Goal: Share content: Share content

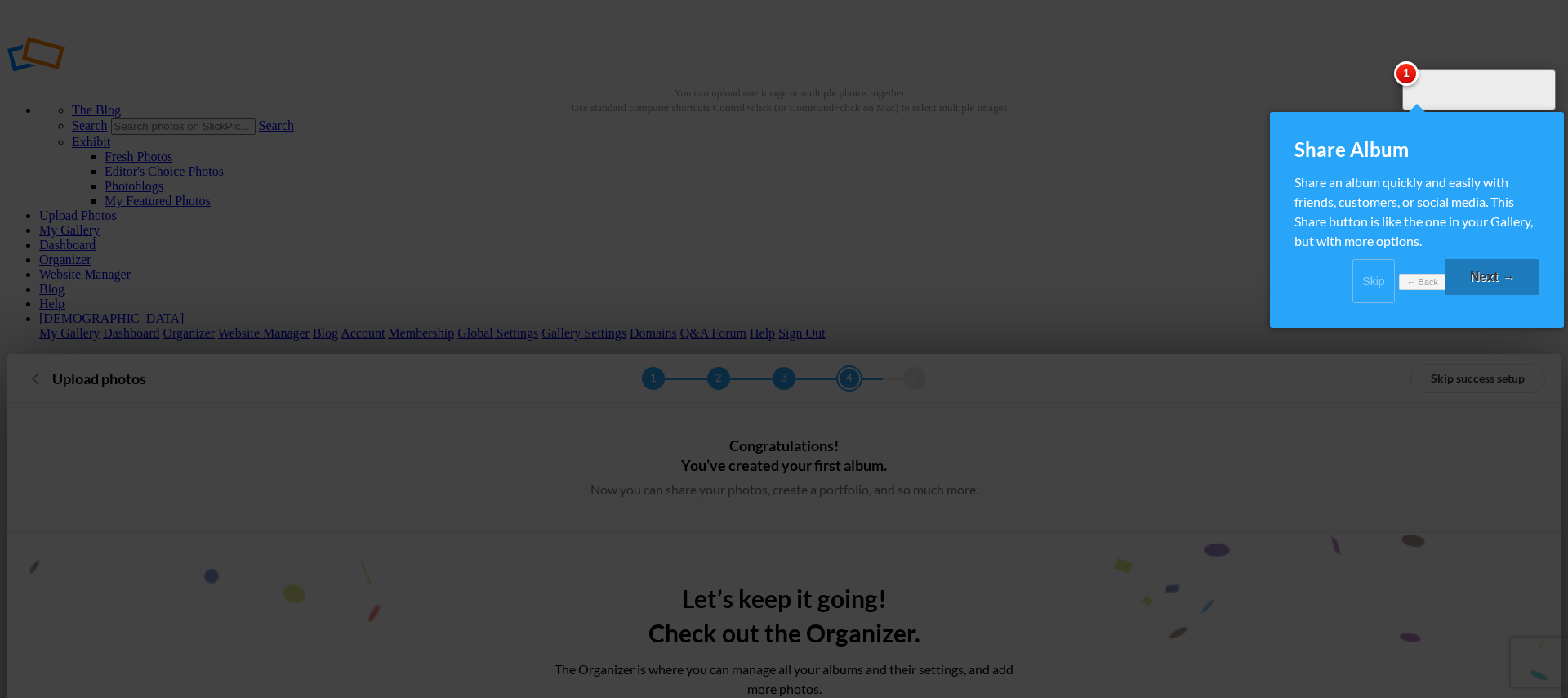
click at [1501, 295] on link "Next →" at bounding box center [1492, 276] width 94 height 36
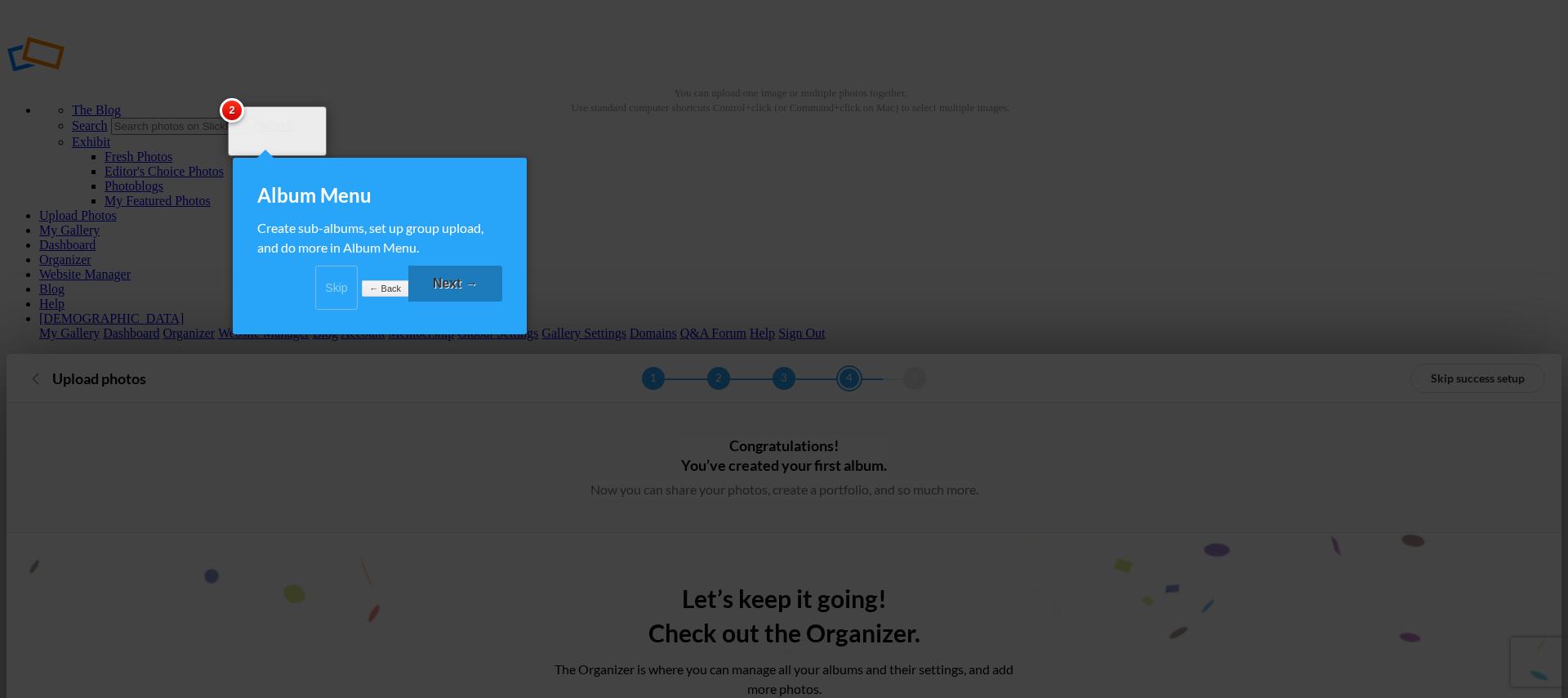
click at [439, 301] on link "Next →" at bounding box center [455, 283] width 94 height 36
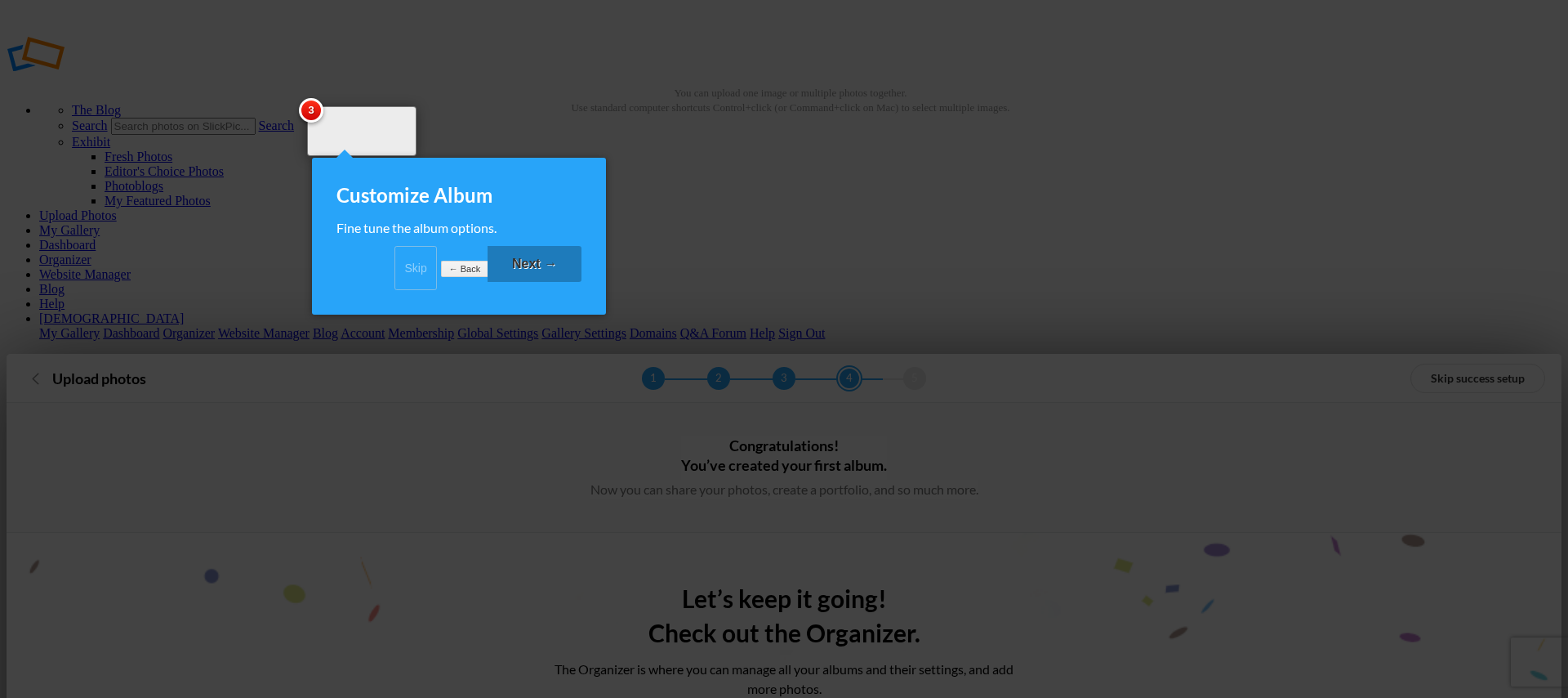
click at [544, 282] on link "Next →" at bounding box center [534, 264] width 94 height 36
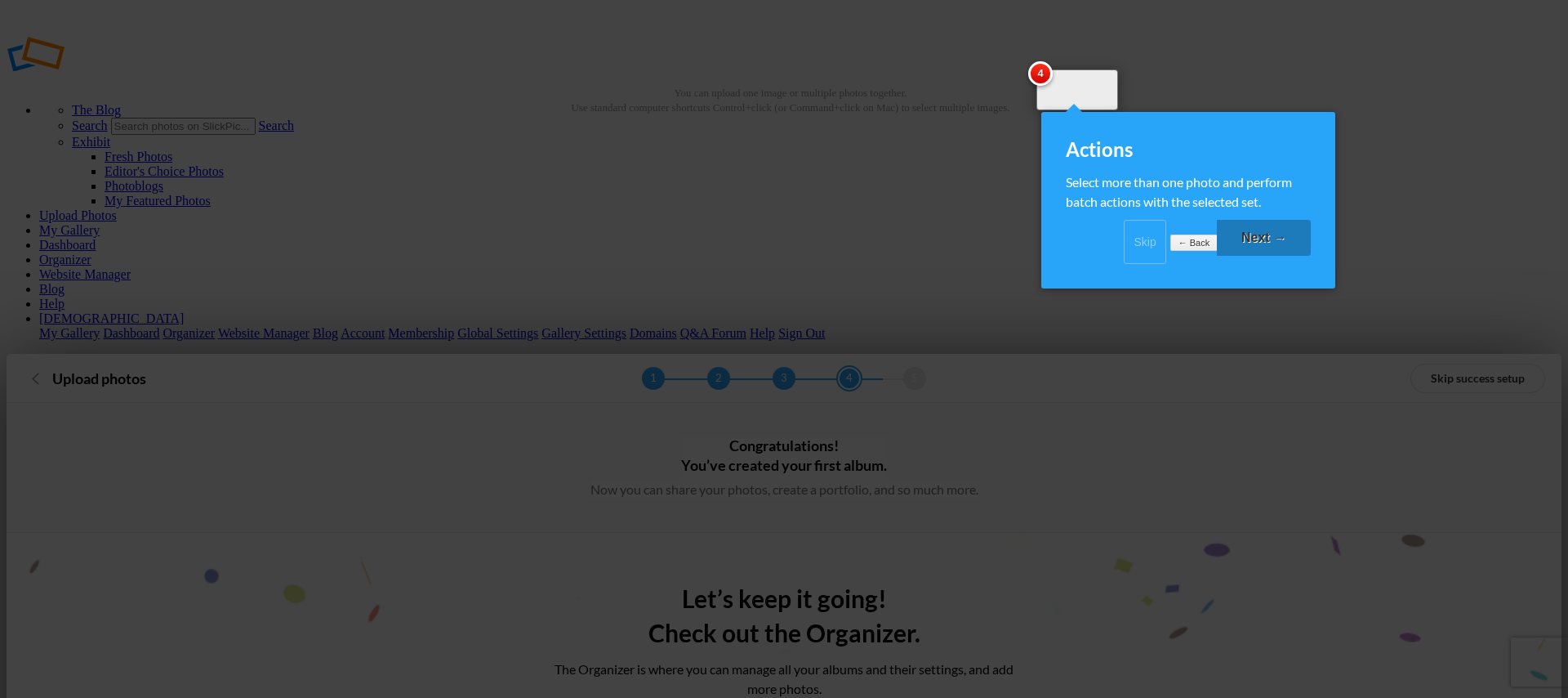
click at [1251, 255] on link "Next →" at bounding box center [1264, 237] width 94 height 36
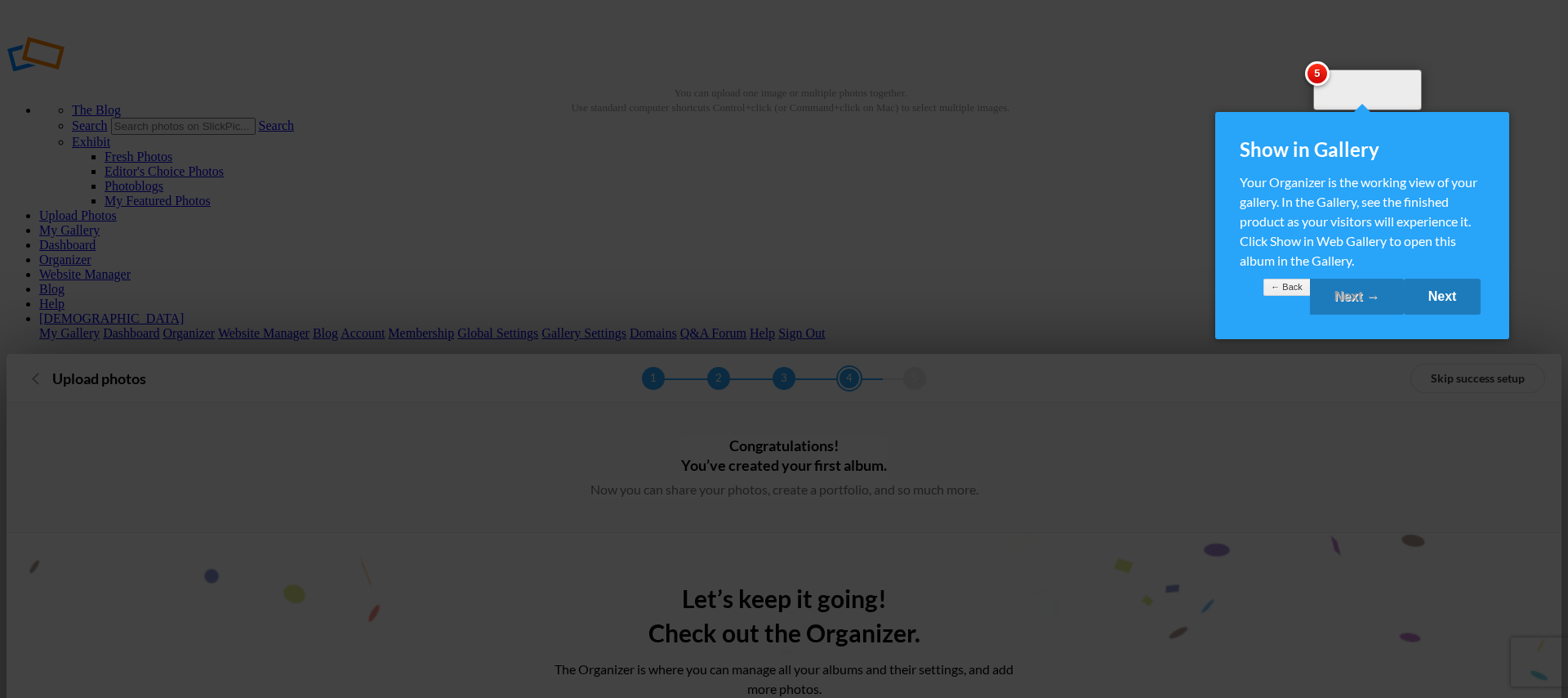
click at [1467, 309] on link "Next" at bounding box center [1442, 296] width 77 height 36
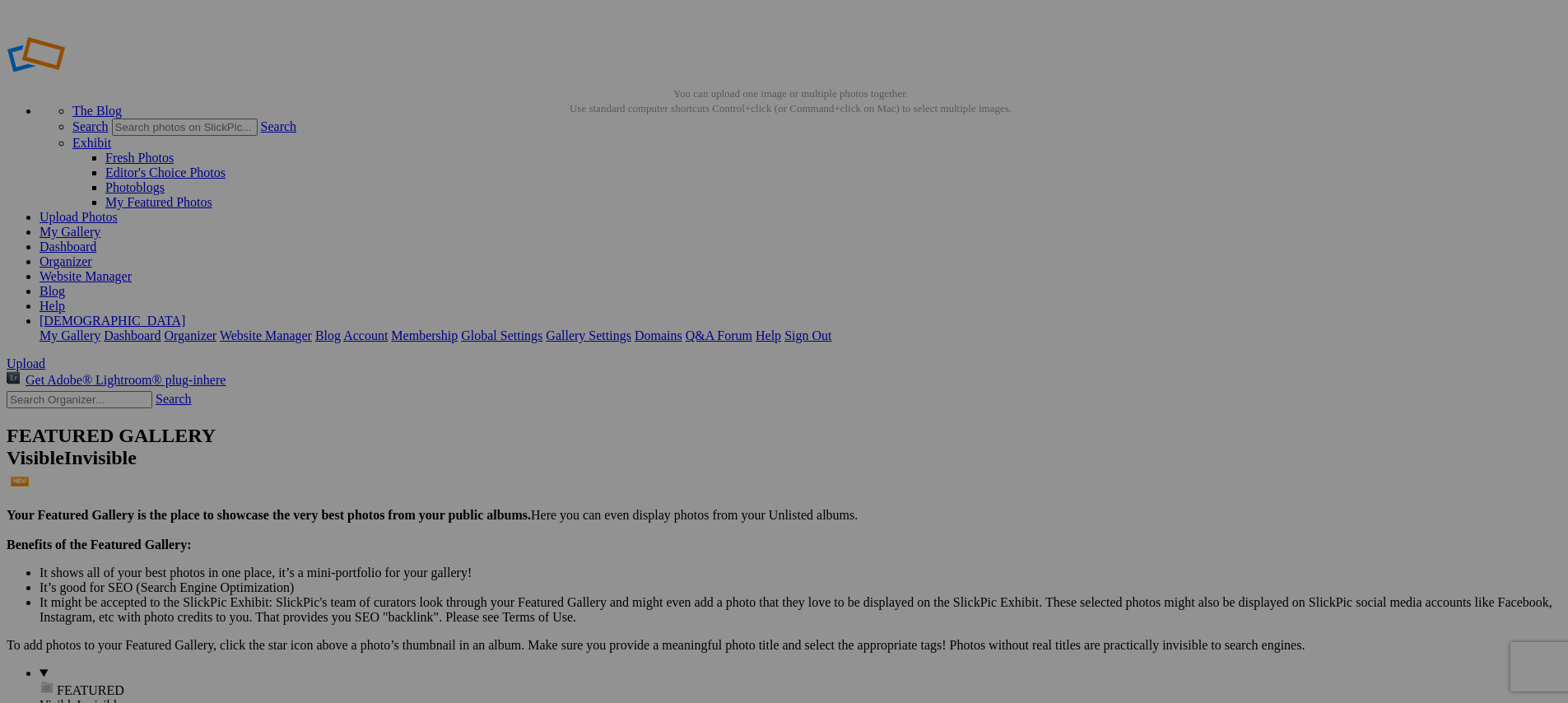
drag, startPoint x: 318, startPoint y: 92, endPoint x: 192, endPoint y: 90, distance: 126.0
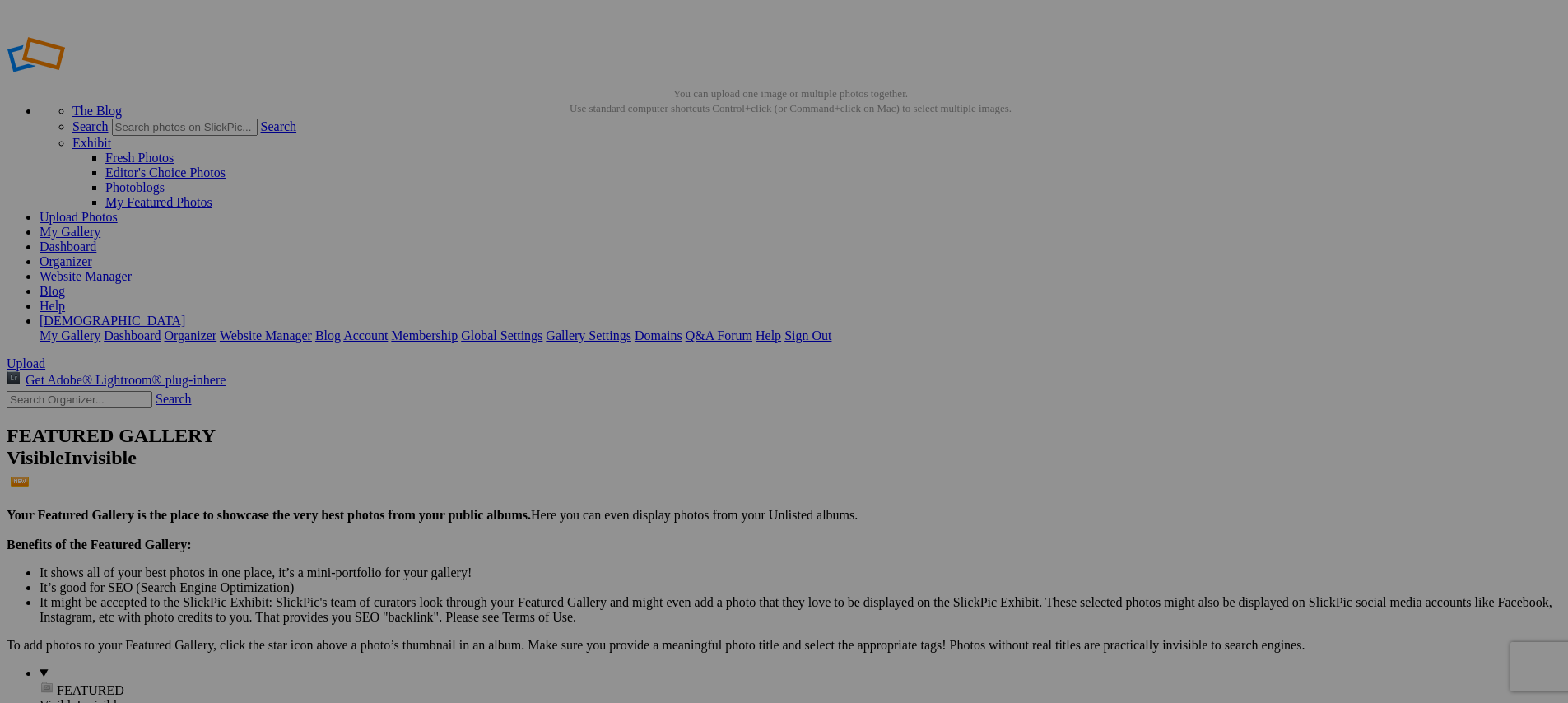
type input "[DATE]"
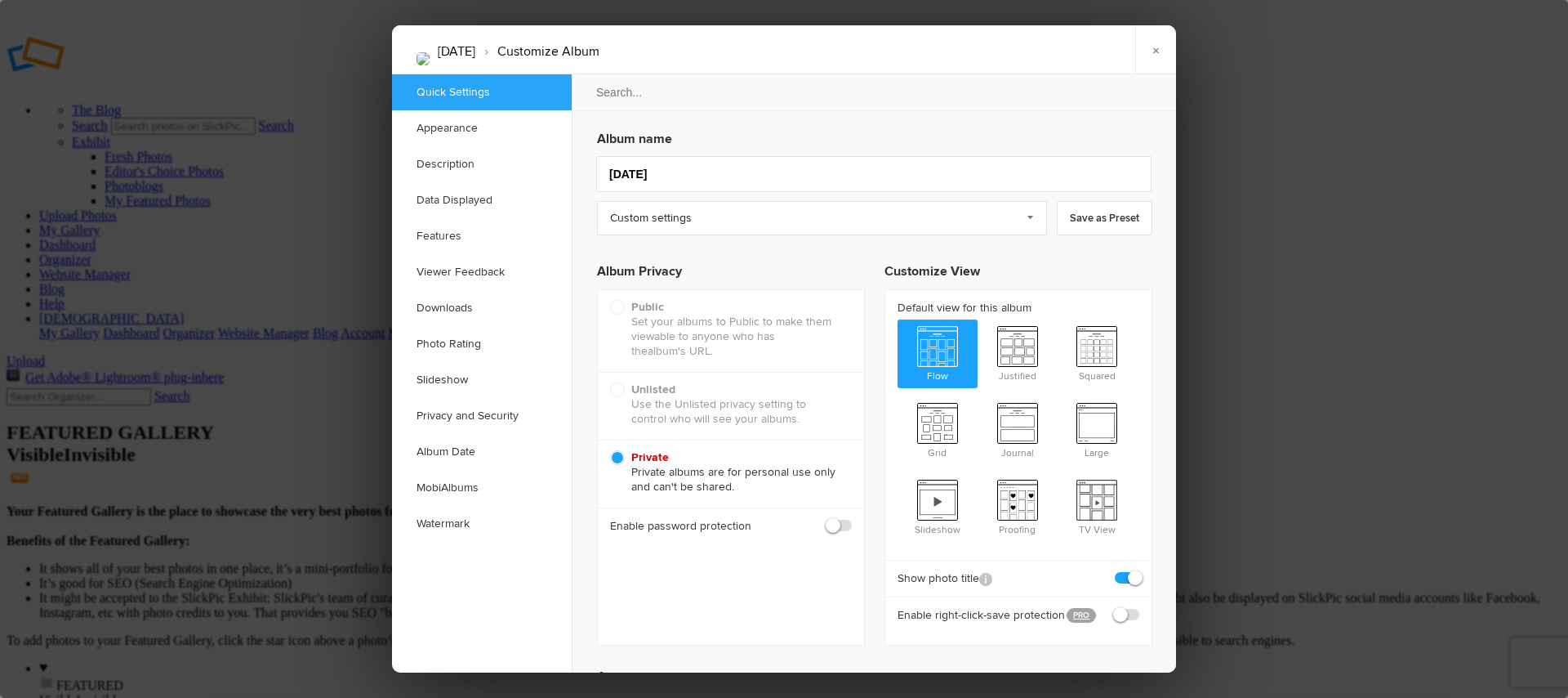
click at [1161, 45] on link "×" at bounding box center [1155, 49] width 41 height 49
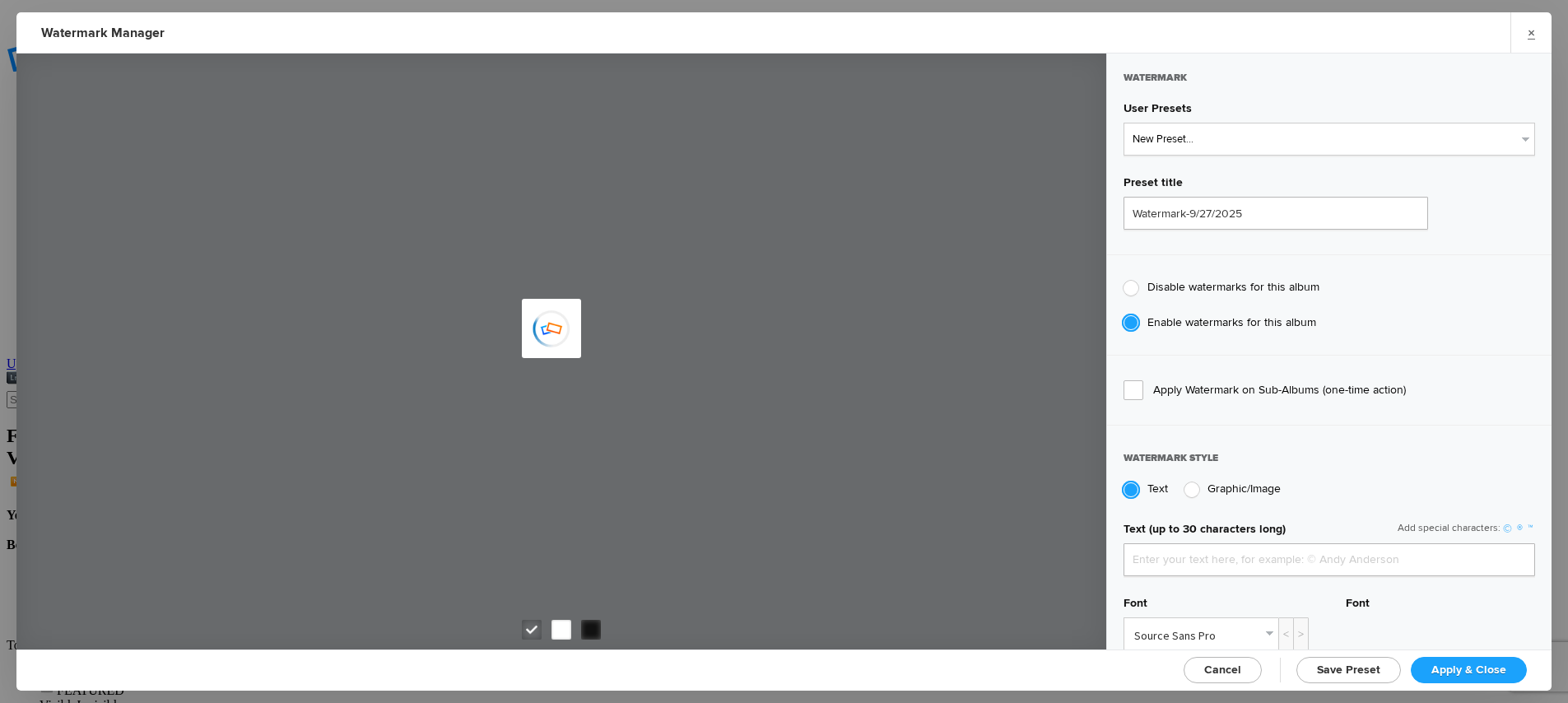
type input "indyelevenacademy"
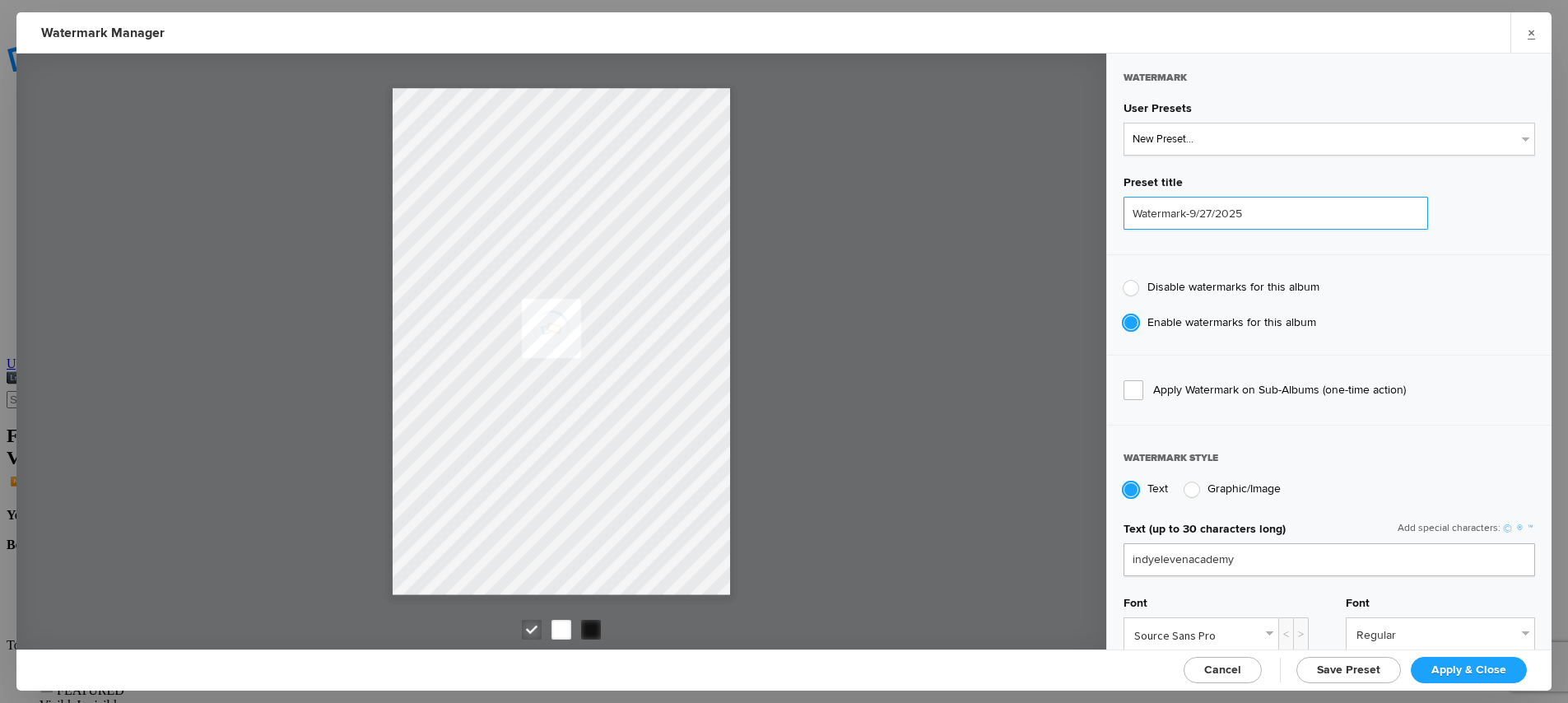
click at [1257, 215] on input "Watermark-9/27/2025" at bounding box center [1276, 213] width 304 height 33
click at [1254, 216] on input "Watermark-9/27/2025" at bounding box center [1276, 213] width 304 height 33
type input "Indy Eleven Academy"
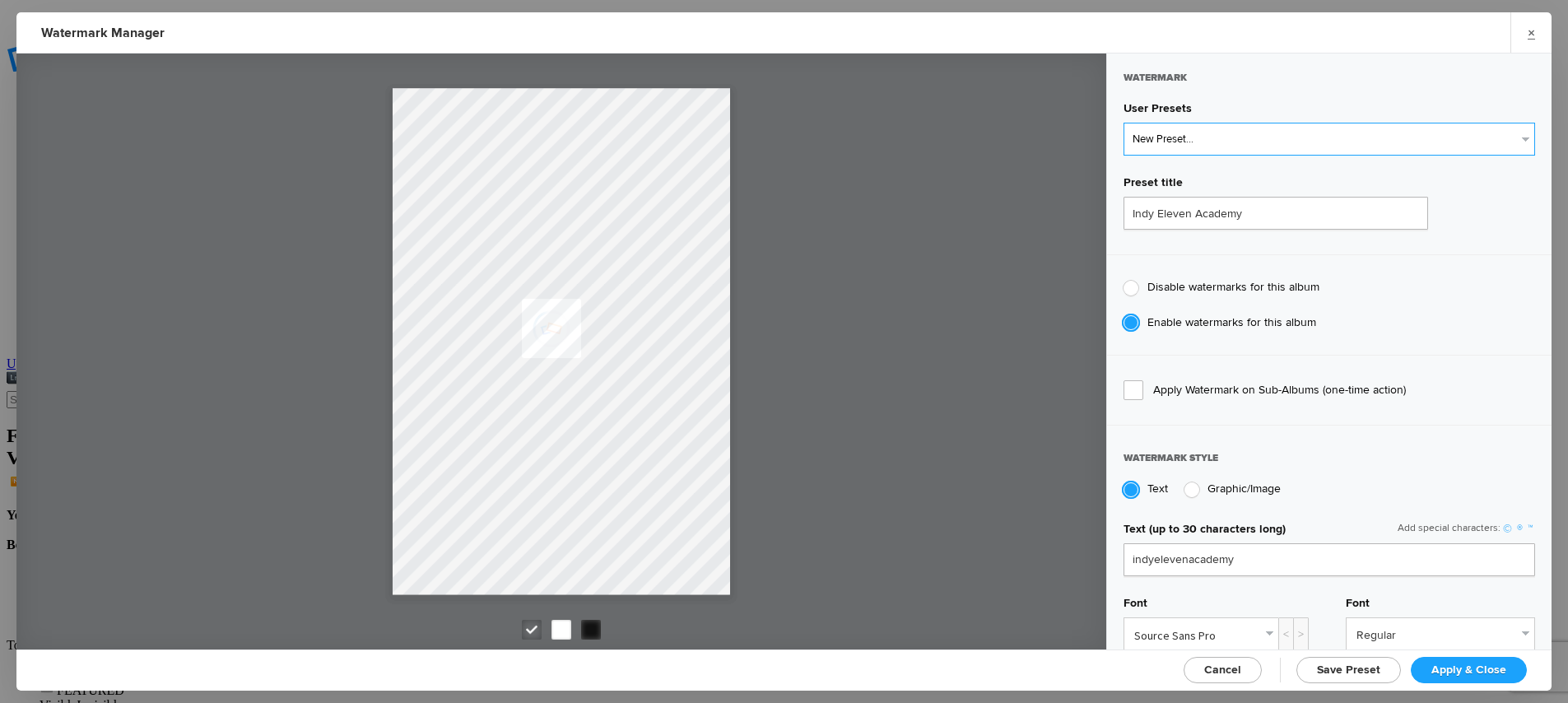
click at [1198, 152] on select "New Preset..." at bounding box center [1329, 138] width 411 height 33
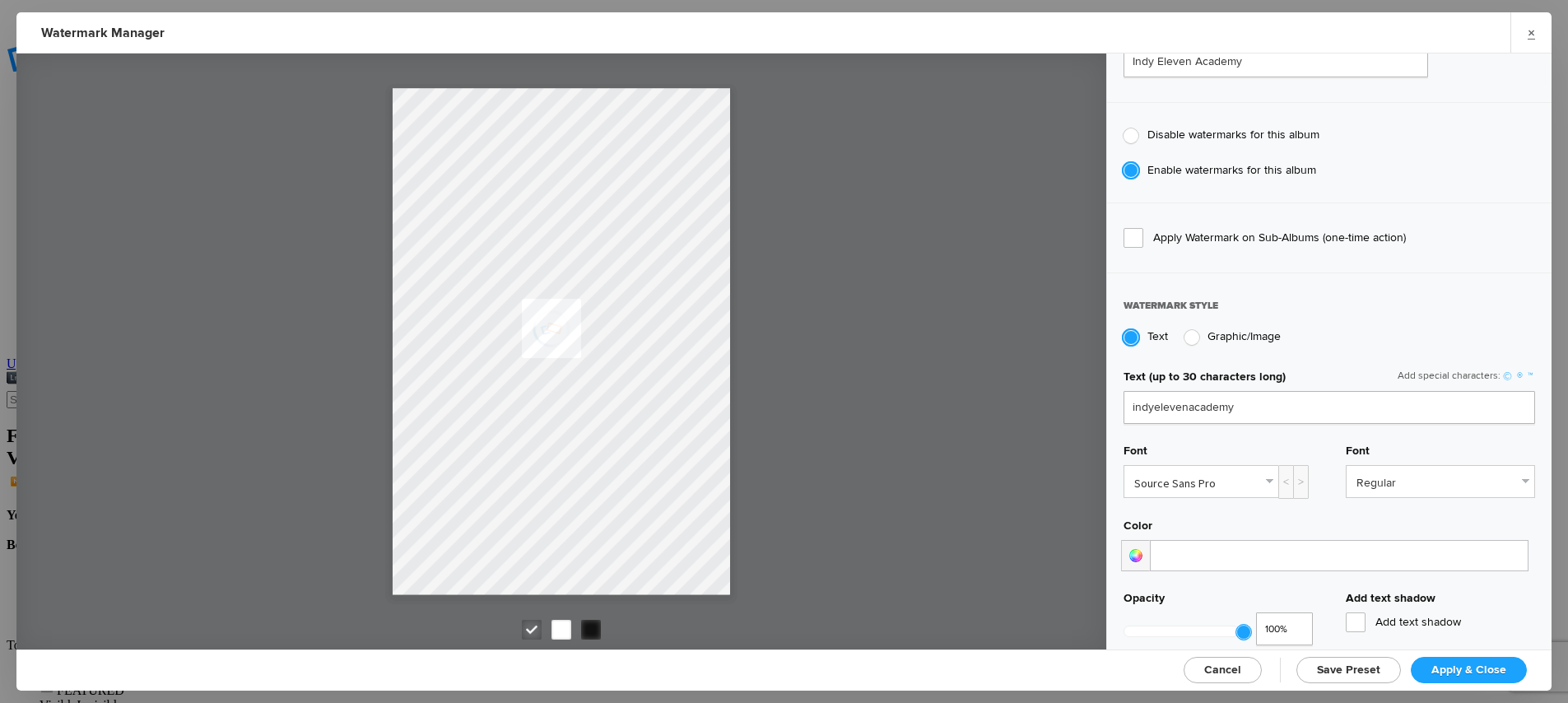
scroll to position [227, 0]
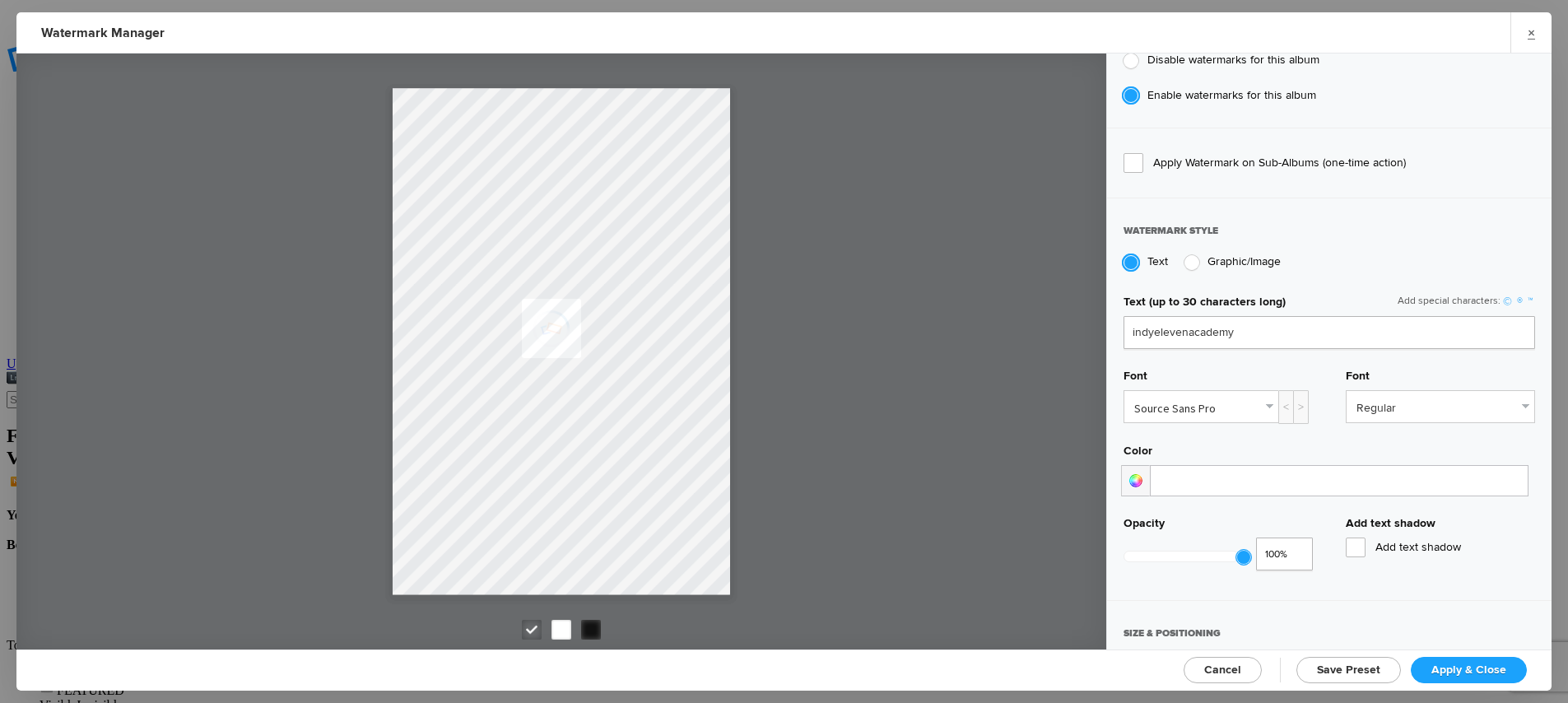
click at [1221, 260] on span "Graphic/Image" at bounding box center [1244, 261] width 73 height 14
radio input "false"
radio input "true"
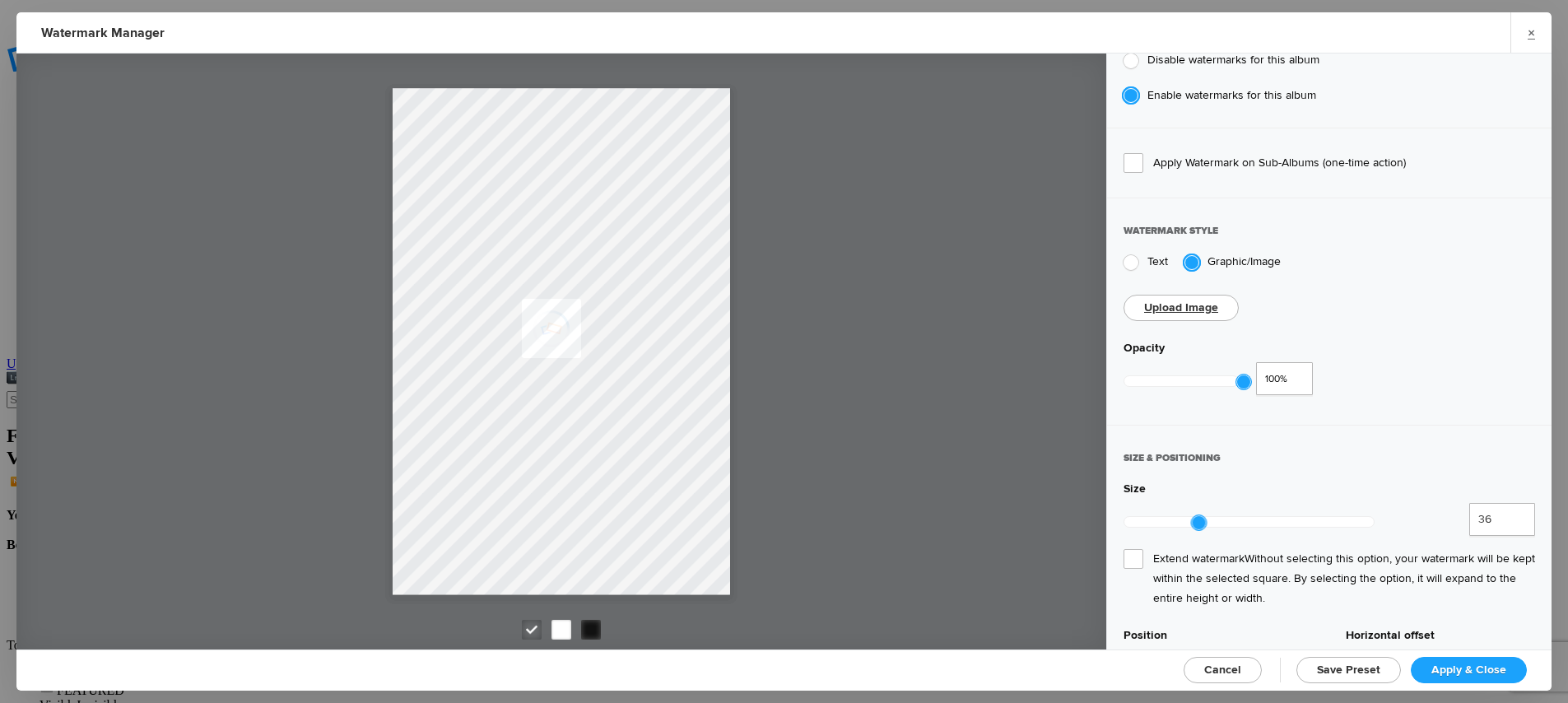
click at [1197, 306] on link "Upload Image" at bounding box center [1181, 308] width 74 height 14
click at [1201, 314] on sp-upload-button "Upload Image" at bounding box center [1182, 308] width 116 height 26
type input "128"
drag, startPoint x: 1201, startPoint y: 509, endPoint x: 1403, endPoint y: 525, distance: 202.6
click at [1403, 525] on div "128 12,800%" at bounding box center [1329, 521] width 411 height 38
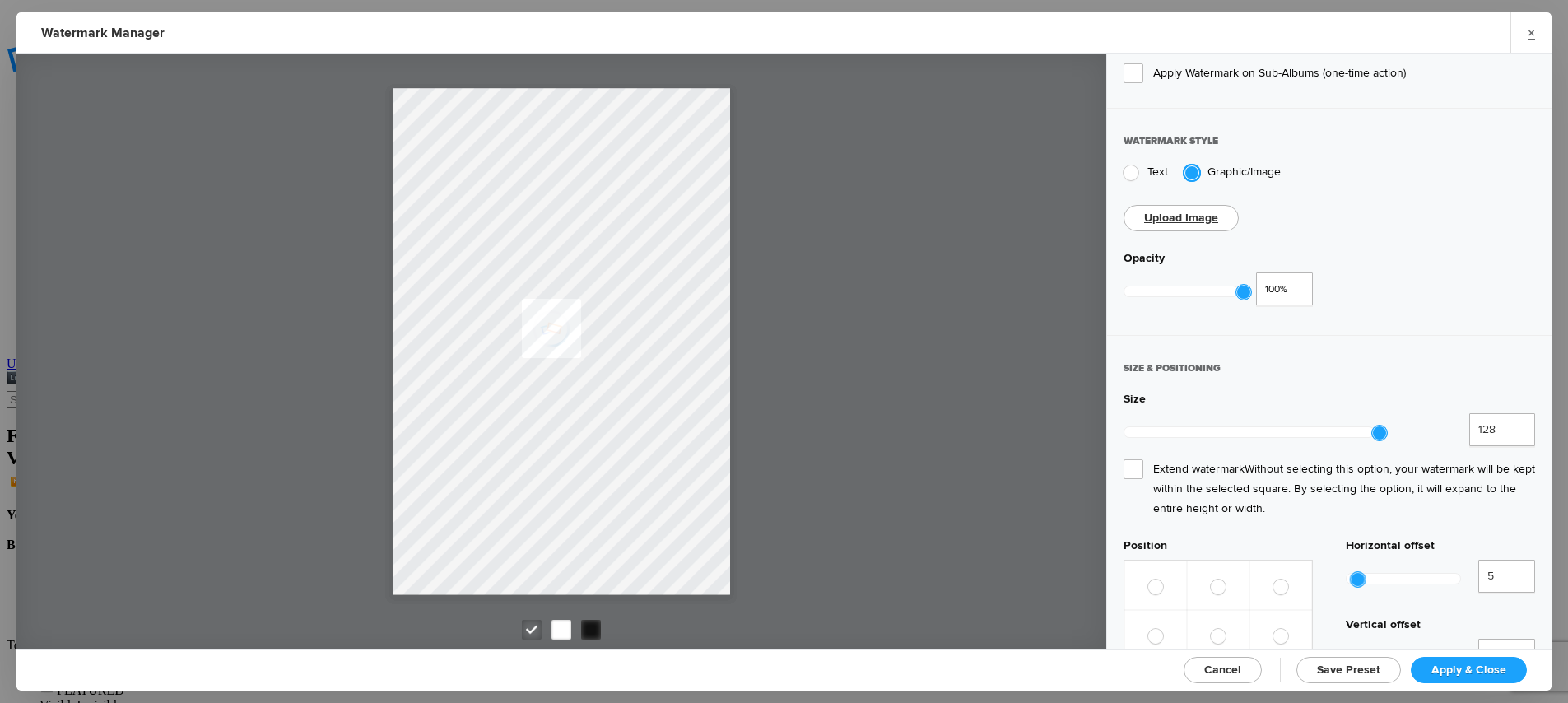
scroll to position [333, 0]
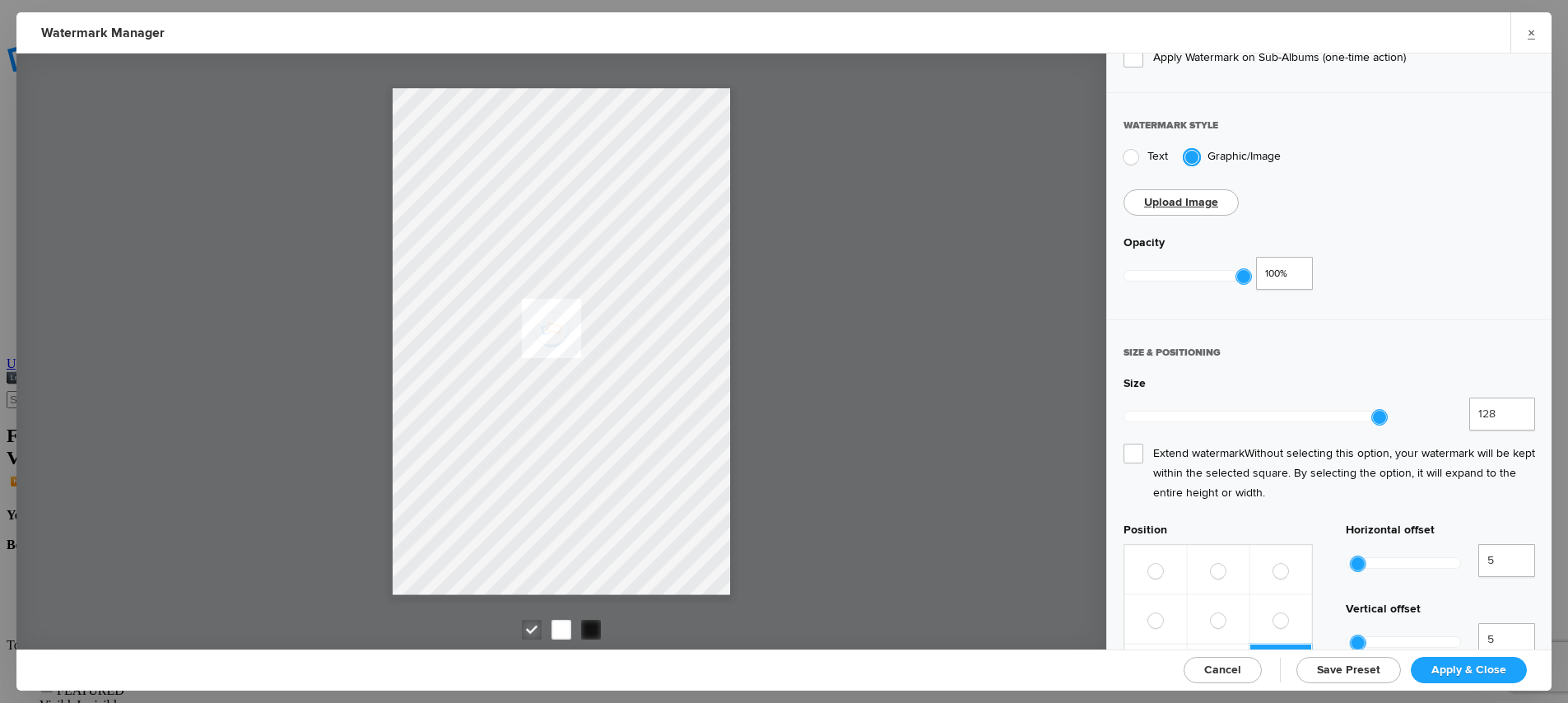
click at [1216, 594] on label at bounding box center [1218, 618] width 63 height 49
click at [1211, 612] on input "radio" at bounding box center [1210, 612] width 1 height 1
radio input "true"
drag, startPoint x: 1227, startPoint y: 264, endPoint x: 1166, endPoint y: 272, distance: 61.5
click at [1165, 272] on div at bounding box center [1182, 276] width 114 height 10
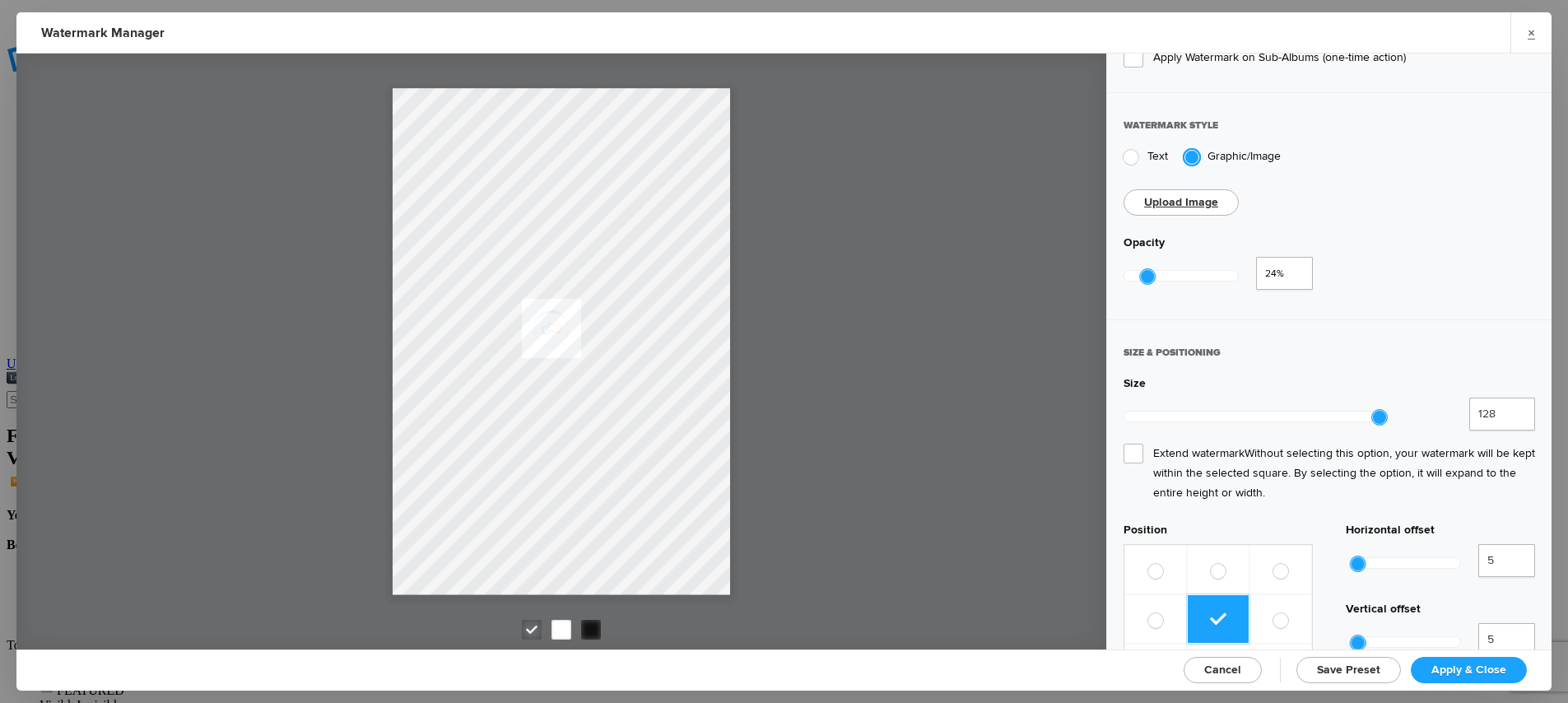
type input "0.3"
drag, startPoint x: 1229, startPoint y: 271, endPoint x: 1151, endPoint y: 269, distance: 78.0
click at [1151, 269] on div at bounding box center [1156, 277] width 15 height 15
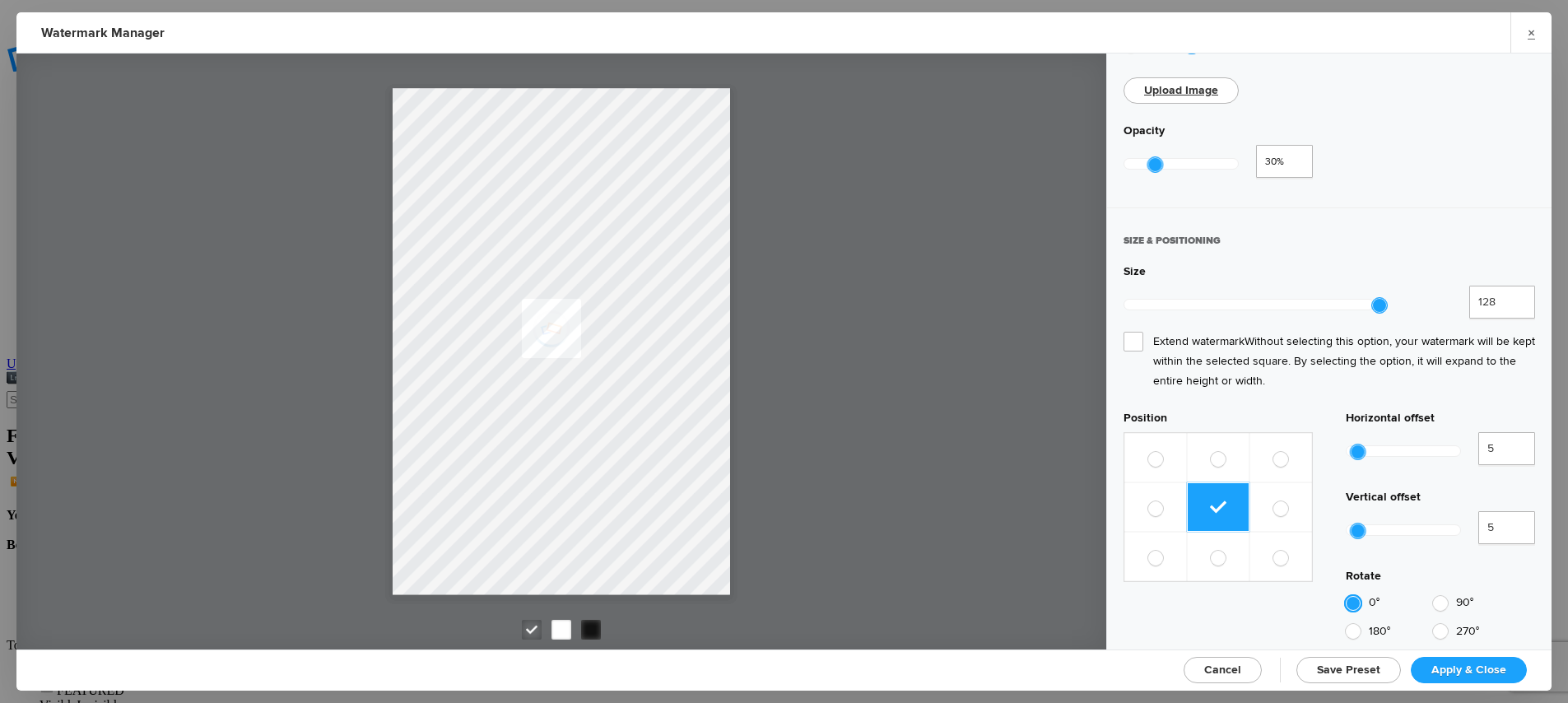
scroll to position [549, 0]
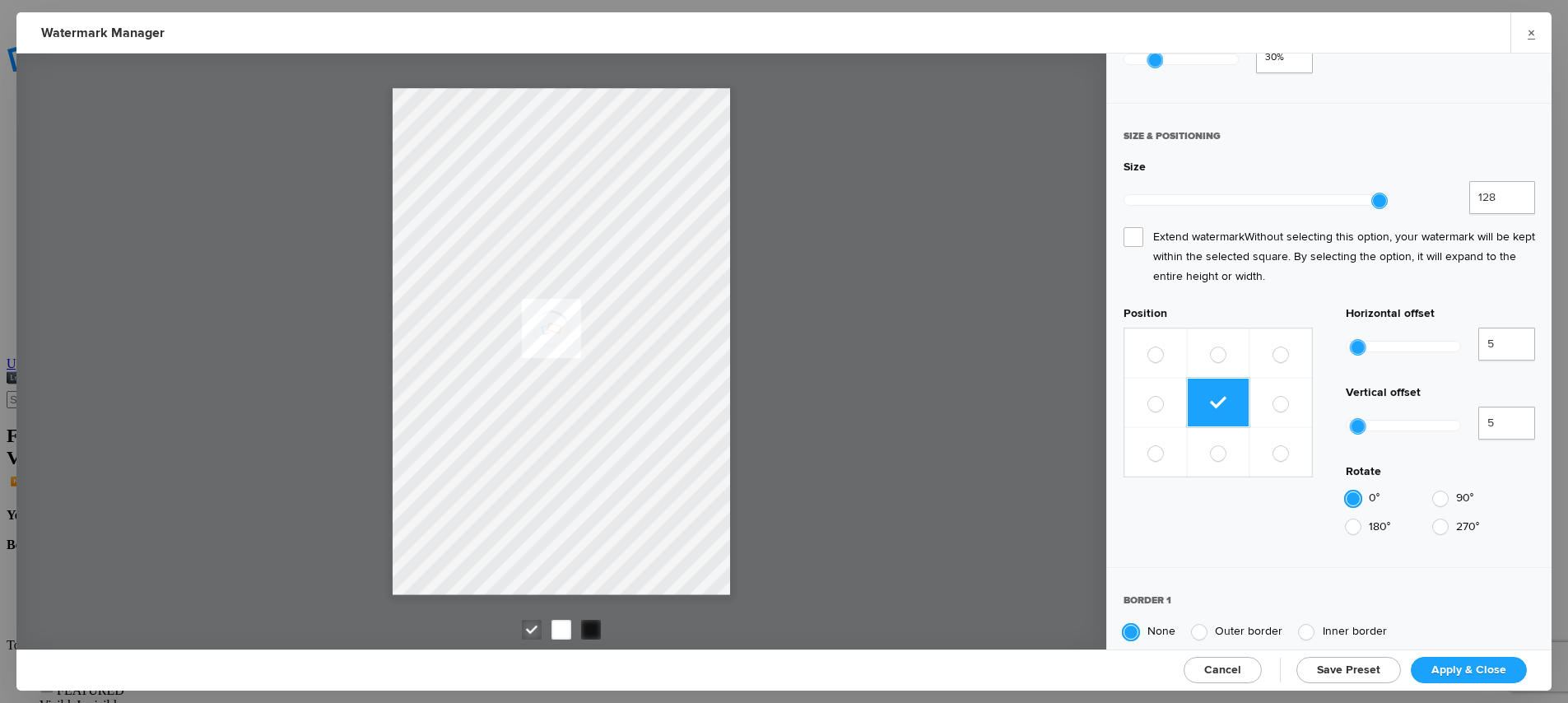
click at [1441, 491] on div at bounding box center [1441, 499] width 15 height 15
radio input "false"
click at [1347, 491] on div at bounding box center [1353, 499] width 15 height 15
radio input "false"
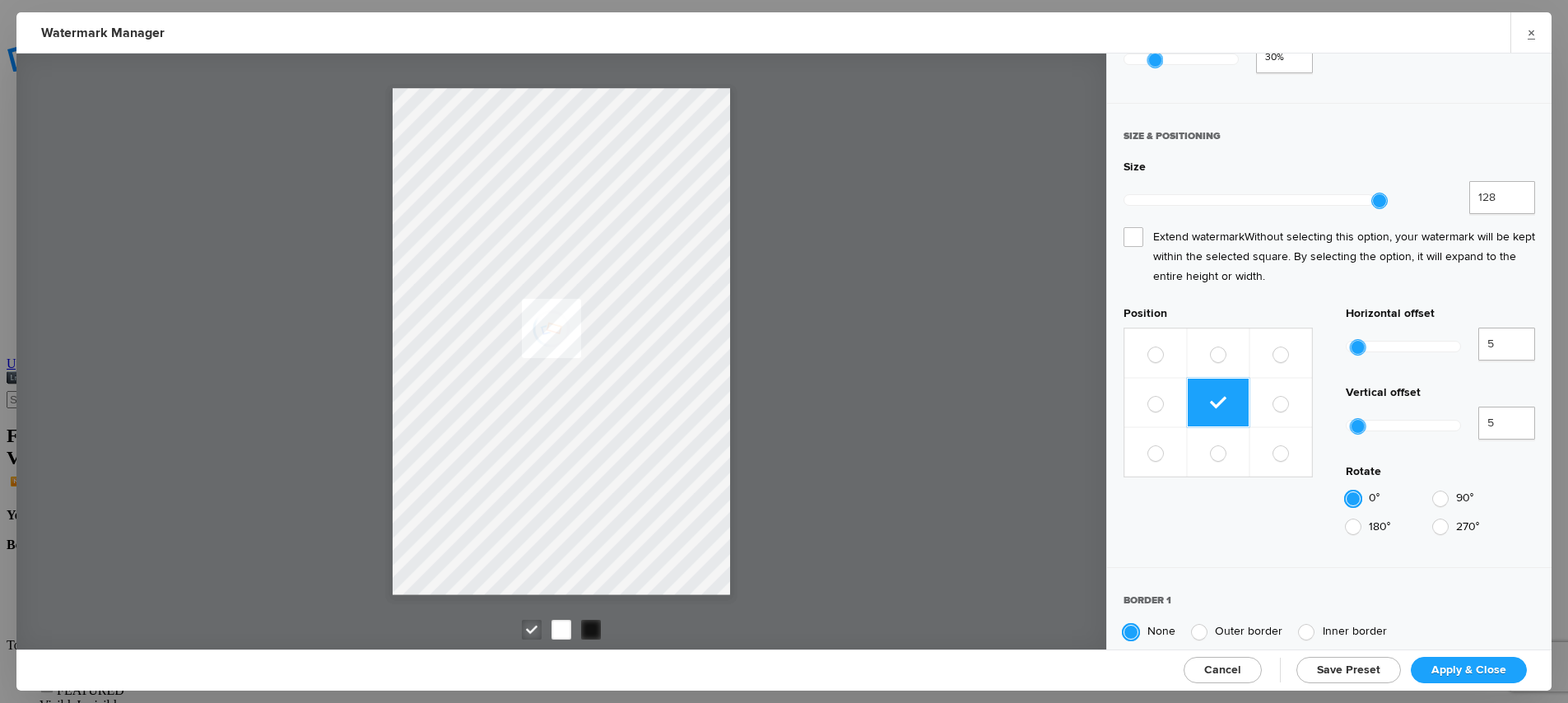
click at [1257, 624] on span "Outer border" at bounding box center [1249, 631] width 68 height 14
radio input "false"
radio input "true"
click at [1257, 624] on span "Outer border" at bounding box center [1249, 631] width 68 height 14
click at [1155, 624] on span "None" at bounding box center [1161, 631] width 28 height 14
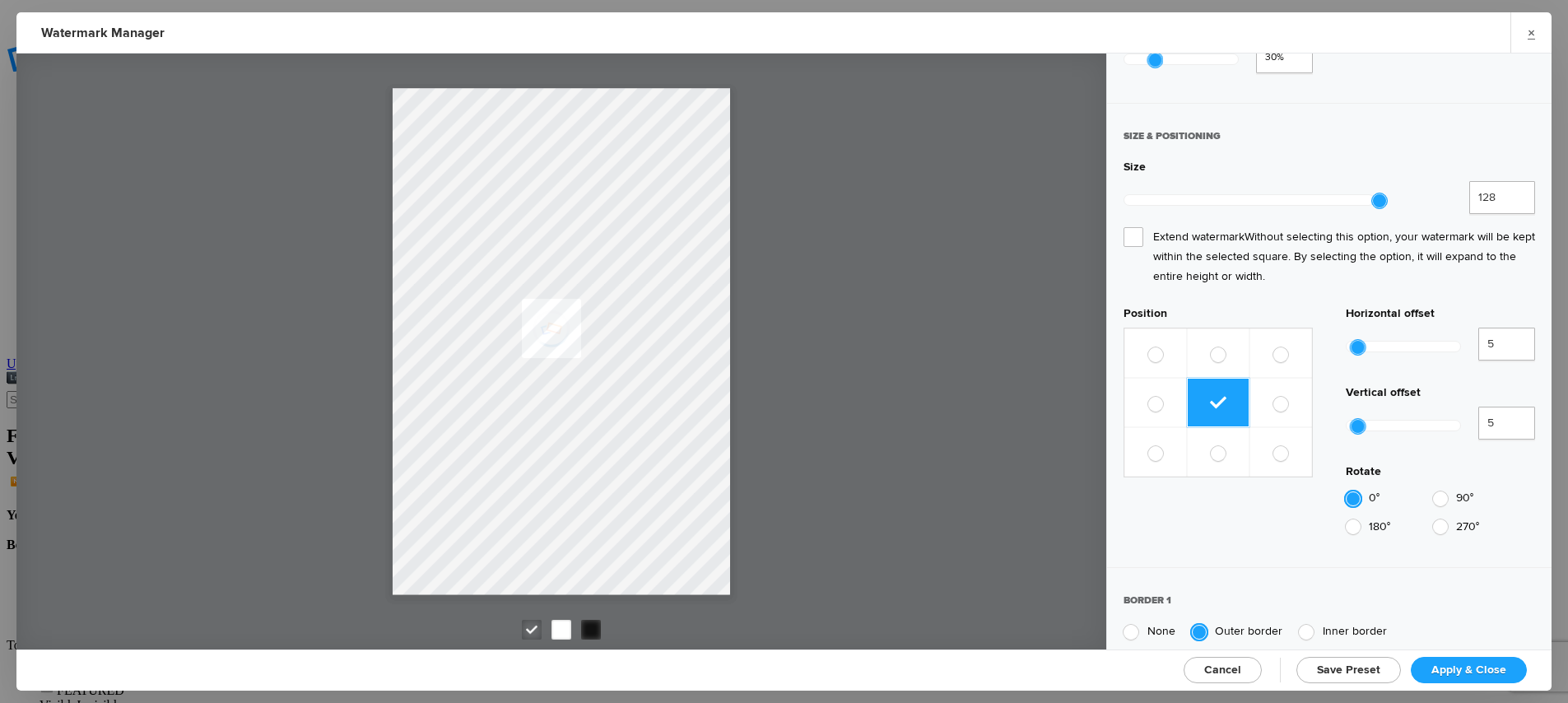
radio input "true"
radio input "false"
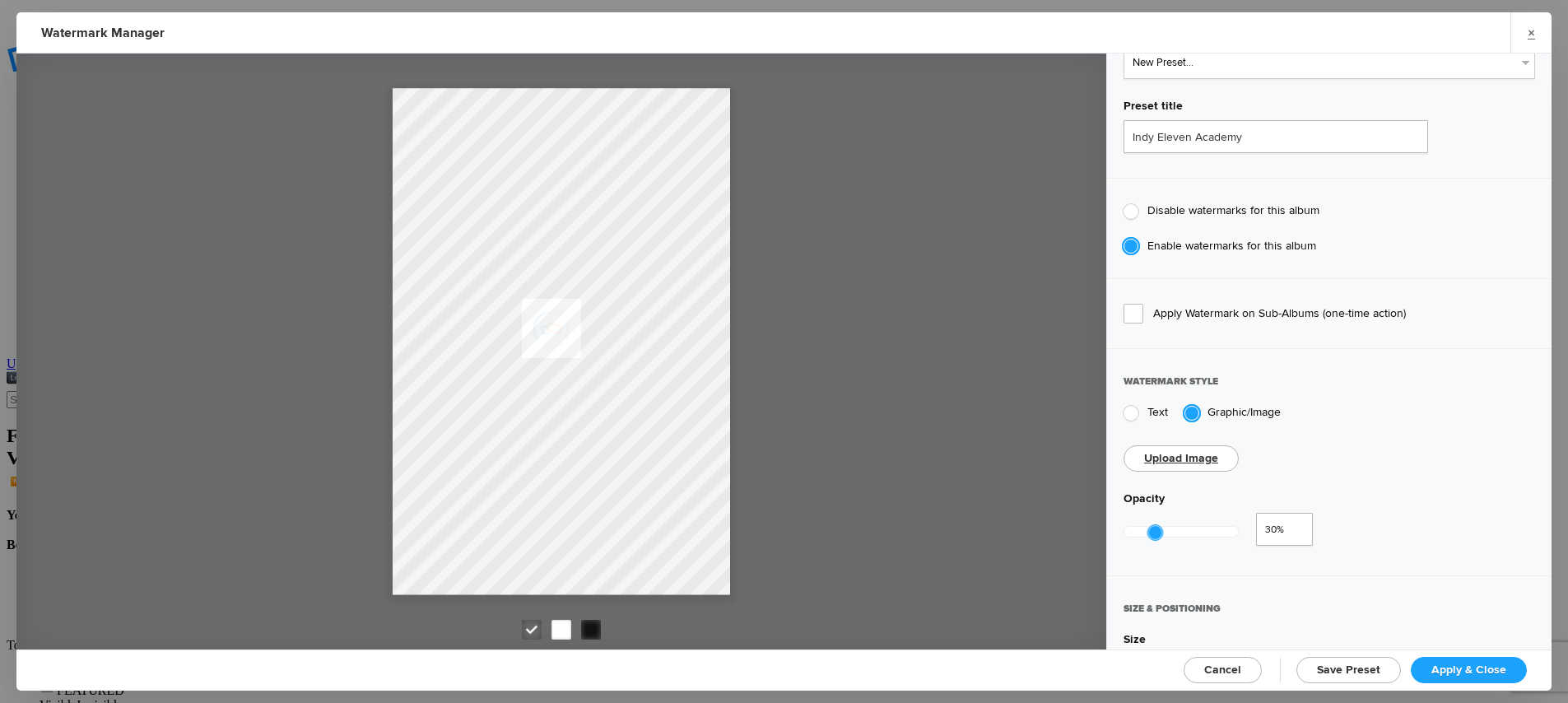
scroll to position [131, 0]
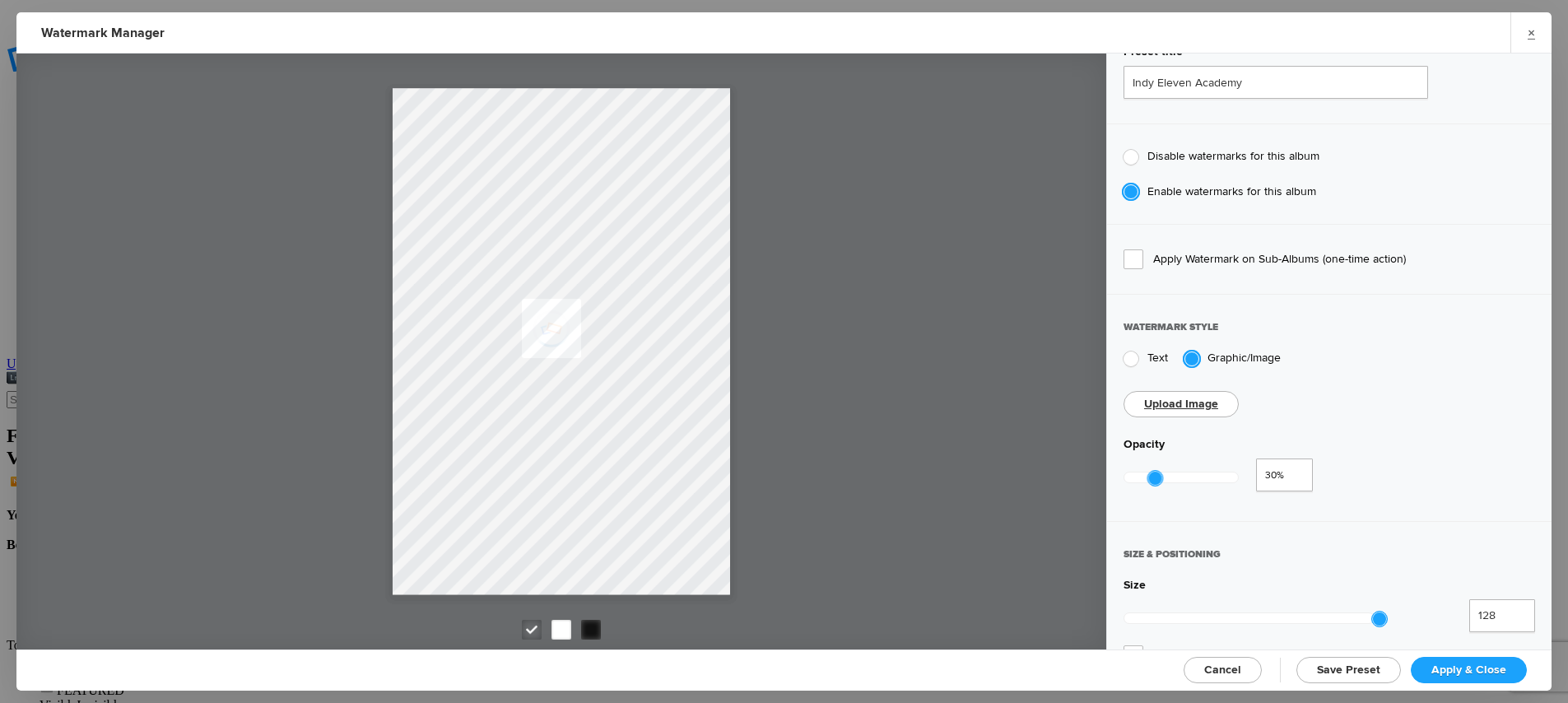
click at [1138, 359] on div "Text" at bounding box center [1146, 358] width 44 height 16
radio input "true"
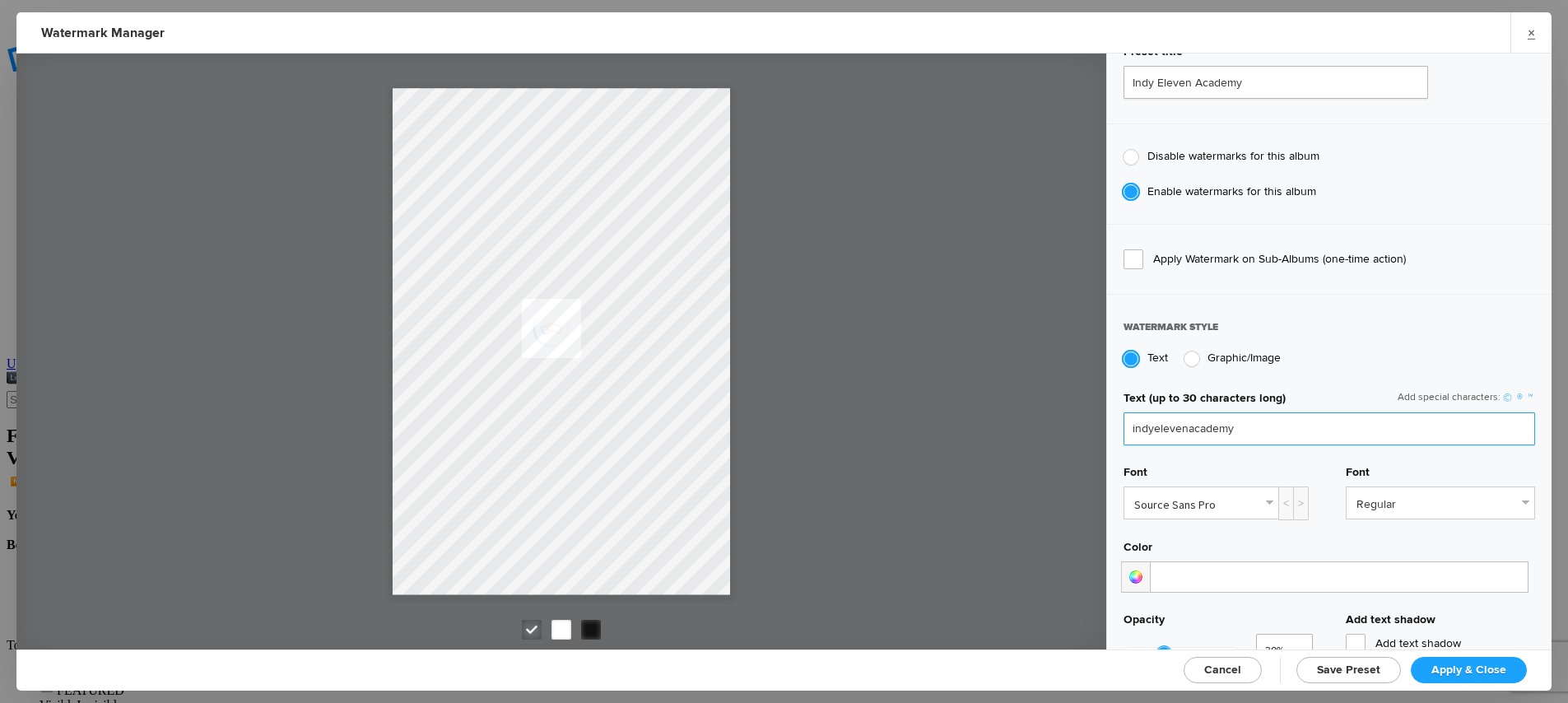
click at [1252, 432] on input "indyelevenacademy" at bounding box center [1329, 428] width 411 height 33
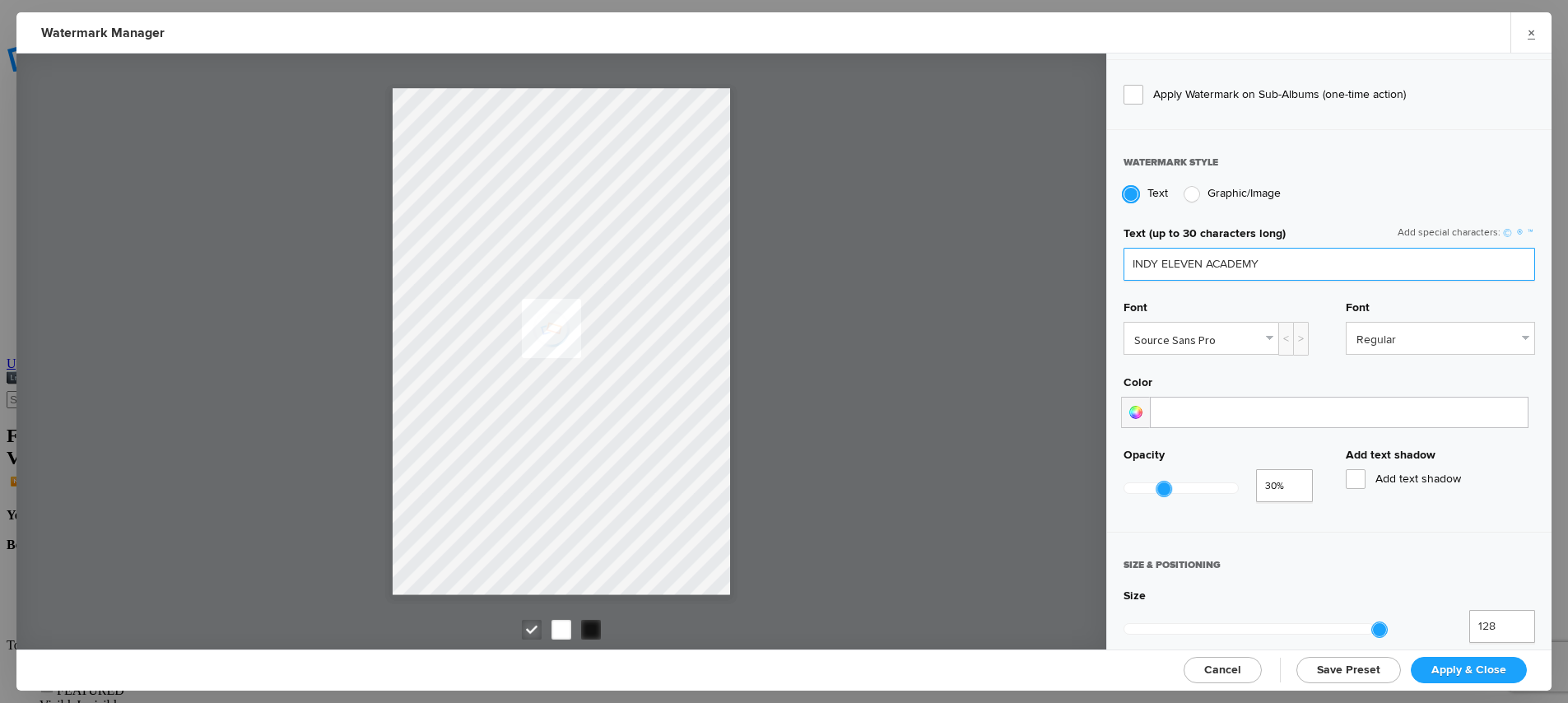
scroll to position [297, 0]
type input "INDY ELEVEN ACADEMY"
type input "0.49"
drag, startPoint x: 1177, startPoint y: 479, endPoint x: 1188, endPoint y: 480, distance: 11.0
click at [1188, 481] on div at bounding box center [1187, 488] width 15 height 15
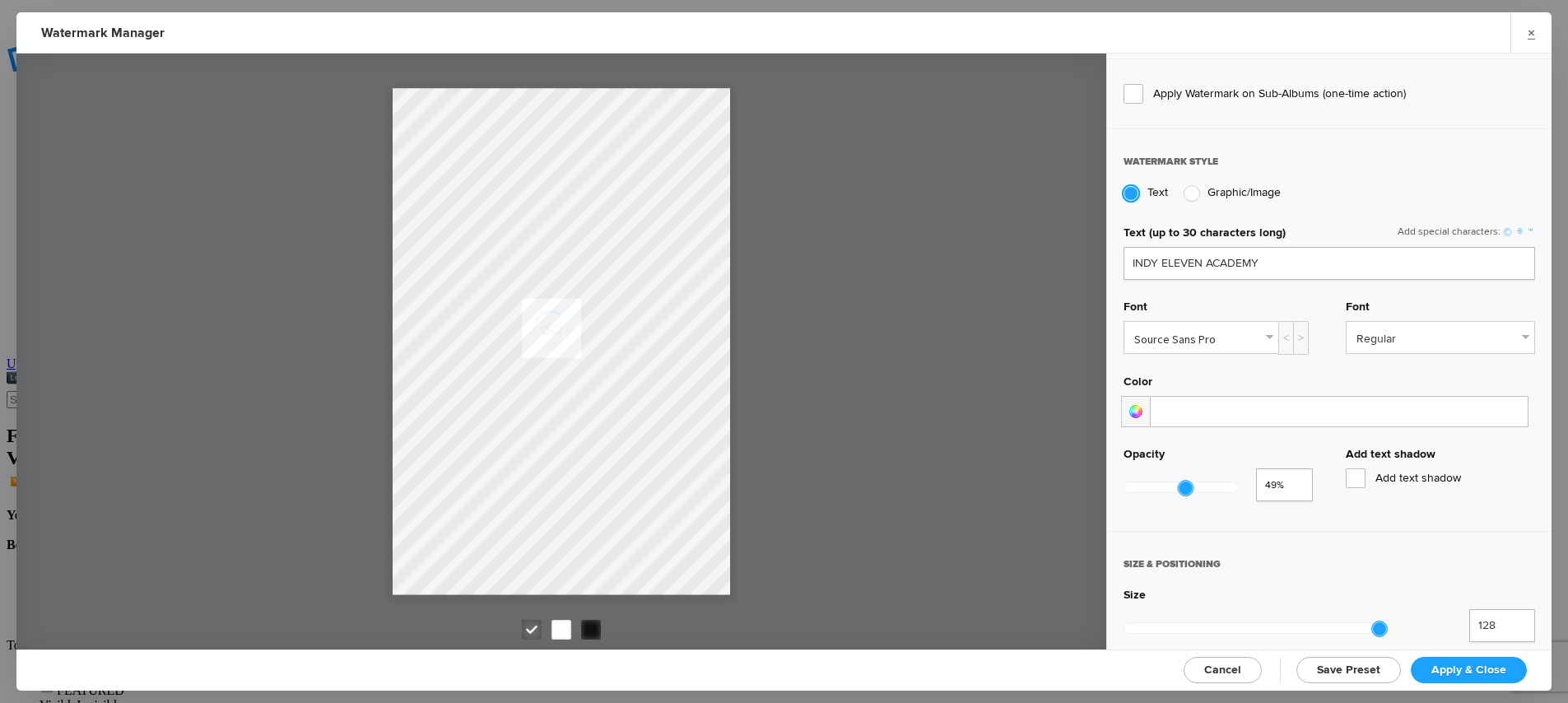
click at [1380, 480] on span "Add text shadow" at bounding box center [1441, 478] width 189 height 20
click at [0, 0] on input "Add text shadow" at bounding box center [0, 0] width 0 height 0
click at [1380, 480] on span "Add text shadow" at bounding box center [1441, 478] width 189 height 20
click at [0, 0] on input "Add text shadow" at bounding box center [0, 0] width 0 height 0
click at [1364, 340] on link "Regular" at bounding box center [1441, 337] width 188 height 31
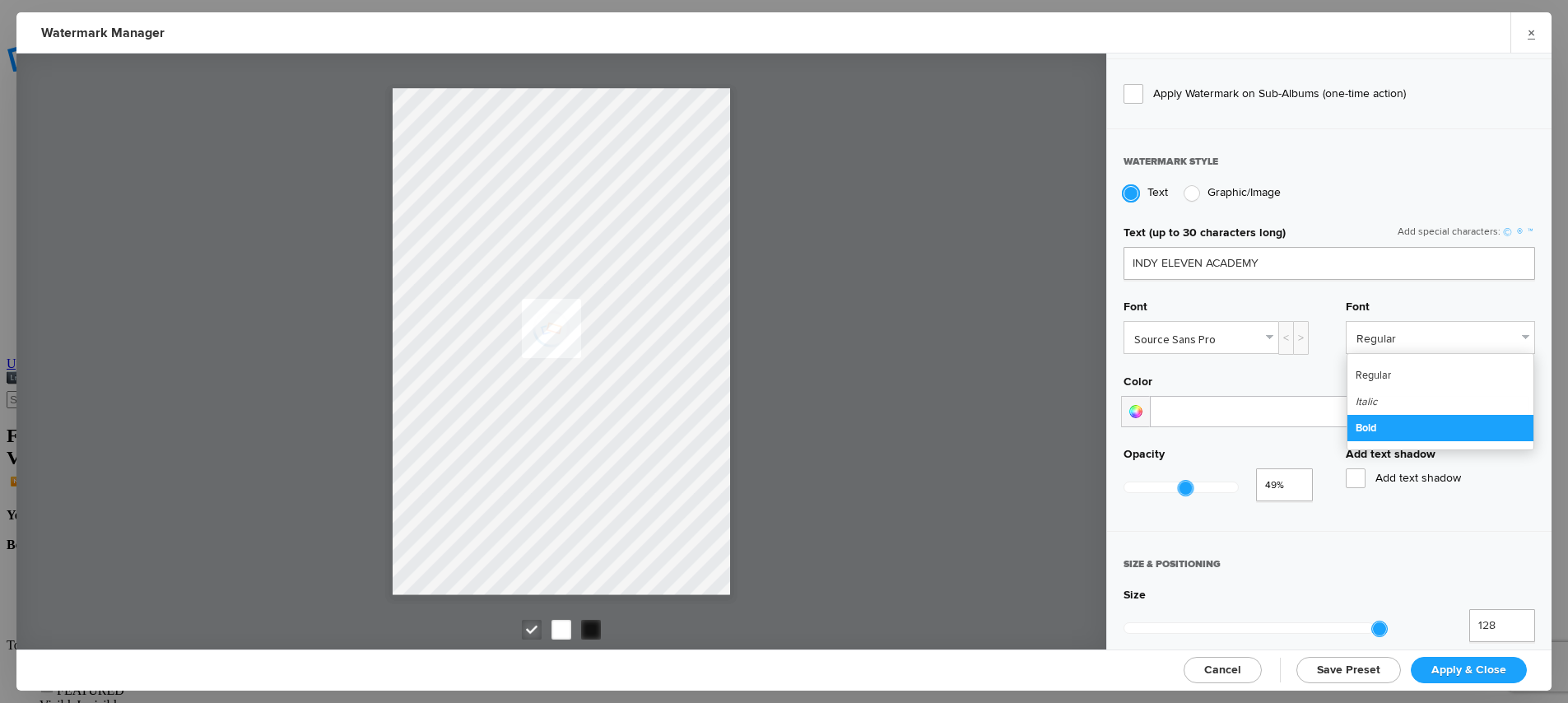
click at [1389, 426] on link "Bold" at bounding box center [1441, 427] width 186 height 26
click at [1267, 337] on link "Source Sans Pro" at bounding box center [1202, 337] width 154 height 31
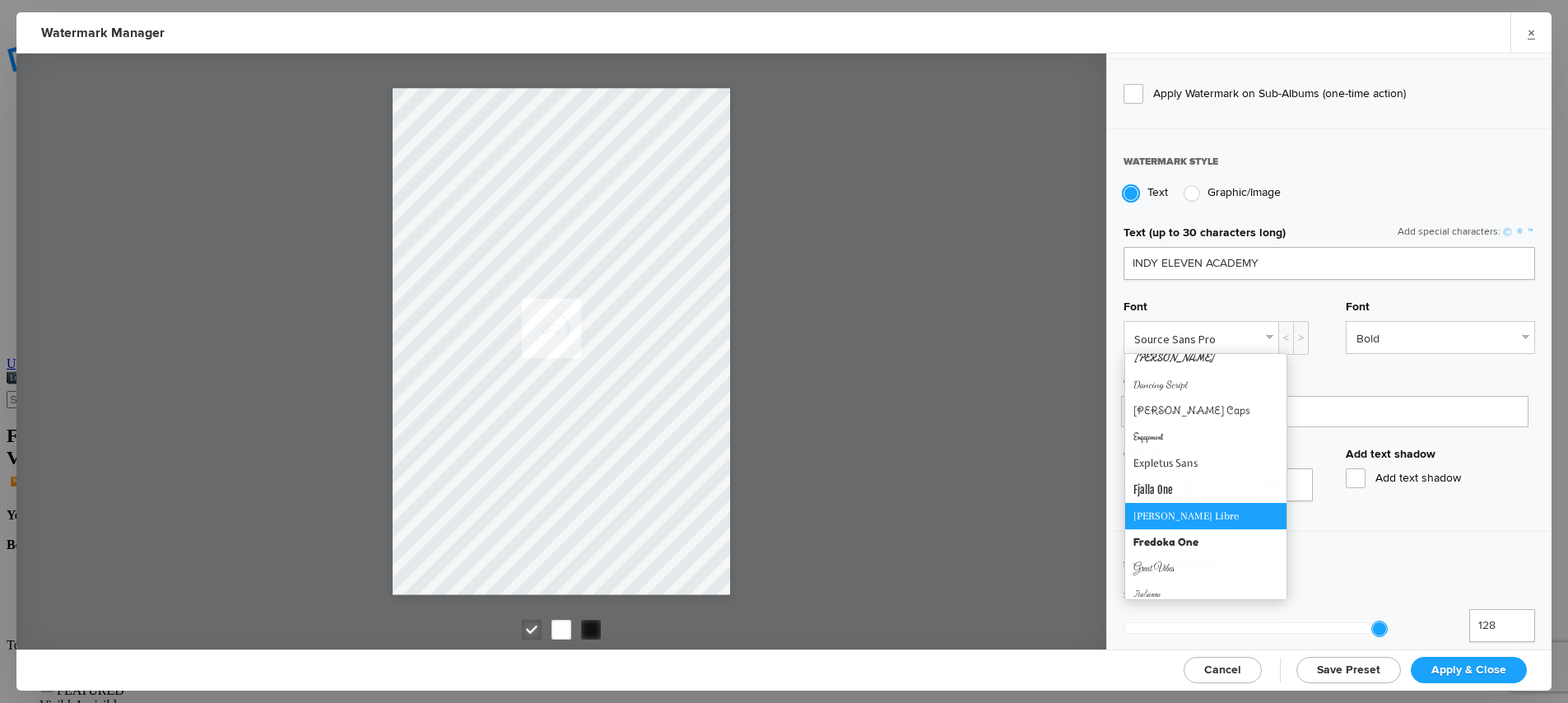
scroll to position [229, 0]
click at [1229, 494] on link "Fjalla One" at bounding box center [1206, 488] width 162 height 26
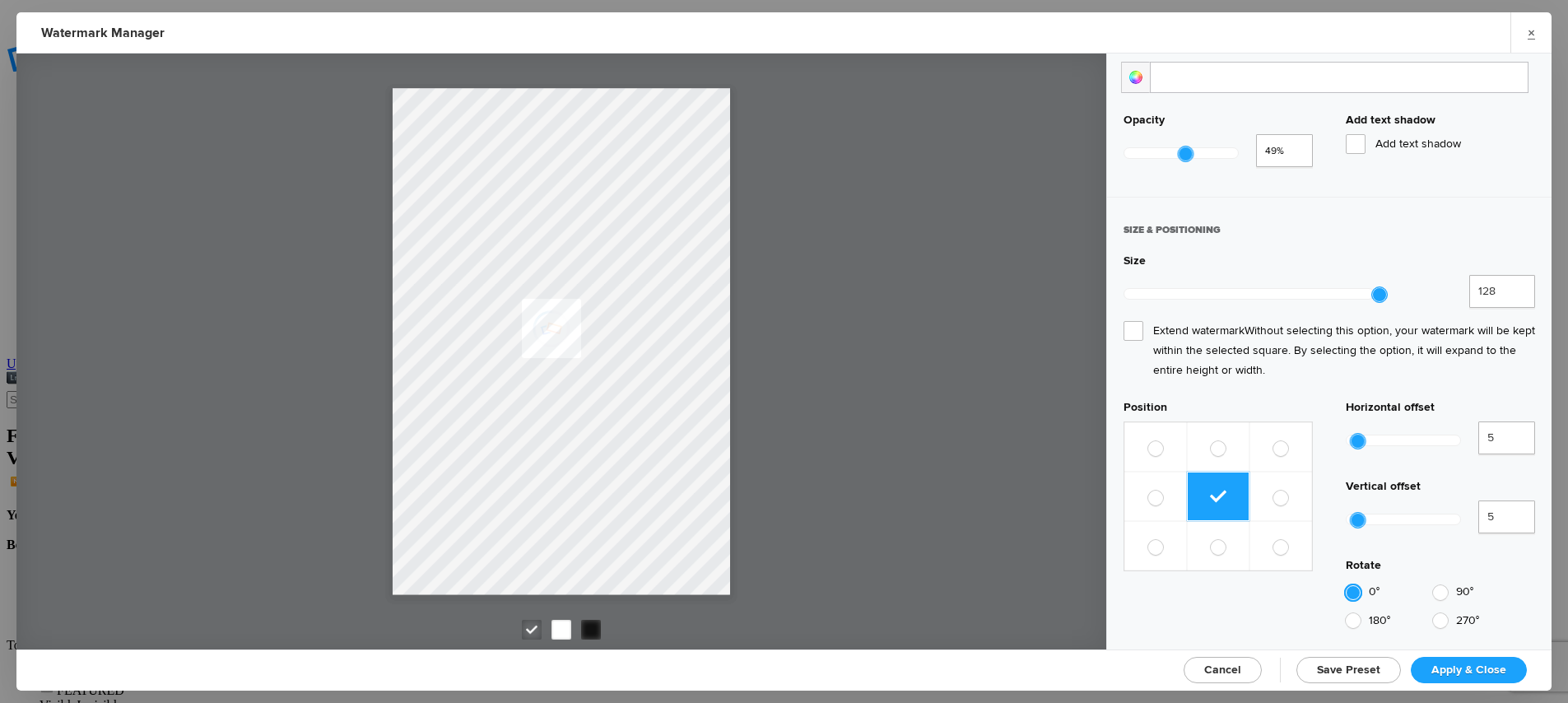
scroll to position [638, 0]
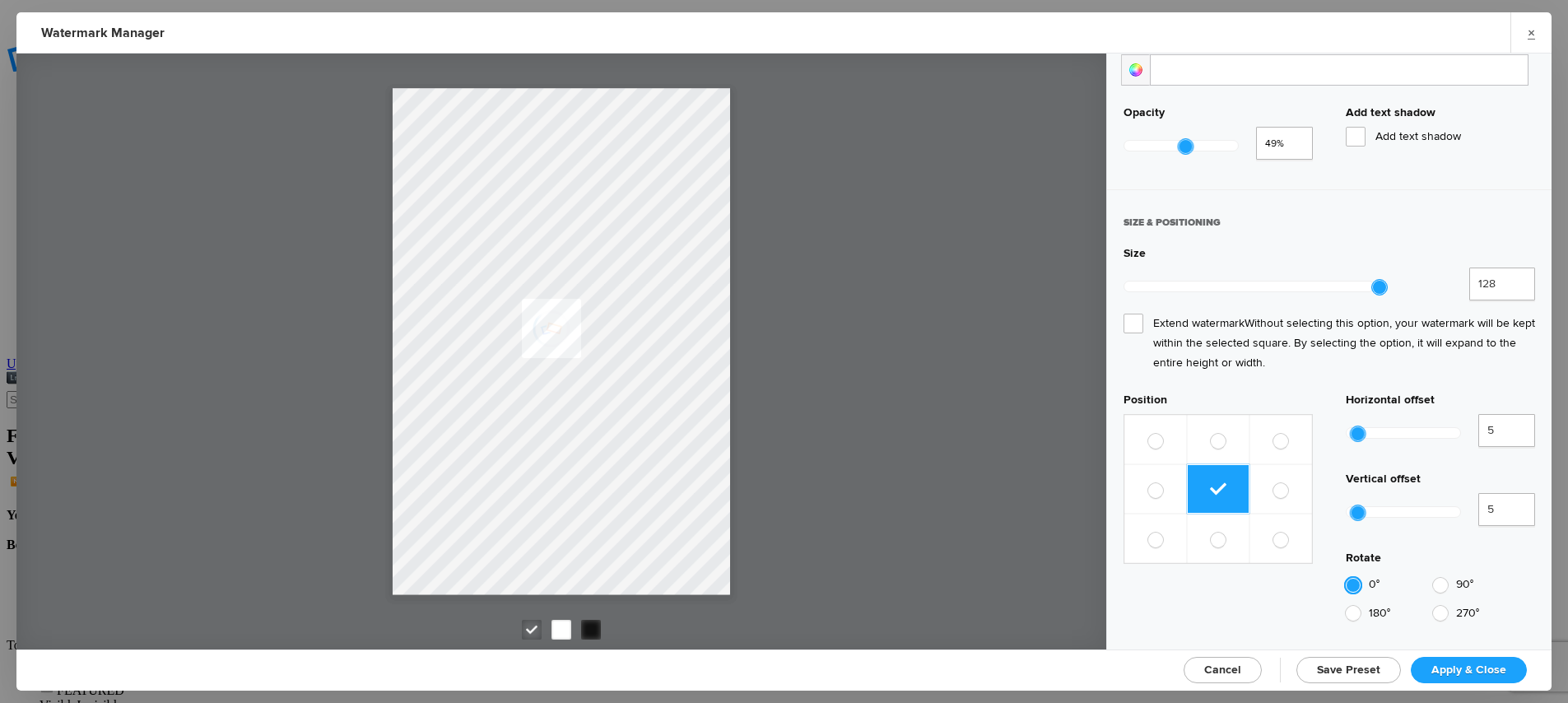
click at [1358, 606] on div "180°" at bounding box center [1387, 613] width 82 height 16
radio input "false"
click at [1358, 606] on div "180°" at bounding box center [1387, 613] width 82 height 16
drag, startPoint x: 1431, startPoint y: 522, endPoint x: 1413, endPoint y: 521, distance: 18.0
click at [1433, 578] on div at bounding box center [1441, 586] width 15 height 15
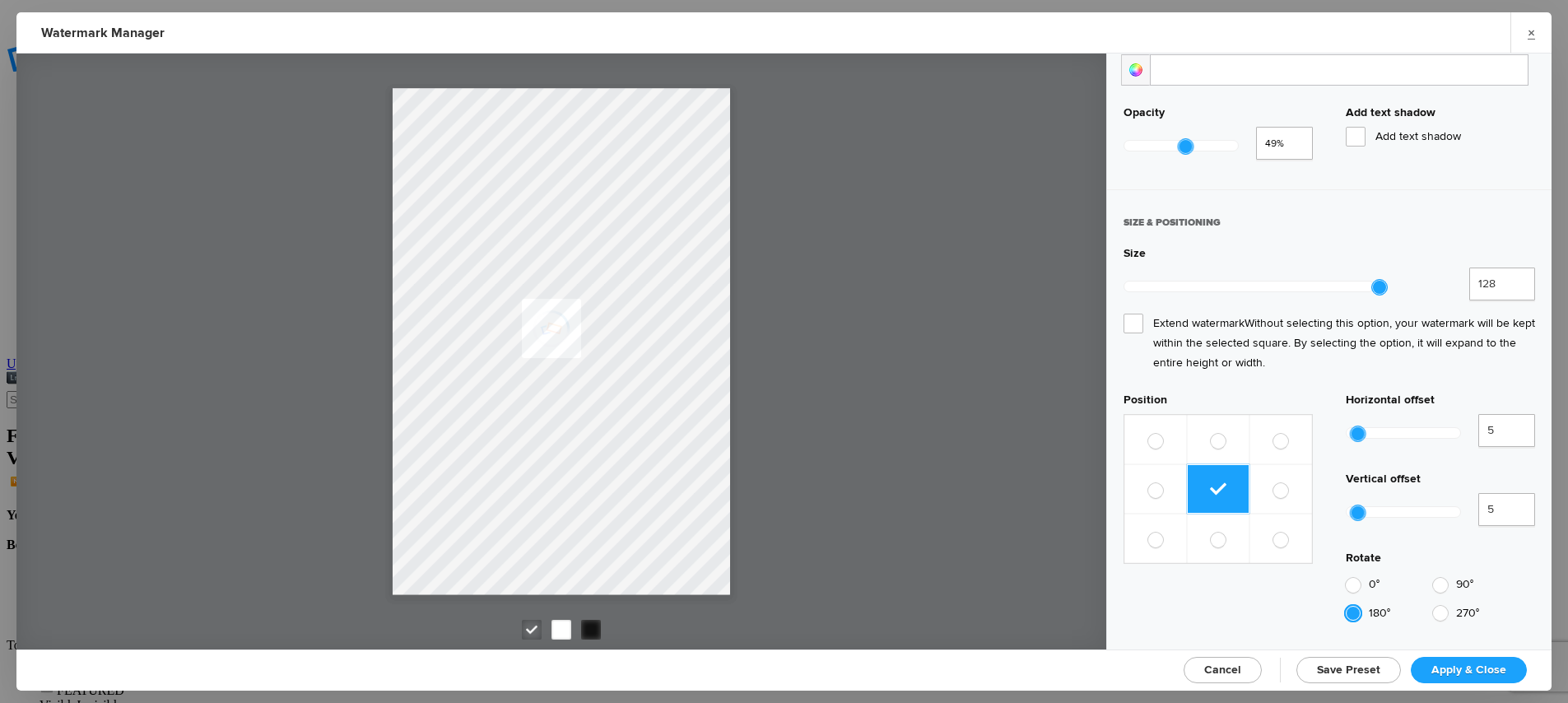
radio input "false"
click at [1318, 520] on div "Position Horizontal offset 5 500% Vertical offset 5 500% Rotate 0° 90° 180° 270°" at bounding box center [1329, 511] width 411 height 236
click at [1457, 606] on span "270°" at bounding box center [1468, 613] width 23 height 14
radio input "false"
click at [1349, 578] on div at bounding box center [1353, 586] width 15 height 15
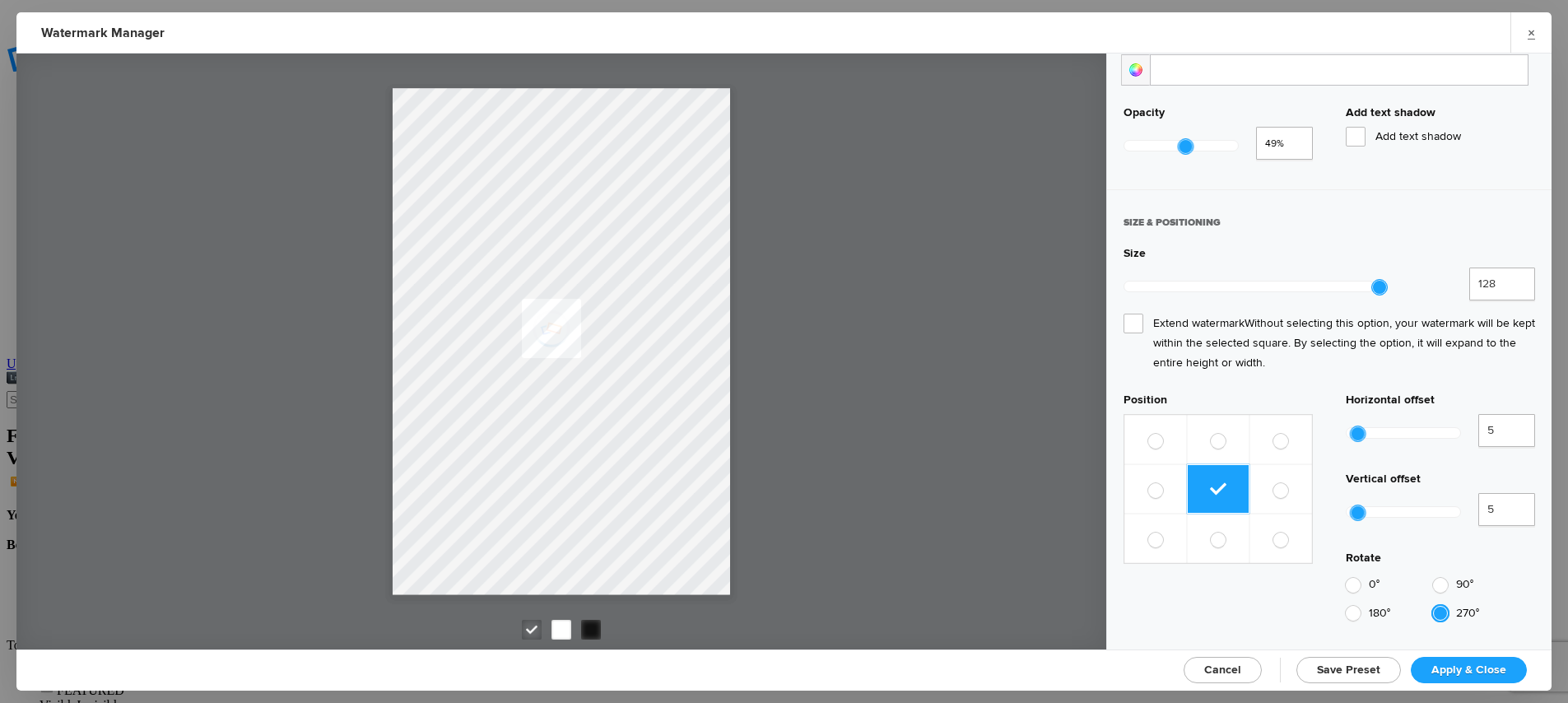
radio input "false"
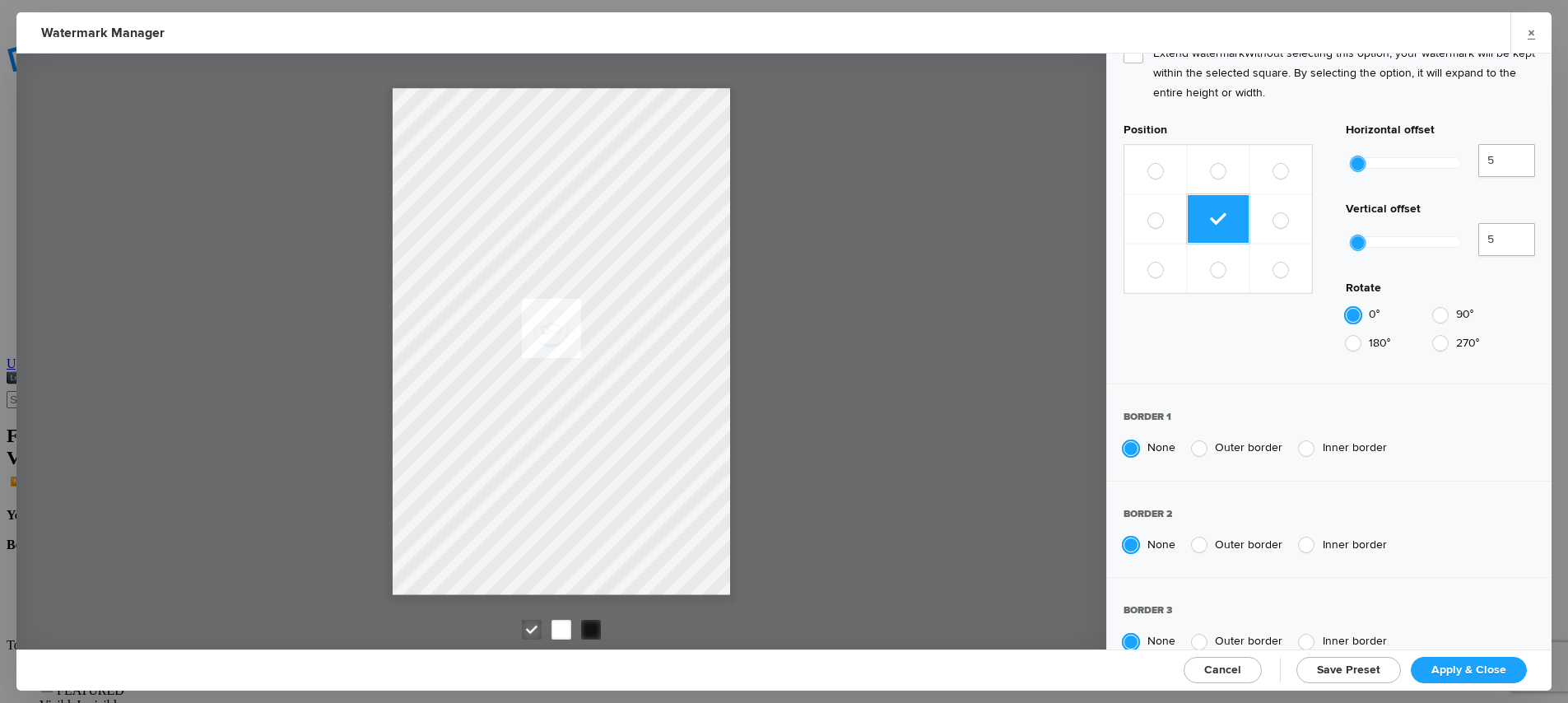
scroll to position [909, 0]
click at [1299, 440] on div at bounding box center [1307, 447] width 15 height 15
radio input "false"
radio input "true"
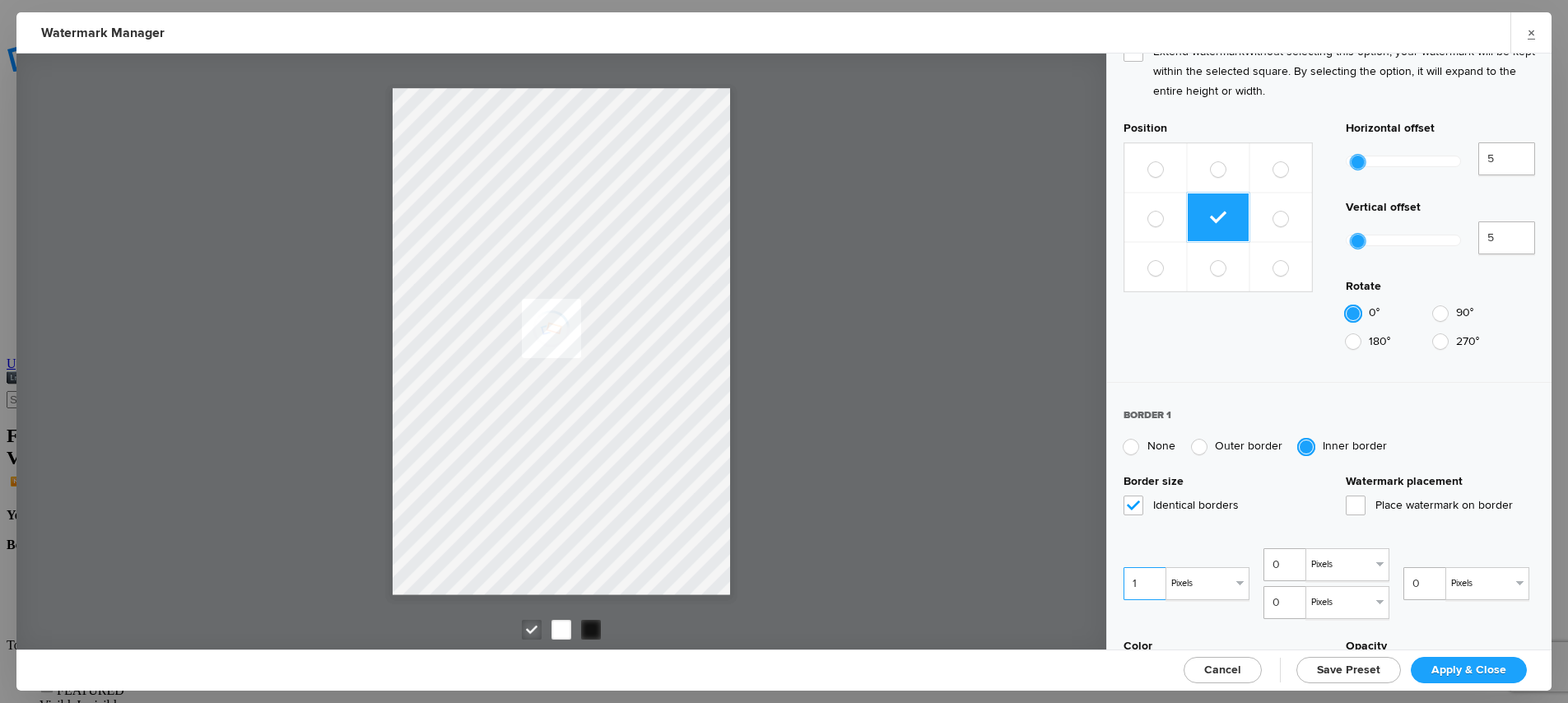
type input "1"
click at [1151, 567] on input "1" at bounding box center [1146, 583] width 46 height 33
type input "1"
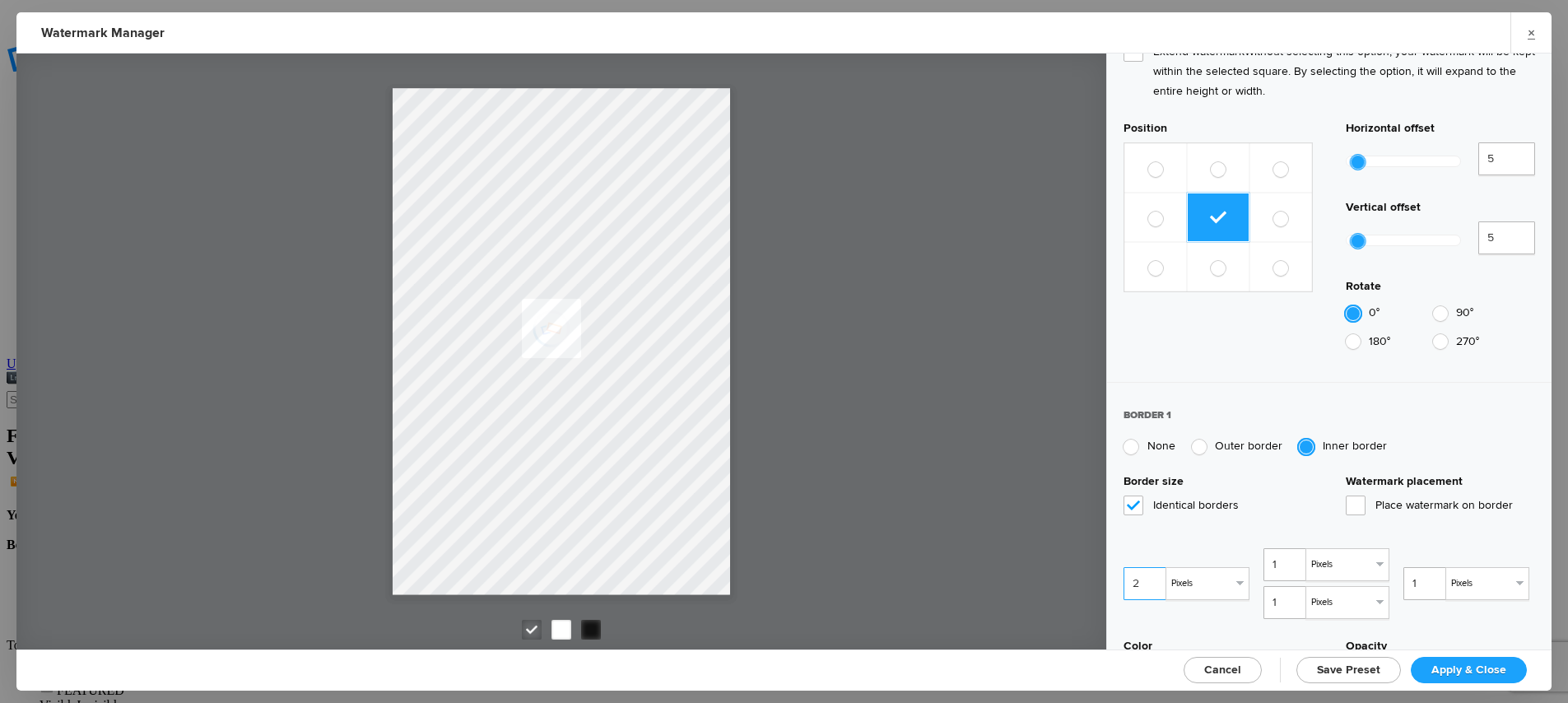
type input "2"
click at [1151, 567] on input "2" at bounding box center [1146, 583] width 46 height 33
type input "2"
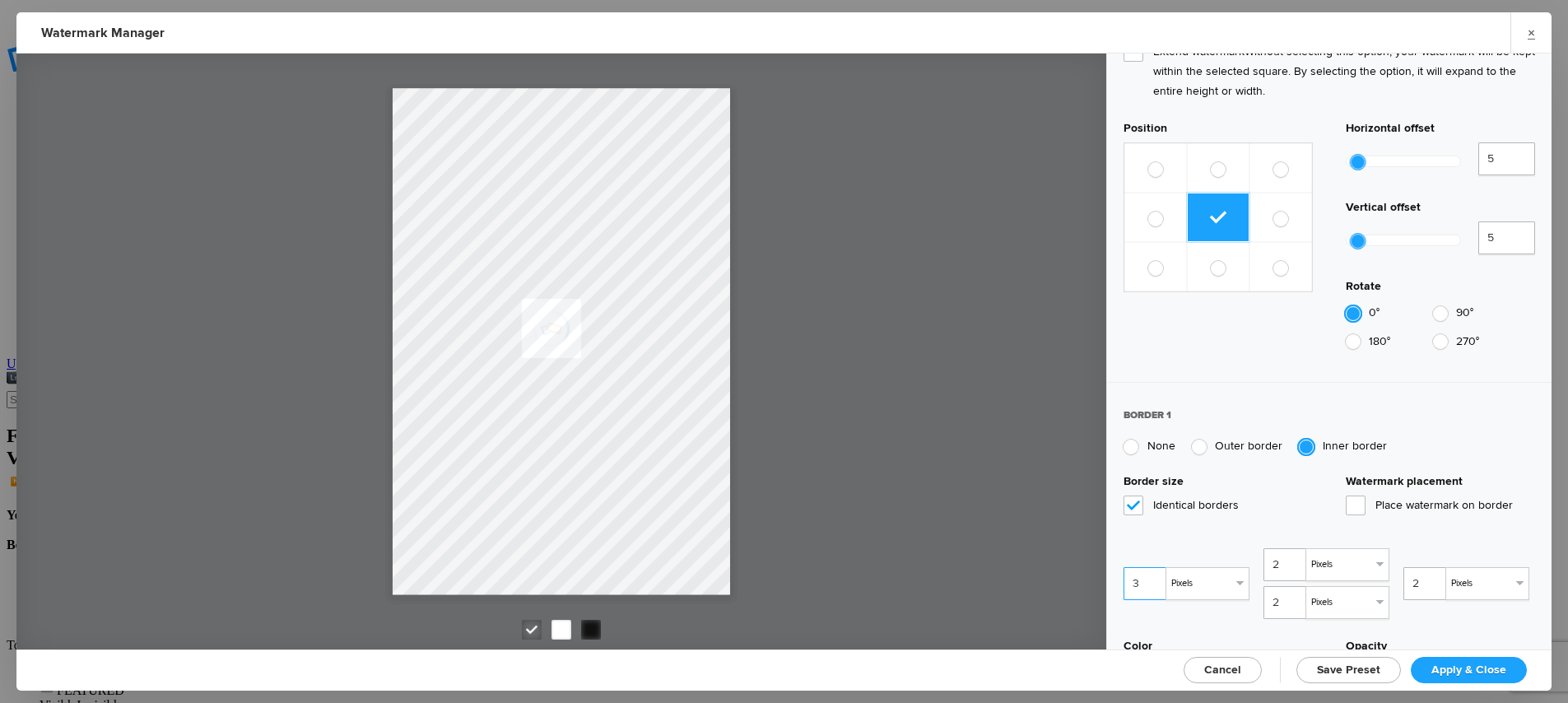
type input "3"
click at [1151, 567] on input "3" at bounding box center [1146, 583] width 46 height 33
type input "3"
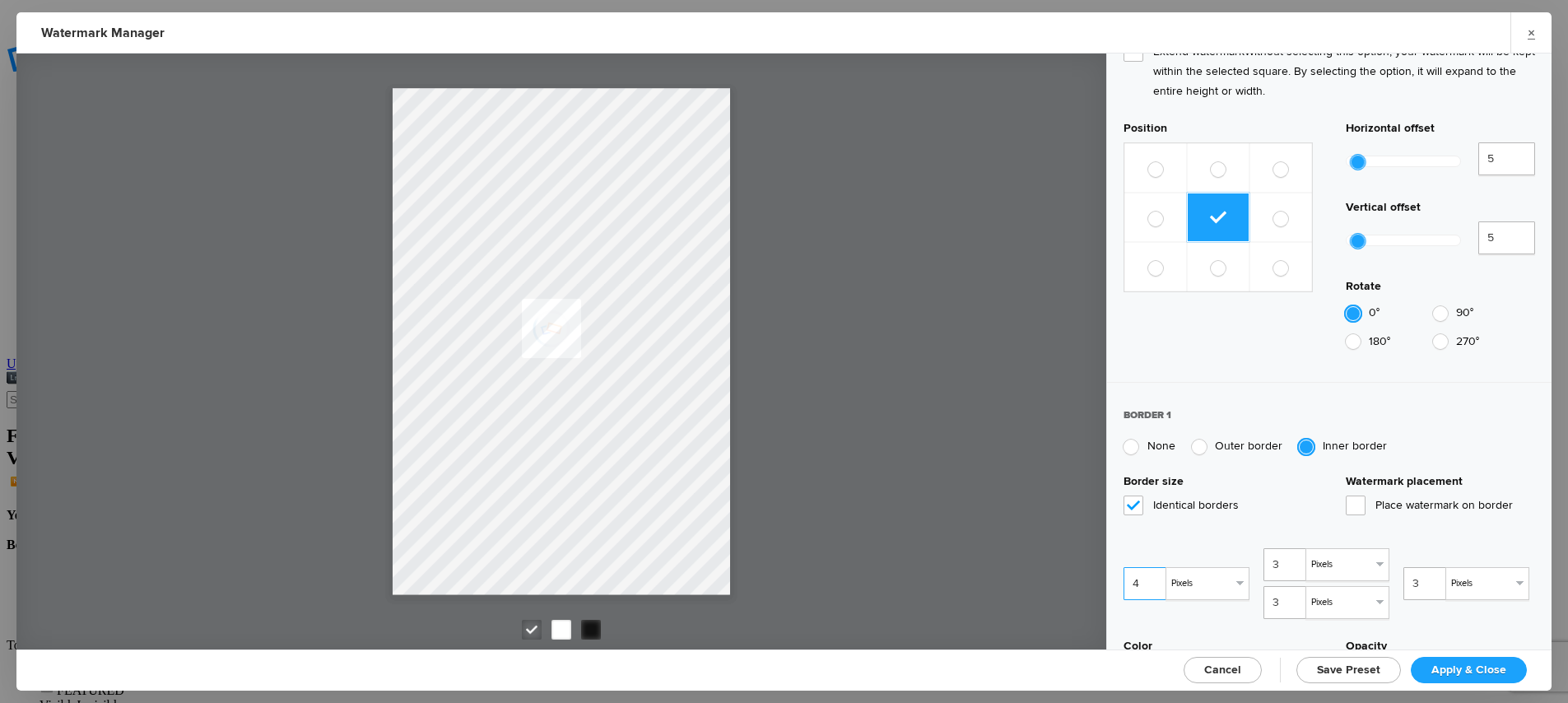
type input "4"
click at [1151, 567] on input "4" at bounding box center [1146, 583] width 46 height 33
type input "4"
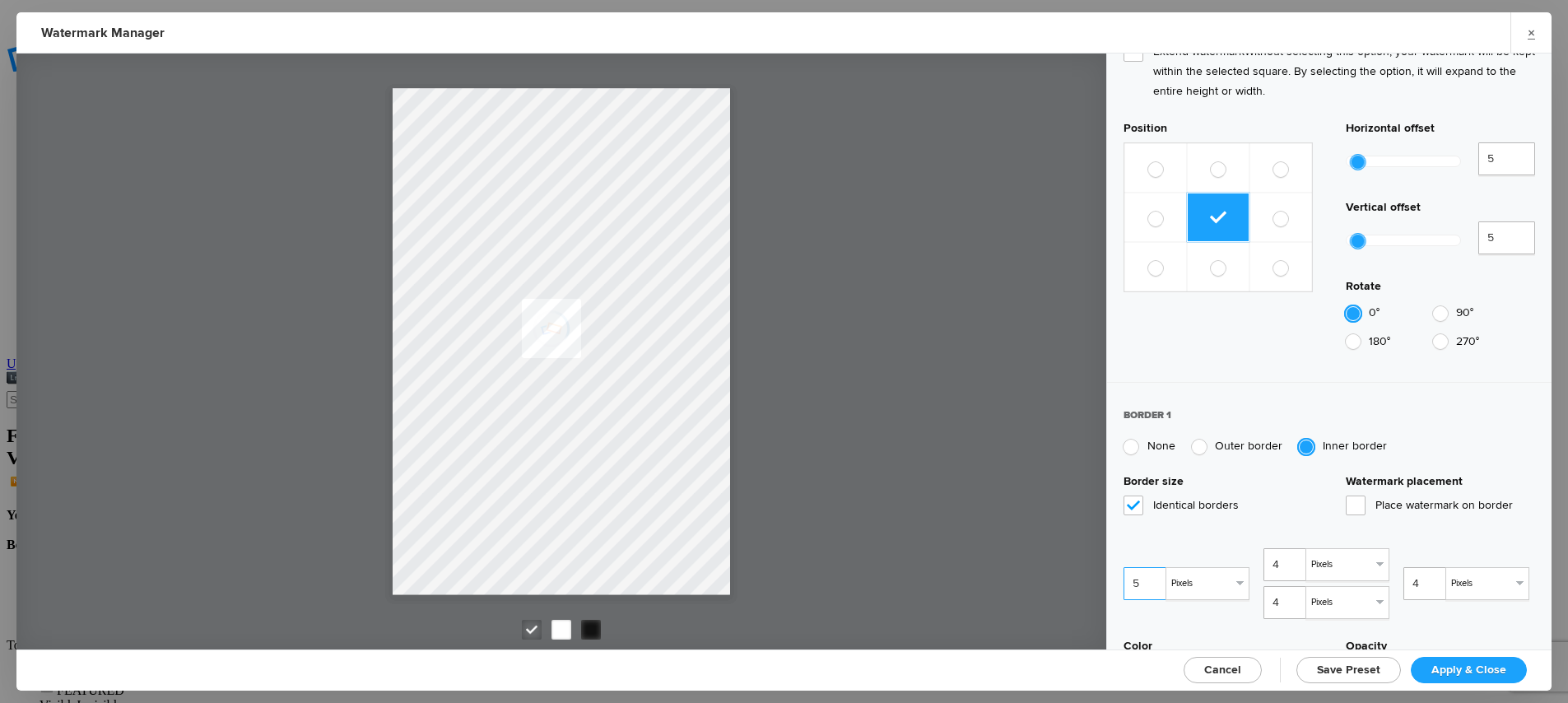
type input "5"
click at [1151, 567] on input "5" at bounding box center [1146, 583] width 46 height 33
type input "5"
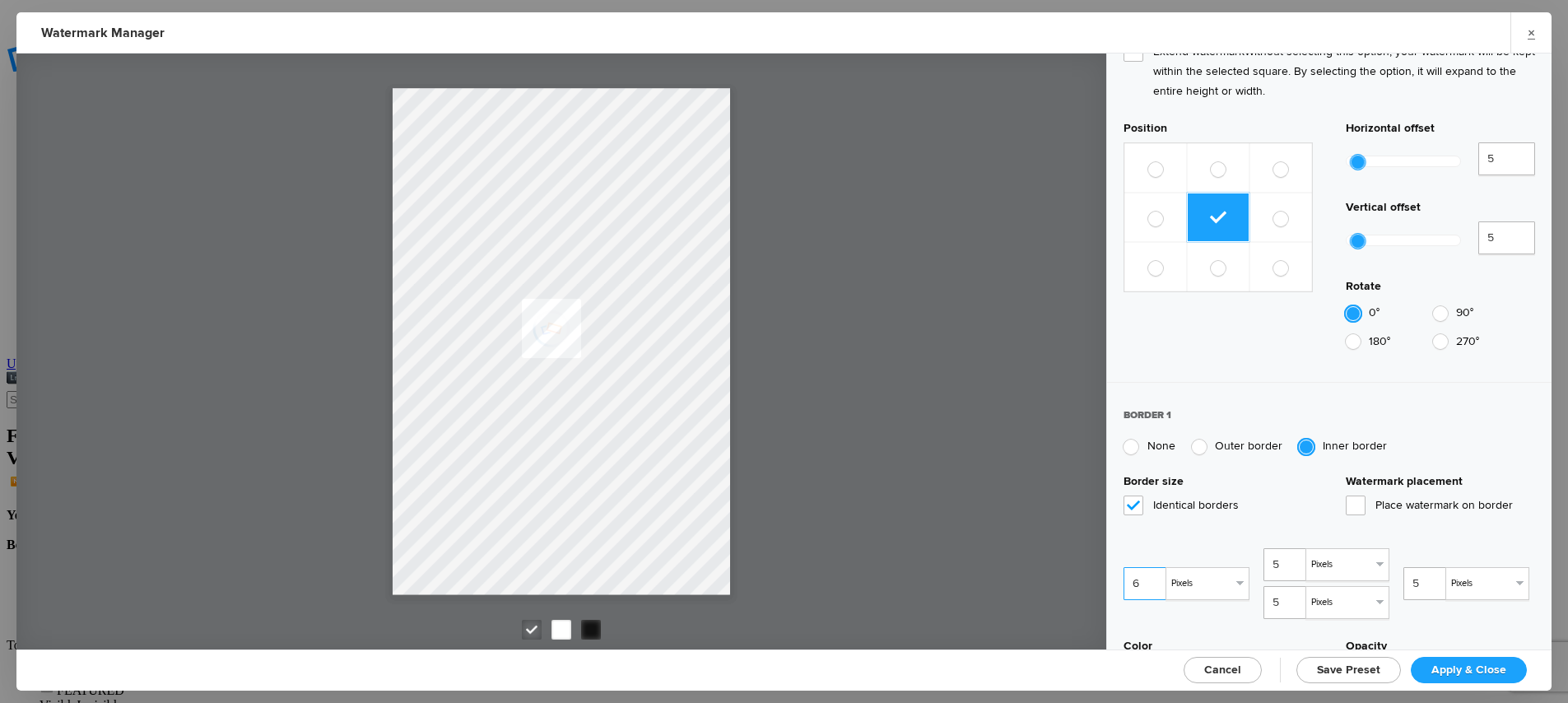
type input "6"
click at [1151, 567] on input "6" at bounding box center [1146, 583] width 46 height 33
type input "6"
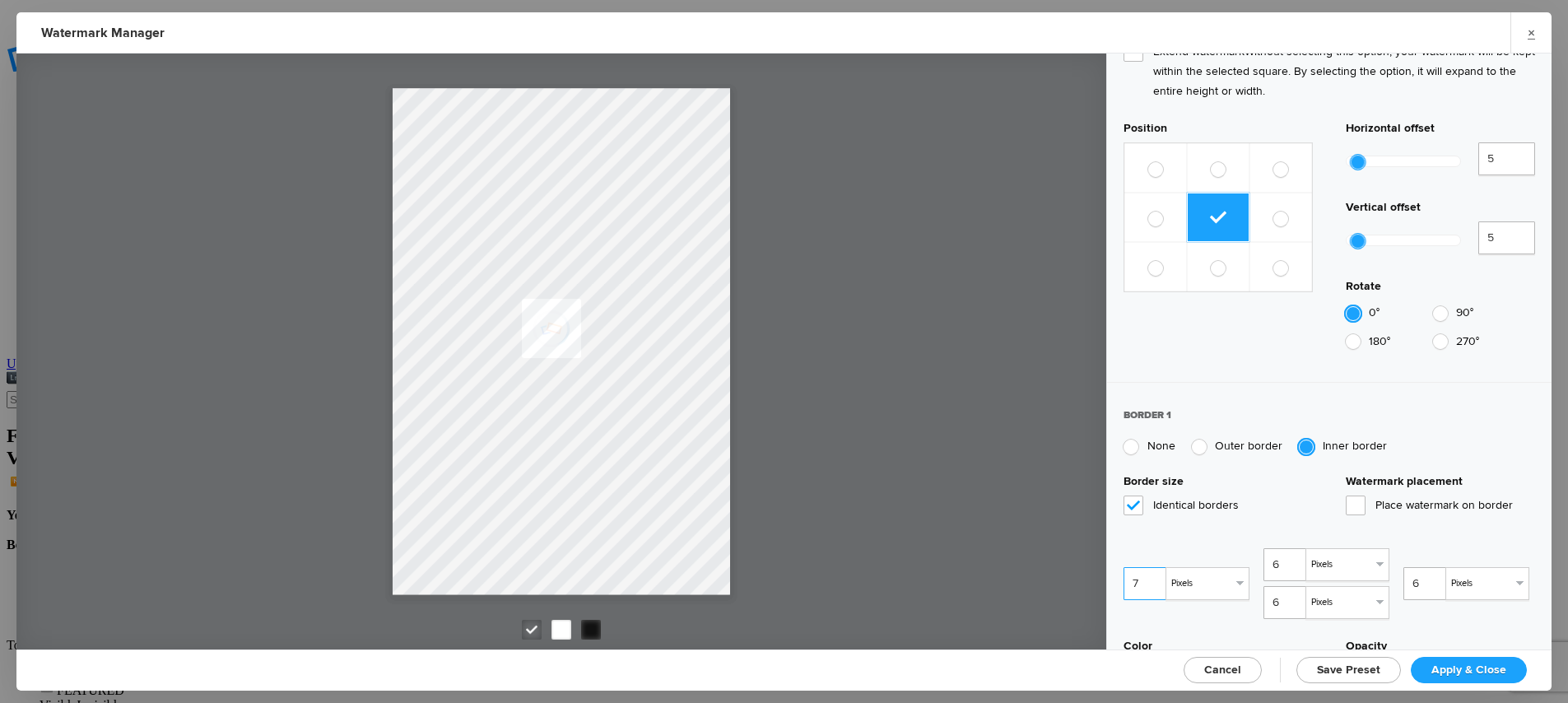
type input "7"
click at [1151, 567] on input "7" at bounding box center [1146, 583] width 46 height 33
type input "7"
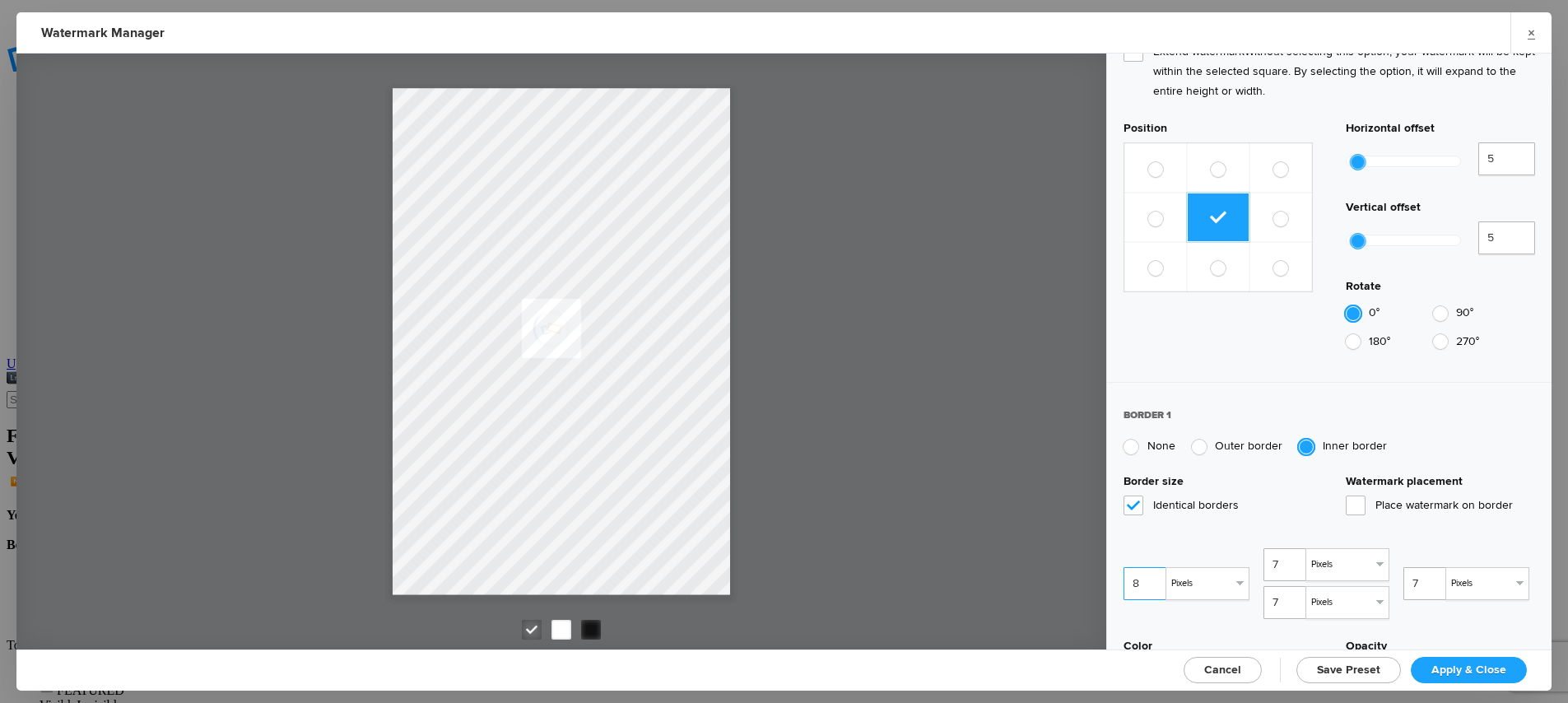
type input "8"
click at [1151, 567] on input "8" at bounding box center [1146, 583] width 46 height 33
type input "8"
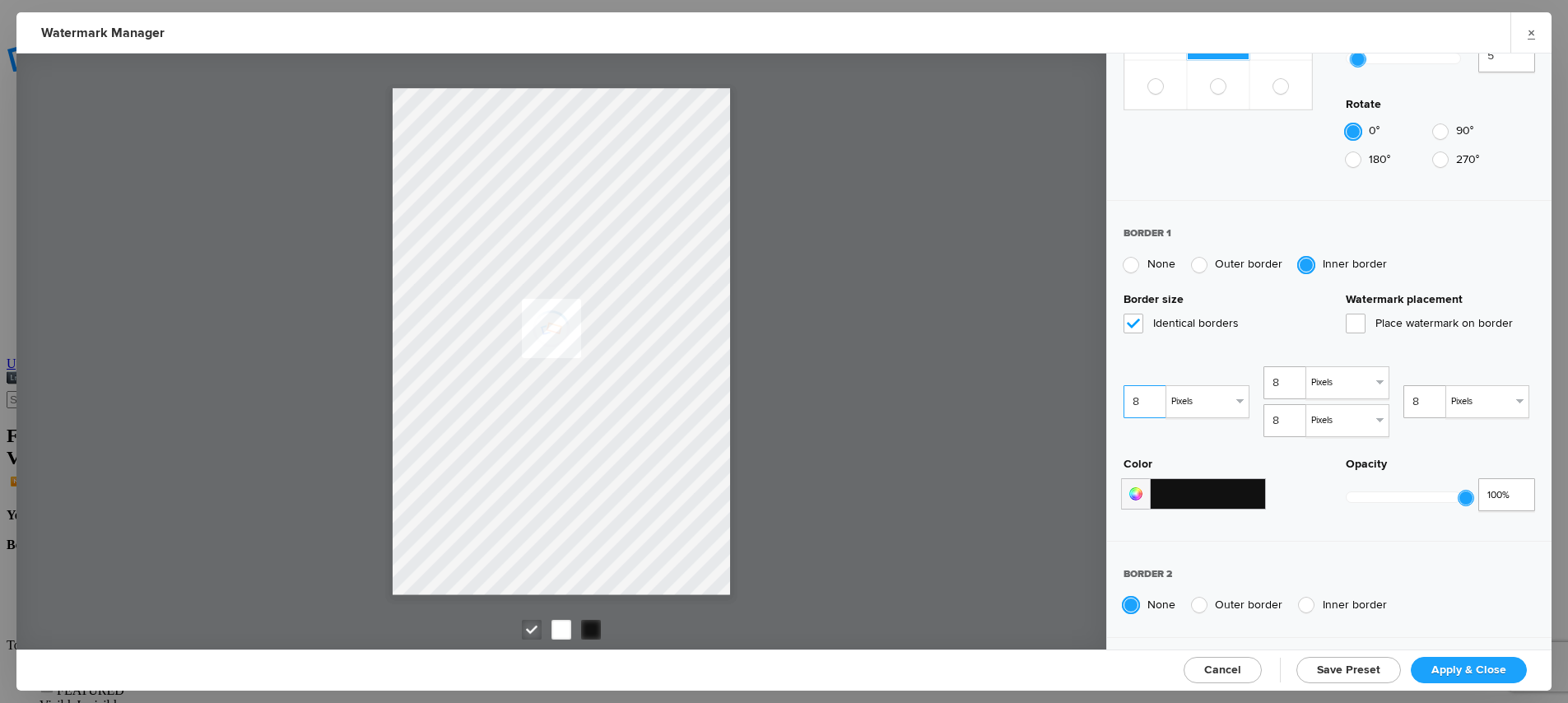
scroll to position [1148, 0]
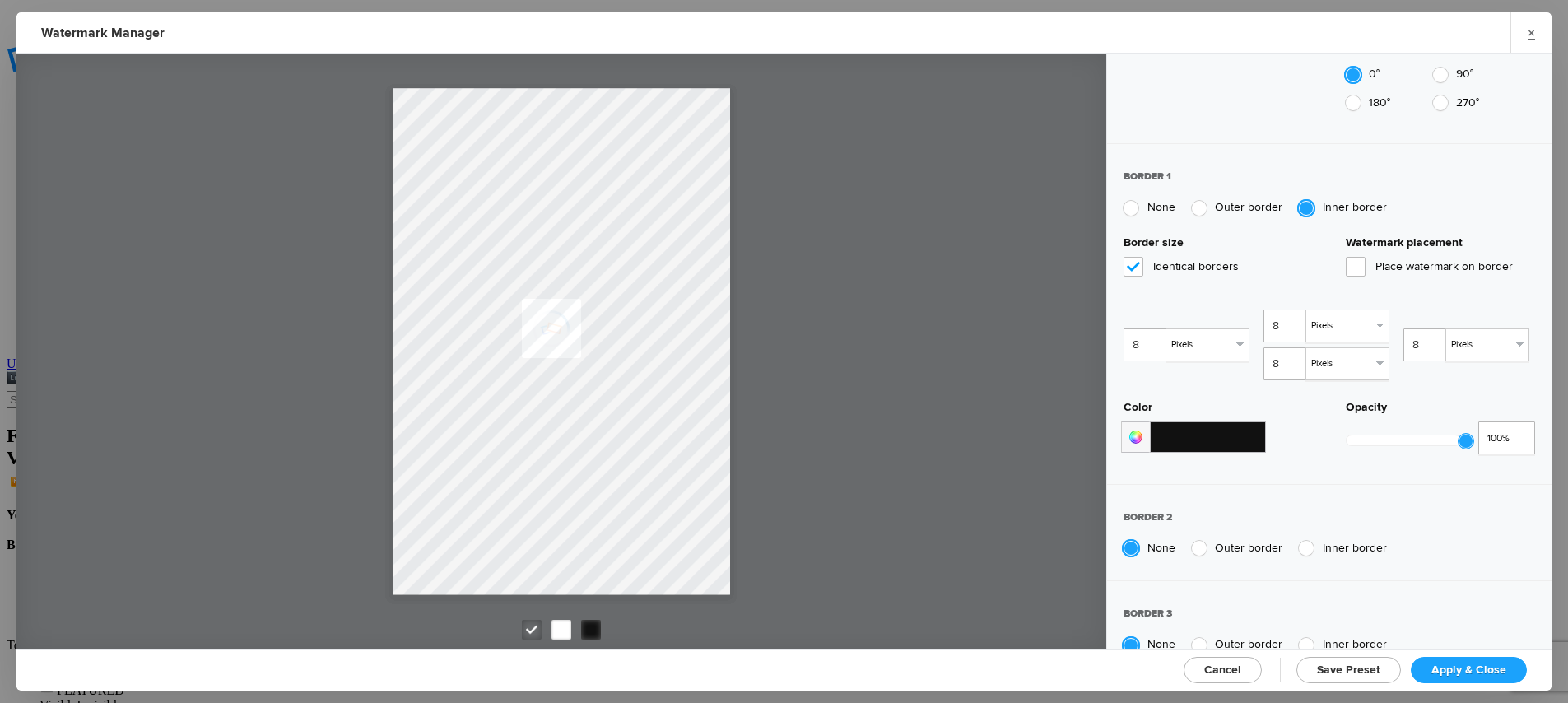
click at [1217, 421] on input at bounding box center [1208, 437] width 116 height 31
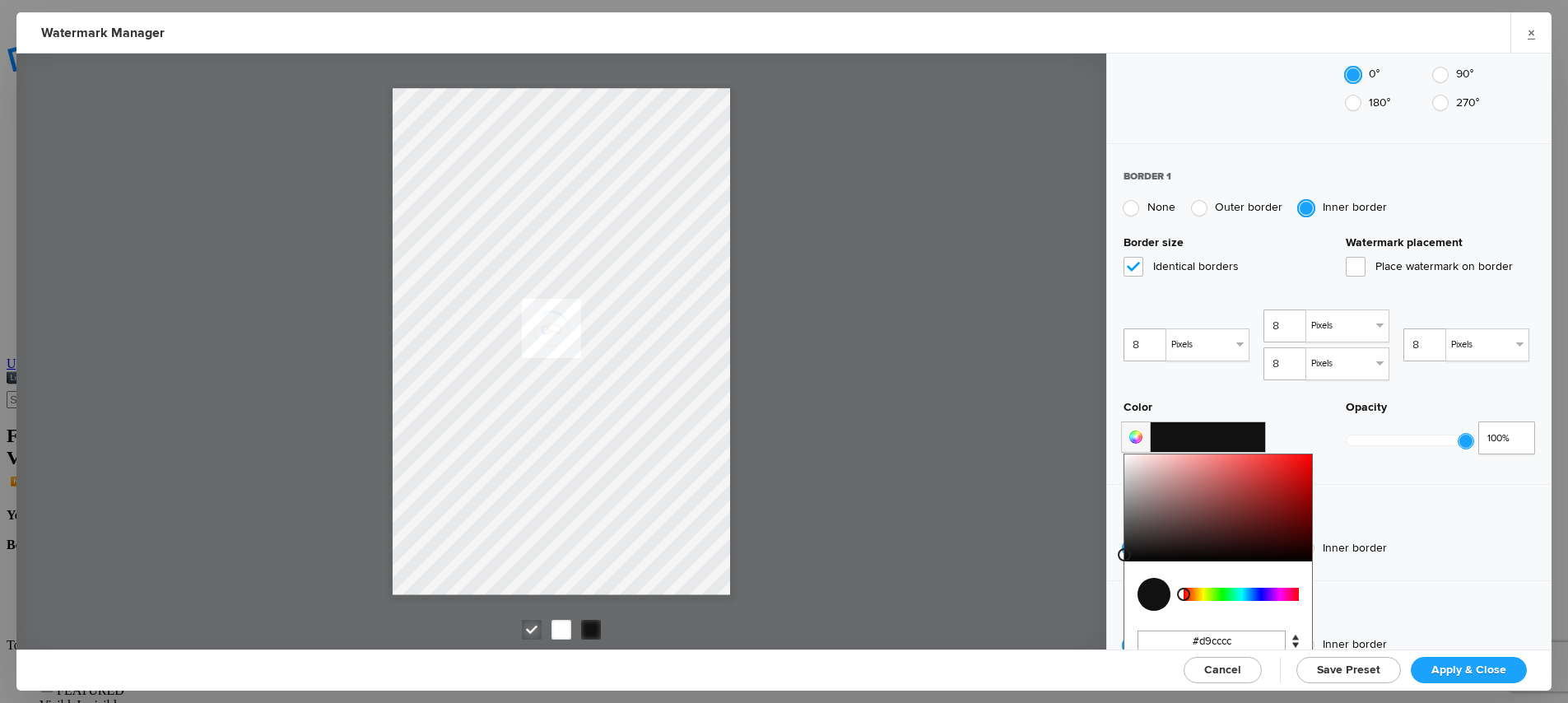
type input "#fff"
drag, startPoint x: 1136, startPoint y: 410, endPoint x: 1002, endPoint y: 297, distance: 175.3
click at [1002, 297] on div "Watermark User Presets New Preset... Preset title Indy Eleven Academy Disable w…" at bounding box center [784, 351] width 1535 height 596
click at [1230, 314] on div "8 Pixels % of Width % of Height 8 Pixels % of Width % of Height 8 Pixels % of W…" at bounding box center [1329, 339] width 411 height 84
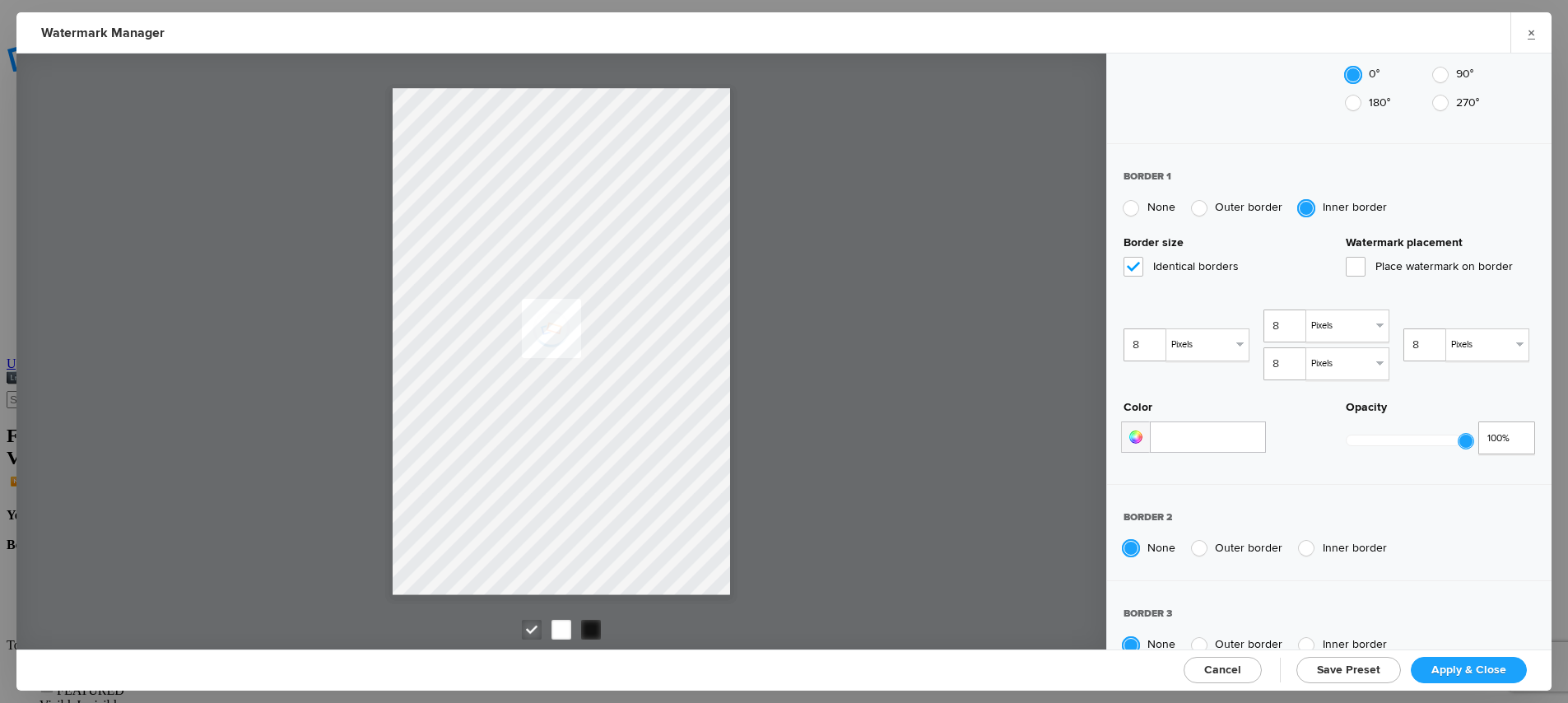
click at [1339, 540] on span "Inner border" at bounding box center [1354, 547] width 65 height 14
radio input "false"
radio input "true"
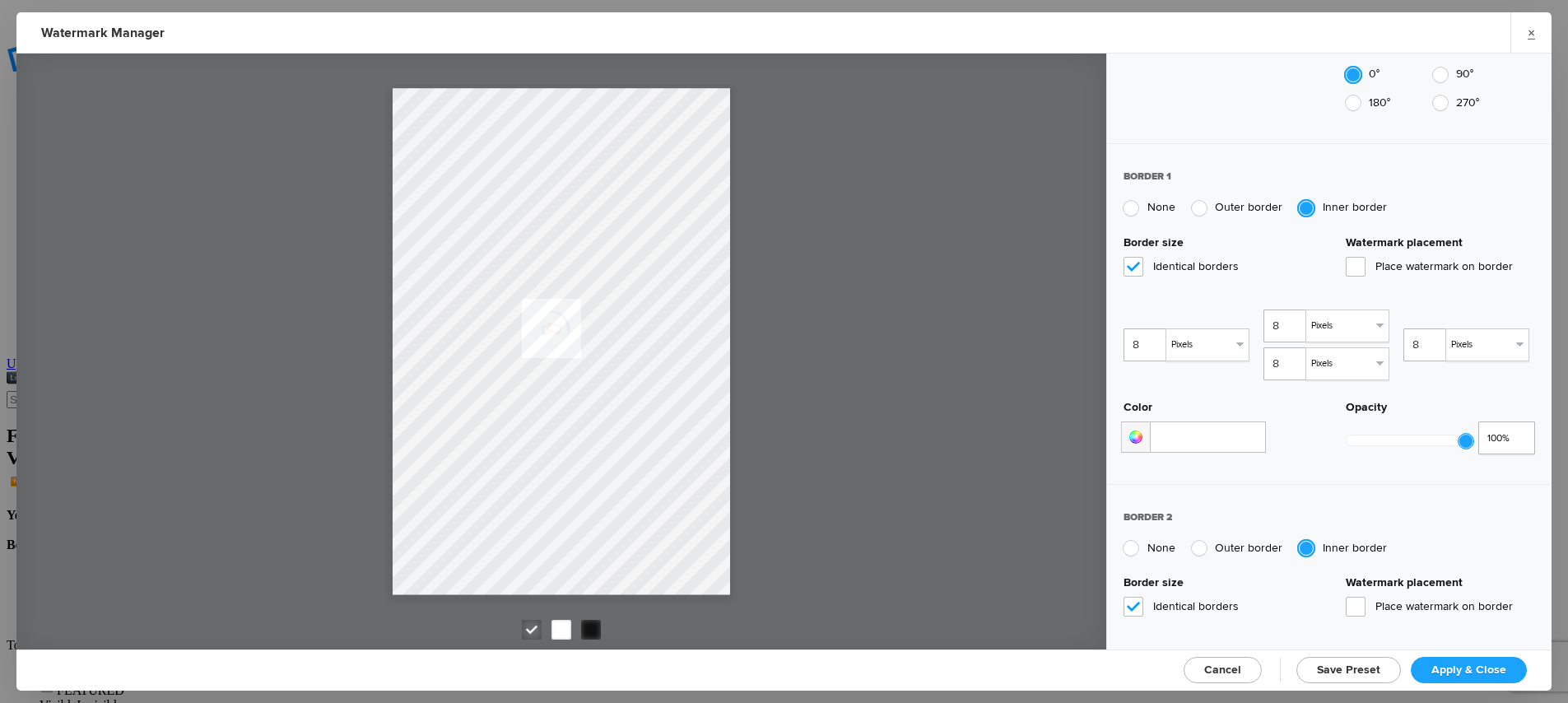
scroll to position [1291, 0]
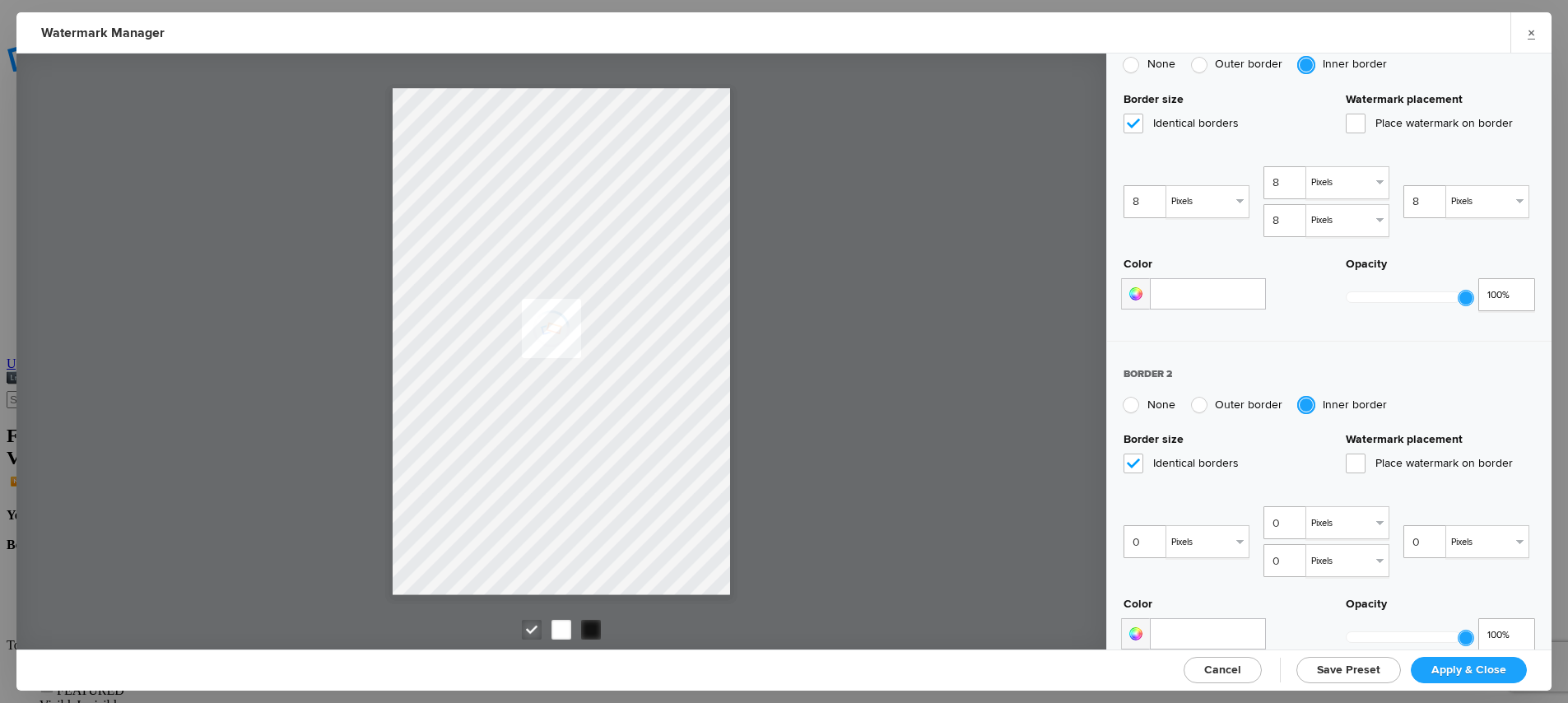
click at [1380, 453] on span "Place watermark on border" at bounding box center [1441, 463] width 189 height 20
click at [0, 0] on input "Place watermark on border" at bounding box center [0, 0] width 0 height 0
click at [1143, 525] on input "0" at bounding box center [1146, 541] width 46 height 33
type input "1"
click at [1156, 525] on input "1" at bounding box center [1146, 541] width 46 height 33
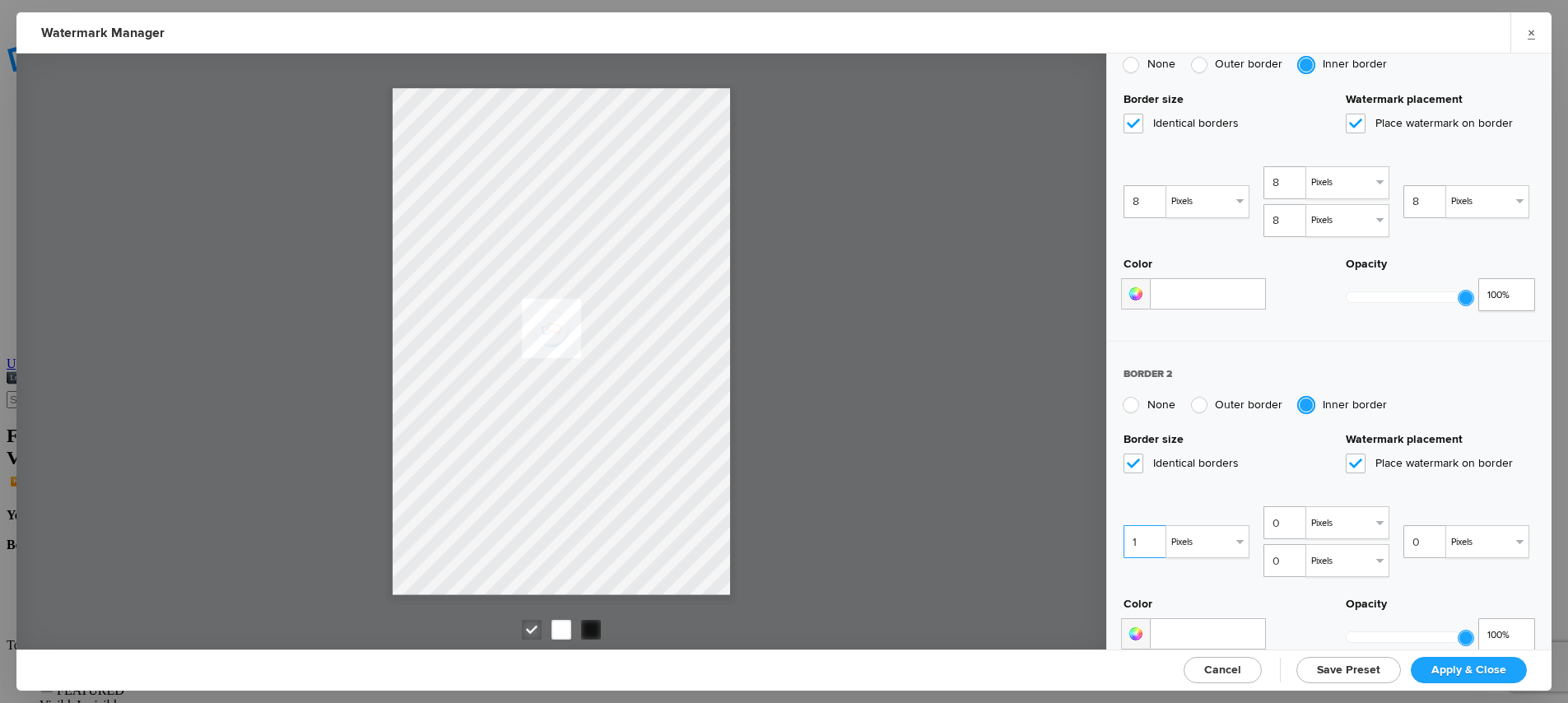
type input "1"
type input "2"
click at [1156, 525] on input "2" at bounding box center [1146, 541] width 46 height 33
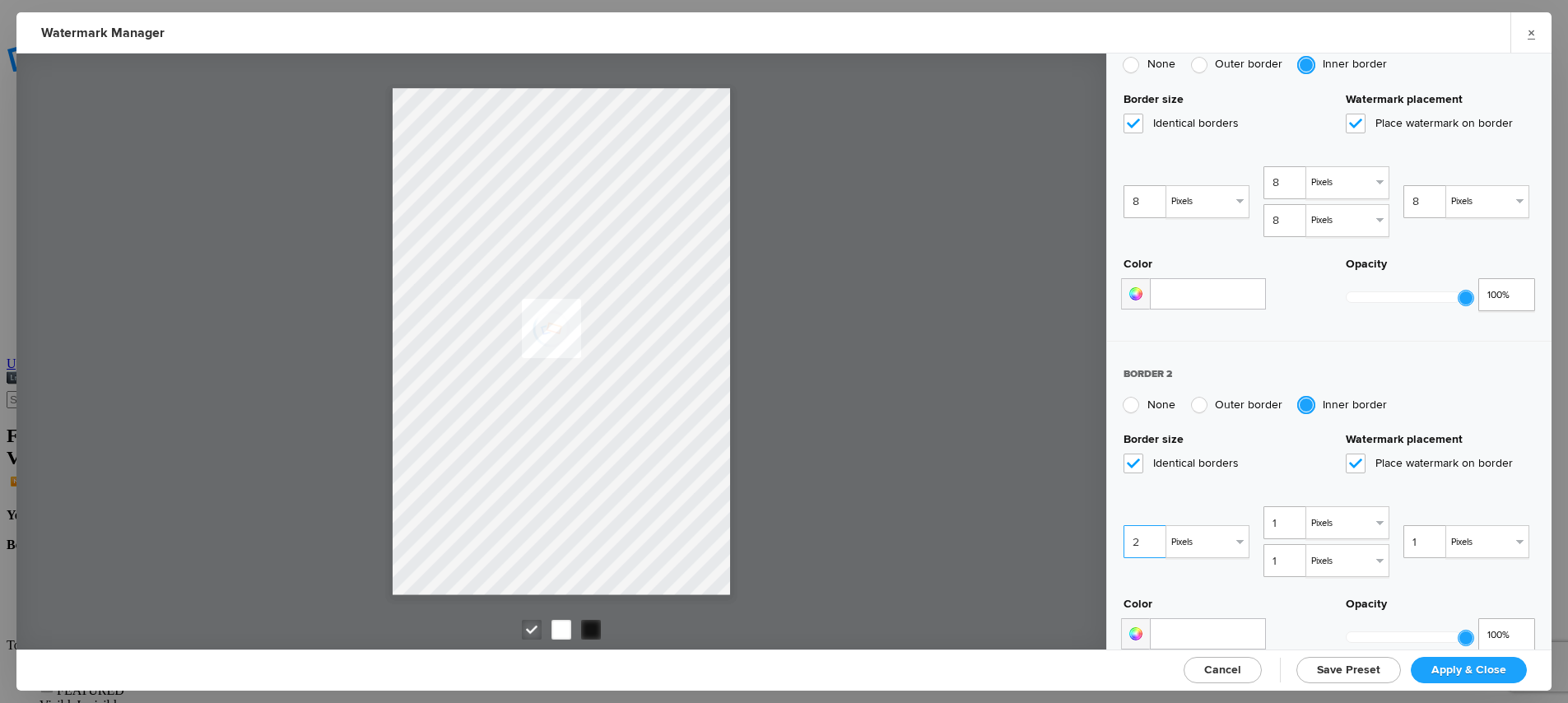
type input "2"
type input "3"
click at [1156, 525] on input "3" at bounding box center [1146, 541] width 46 height 33
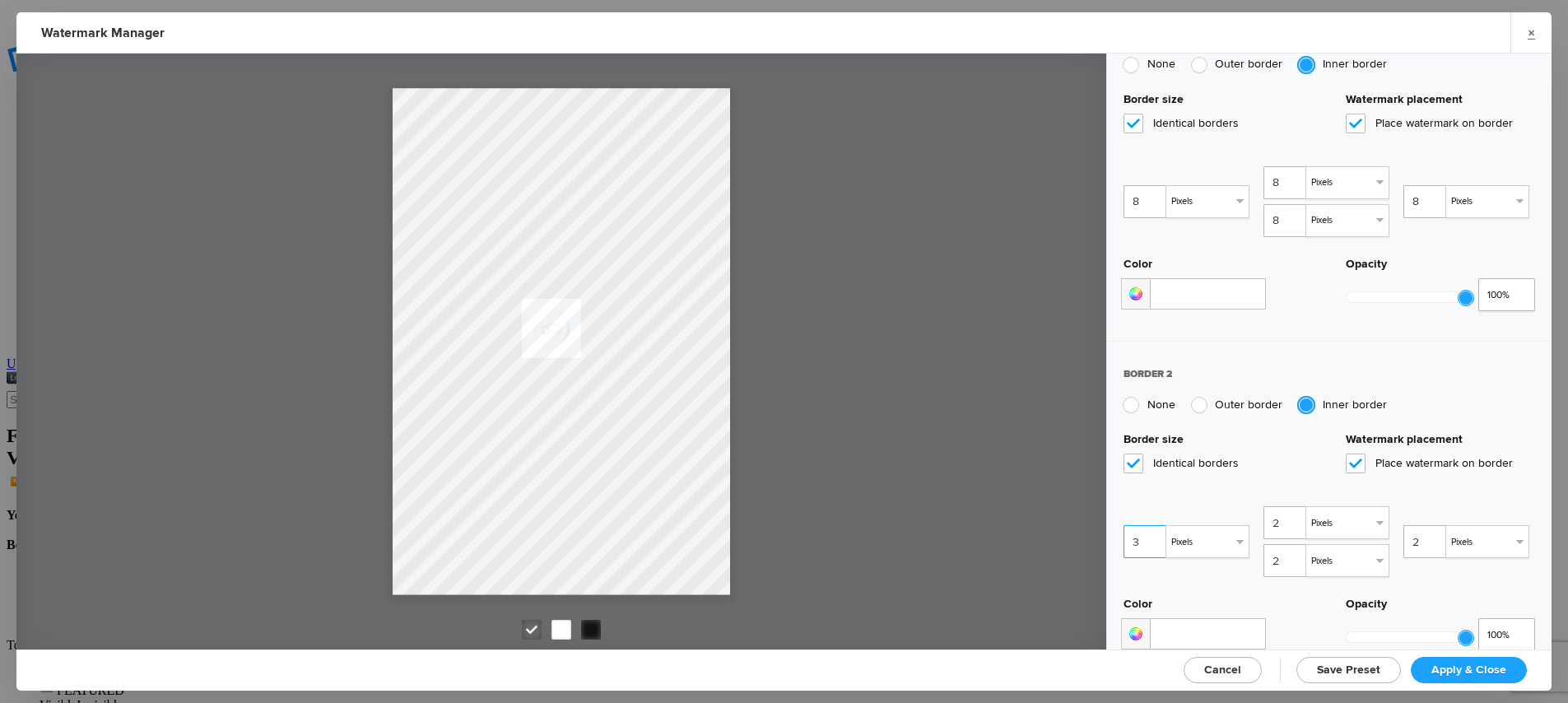
type input "3"
type input "4"
click at [1156, 525] on input "4" at bounding box center [1146, 541] width 46 height 33
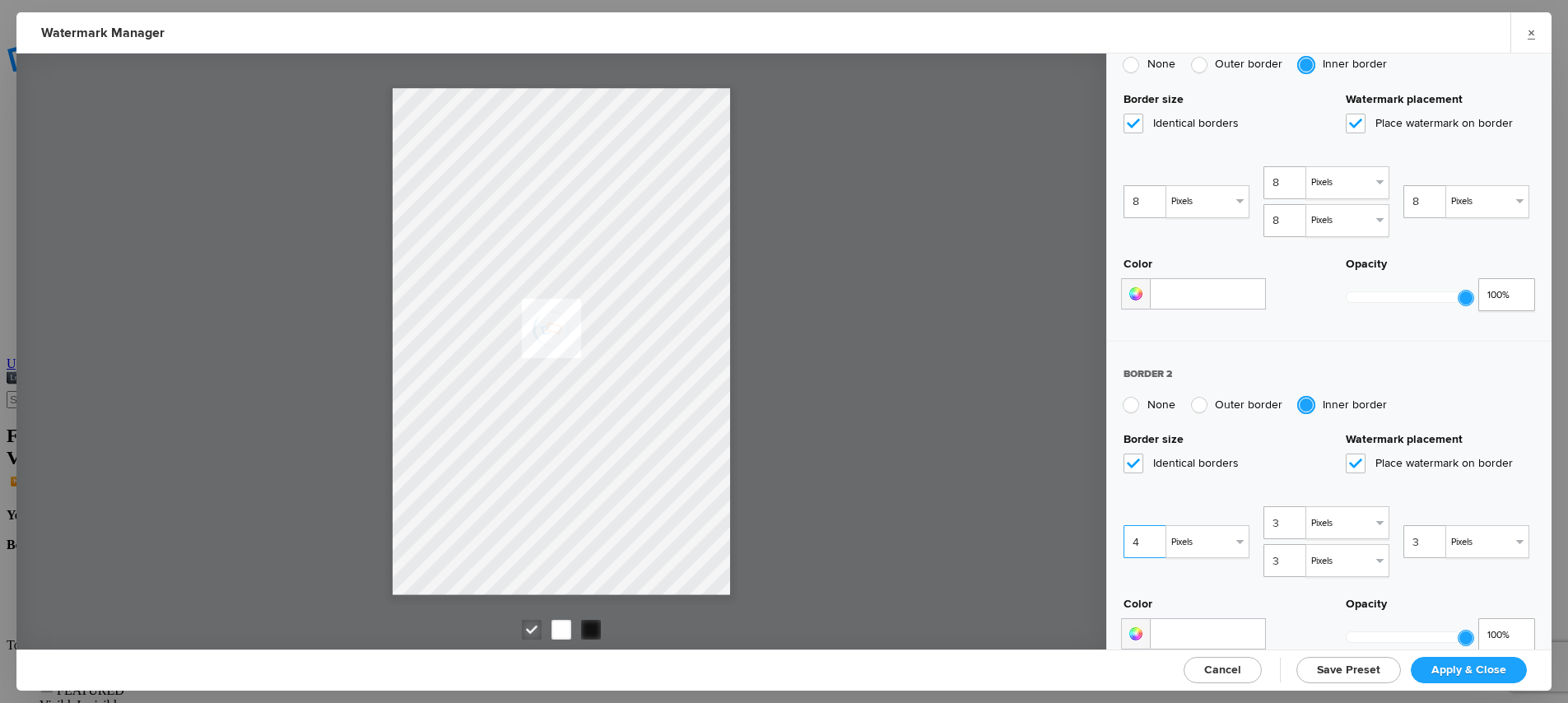
type input "4"
type input "5"
click at [1156, 525] on input "5" at bounding box center [1146, 541] width 46 height 33
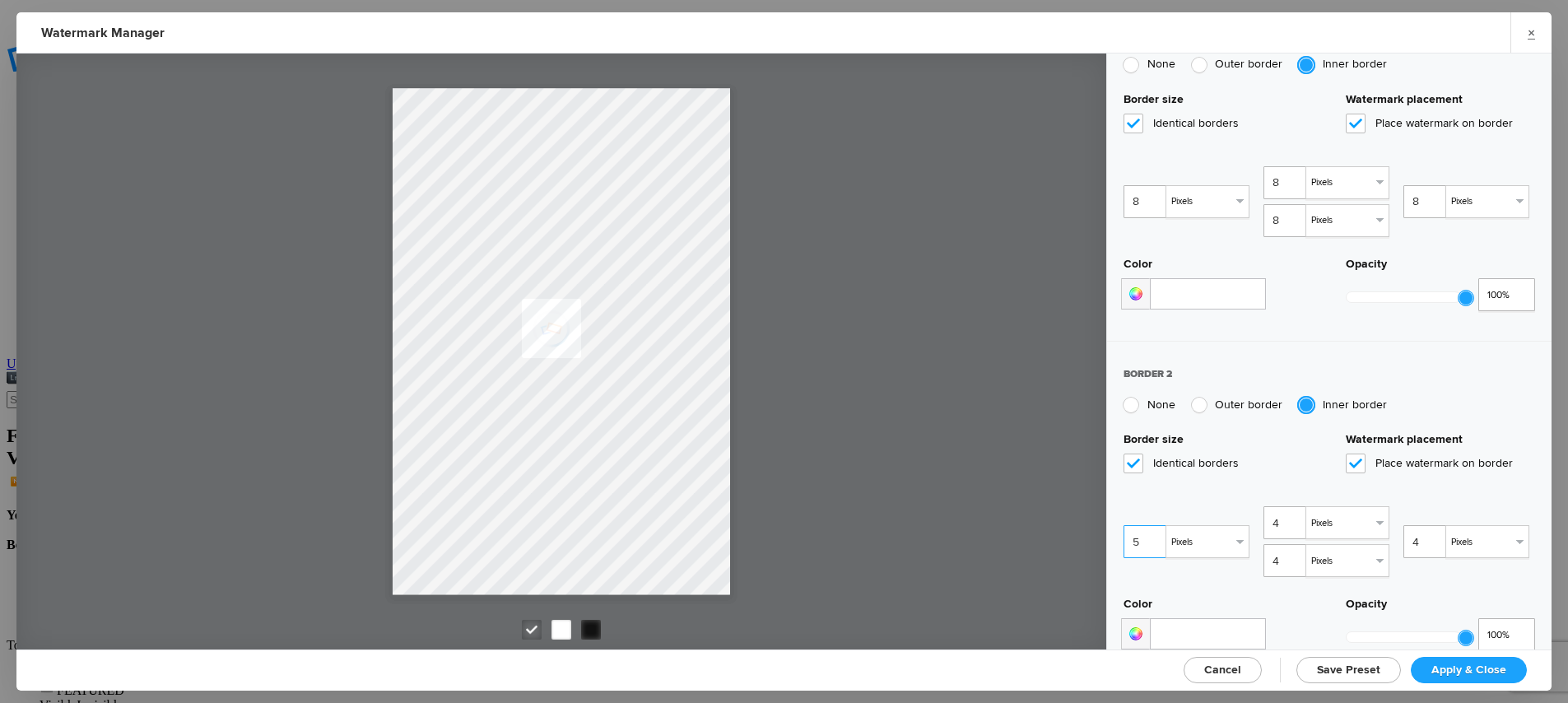
type input "5"
type input "6"
click at [1156, 525] on input "6" at bounding box center [1146, 541] width 46 height 33
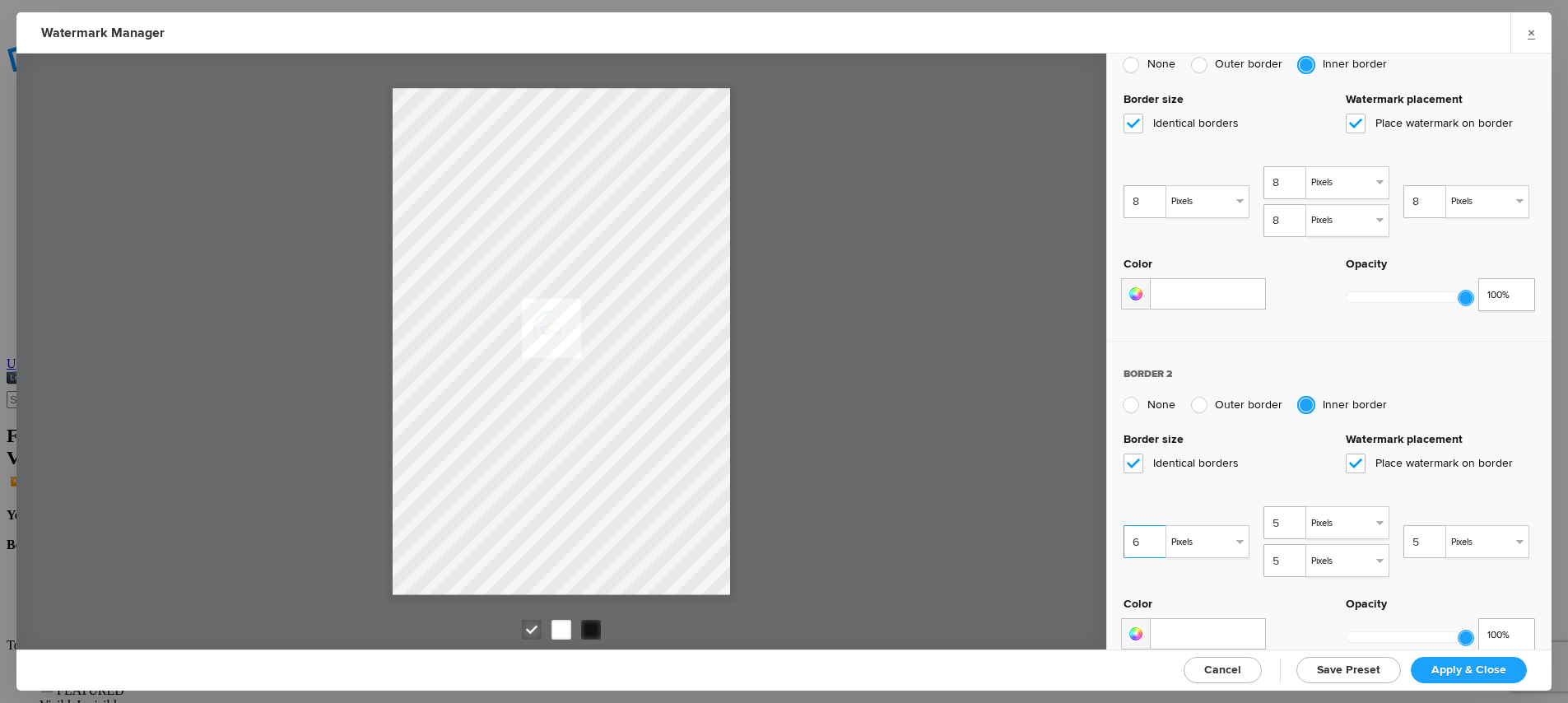
type input "6"
type input "7"
click at [1156, 525] on input "7" at bounding box center [1146, 541] width 46 height 33
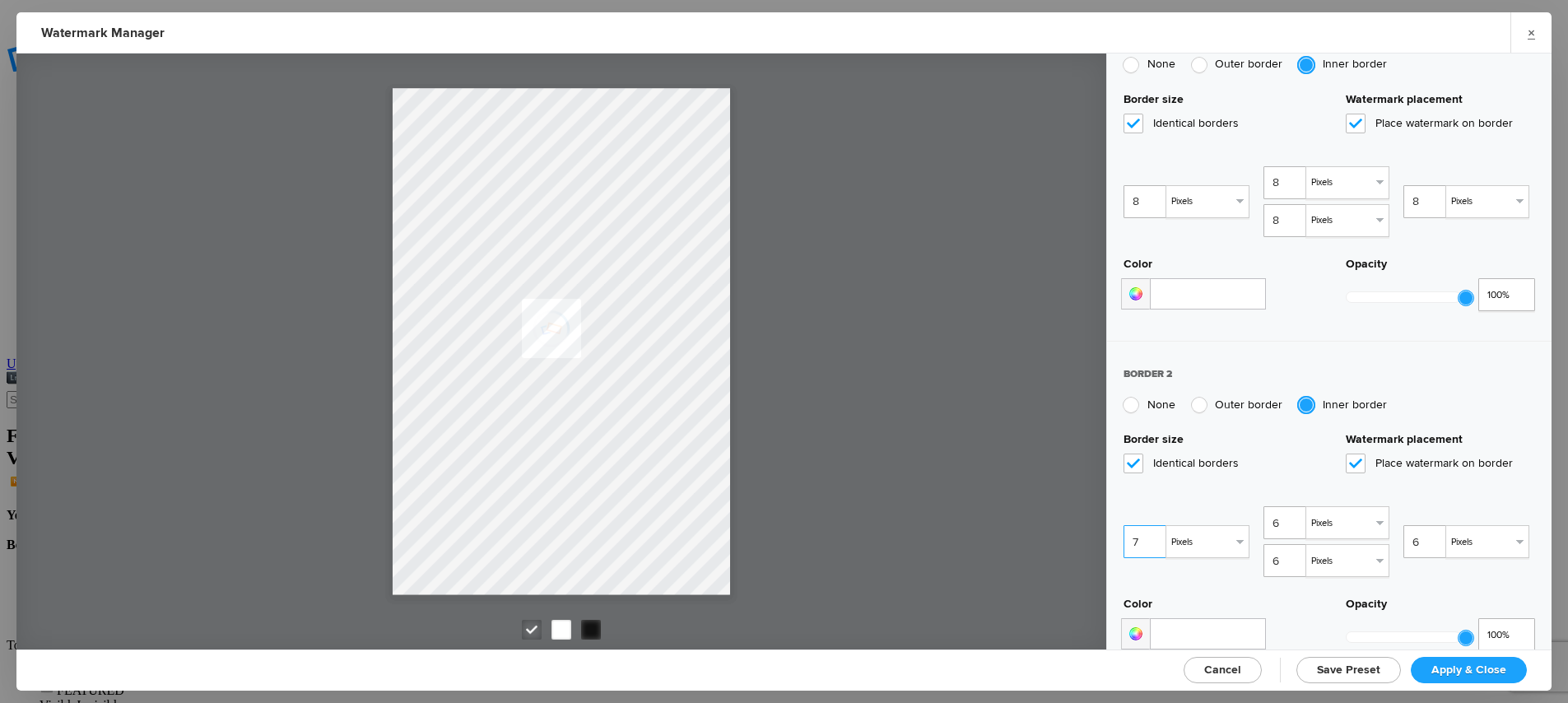
type input "7"
type input "8"
click at [1156, 525] on input "8" at bounding box center [1146, 541] width 46 height 33
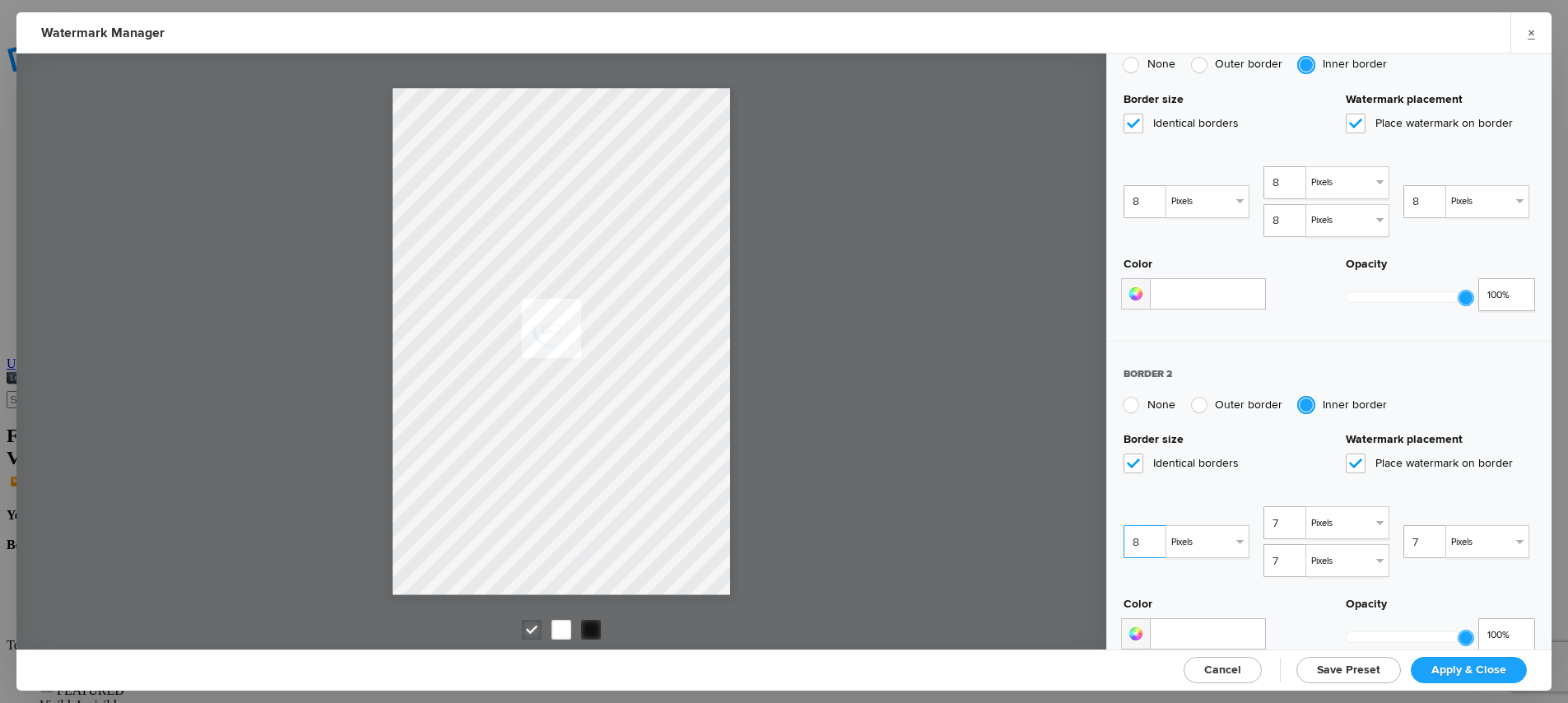
type input "8"
type input "9"
click at [1156, 525] on input "9" at bounding box center [1146, 541] width 46 height 33
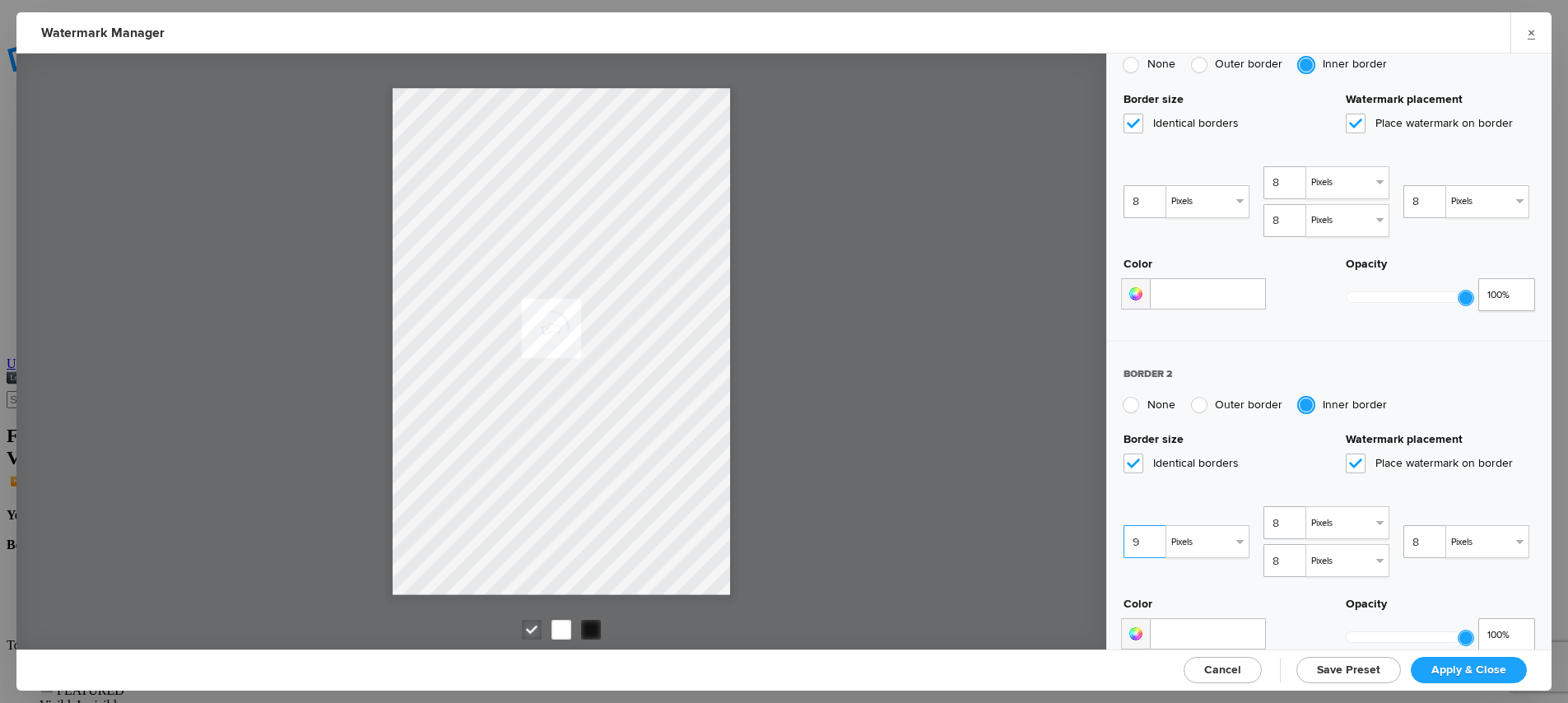
type input "9"
type input "10"
click at [1156, 525] on input "10" at bounding box center [1146, 541] width 46 height 33
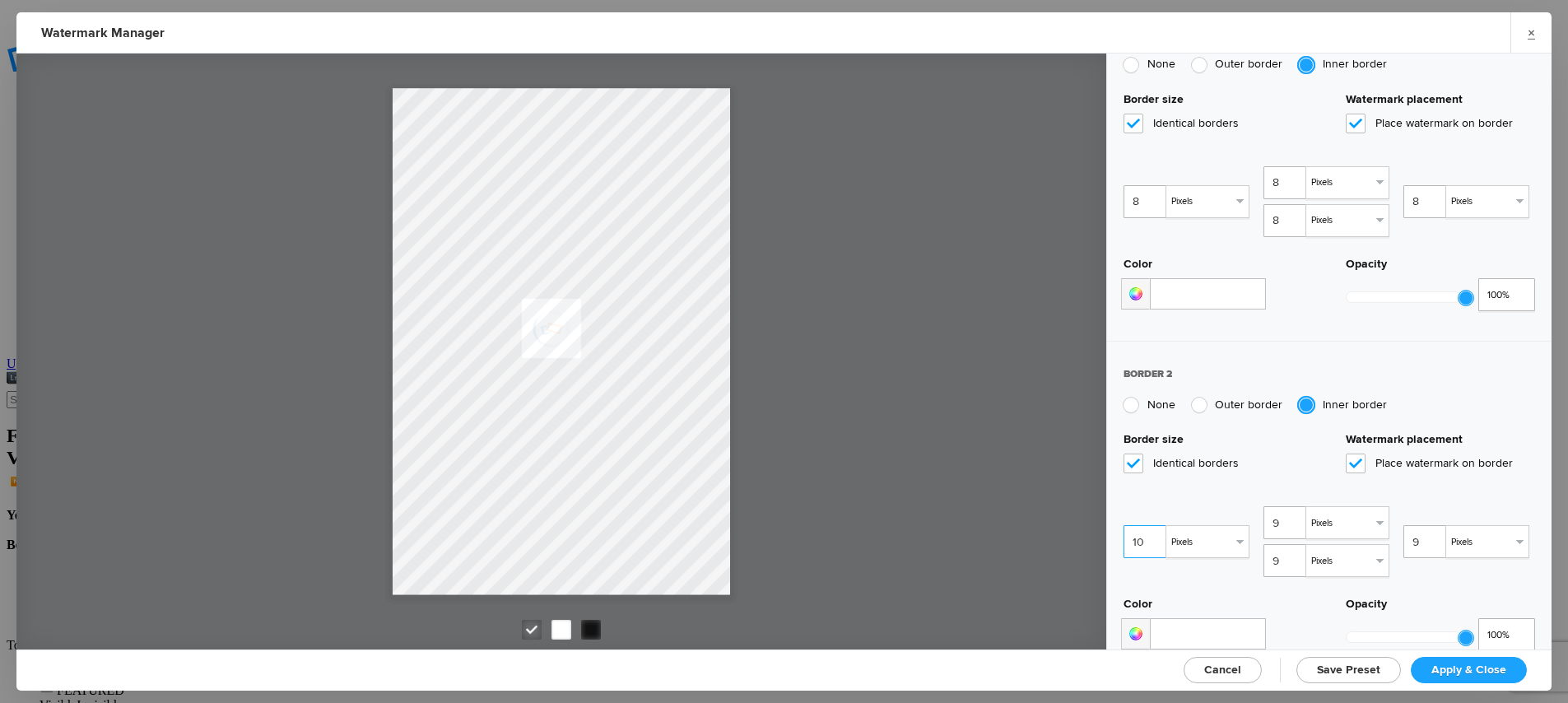
type input "10"
type input "11"
click at [1156, 525] on input "11" at bounding box center [1146, 541] width 46 height 33
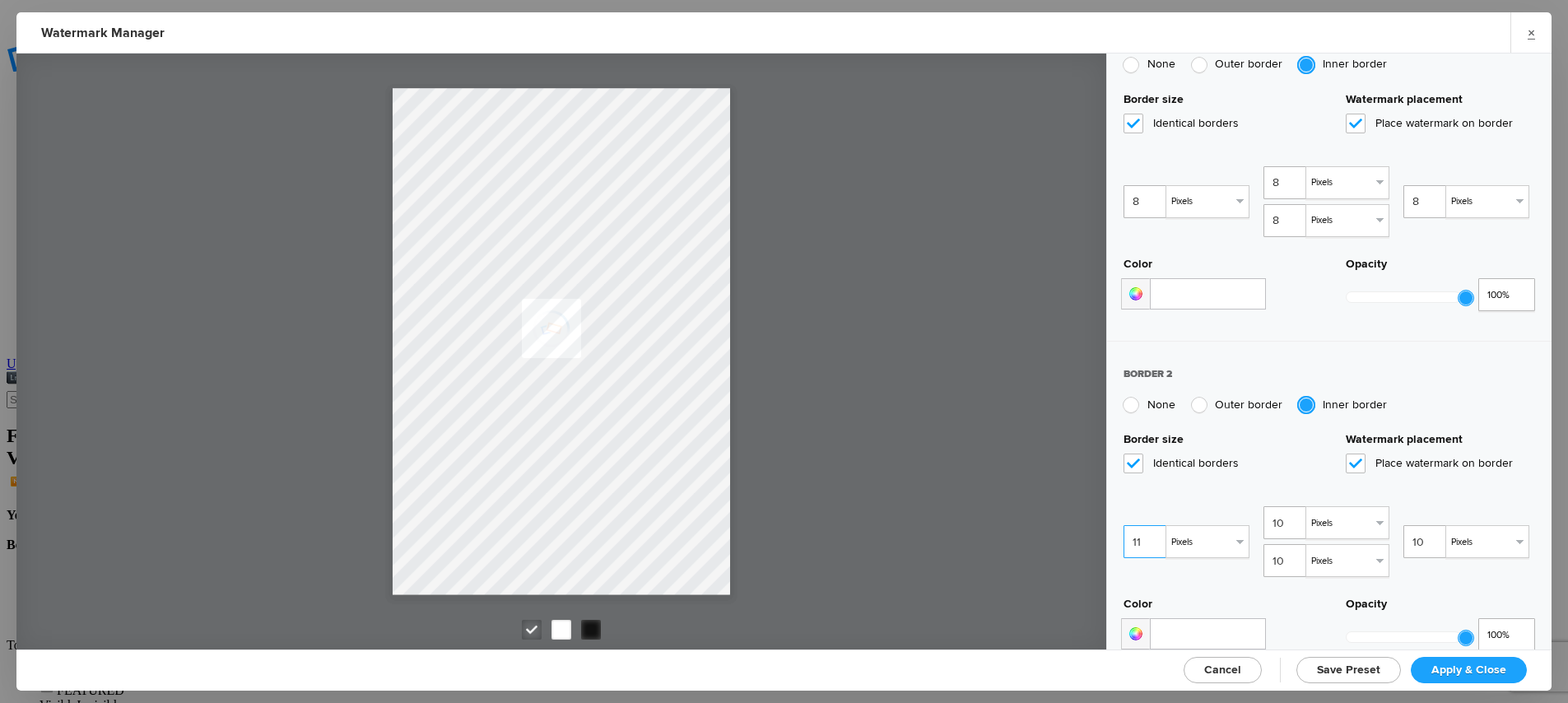
type input "11"
type input "12"
click at [1156, 525] on input "12" at bounding box center [1146, 541] width 46 height 33
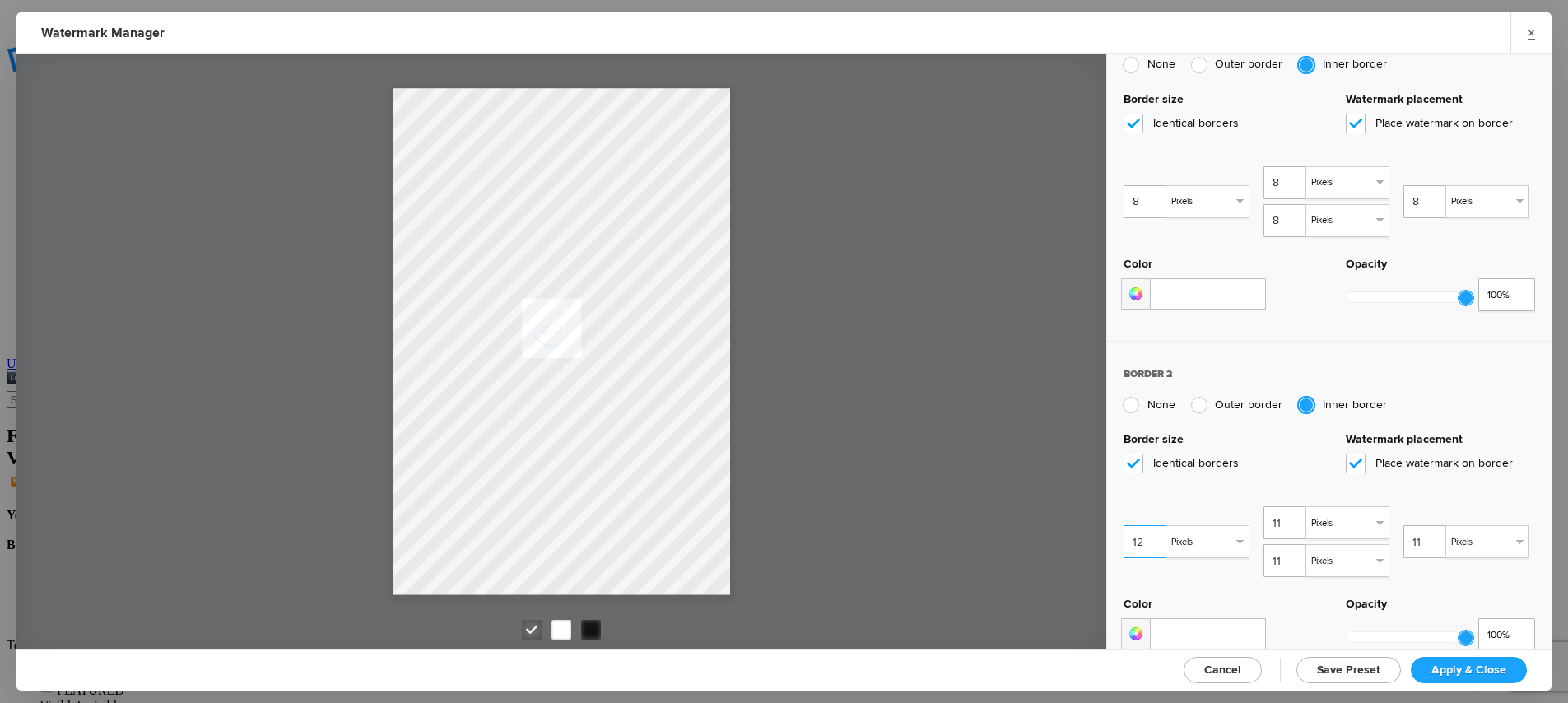
type input "12"
type input "13"
click at [1156, 525] on input "13" at bounding box center [1146, 541] width 46 height 33
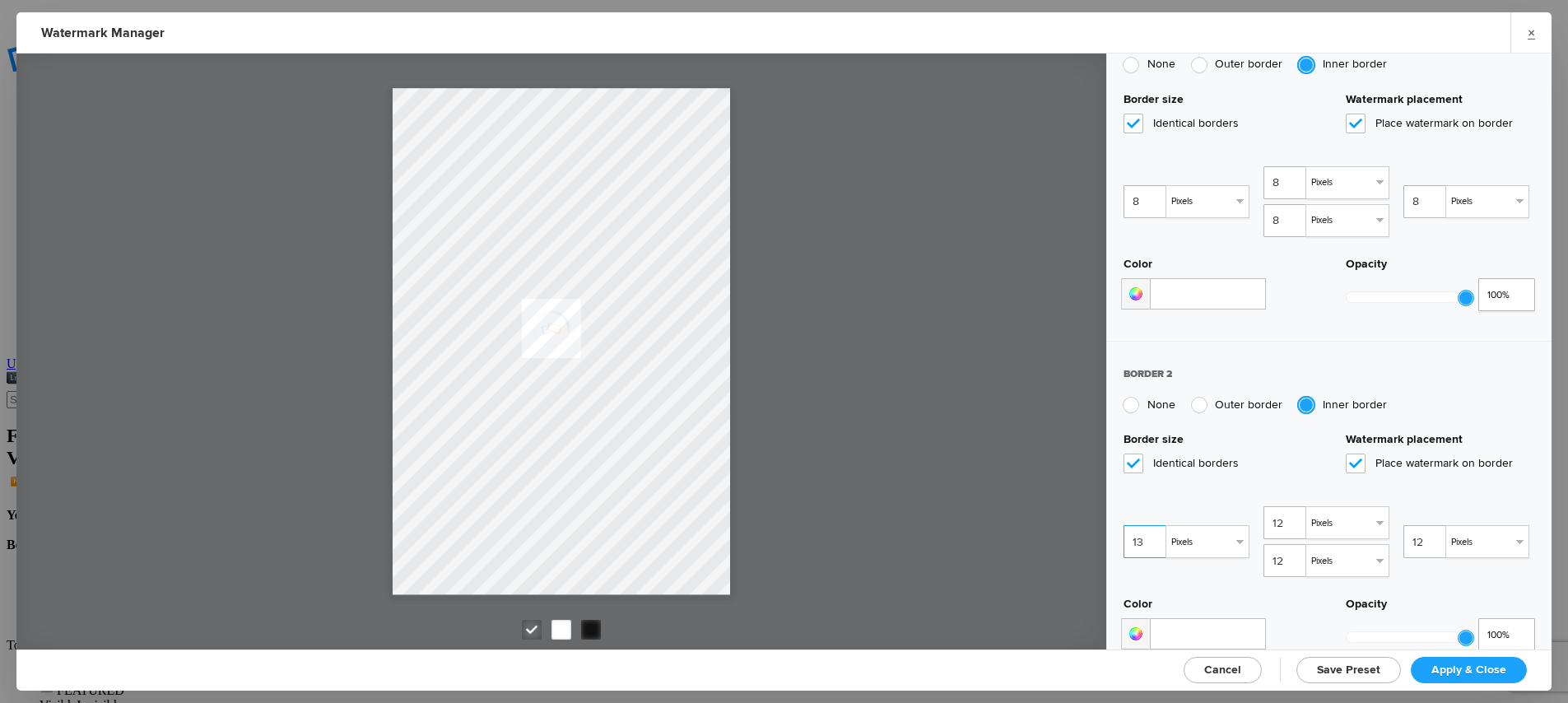
type input "13"
type input "14"
click at [1156, 525] on input "14" at bounding box center [1146, 541] width 46 height 33
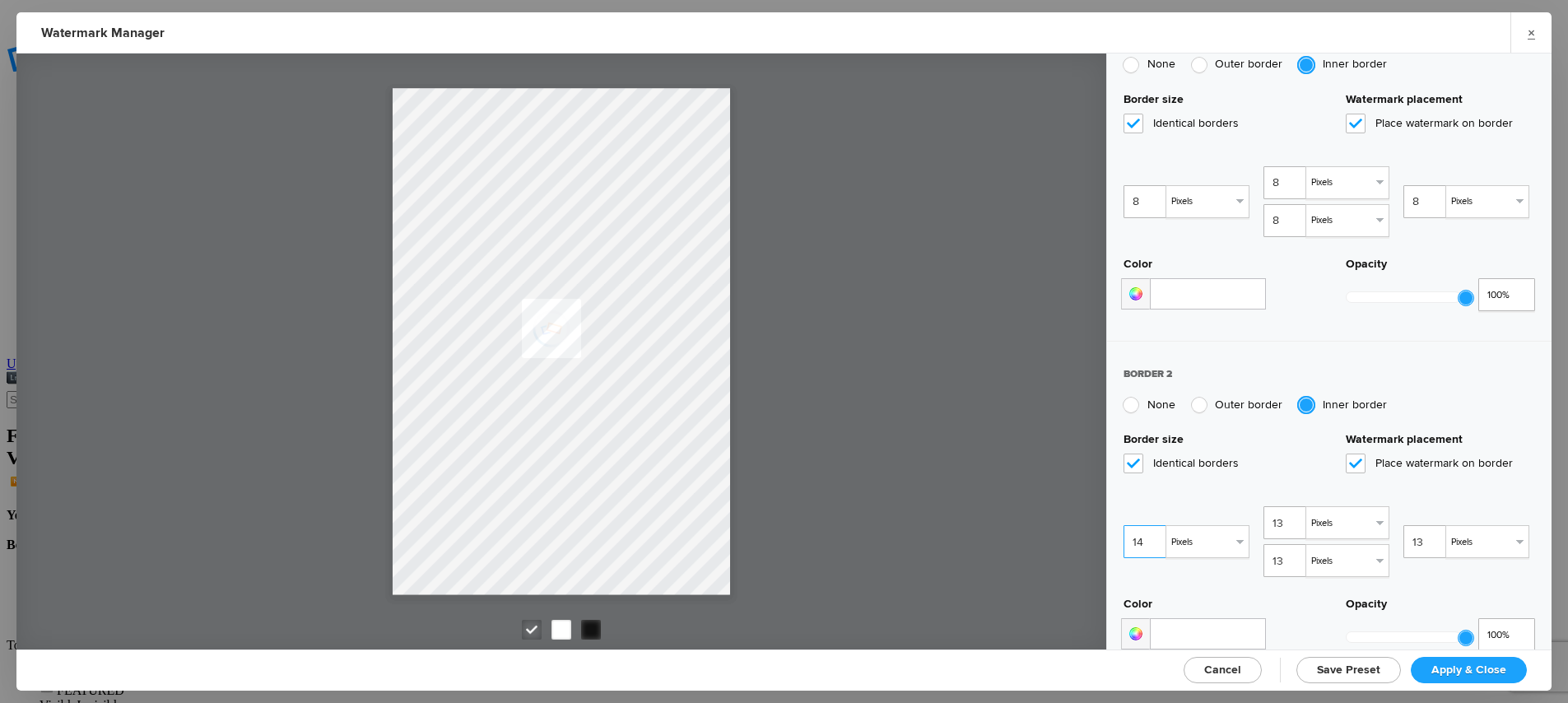
type input "14"
type input "15"
click at [1156, 525] on input "15" at bounding box center [1146, 541] width 46 height 33
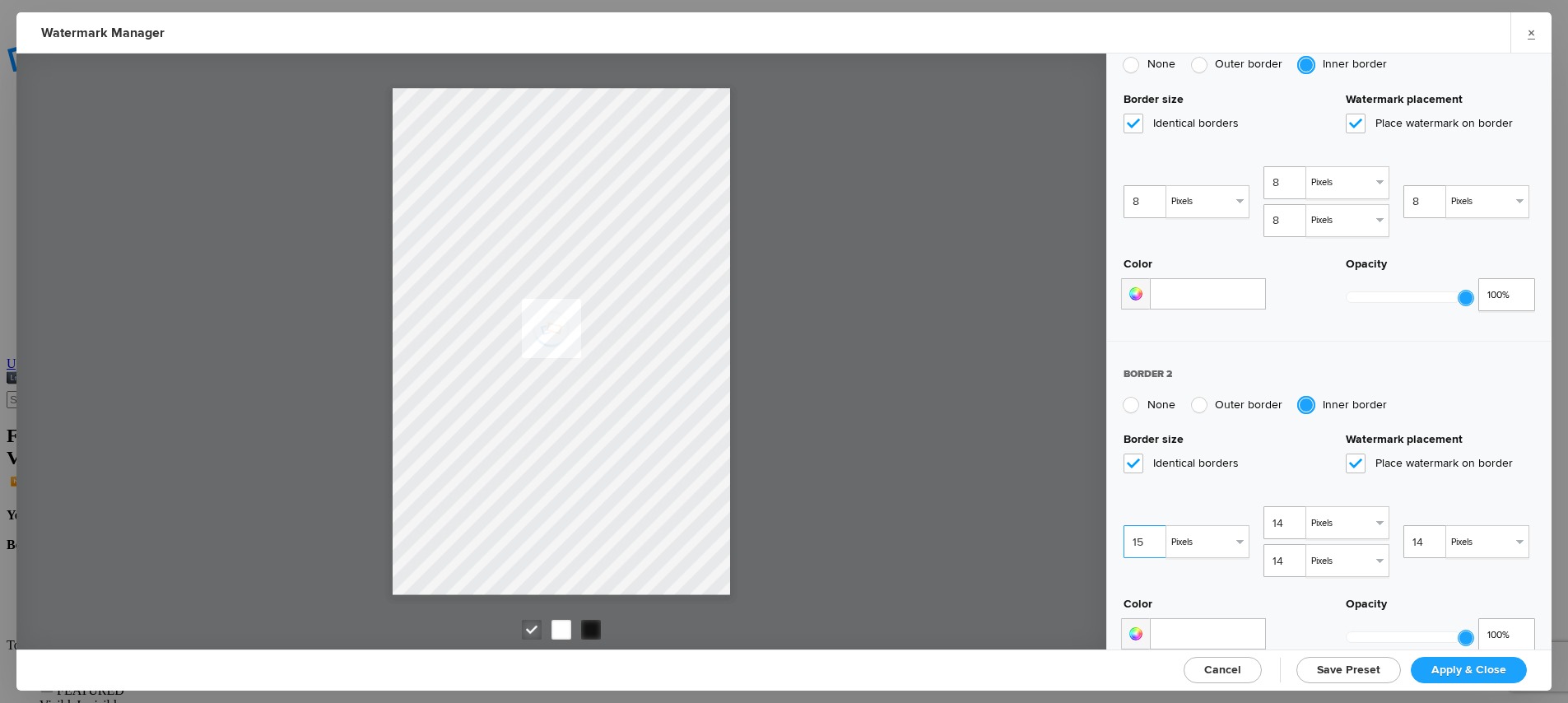
type input "15"
type input "16"
click at [1156, 525] on input "16" at bounding box center [1146, 541] width 46 height 33
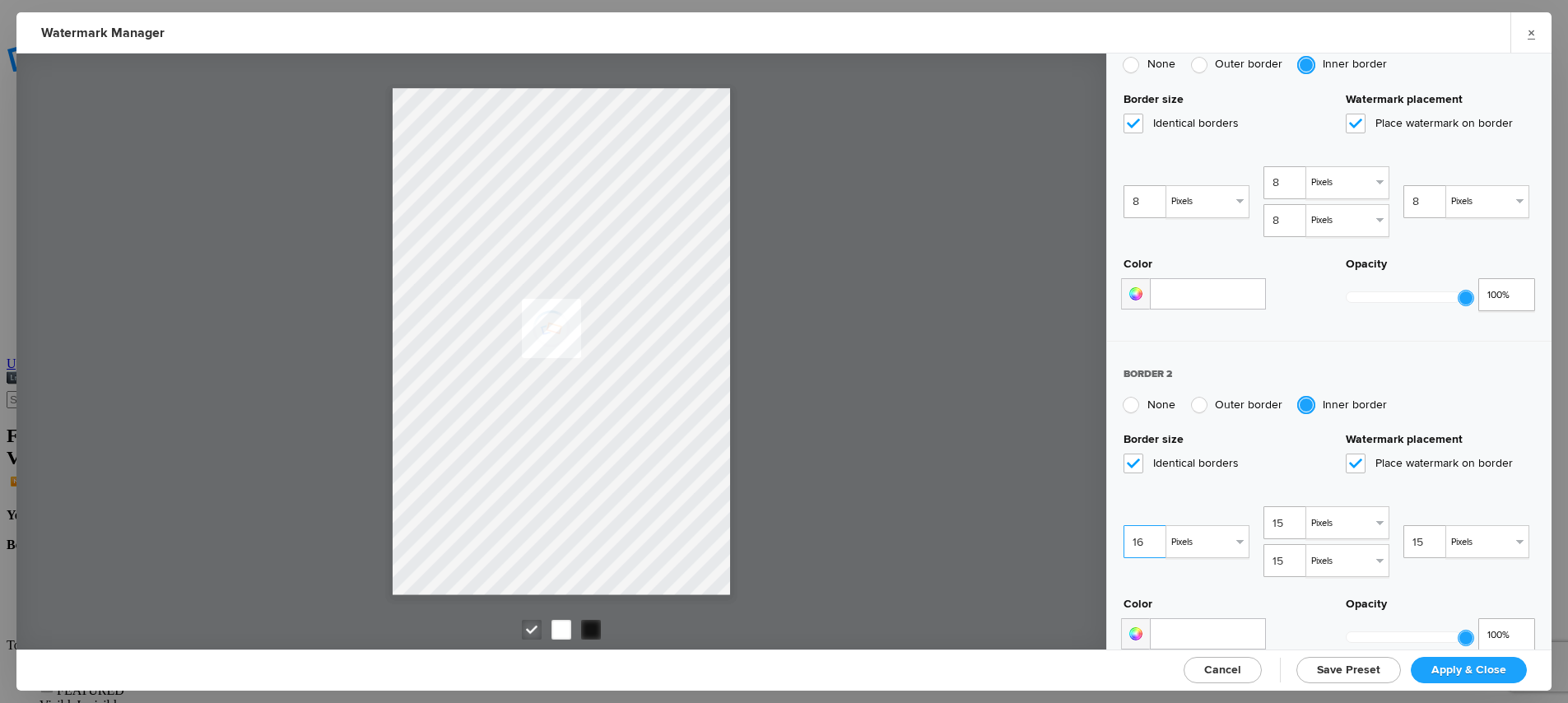
type input "16"
type input "17"
click at [1156, 525] on input "17" at bounding box center [1146, 541] width 46 height 33
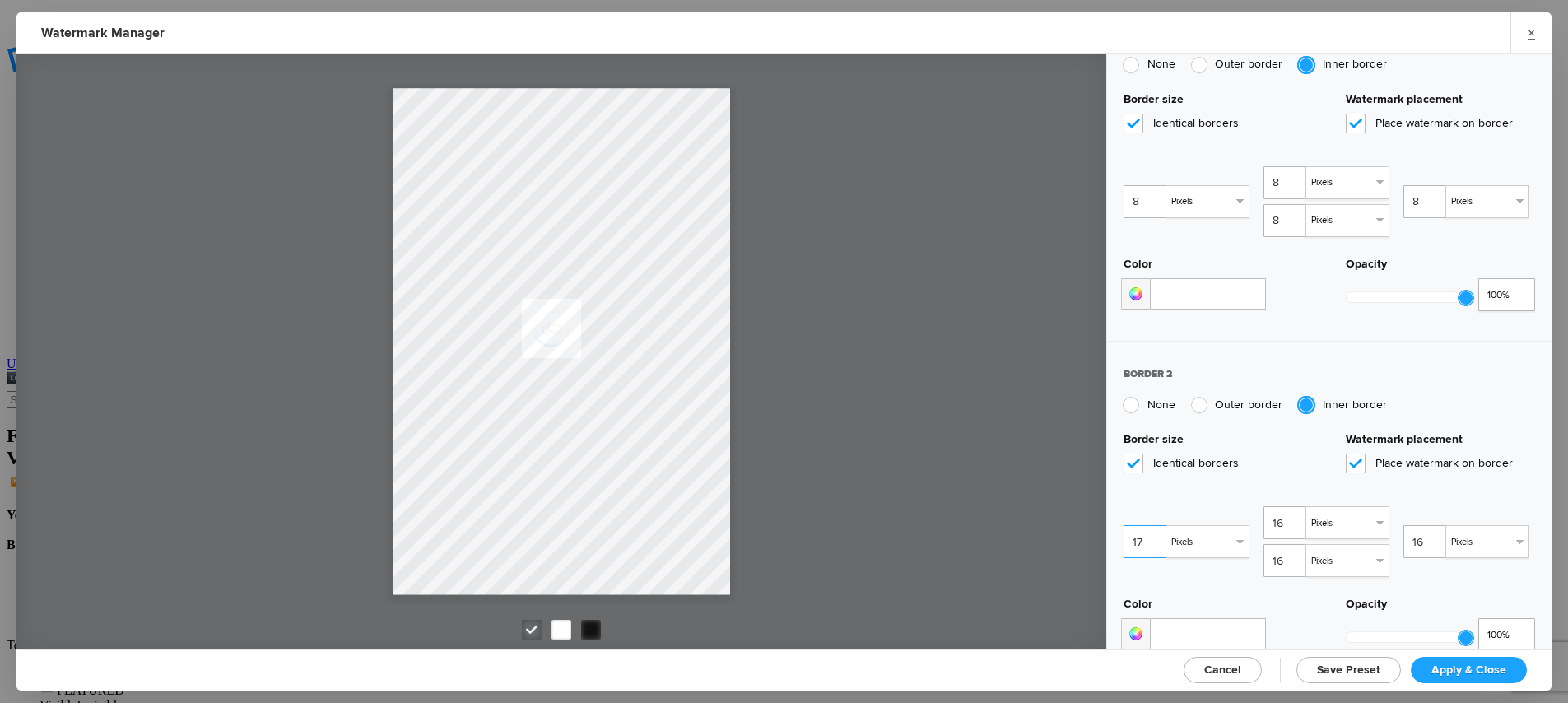
type input "17"
type input "18"
click at [1156, 525] on input "18" at bounding box center [1146, 541] width 46 height 33
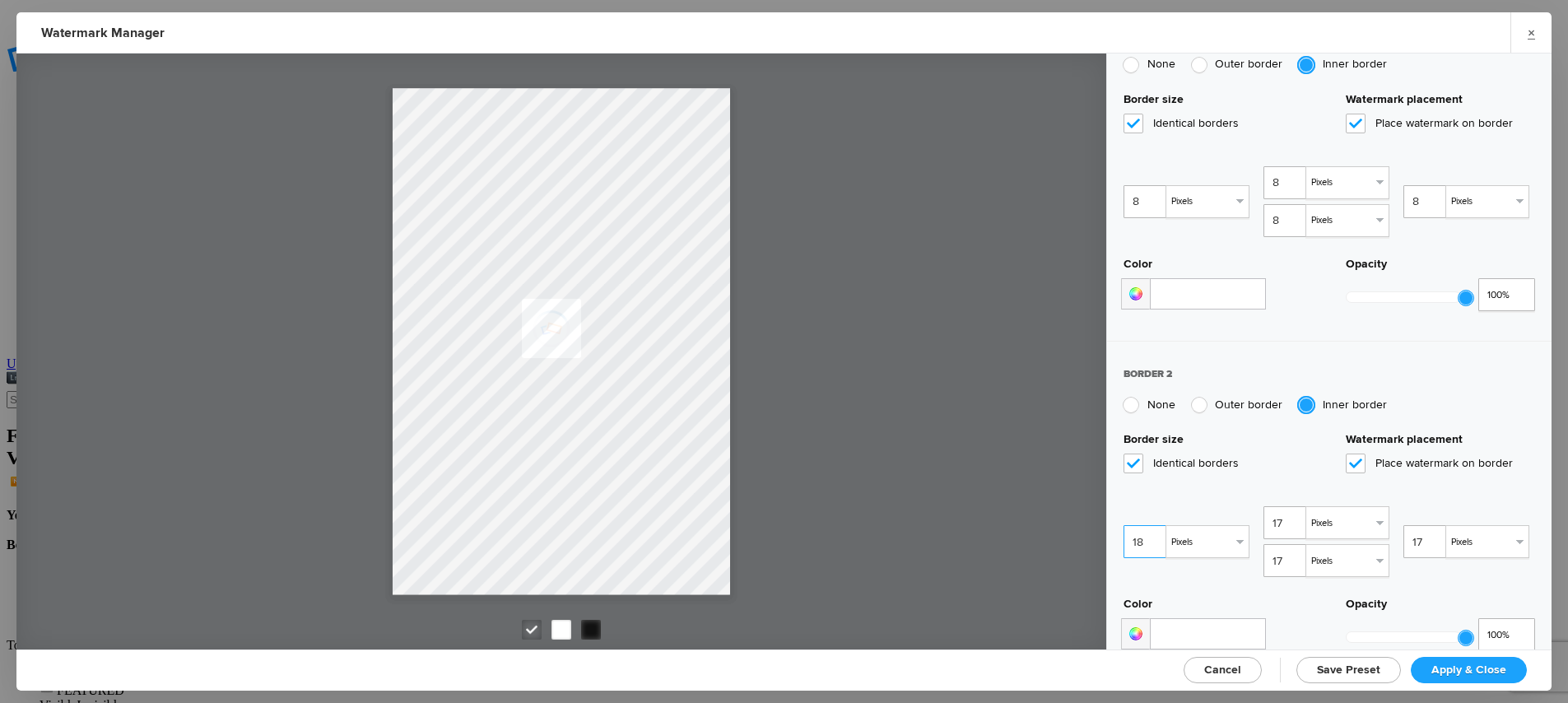
type input "18"
type input "19"
click at [1156, 525] on input "19" at bounding box center [1146, 541] width 46 height 33
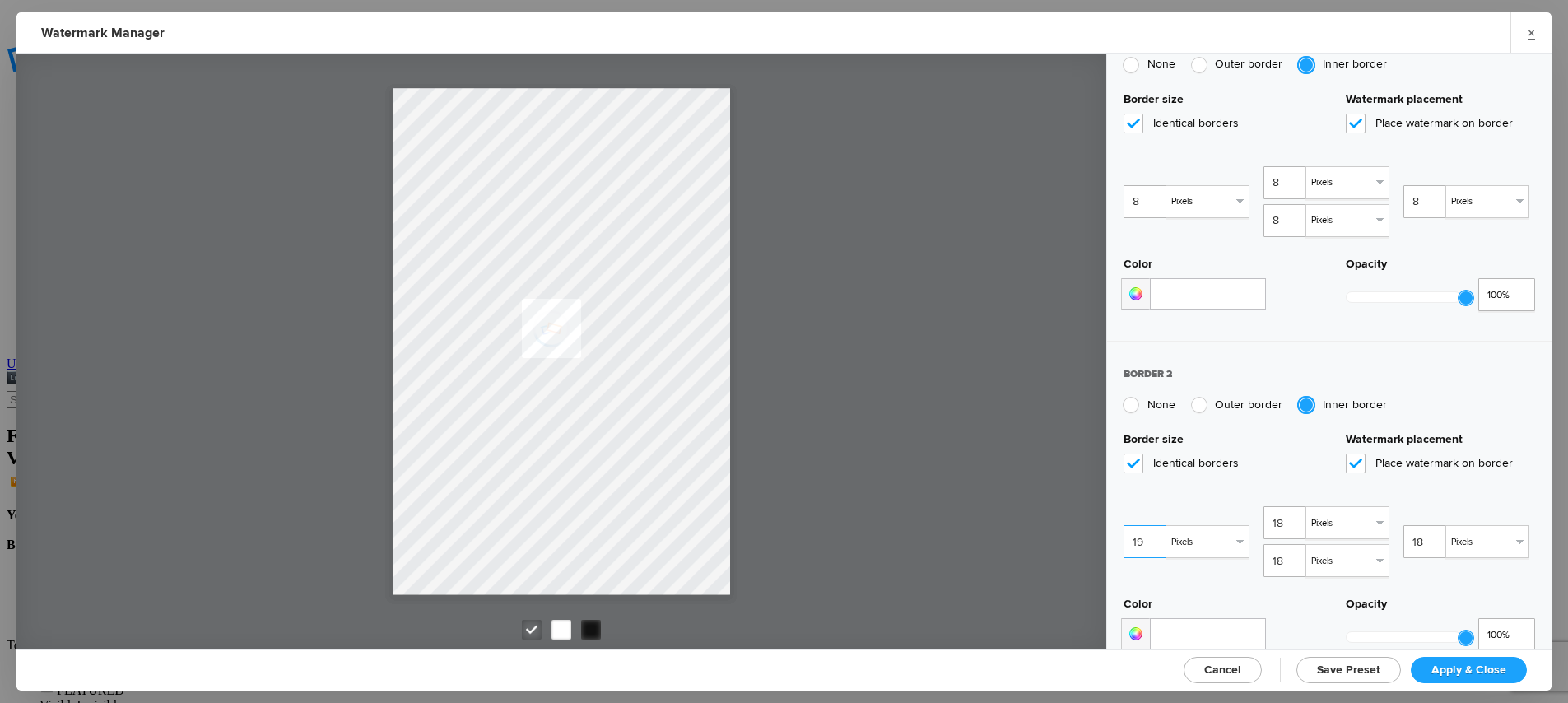
type input "19"
type input "20"
click at [1156, 525] on input "20" at bounding box center [1146, 541] width 46 height 33
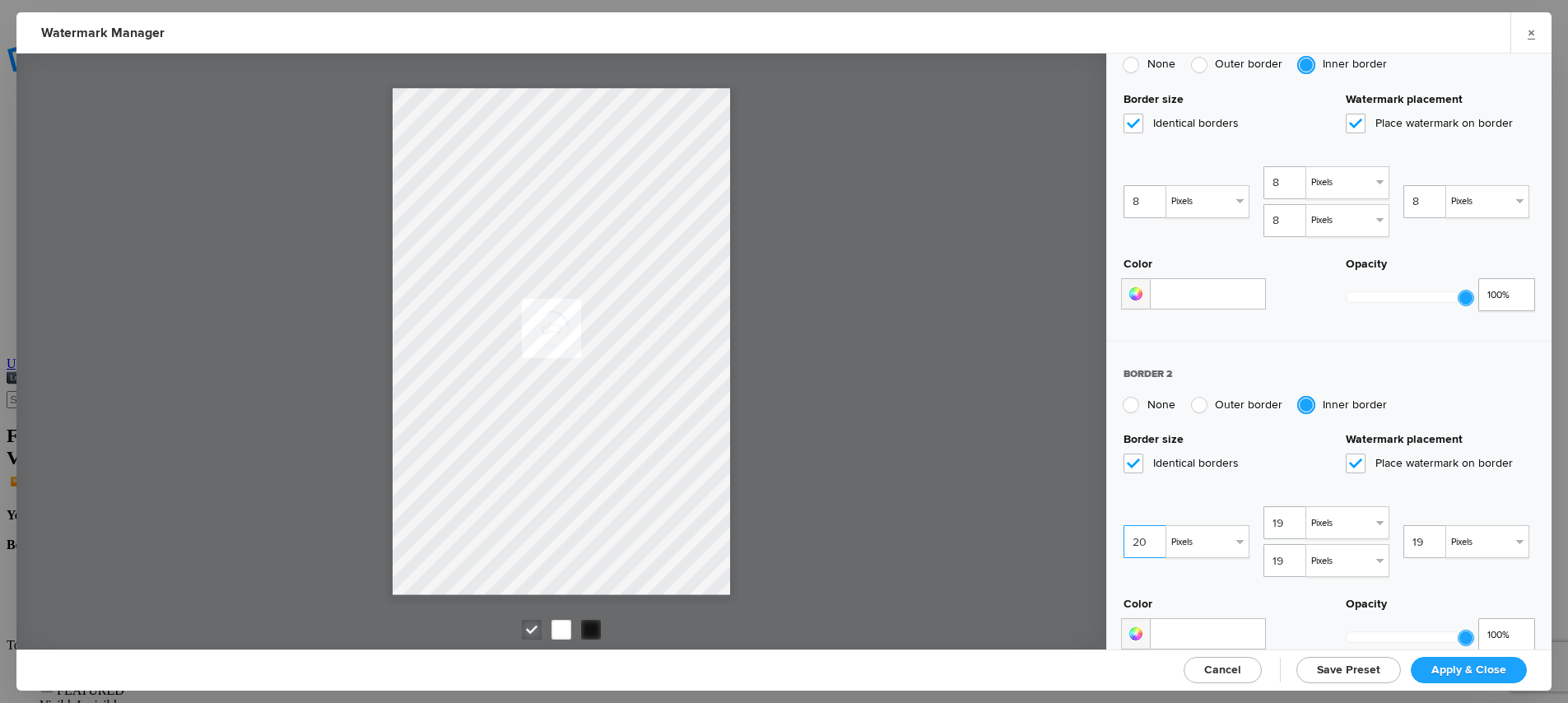
type input "20"
type input "21"
click at [1156, 525] on input "21" at bounding box center [1146, 541] width 46 height 33
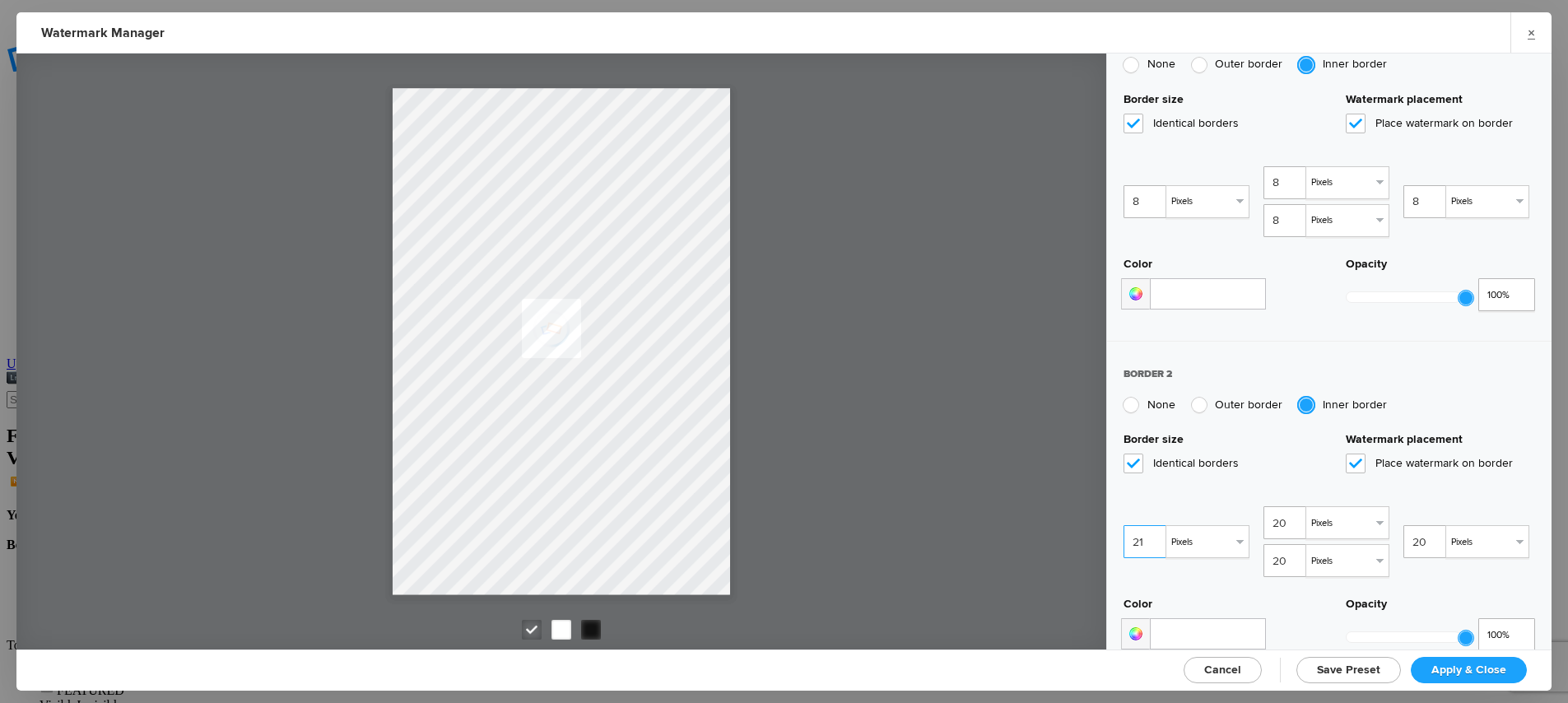
type input "21"
type input "22"
click at [1156, 525] on input "22" at bounding box center [1146, 541] width 46 height 33
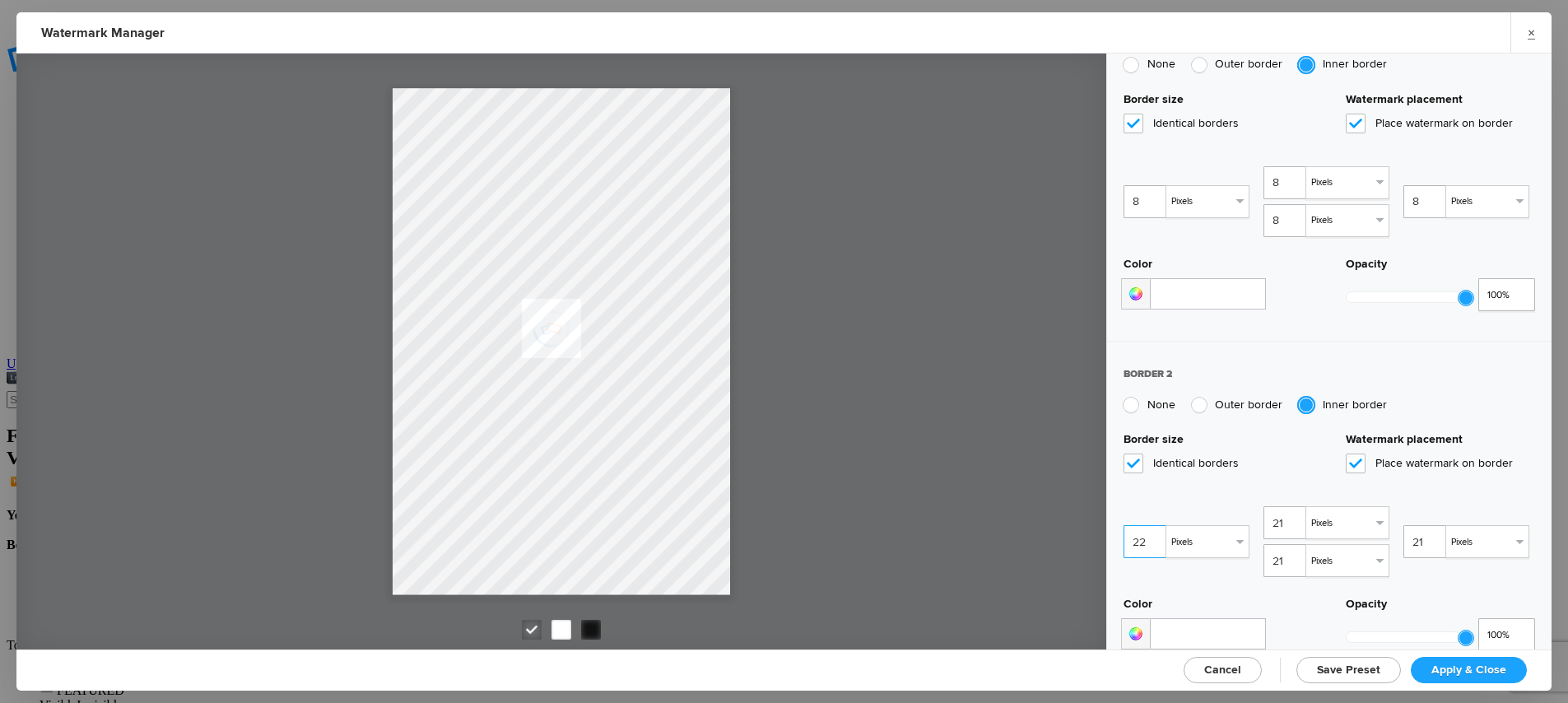
type input "22"
type input "23"
click at [1156, 525] on input "23" at bounding box center [1146, 541] width 46 height 33
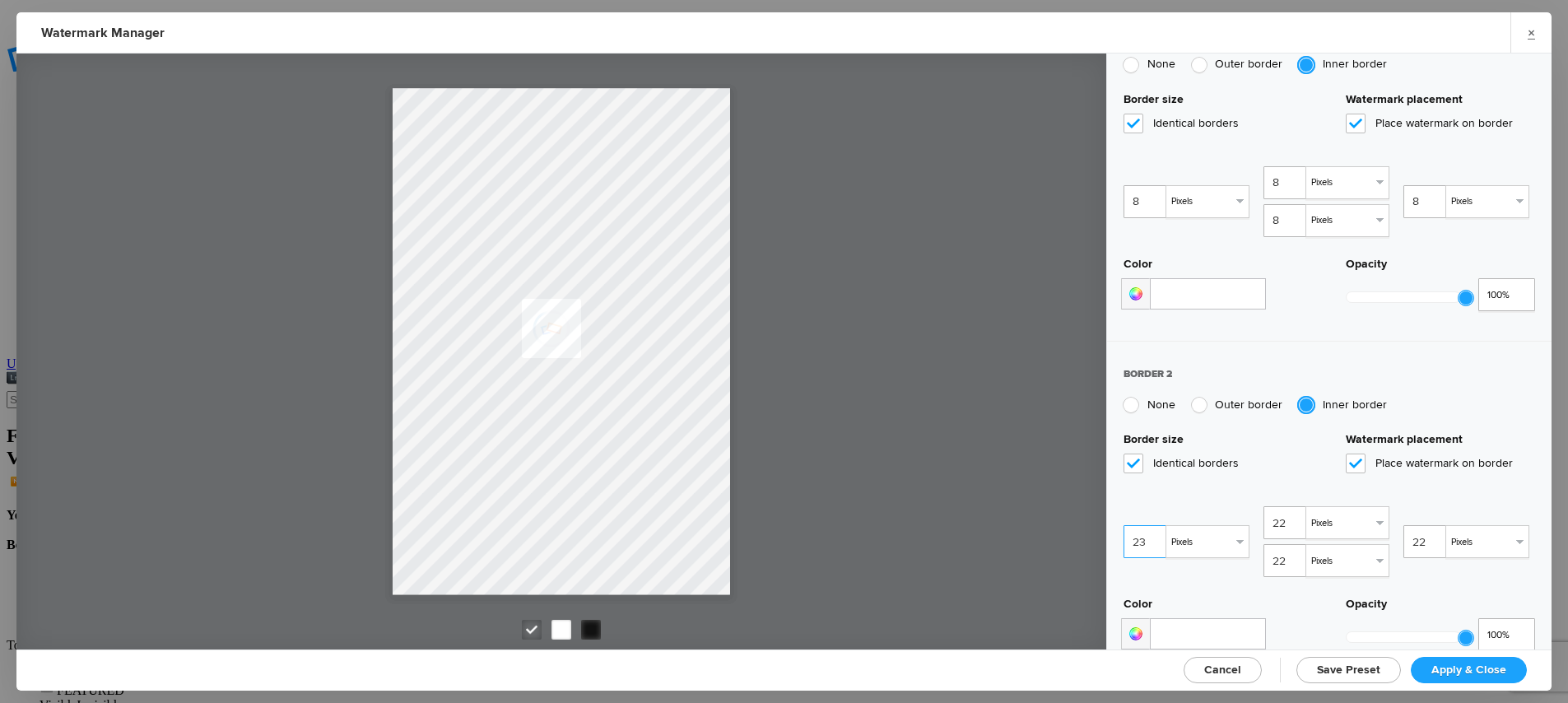
type input "23"
type input "24"
click at [1156, 525] on input "24" at bounding box center [1146, 541] width 46 height 33
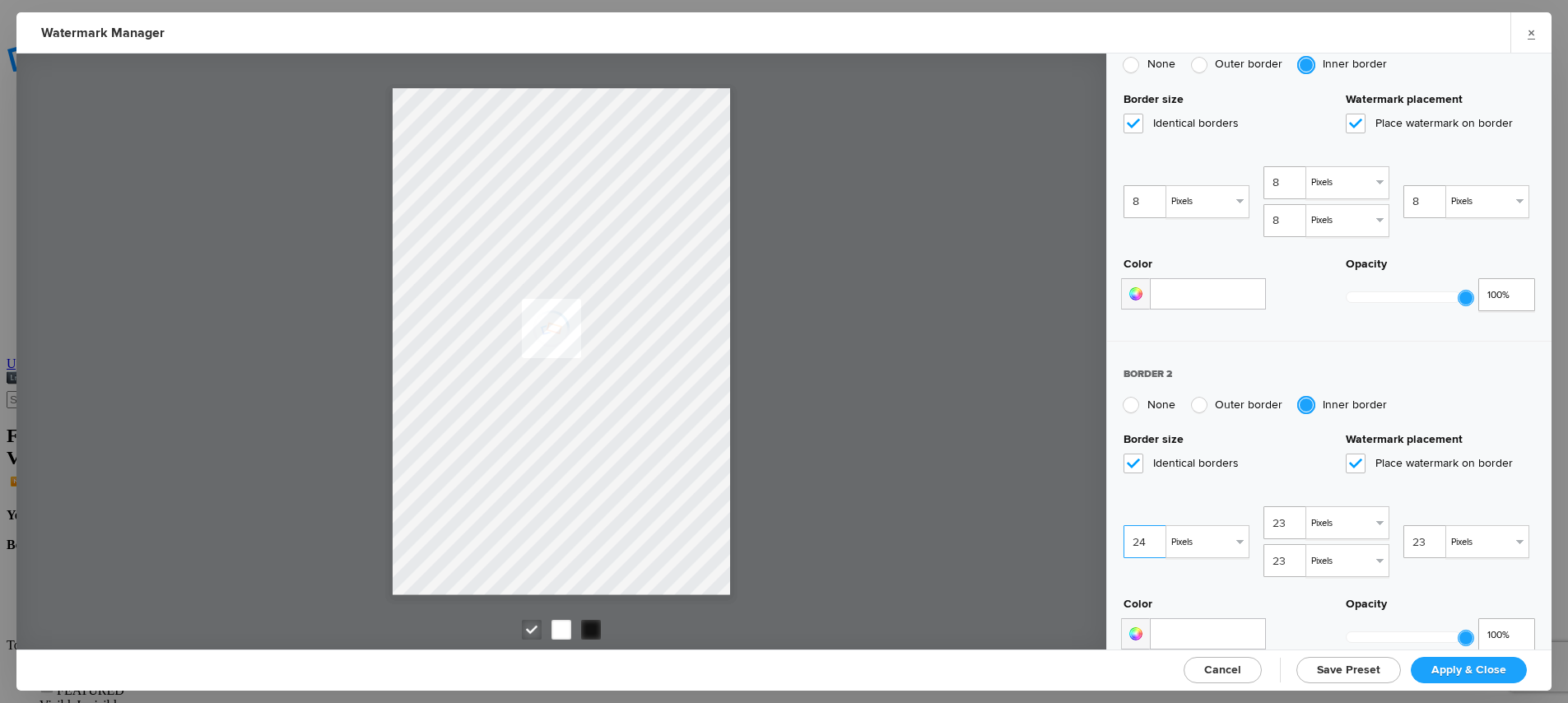
type input "24"
type input "25"
click at [1156, 525] on input "25" at bounding box center [1146, 541] width 46 height 33
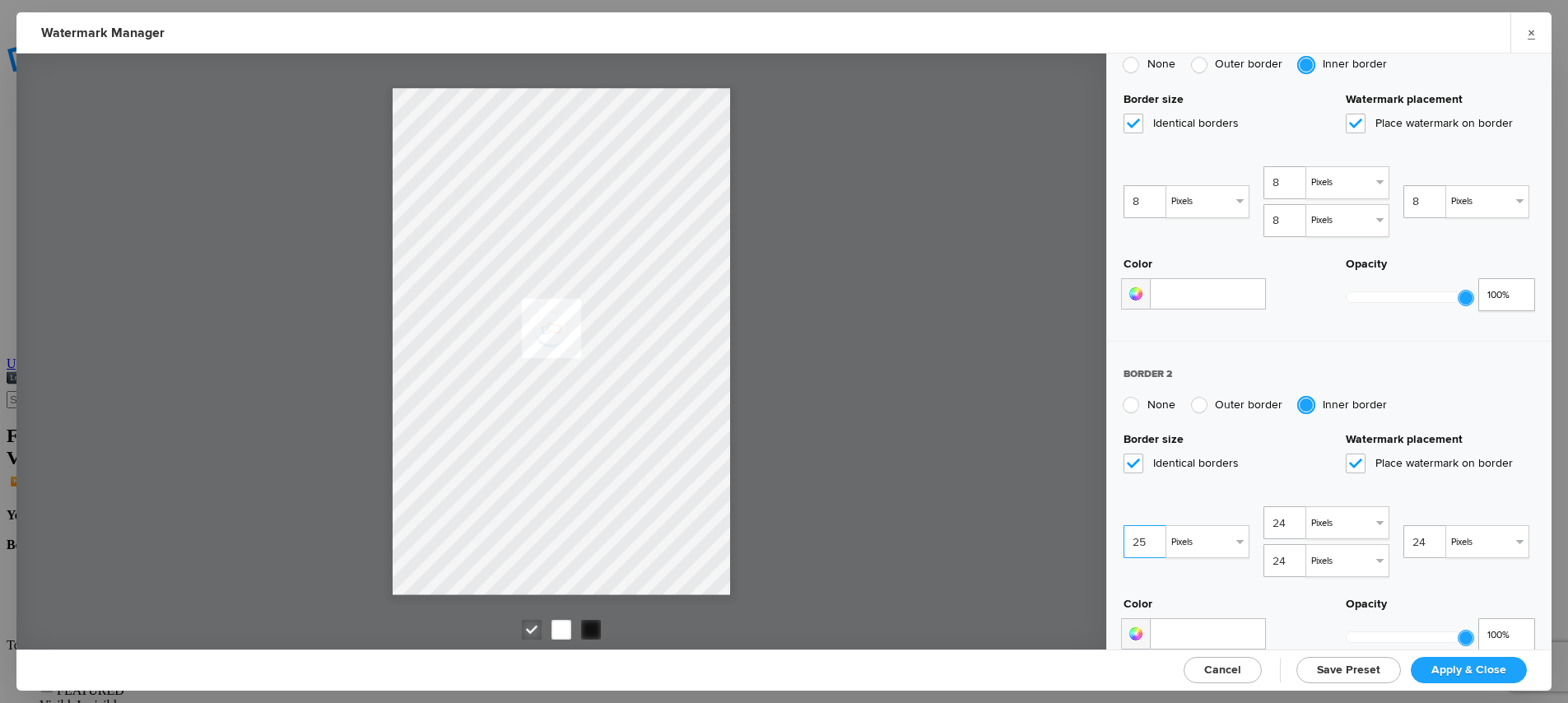
type input "25"
click at [1180, 618] on input at bounding box center [1208, 633] width 116 height 31
type input "#f00"
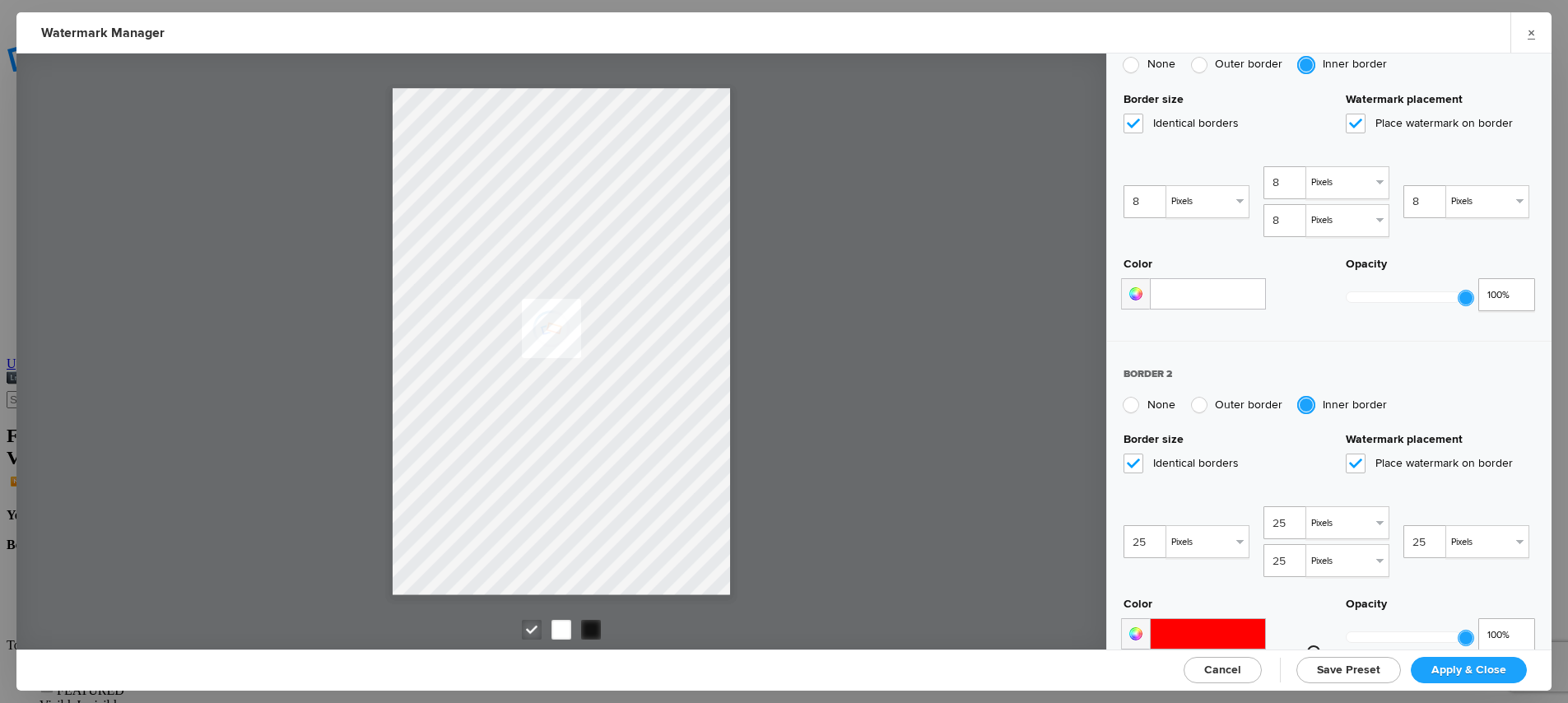
drag, startPoint x: 1293, startPoint y: 586, endPoint x: 1367, endPoint y: 577, distance: 74.5
click at [1367, 597] on div "Color 0 100 50 H S L 255 0 0 R G B #f00 Hex Opacity 1 100%" at bounding box center [1329, 626] width 411 height 59
click at [1472, 663] on span "Apply & Close" at bounding box center [1468, 669] width 75 height 14
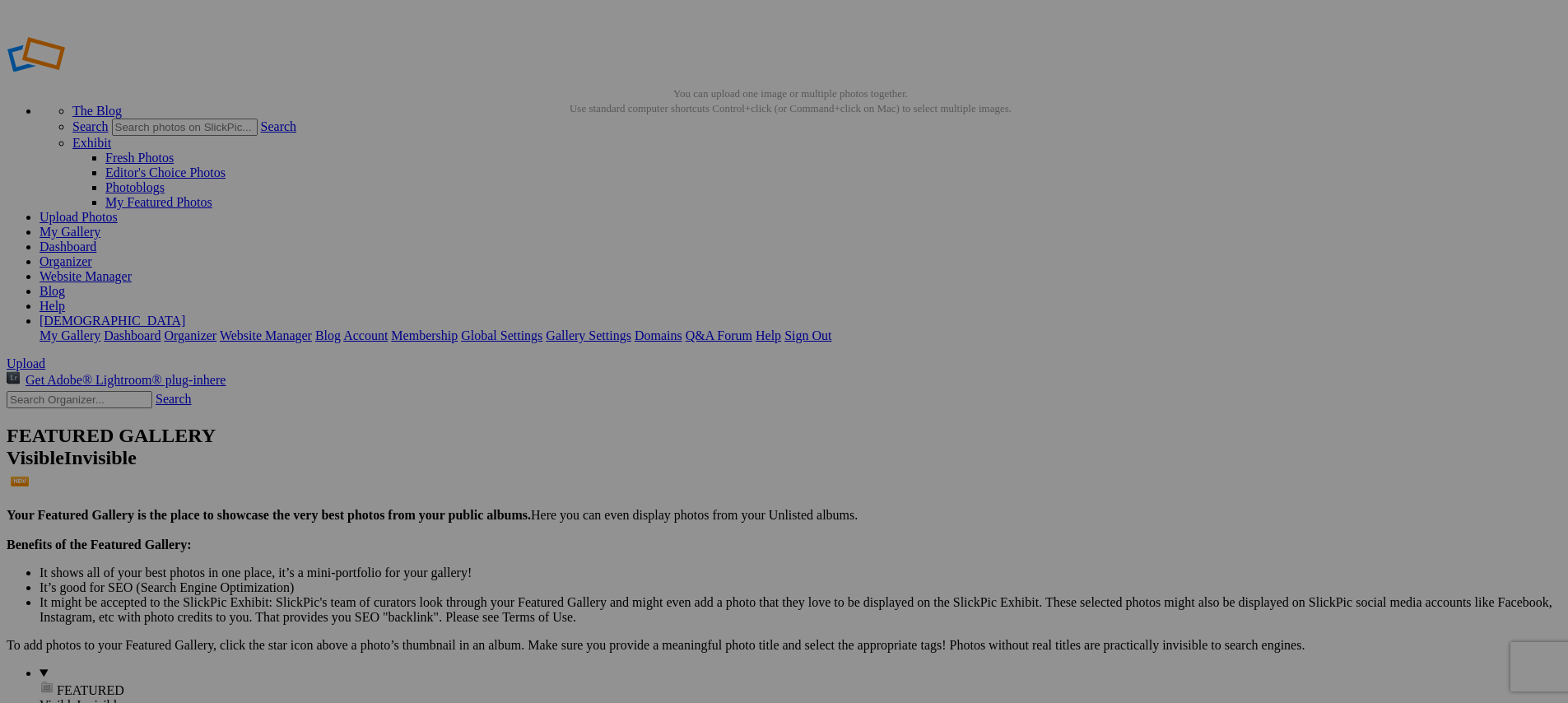
type input "<a href='https://www.slickpic.com/share/mwmY3gzAwjdzjU/albums/Media-Day/photo?v…"
type input "https://cdn-share.slickpic.com/u/indyelevenacademy/Media-Day/org/2012B+MLS+Next…"
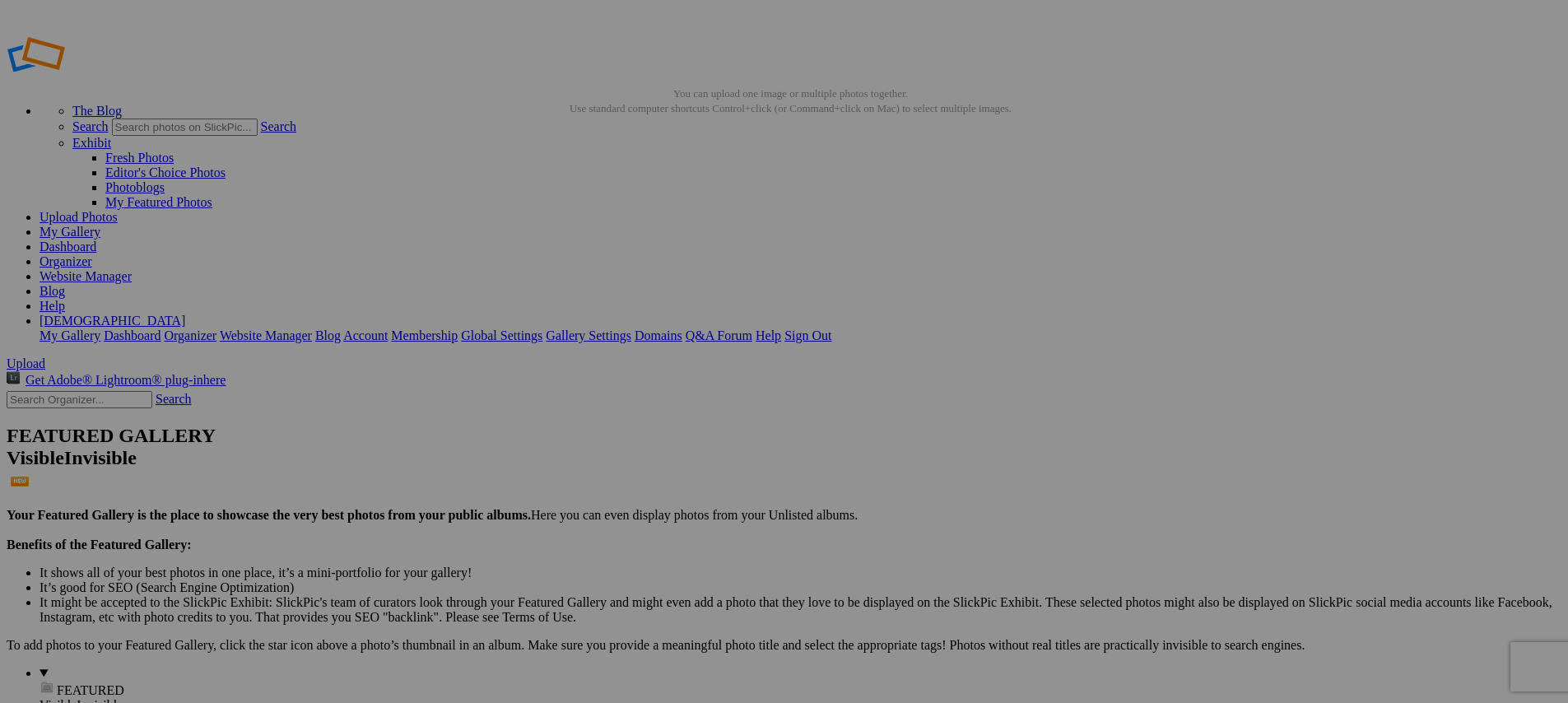
type input "[URL=https://www.slickpic.com/share/mwmY3gzAwjdzjU/albums/Media-Day/photo?view=…"
type input "<a href='https://www.slickpic.com/share/mwmY3gzAwjdzjU/albums/Media-Day/photo?v…"
type input "https://cdn-share.slickpic.com/u/indyelevenacademy/Media-Day/org/2012B+MLS+Next…"
type input "[URL=https://www.slickpic.com/share/mwmY3gzAwjdzjU/albums/Media-Day/photo?view=…"
type input "<a href='https://www.slickpic.com/share/mwmY3gzAwjdzjU/albums/Media-Day/photo?v…"
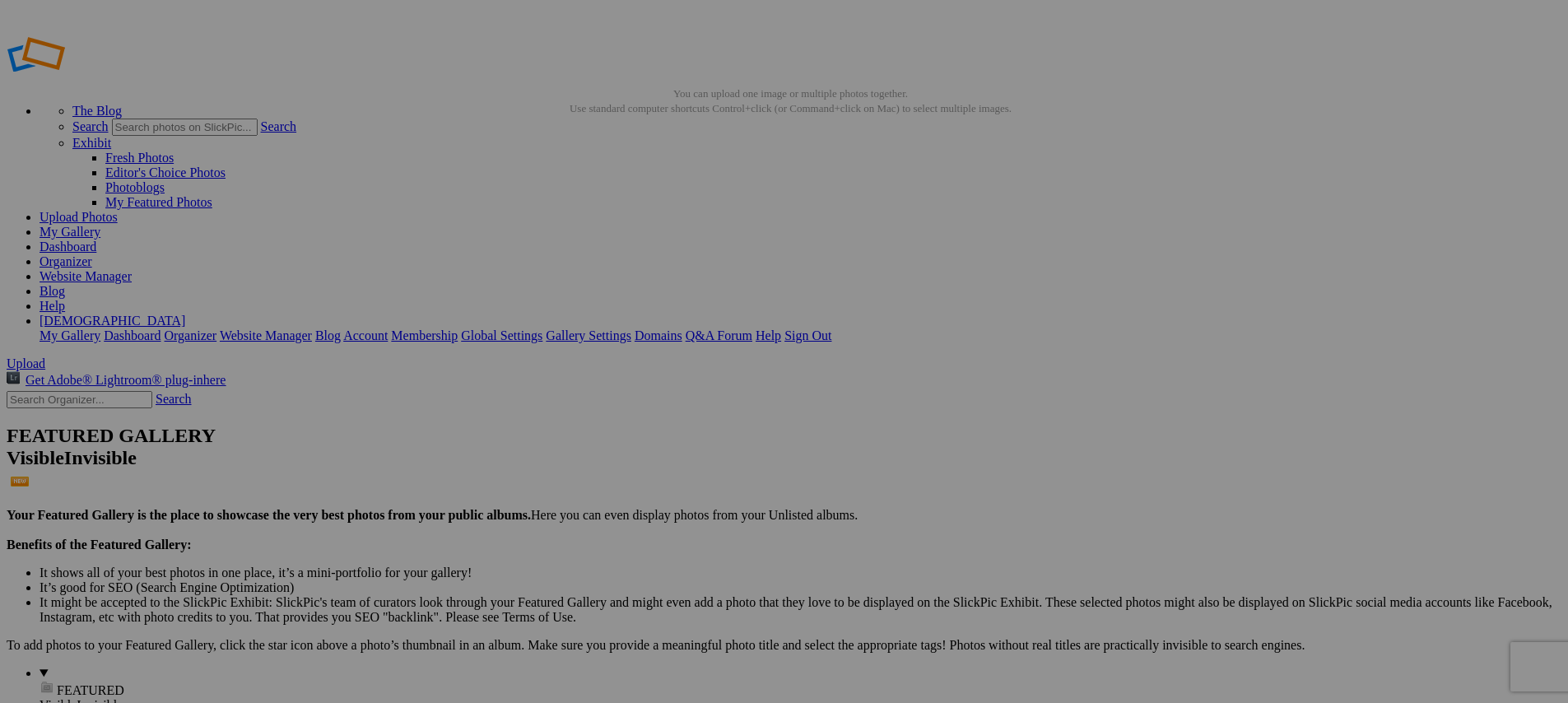
type input "https://cdn-share.slickpic.com/u/indyelevenacademy/Media-Day/org/2012B+MLS+Next…"
type input "[URL=https://www.slickpic.com/share/mwmY3gzAwjdzjU/albums/Media-Day/photo?view=…"
type input "<a href='https://www.slickpic.com/share/mwmY3gzAwjdzjU/albums/Media-Day/photo?v…"
type input "https://cdn-share.slickpic.com/u/indyelevenacademy/Media-Day/org/2012B+MLS+Next…"
type input "[URL=https://www.slickpic.com/share/mwmY3gzAwjdzjU/albums/Media-Day/photo?view=…"
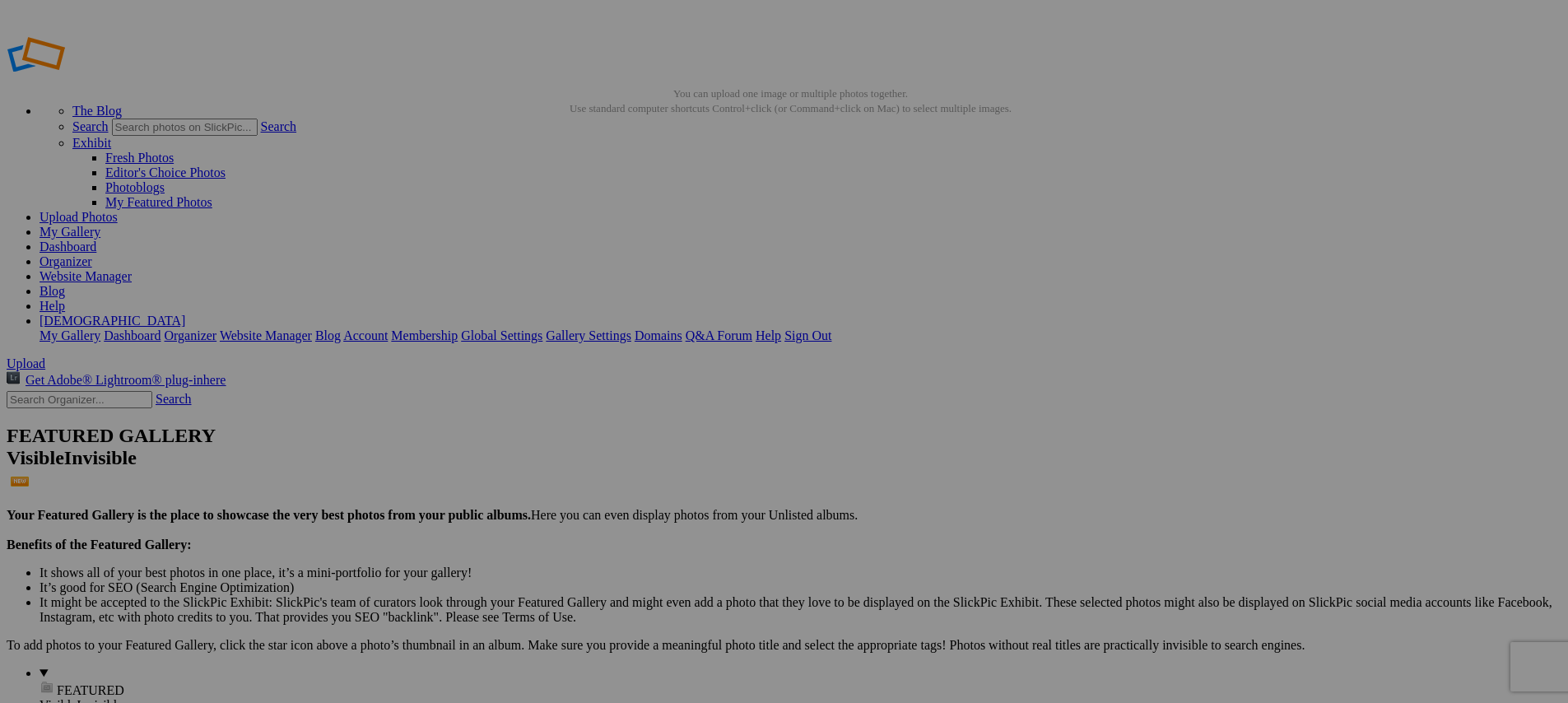
type input "<a href='https://www.slickpic.com/share/mwmY3gzAwjdzjU/albums/Media-Day/photo?v…"
type input "https://cdn-share.slickpic.com/u/indyelevenacademy/Media-Day/org/2012B+MLS+Next…"
type input "[URL=https://www.slickpic.com/share/mwmY3gzAwjdzjU/albums/Media-Day/photo?view=…"
type input "<a href='https://www.slickpic.com/share/mwmY3gzAwjdzjU/albums/Media-Day/photo?v…"
type input "https://cdn-share.slickpic.com/u/indyelevenacademy/Media-Day/org/2012B+MLS+Next…"
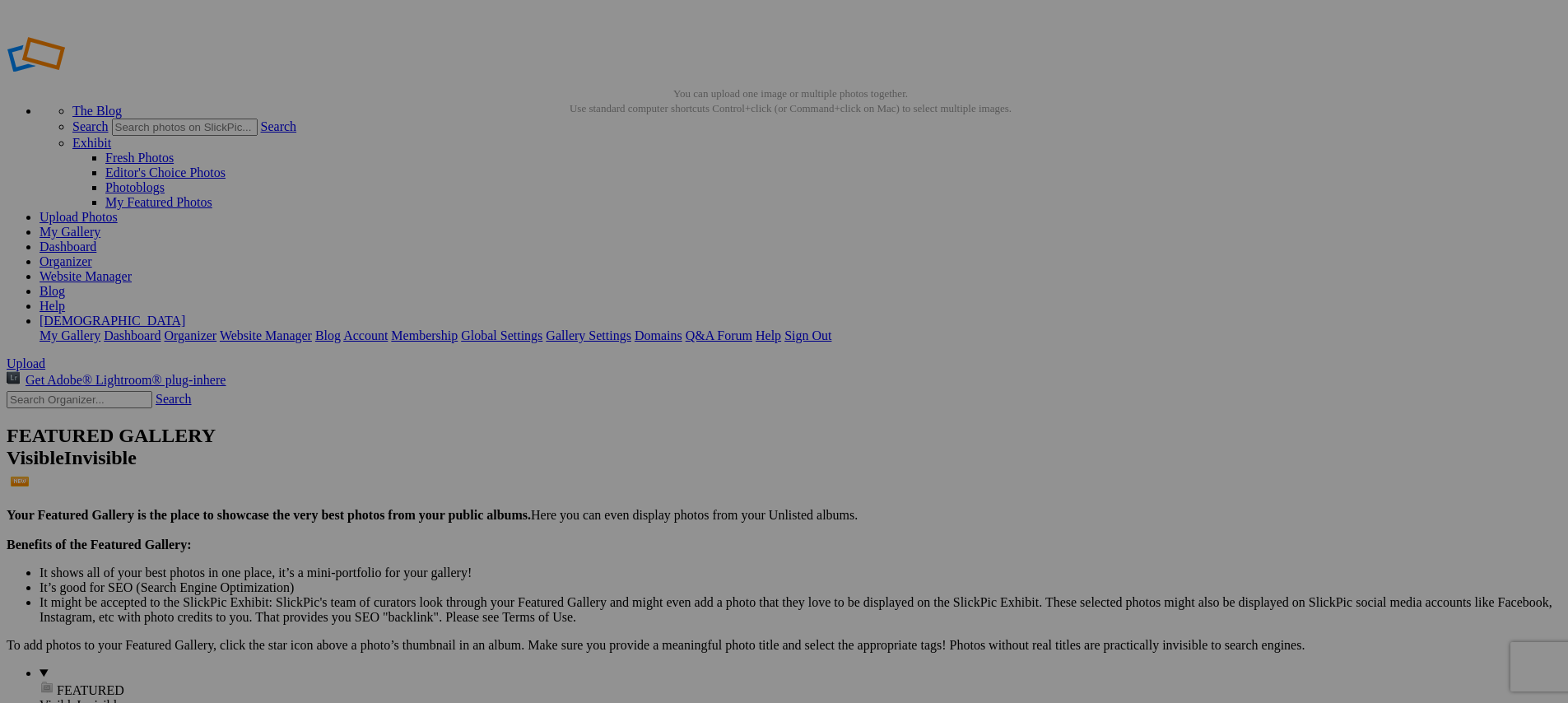
type input "[URL=https://www.slickpic.com/share/mwmY3gzAwjdzjU/albums/Media-Day/photo?view=…"
type input "<a href='https://www.slickpic.com/share/mwmY3gzAwjdzjU/albums/Media-Day/photo?v…"
type input "https://cdn-share.slickpic.com/u/indyelevenacademy/Media-Day/org/2012B+MLS+Next…"
type input "[URL=https://www.slickpic.com/share/mwmY3gzAwjdzjU/albums/Media-Day/photo?view=…"
type input "<a href='https://www.slickpic.com/share/mwmY3gzAwjdzjU/albums/Media-Day/photo?v…"
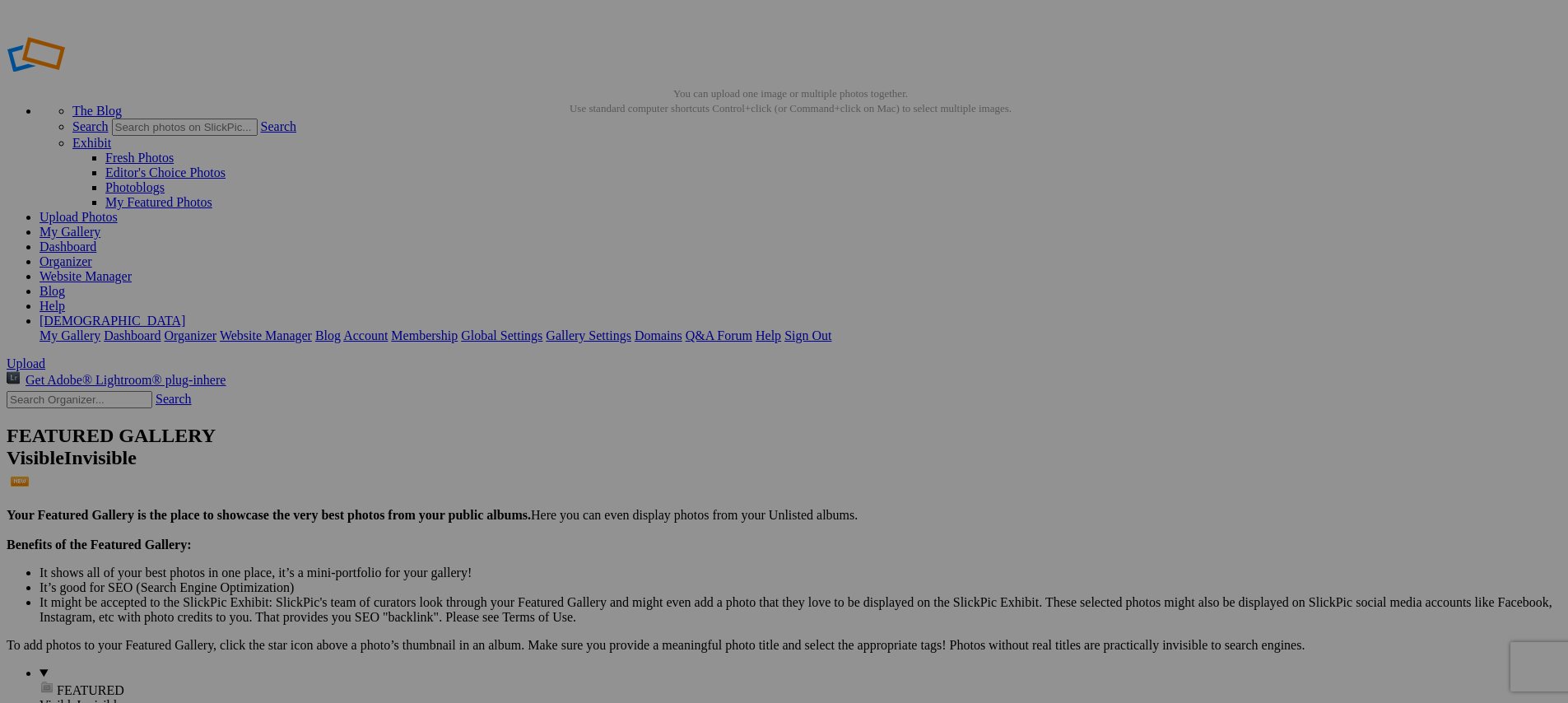
type input "https://cdn-share.slickpic.com/u/indyelevenacademy/Media-Day/org/2012B+MLS+Next…"
type input "[URL=https://www.slickpic.com/share/mwmY3gzAwjdzjU/albums/Media-Day/photo?view=…"
type input "<a href='https://www.slickpic.com/share/mwmY3gzAwjdzjU/albums/Media-Day/photo?v…"
type input "https://cdn-share.slickpic.com/u/indyelevenacademy/Media-Day/org/2012B+MLS+Next…"
type input "[URL=https://www.slickpic.com/share/mwmY3gzAwjdzjU/albums/Media-Day/photo?view=…"
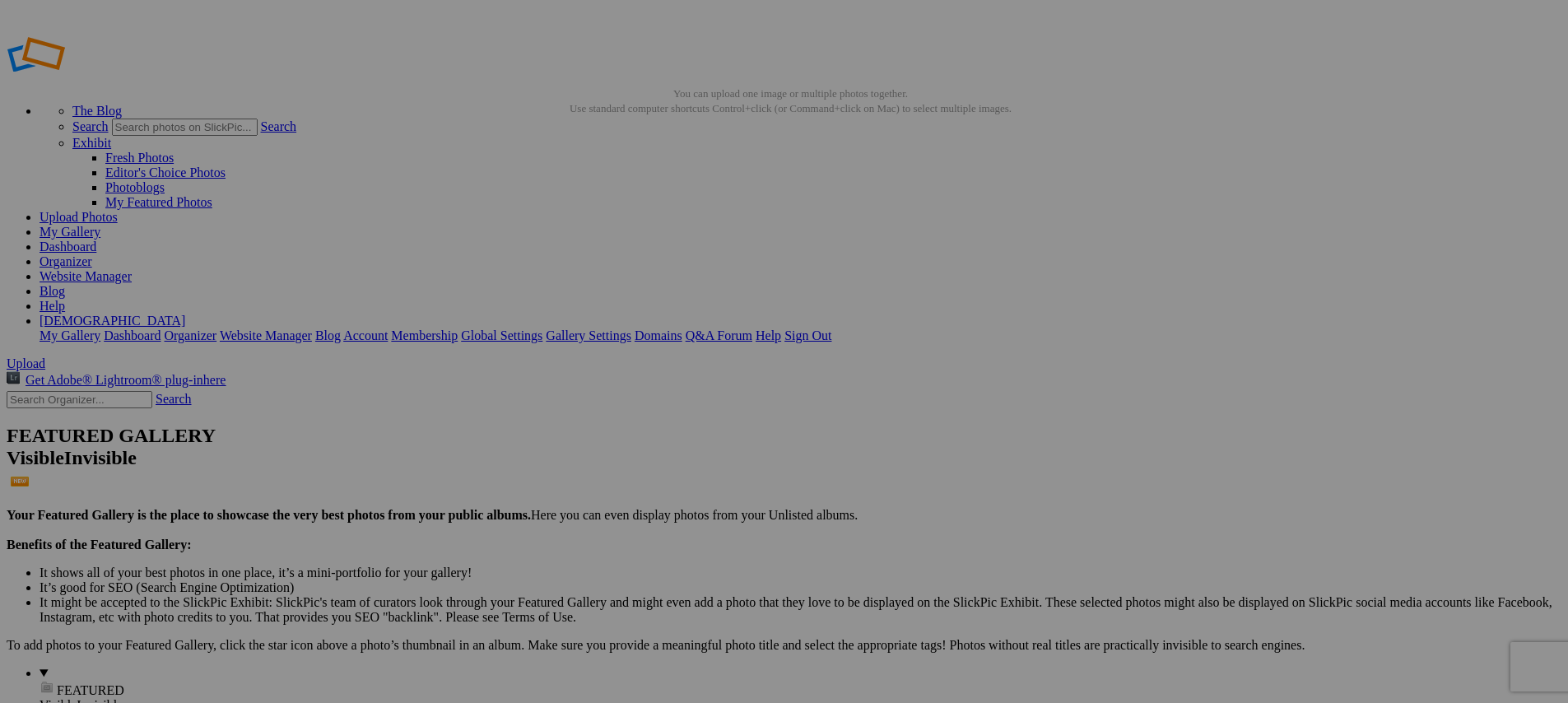
type input "<a href='https://www.slickpic.com/share/mwmY3gzAwjdzjU/albums/Media-Day/photo?v…"
type input "https://cdn-share.slickpic.com/u/indyelevenacademy/Media-Day/org/2012B+MLS+Next…"
type input "[URL=https://www.slickpic.com/share/mwmY3gzAwjdzjU/albums/Media-Day/photo?view=…"
type input "<a href='https://www.slickpic.com/share/mwmY3gzAwjdzjU/albums/Media-Day/photo?v…"
type input "https://cdn-share.slickpic.com/u/indyelevenacademy/Media-Day/org/2012B+MLS+Next…"
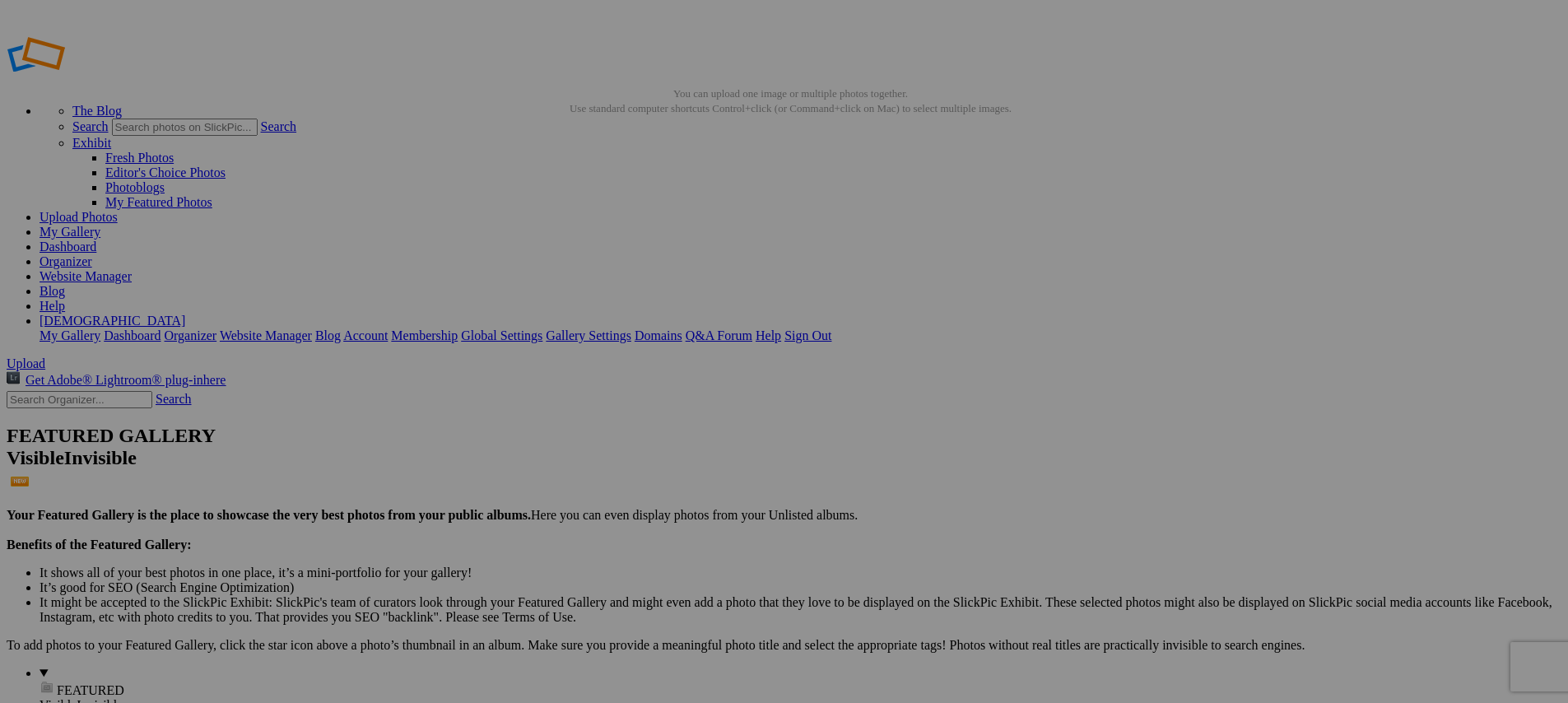
type input "[URL=https://www.slickpic.com/share/mwmY3gzAwjdzjU/albums/Media-Day/photo?view=…"
type input "<a href='https://www.slickpic.com/share/mwmY3gzAwjdzjU/albums/Media-Day/photo?v…"
type input "https://cdn-share.slickpic.com/u/indyelevenacademy/Media-Day/org/2012B+MLS+Next…"
type input "[URL=https://www.slickpic.com/share/mwmY3gzAwjdzjU/albums/Media-Day/photo?view=…"
type input "<a href='https://www.slickpic.com/share/mwmY3gzAwjdzjU/albums/Media-Day/photo?v…"
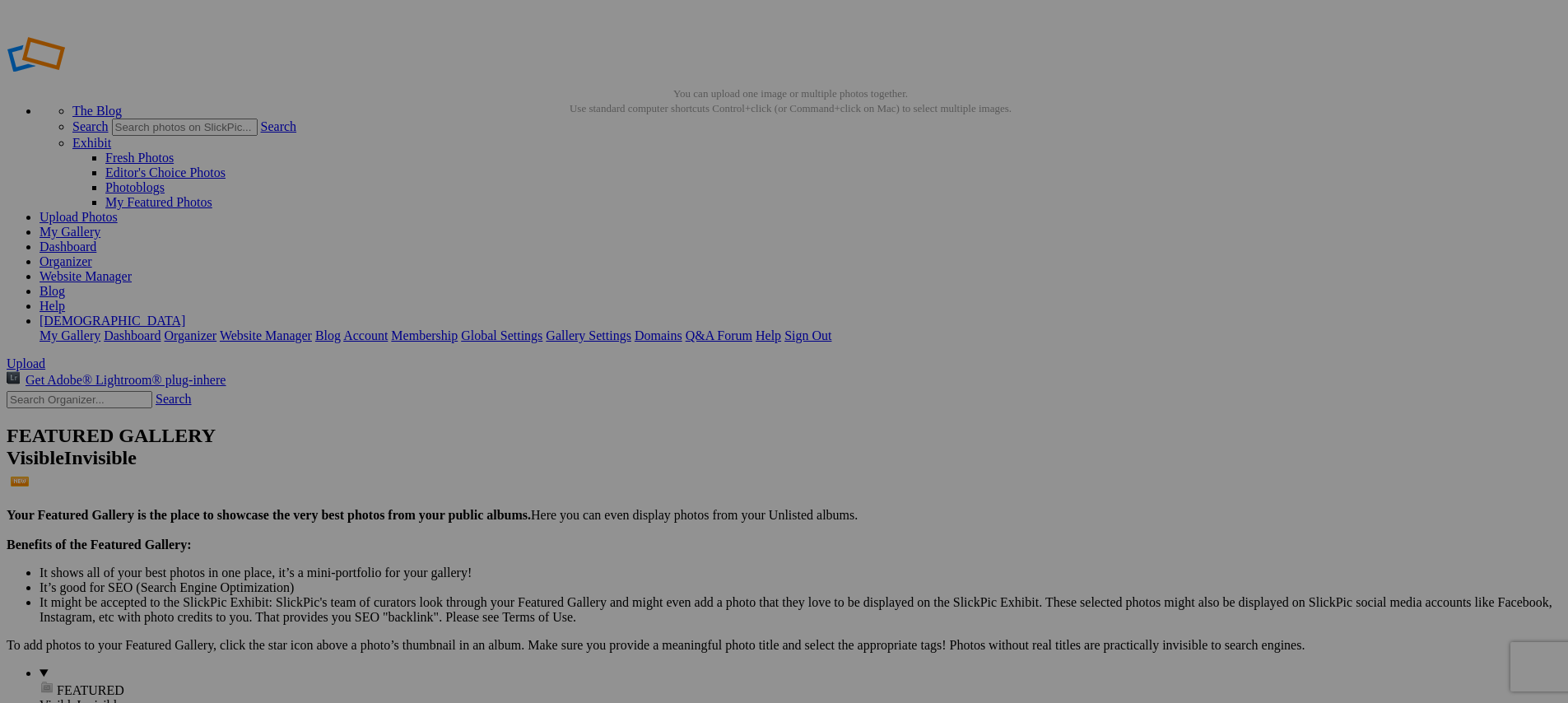
type input "https://cdn-share.slickpic.com/u/indyelevenacademy/Media-Day/org/2012B+MLS+Next…"
type input "[URL=https://www.slickpic.com/share/mwmY3gzAwjdzjU/albums/Media-Day/photo?view=…"
type input "<a href='https://www.slickpic.com/share/mwmY3gzAwjdzjU/albums/Media-Day/photo?v…"
type input "https://cdn-share.slickpic.com/u/indyelevenacademy/Media-Day/org/2012B+MLS+Next…"
type input "[URL=https://www.slickpic.com/share/mwmY3gzAwjdzjU/albums/Media-Day/photo?view=…"
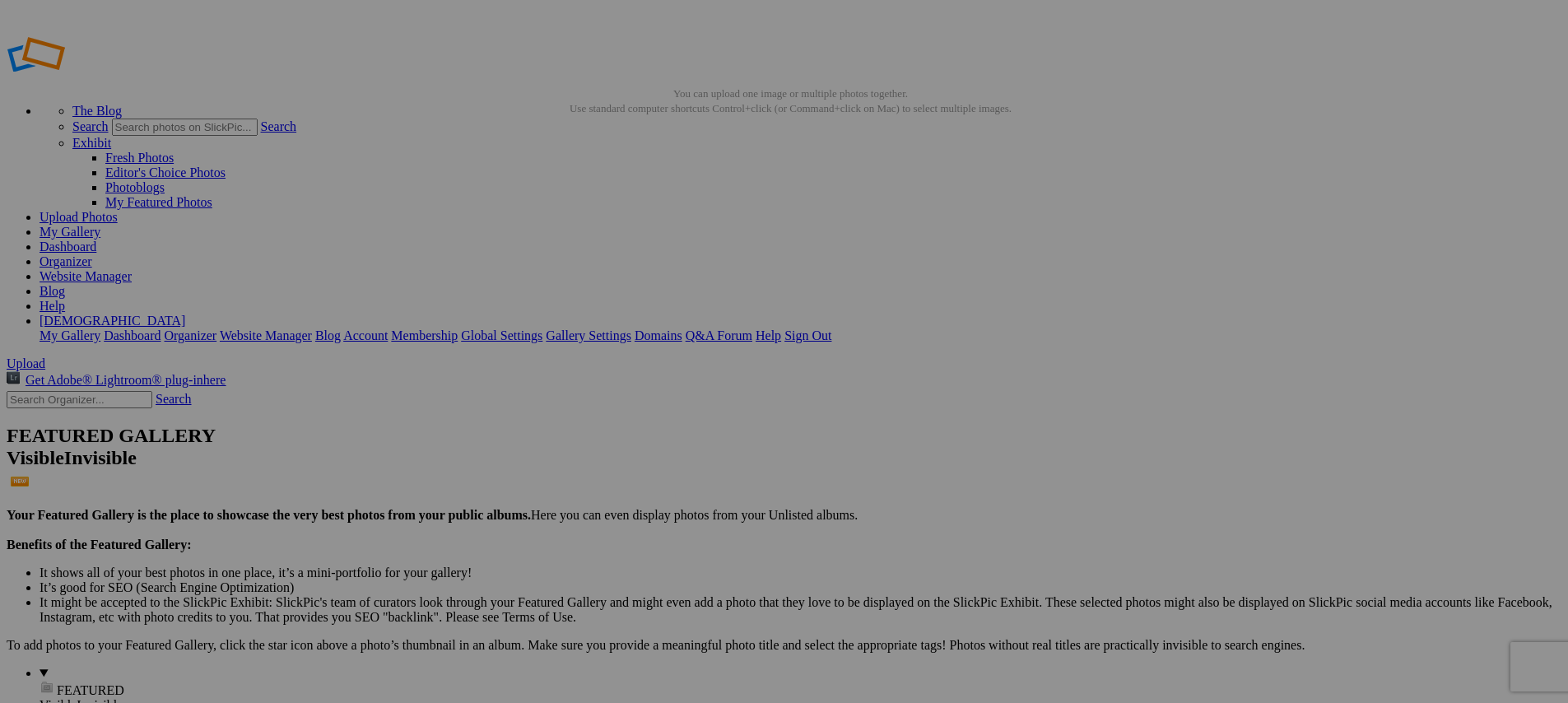
type input "<a href='https://www.slickpic.com/share/mwmY3gzAwjdzjU/albums/Media-Day/photo?v…"
type input "https://cdn-share.slickpic.com/u/indyelevenacademy/Media-Day/org/2012B+MLS+Next…"
type input "[URL=https://www.slickpic.com/share/mwmY3gzAwjdzjU/albums/Media-Day/photo?view=…"
type input "<a href='https://www.slickpic.com/share/mwmY3gzAwjdzjU/albums/Media-Day/photo?v…"
type input "https://cdn-share.slickpic.com/u/indyelevenacademy/Media-Day/org/2012B+MLS+Next…"
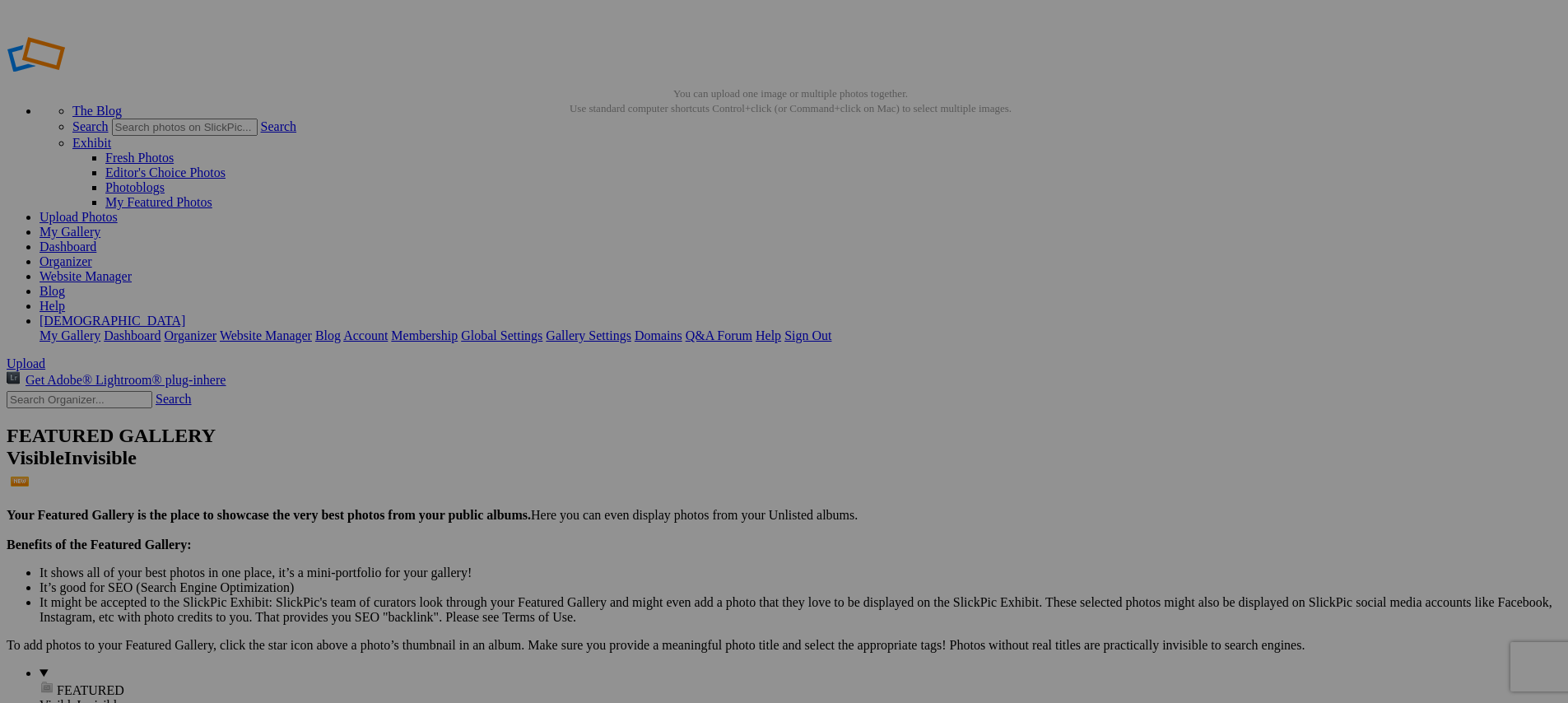
type input "[URL=https://www.slickpic.com/share/mwmY3gzAwjdzjU/albums/Media-Day/photo?view=…"
type input "<a href='https://www.slickpic.com/share/mwmY3gzAwjdzjU/albums/Media-Day/photo?v…"
type input "https://cdn-share.slickpic.com/u/indyelevenacademy/Media-Day/org/2012B+MLS+Next…"
type input "[URL=https://www.slickpic.com/share/mwmY3gzAwjdzjU/albums/Media-Day/photo?view=…"
type input "<a href='https://www.slickpic.com/share/mwmY3gzAwjdzjU/albums/Media-Day/photo?v…"
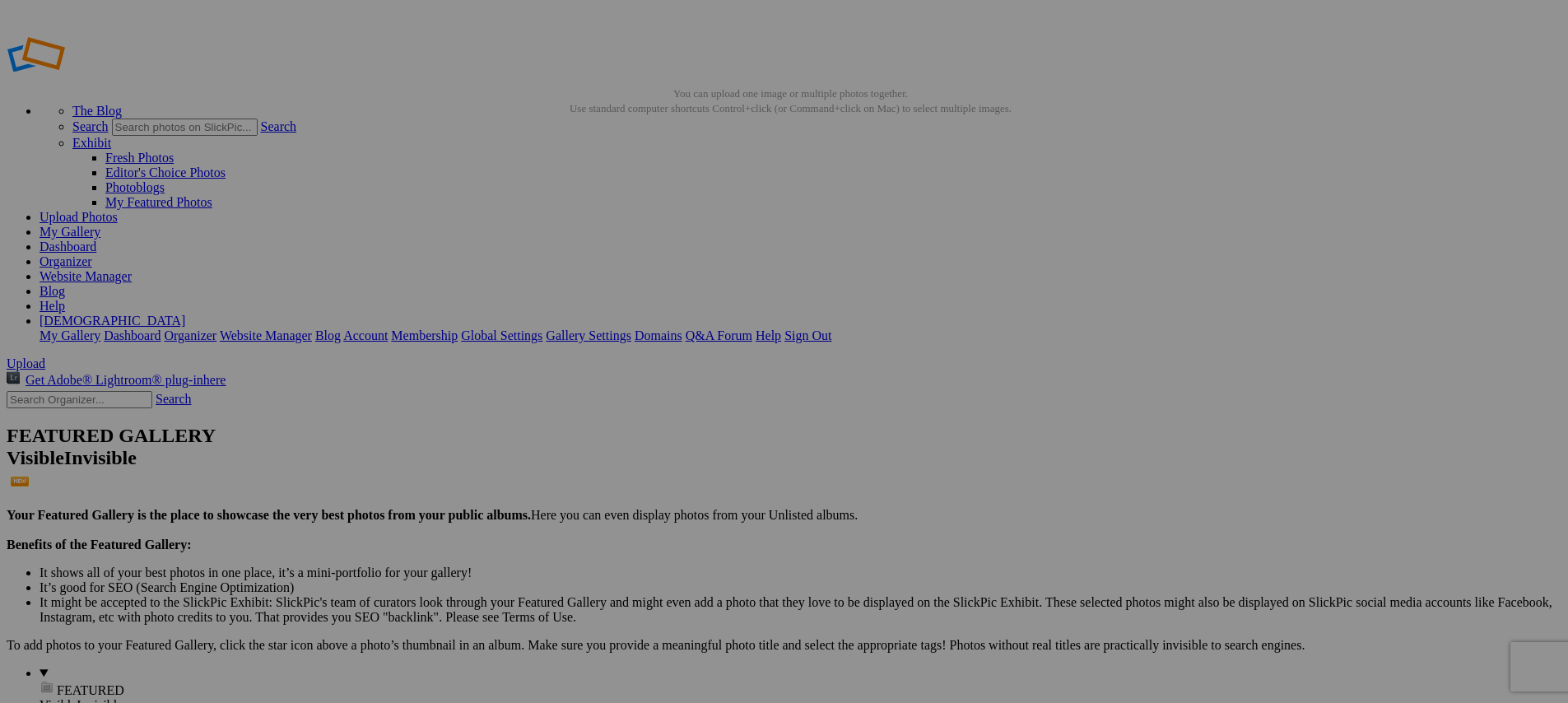
type input "https://cdn-share.slickpic.com/u/indyelevenacademy/Media-Day/org/2012B+MLS+Next…"
type input "[URL=https://www.slickpic.com/share/mwmY3gzAwjdzjU/albums/Media-Day/photo?view=…"
type input "<a href='https://www.slickpic.com/share/mwmY3gzAwjdzjU/albums/Media-Day/photo?v…"
type input "https://cdn-share.slickpic.com/u/indyelevenacademy/Media-Day/org/2012B+MLS+Next…"
type input "[URL=https://www.slickpic.com/share/mwmY3gzAwjdzjU/albums/Media-Day/photo?view=…"
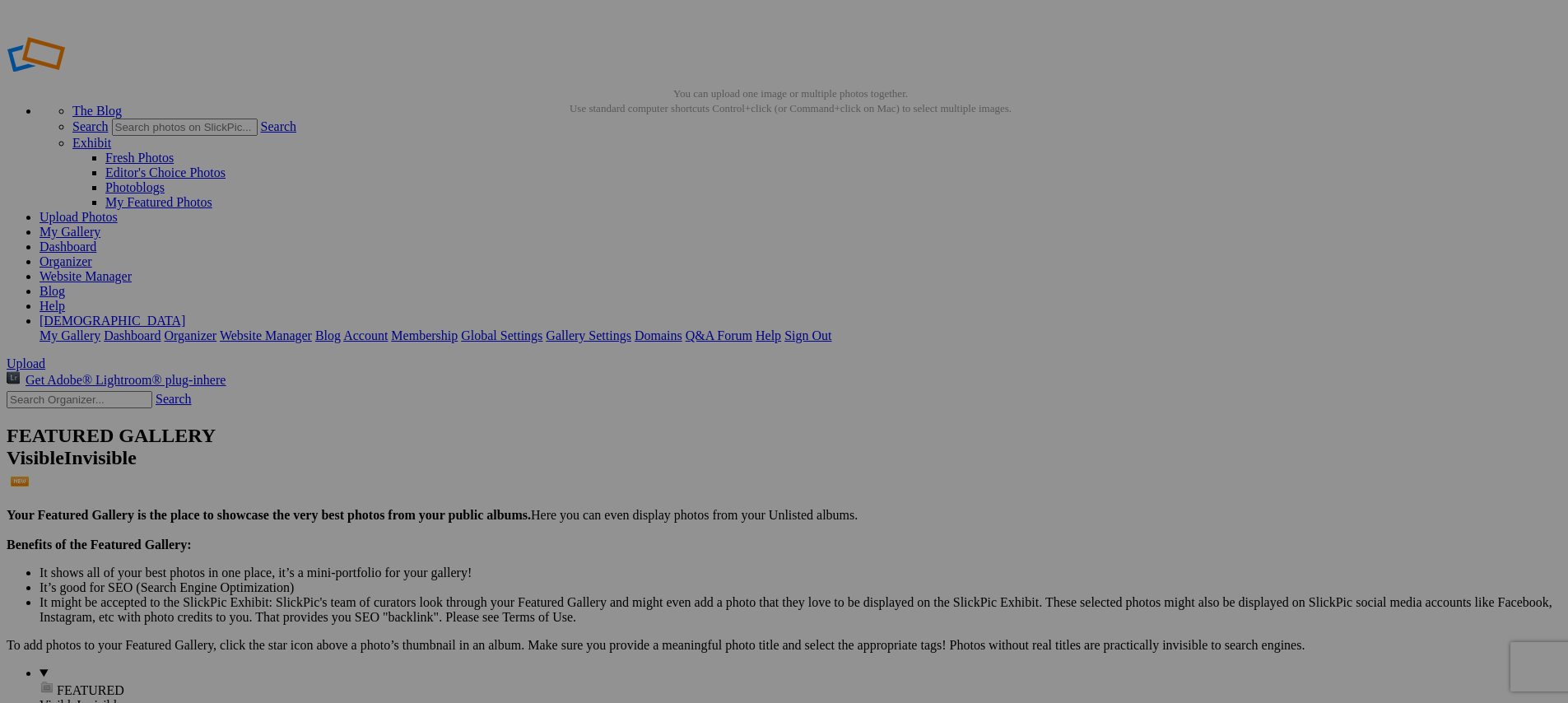
type input "<a href='https://www.slickpic.com/share/mwmY3gzAwjdzjU/albums/Media-Day/photo?v…"
type input "https://cdn-share.slickpic.com/u/indyelevenacademy/Media-Day/org/2012B+MLS+Next…"
type input "[URL=https://www.slickpic.com/share/mwmY3gzAwjdzjU/albums/Media-Day/photo?view=…"
type input "<a href='https://www.slickpic.com/share/mwmY3gzAwjdzjU/albums/Media-Day/photo?v…"
type input "https://cdn-share.slickpic.com/u/indyelevenacademy/Media-Day/org/2012B+MLS+Next…"
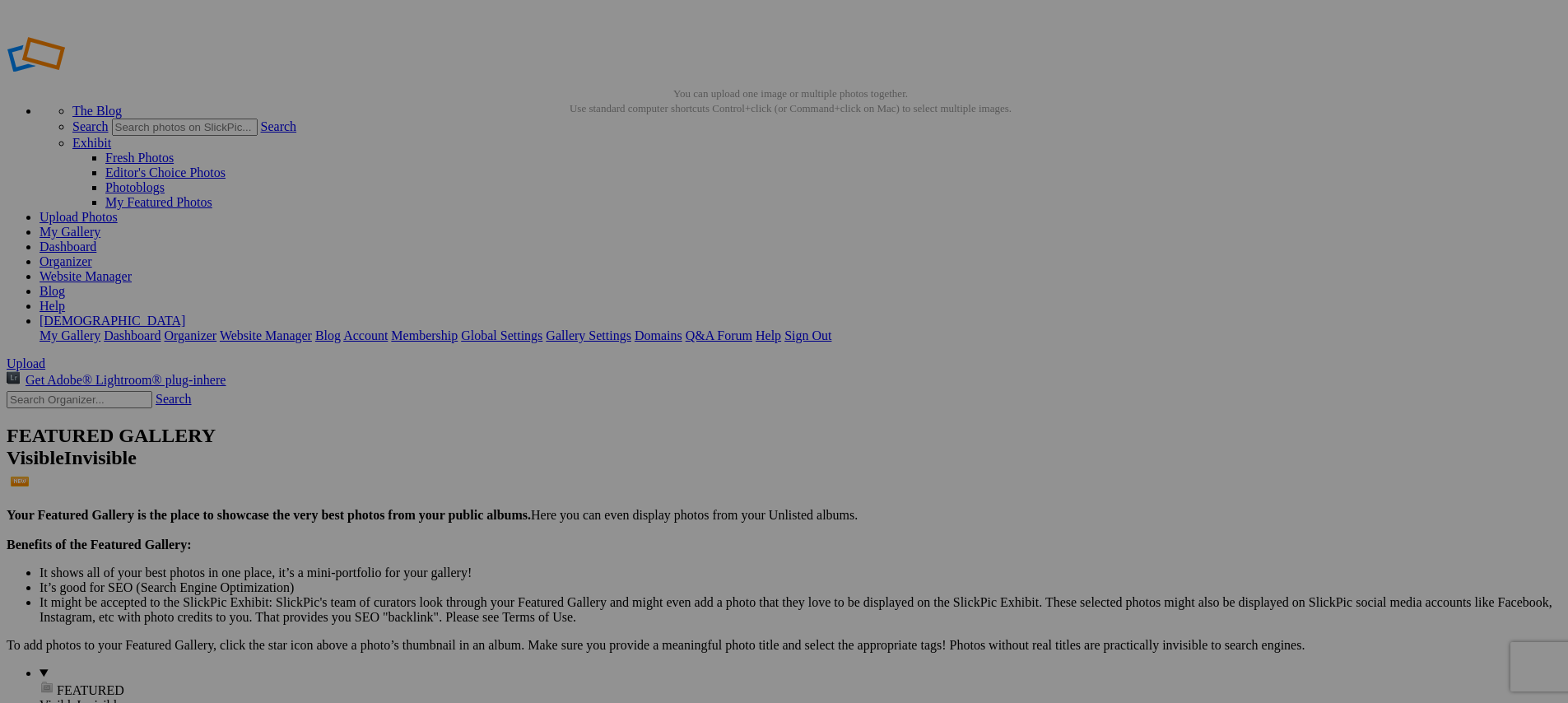
type input "[URL=https://www.slickpic.com/share/mwmY3gzAwjdzjU/albums/Media-Day/photo?view=…"
type input "<a href='https://www.slickpic.com/share/mwmY3gzAwjdzjU/albums/Media-Day/photo?v…"
type input "https://cdn-share.slickpic.com/u/indyelevenacademy/Media-Day/org/2012B+MLS+Next…"
type input "[URL=https://www.slickpic.com/share/mwmY3gzAwjdzjU/albums/Media-Day/photo?view=…"
type input "<a href='https://www.slickpic.com/share/mwmY3gzAwjdzjU/albums/Media-Day/photo?v…"
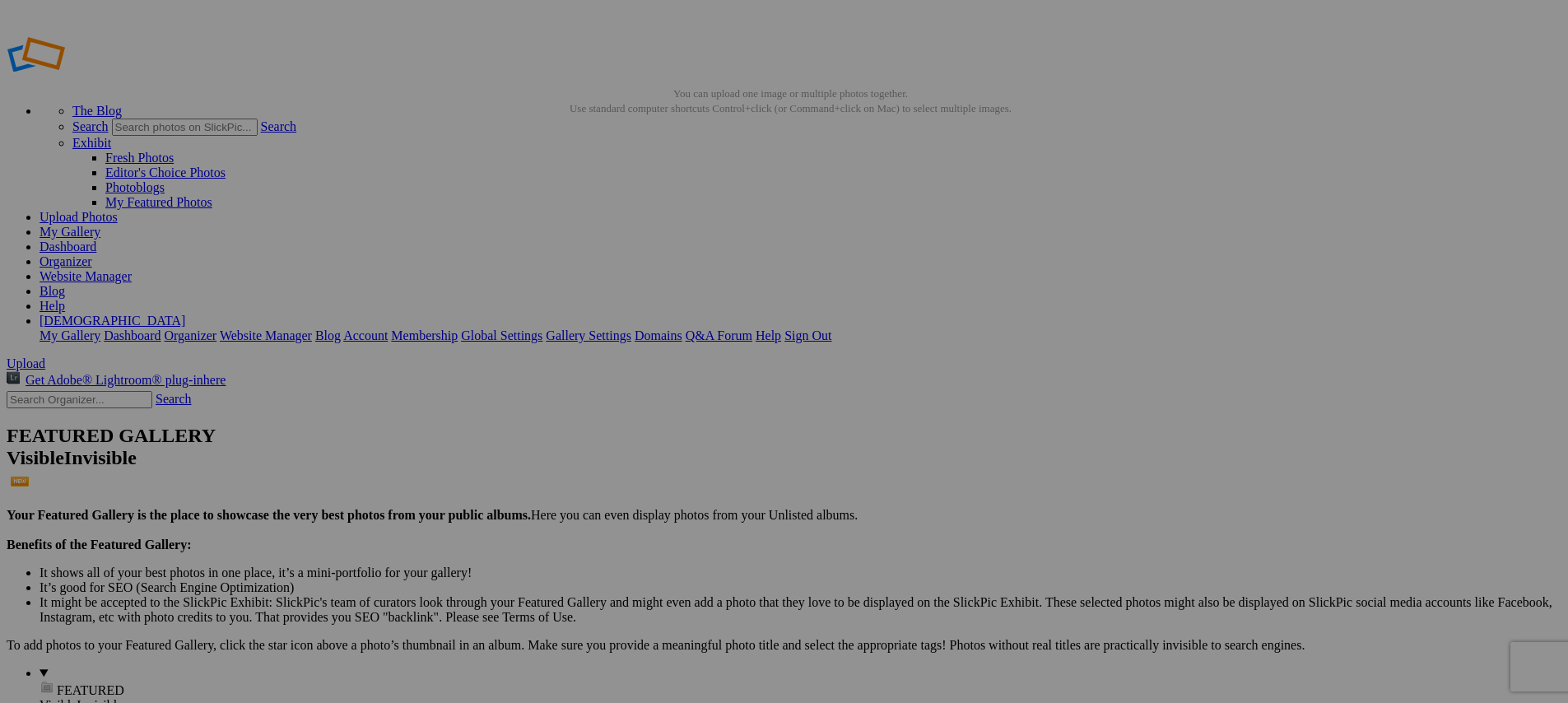
type input "https://cdn-share.slickpic.com/u/indyelevenacademy/Media-Day/org/2012B+MLS+Next…"
type input "[URL=https://www.slickpic.com/share/mwmY3gzAwjdzjU/albums/Media-Day/photo?view=…"
type input "<a href='https://www.slickpic.com/share/mwmY3gzAwjdzjU/albums/Media-Day/photo?v…"
type input "https://cdn-share.slickpic.com/u/indyelevenacademy/Media-Day/org/2012B+MLS+Next…"
type input "[URL=https://www.slickpic.com/share/mwmY3gzAwjdzjU/albums/Media-Day/photo?view=…"
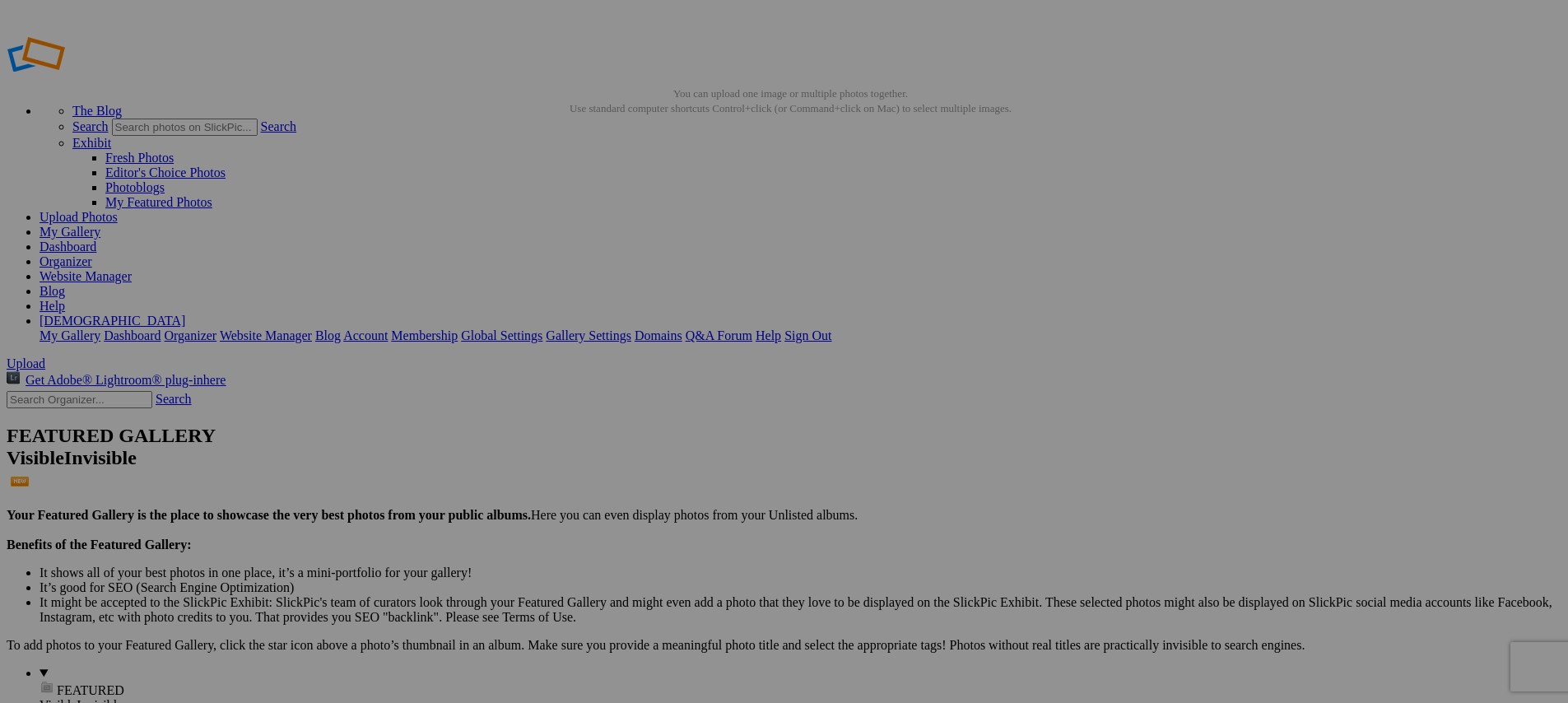
type input "<a href='https://www.slickpic.com/share/mwmY3gzAwjdzjU/albums/Media-Day/photo?v…"
type input "https://cdn-share.slickpic.com/u/indyelevenacademy/Media-Day/org/2012B+MLS+Next…"
type input "[URL=https://www.slickpic.com/share/mwmY3gzAwjdzjU/albums/Media-Day/photo?view=…"
type input "<a href='https://www.slickpic.com/share/mwmY3gzAwjdzjU/albums/Media-Day/photo?v…"
type input "https://cdn-share.slickpic.com/u/indyelevenacademy/Media-Day/org/2012B+MLS+Next…"
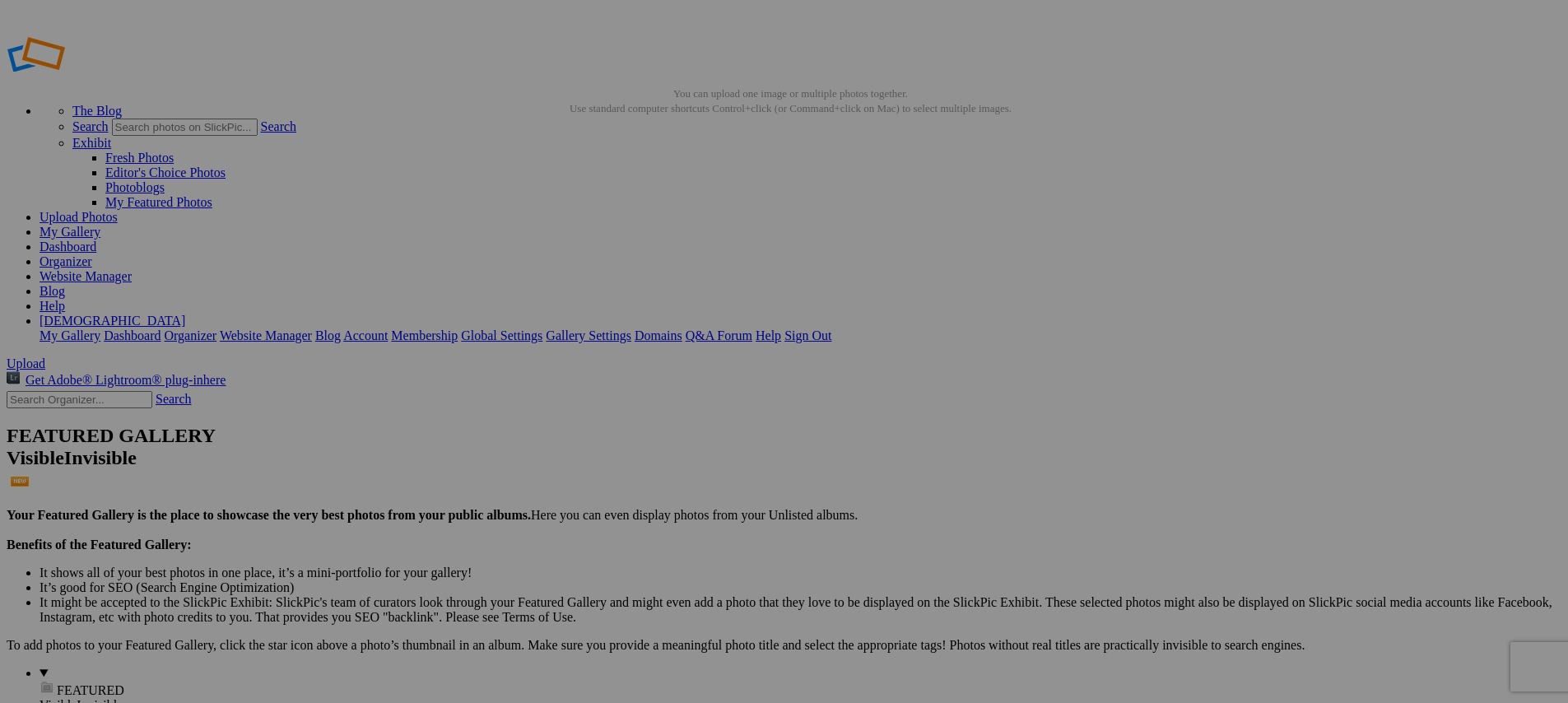
type input "[URL=https://www.slickpic.com/share/mwmY3gzAwjdzjU/albums/Media-Day/photo?view=…"
type input "<a href='https://www.slickpic.com/share/mwmY3gzAwjdzjU/albums/Media-Day/photo?v…"
type input "https://cdn-share.slickpic.com/u/indyelevenacademy/Media-Day/org/2012B+MLS+Next…"
type input "[URL=https://www.slickpic.com/share/mwmY3gzAwjdzjU/albums/Media-Day/photo?view=…"
type input "<a href='https://www.slickpic.com/share/mwmY3gzAwjdzjU/albums/Media-Day/photo?v…"
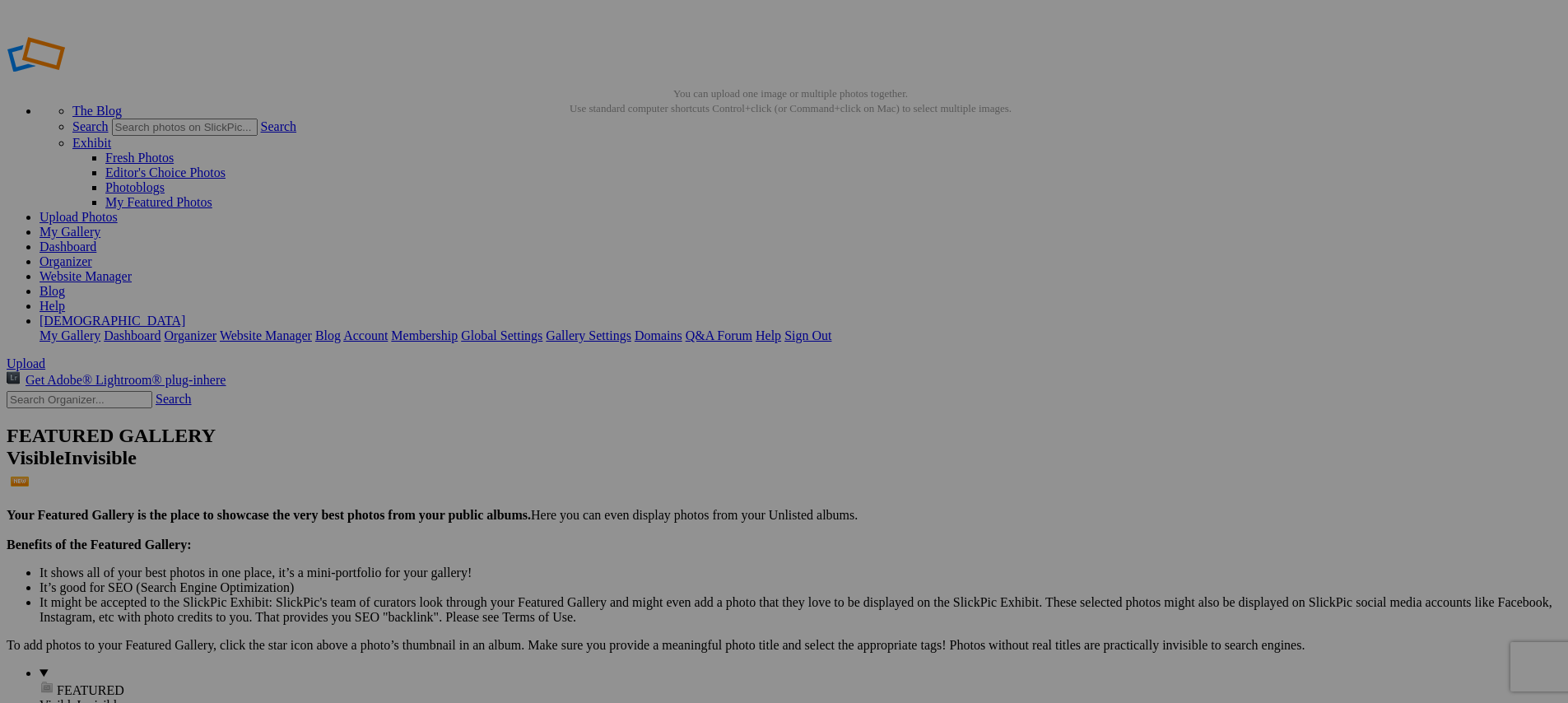
type input "https://cdn-share.slickpic.com/u/indyelevenacademy/Media-Day/org/2012B+MLS+Next…"
type input "[URL=https://www.slickpic.com/share/mwmY3gzAwjdzjU/albums/Media-Day/photo?view=…"
type input "<a href='https://www.slickpic.com/share/mwmY3gzAwjdzjU/albums/Media-Day/photo?v…"
type input "https://cdn-share.slickpic.com/u/indyelevenacademy/Media-Day/org/2012B+MLS+Next…"
type input "[URL=https://www.slickpic.com/share/mwmY3gzAwjdzjU/albums/Media-Day/photo?view=…"
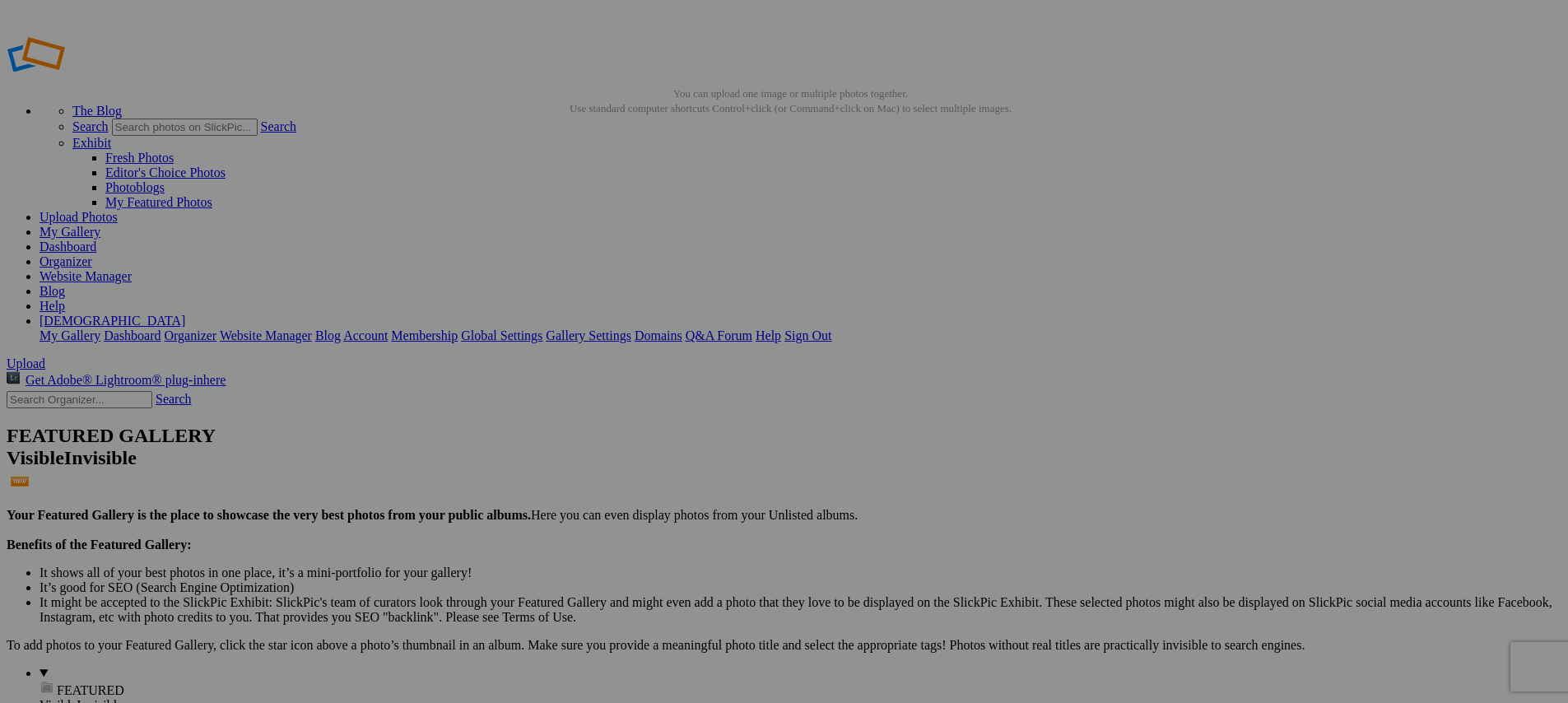
type input "<a href='https://www.slickpic.com/share/mwmY3gzAwjdzjU/albums/Media-Day/photo?v…"
type input "https://cdn-share.slickpic.com/u/indyelevenacademy/Media-Day/org/2012B+MLS+Next…"
type input "[URL=https://www.slickpic.com/share/mwmY3gzAwjdzjU/albums/Media-Day/photo?view=…"
type input "<a href='https://www.slickpic.com/share/mwmY3gzAwjdzjU/albums/Media-Day/photo?v…"
type input "https://cdn-share.slickpic.com/u/indyelevenacademy/Media-Day/org/2012B+MLS+Next…"
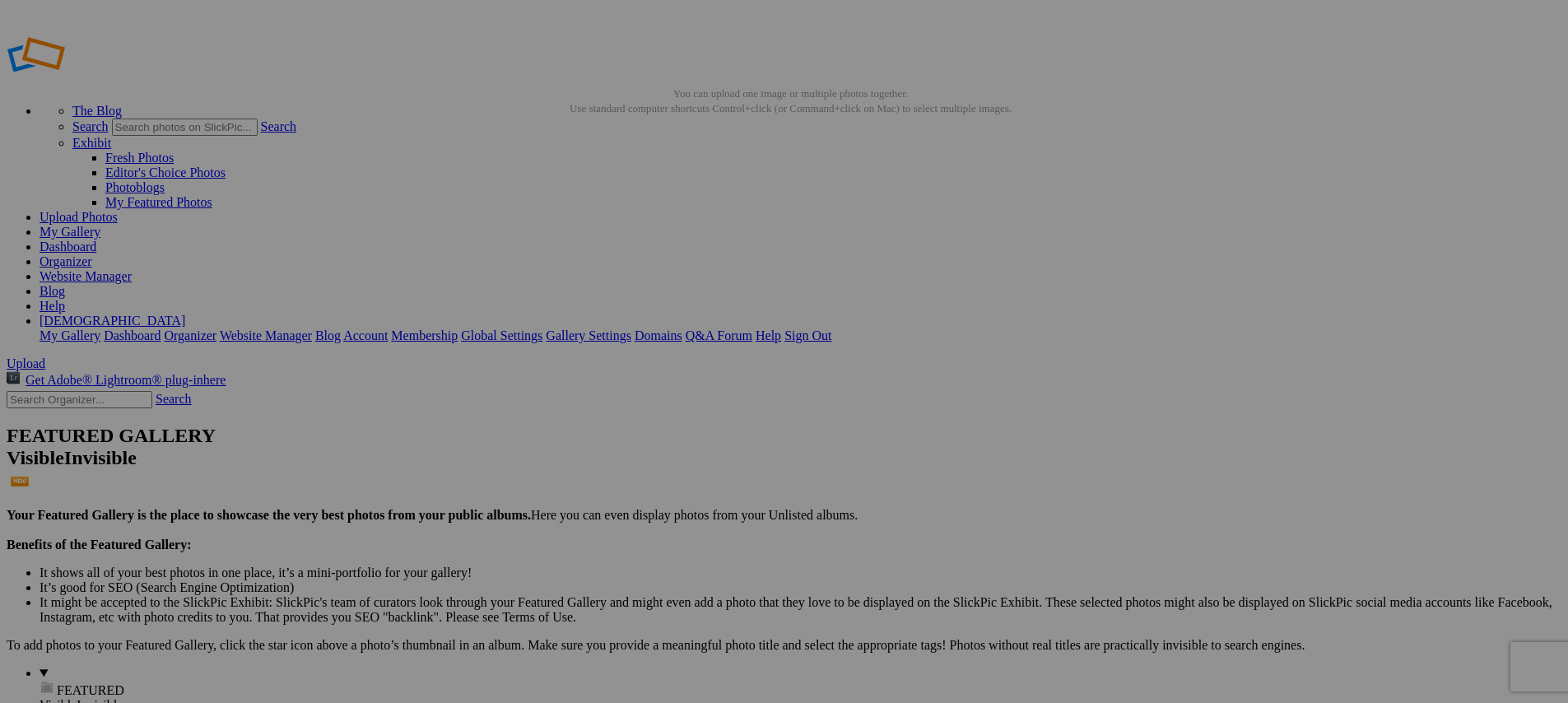
type input "[URL=https://www.slickpic.com/share/mwmY3gzAwjdzjU/albums/Media-Day/photo?view=…"
type input "<a href='https://www.slickpic.com/share/mwmY3gzAwjdzjU/albums/Media-Day/photo?v…"
type input "https://cdn-share.slickpic.com/u/indyelevenacademy/Media-Day/org/2012B+MLS+Next…"
type input "[URL=https://www.slickpic.com/share/mwmY3gzAwjdzjU/albums/Media-Day/photo?view=…"
type input "<a href='https://www.slickpic.com/share/mwmY3gzAwjdzjU/albums/Media-Day/photo?v…"
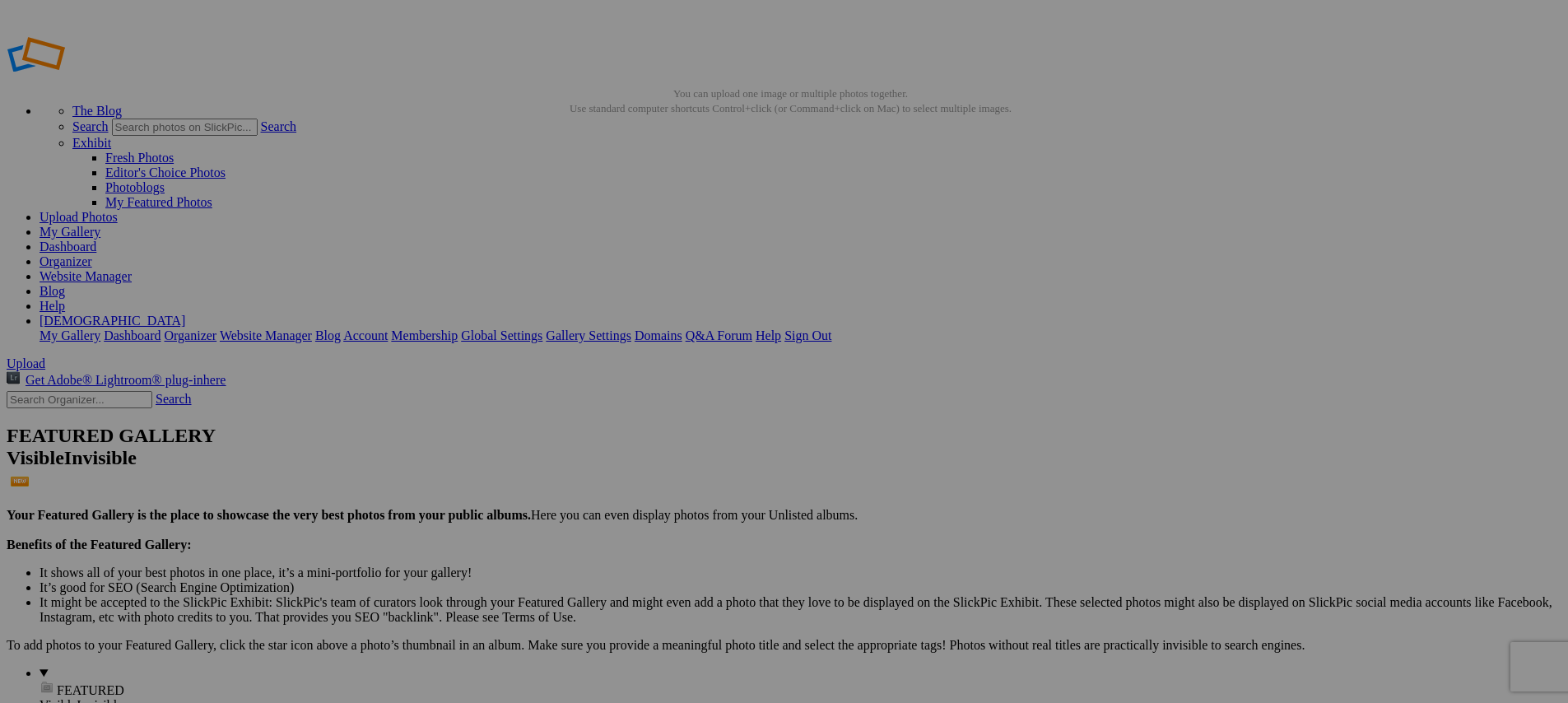
type input "https://cdn-share.slickpic.com/u/indyelevenacademy/Media-Day/org/2012B+MLS+Next…"
type input "[URL=https://www.slickpic.com/share/mwmY3gzAwjdzjU/albums/Media-Day/photo?view=…"
type input "<a href='https://www.slickpic.com/share/mwmY3gzAwjdzjU/albums/Media-Day/photo?v…"
type input "https://cdn-share.slickpic.com/u/indyelevenacademy/Media-Day/org/2012B+MLS+Next…"
type input "[URL=https://www.slickpic.com/share/mwmY3gzAwjdzjU/albums/Media-Day/photo?view=…"
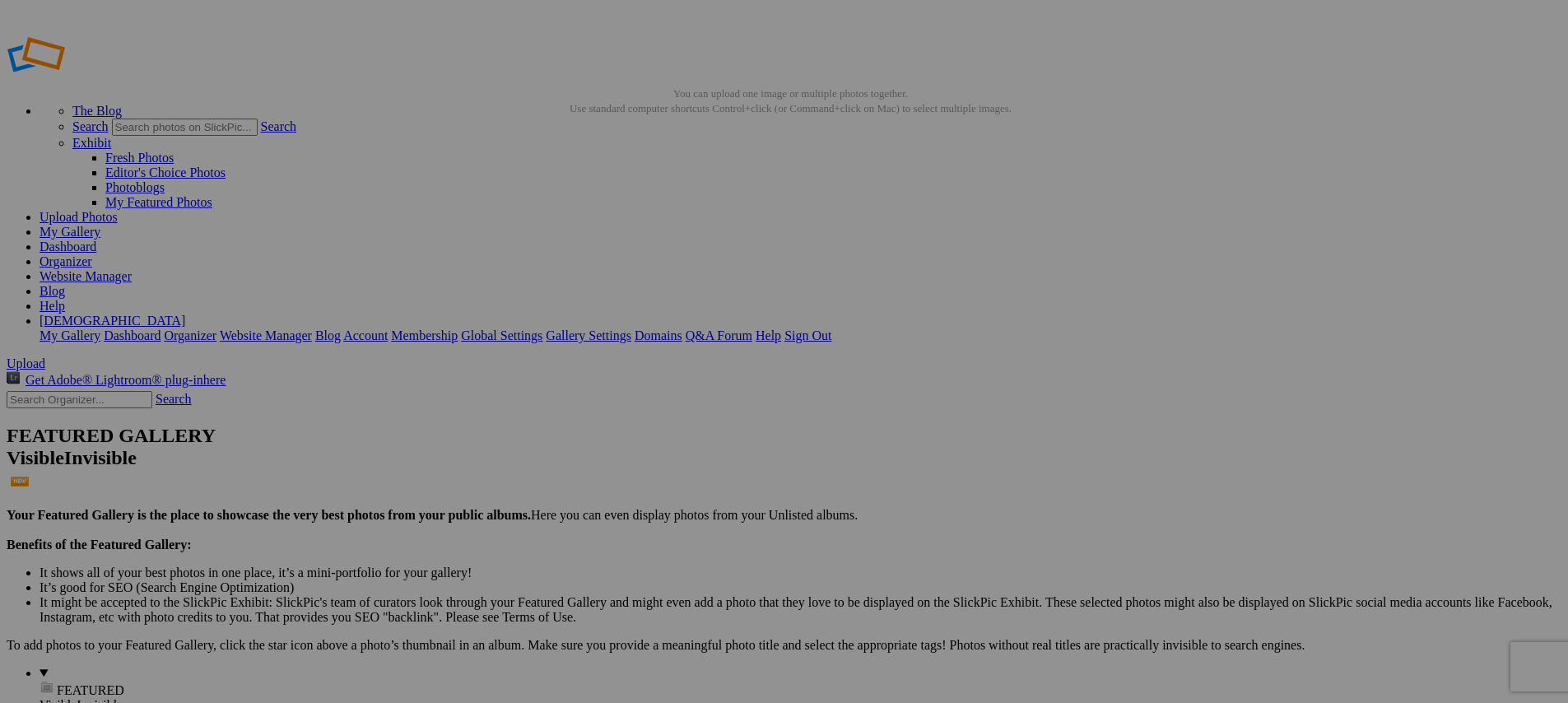
type input "<a href='https://www.slickpic.com/share/mwmY3gzAwjdzjU/albums/Media-Day/photo?v…"
type input "https://cdn-share.slickpic.com/u/indyelevenacademy/Media-Day/org/2012B+MLS+Next…"
type input "[URL=https://www.slickpic.com/share/mwmY3gzAwjdzjU/albums/Media-Day/photo?view=…"
type input "<a href='https://www.slickpic.com/share/mwmY3gzAwjdzjU/albums/Media-Day/photo?v…"
type input "https://cdn-share.slickpic.com/u/indyelevenacademy/Media-Day/org/2012B+MLS+Next…"
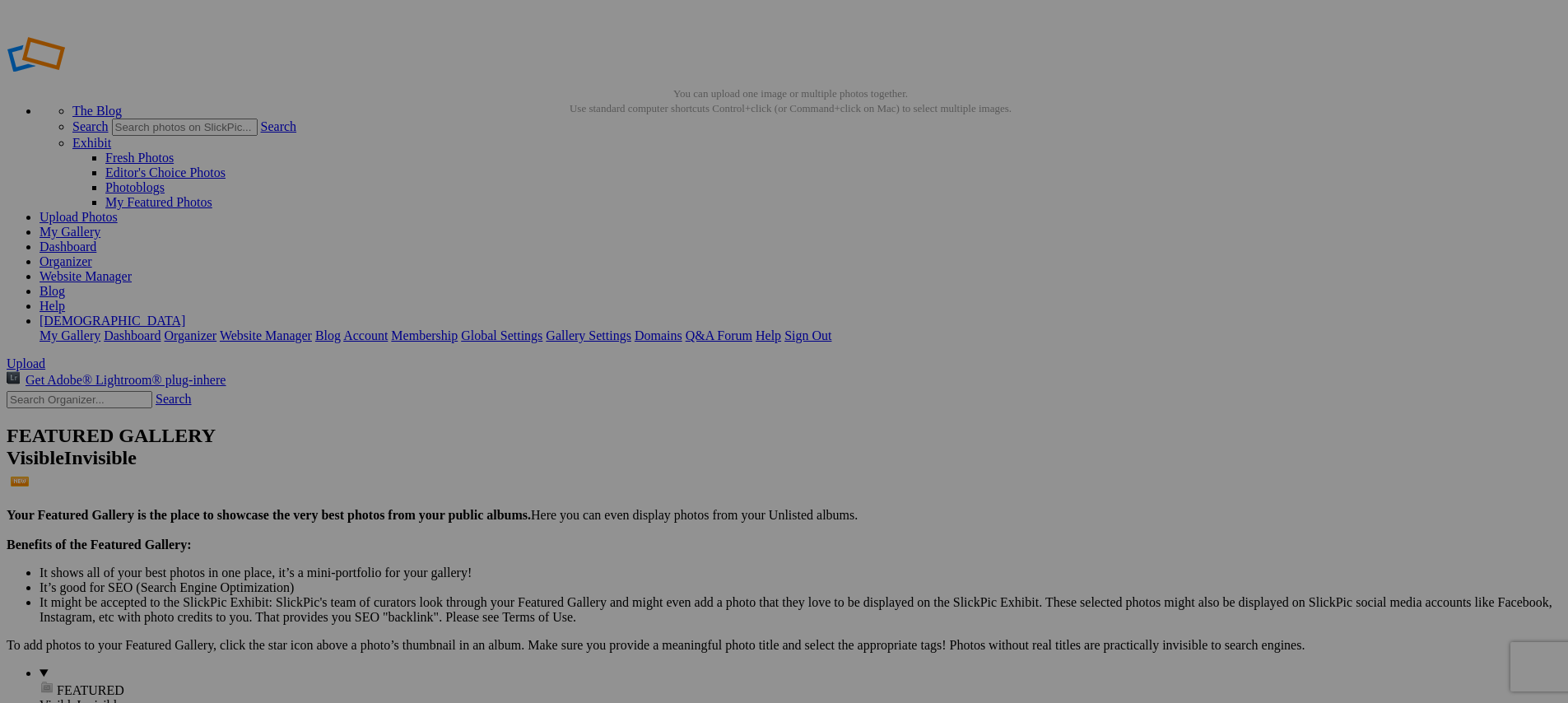
type input "[URL=https://www.slickpic.com/share/mwmY3gzAwjdzjU/albums/Media-Day/photo?view=…"
type input "<a href='https://www.slickpic.com/share/mwmY3gzAwjdzjU/albums/Media-Day/photo?v…"
type input "https://cdn-share.slickpic.com/u/indyelevenacademy/Media-Day/org/2012B+MLS+Next…"
type input "[URL=https://www.slickpic.com/share/mwmY3gzAwjdzjU/albums/Media-Day/photo?view=…"
type input "<a href='https://www.slickpic.com/share/mwmY3gzAwjdzjU/albums/Media-Day/photo?v…"
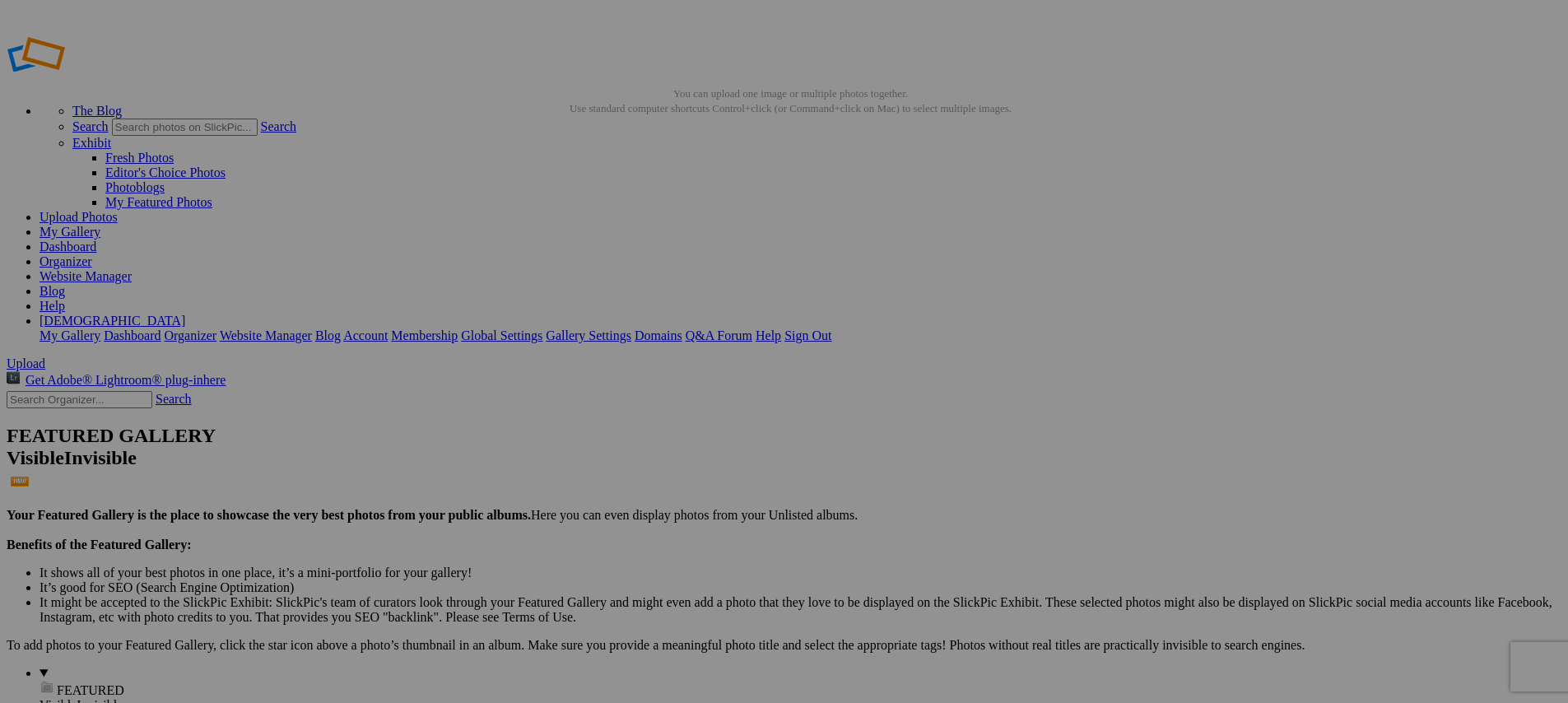
type input "https://cdn-share.slickpic.com/u/indyelevenacademy/Media-Day/org/2012B+MLS+Next…"
type input "[URL=https://www.slickpic.com/share/mwmY3gzAwjdzjU/albums/Media-Day/photo?view=…"
type input "<a href='https://www.slickpic.com/share/mwmY3gzAwjdzjU/albums/Media-Day/photo?v…"
type input "https://cdn-share.slickpic.com/u/indyelevenacademy/Media-Day/org/2012B+MLS+Next…"
type input "[URL=https://www.slickpic.com/share/mwmY3gzAwjdzjU/albums/Media-Day/photo?view=…"
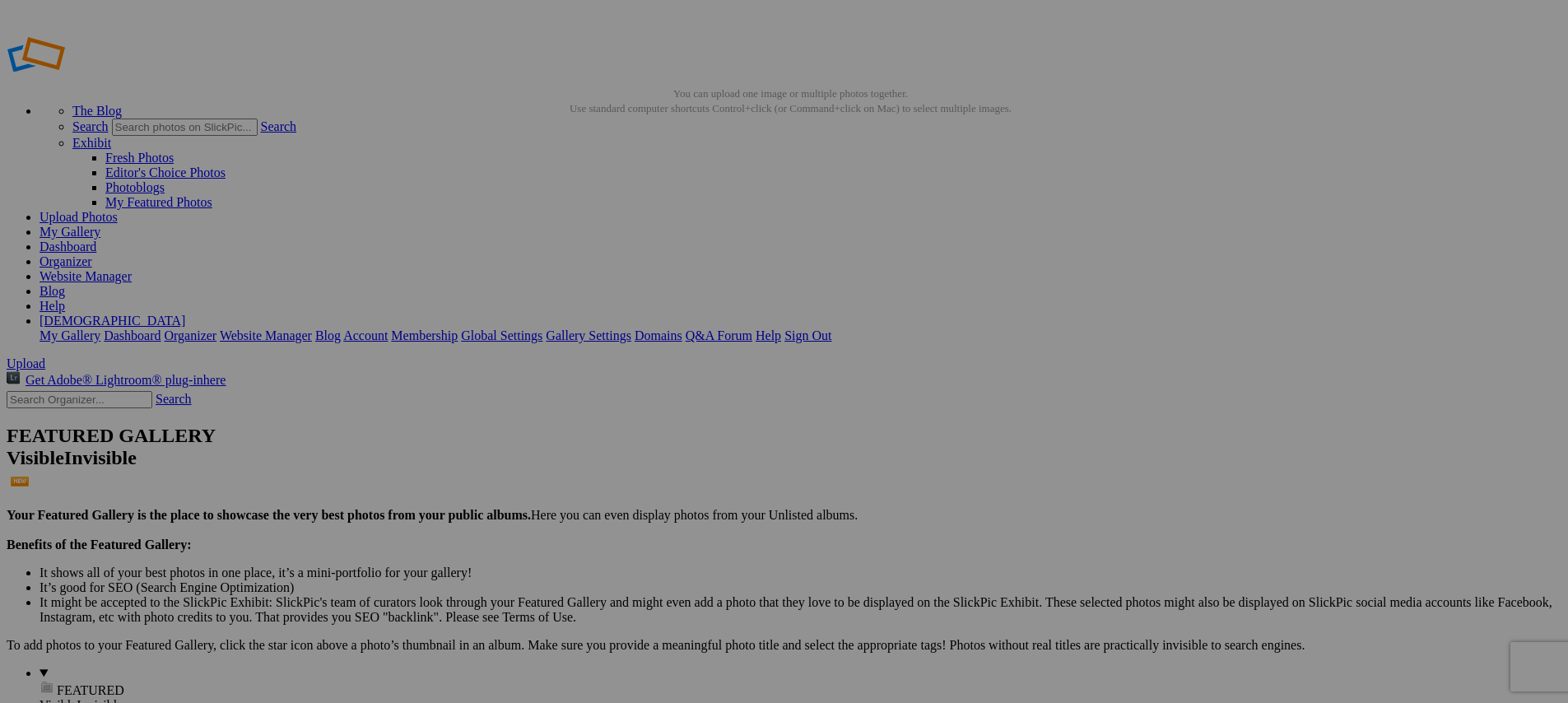
type input "<a href='https://www.slickpic.com/share/mwmY3gzAwjdzjU/albums/Media-Day/photo?v…"
type input "https://cdn-share.slickpic.com/u/indyelevenacademy/Media-Day/org/2012B+MLS+Next…"
type input "[URL=https://www.slickpic.com/share/mwmY3gzAwjdzjU/albums/Media-Day/photo?view=…"
type input "<a href='https://www.slickpic.com/share/mwmY3gzAwjdzjU/albums/Media-Day/photo?v…"
type input "https://cdn-share.slickpic.com/u/indyelevenacademy/Media-Day/org/2012B+MLS+Next…"
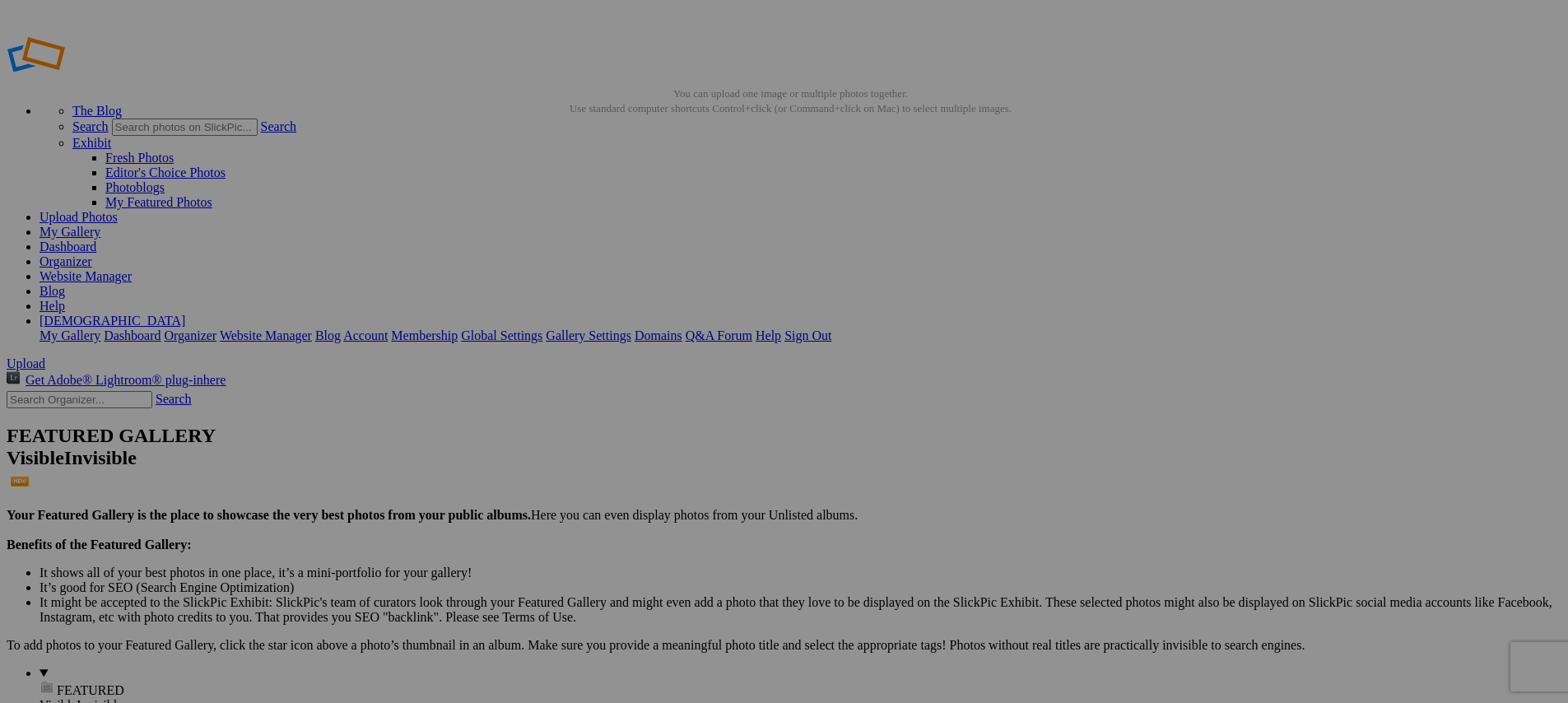
type input "[URL=https://www.slickpic.com/share/mwmY3gzAwjdzjU/albums/Media-Day/photo?view=…"
type input "<a href='https://www.slickpic.com/share/mwmY3gzAwjdzjU/albums/Media-Day/photo?v…"
type input "https://cdn-share.slickpic.com/u/indyelevenacademy/Media-Day/org/2012B+MLS+Next…"
type input "[URL=https://www.slickpic.com/share/mwmY3gzAwjdzjU/albums/Media-Day/photo?view=…"
type input "<a href='https://www.slickpic.com/share/mwmY3gzAwjdzjU/albums/Media-Day/photo?v…"
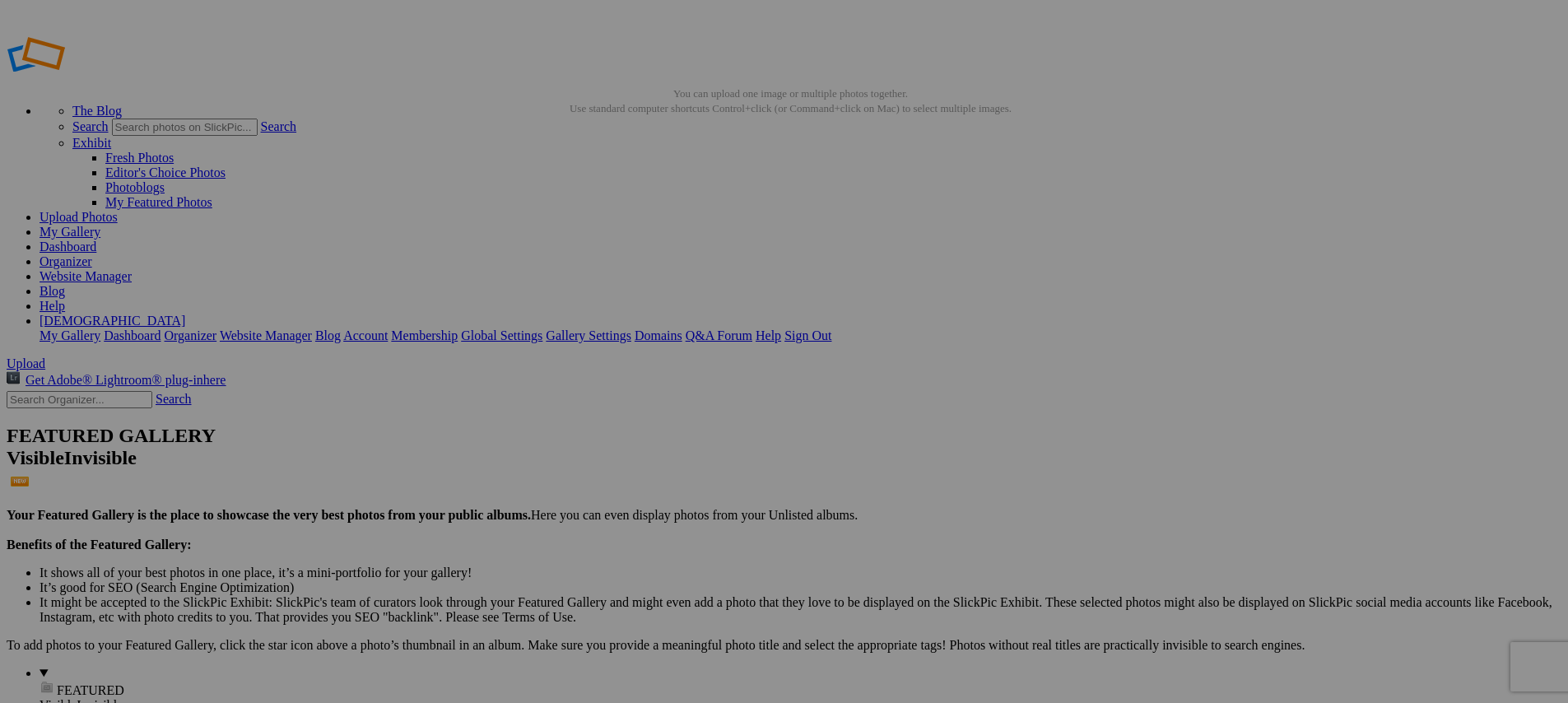
type input "https://cdn-share.slickpic.com/u/indyelevenacademy/Media-Day/org/2012B+MLS+Next…"
type input "[URL=https://www.slickpic.com/share/mwmY3gzAwjdzjU/albums/Media-Day/photo?view=…"
type input "<a href='https://www.slickpic.com/share/mwmY3gzAwjdzjU/albums/Media-Day/photo?v…"
type input "https://cdn-share.slickpic.com/u/indyelevenacademy/Media-Day/org/2012B+MLS+Next…"
type input "[URL=https://www.slickpic.com/share/mwmY3gzAwjdzjU/albums/Media-Day/photo?view=…"
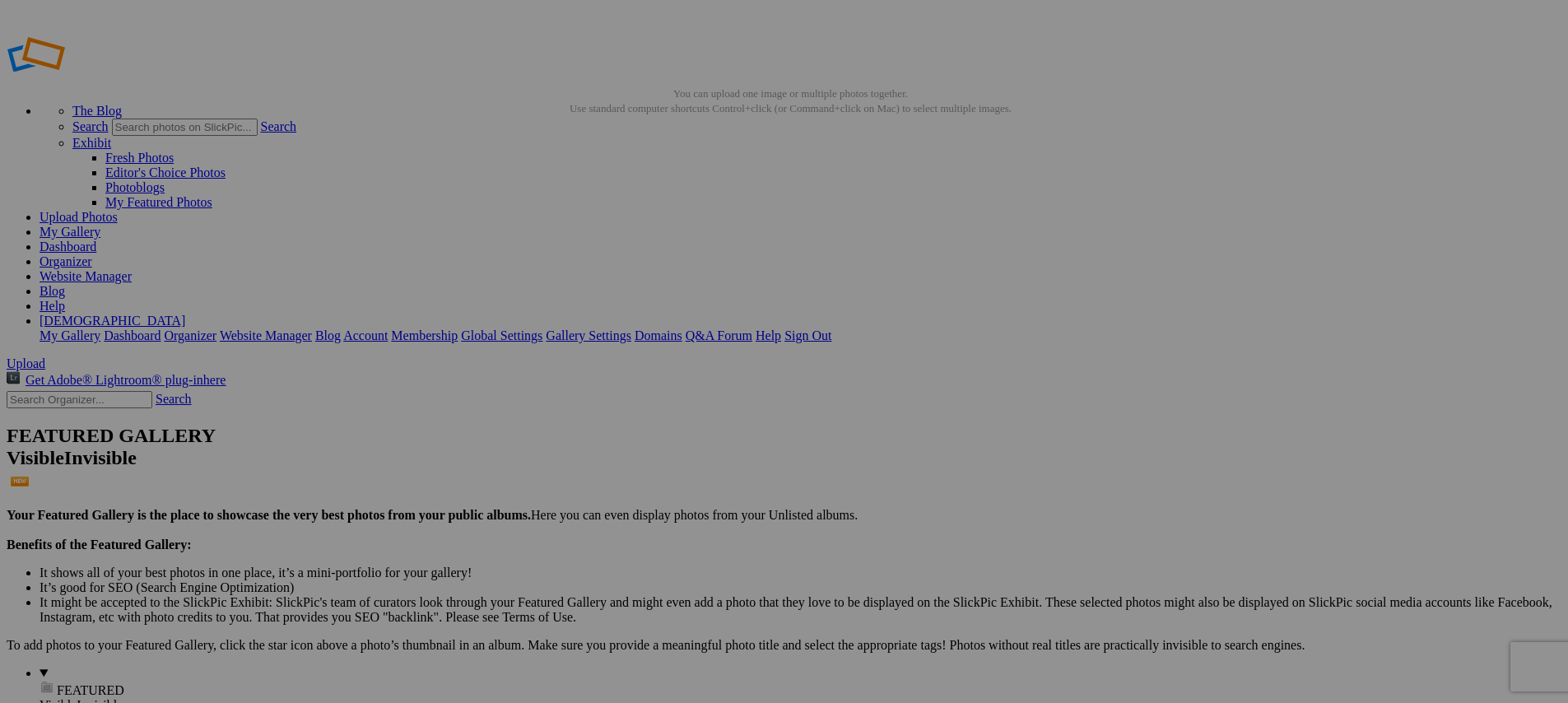
type input "<a href='https://www.slickpic.com/share/mwmY3gzAwjdzjU/albums/Media-Day/photo?v…"
type input "https://cdn-share.slickpic.com/u/indyelevenacademy/Media-Day/org/2012B+MLS+Next…"
type input "[URL=https://www.slickpic.com/share/mwmY3gzAwjdzjU/albums/Media-Day/photo?view=…"
type input "<a href='https://www.slickpic.com/share/mwmY3gzAwjdzjU/albums/Media-Day/photo?v…"
type input "https://cdn-share.slickpic.com/u/indyelevenacademy/Media-Day/org/2012B+MLS+Next…"
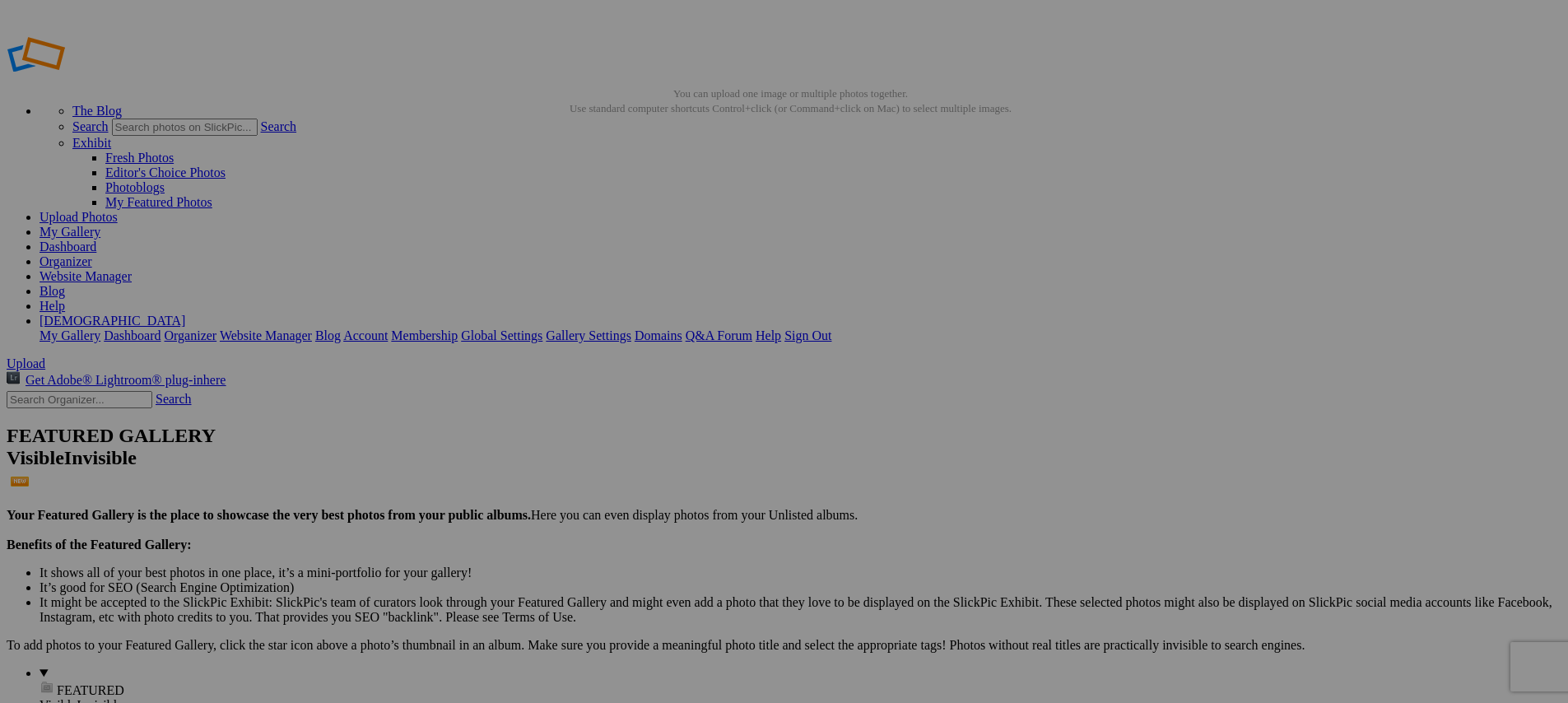
type input "[URL=https://www.slickpic.com/share/mwmY3gzAwjdzjU/albums/Media-Day/photo?view=…"
type input "<a href='https://www.slickpic.com/share/mwmY3gzAwjdzjU/albums/Media-Day/photo?v…"
type input "https://cdn-share.slickpic.com/u/indyelevenacademy/Media-Day/org/2012B+MLS+Next…"
type input "[URL=https://www.slickpic.com/share/mwmY3gzAwjdzjU/albums/Media-Day/photo?view=…"
type input "<a href='https://www.slickpic.com/share/mwmY3gzAwjdzjU/albums/Media-Day/photo?v…"
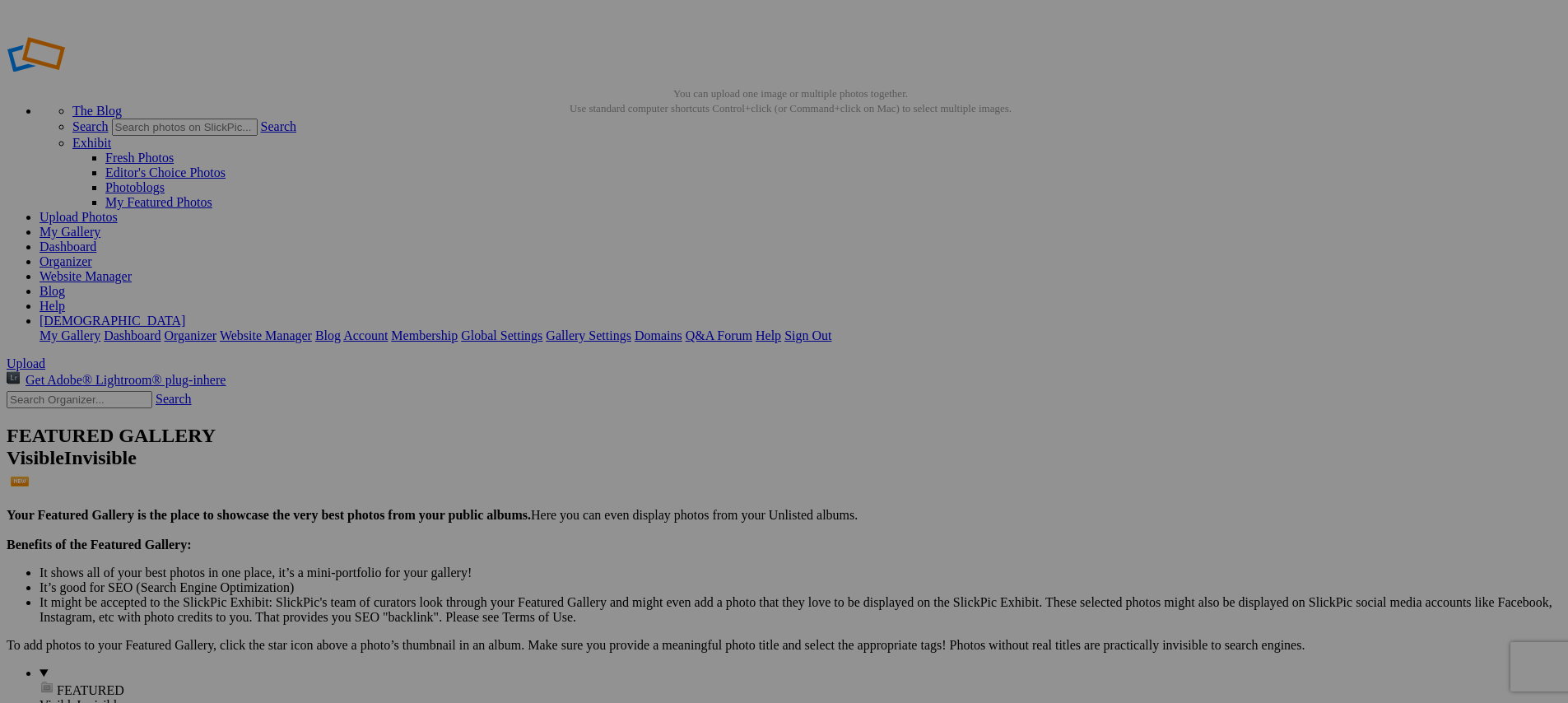
type input "https://cdn-share.slickpic.com/u/indyelevenacademy/Media-Day/org/2012B+MLS+Next…"
type input "[URL=https://www.slickpic.com/share/mwmY3gzAwjdzjU/albums/Media-Day/photo?view=…"
type input "<a href='https://www.slickpic.com/share/mwmY3gzAwjdzjU/albums/Media-Day/photo?v…"
type input "https://cdn-share.slickpic.com/u/indyelevenacademy/Media-Day/org/2012B+MLS+Next…"
type input "[URL=https://www.slickpic.com/share/mwmY3gzAwjdzjU/albums/Media-Day/photo?view=…"
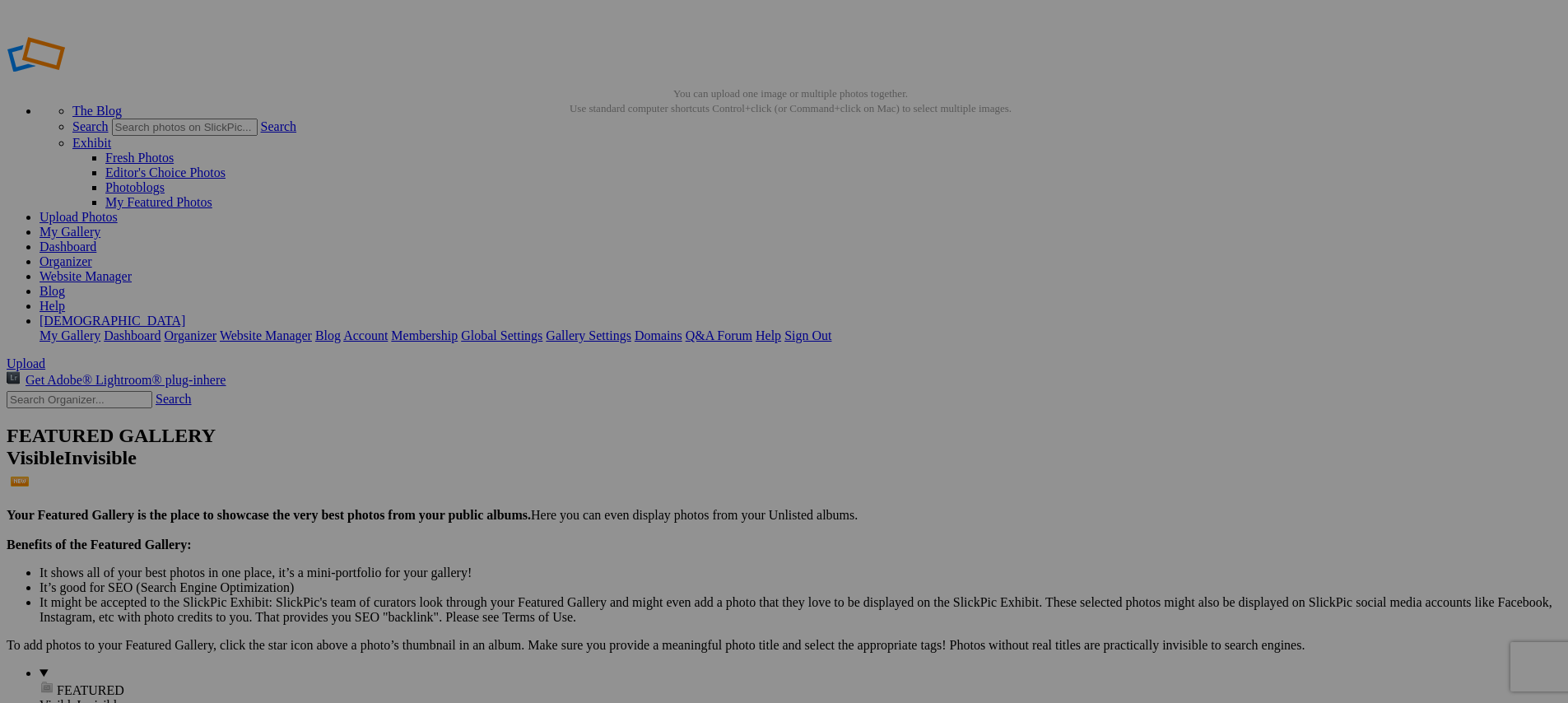
type input "<a href='https://www.slickpic.com/share/mwmY3gzAwjdzjU/albums/Media-Day/photo?v…"
type input "https://cdn-share.slickpic.com/u/indyelevenacademy/Media-Day/org/2012B+MLS+Next…"
type input "[URL=https://www.slickpic.com/share/mwmY3gzAwjdzjU/albums/Media-Day/photo?view=…"
type input "<a href='https://www.slickpic.com/share/mwmY3gzAwjdzjU/albums/Media-Day/photo?v…"
type input "https://cdn-share.slickpic.com/u/indyelevenacademy/Media-Day/org/2012B+MLS+Next…"
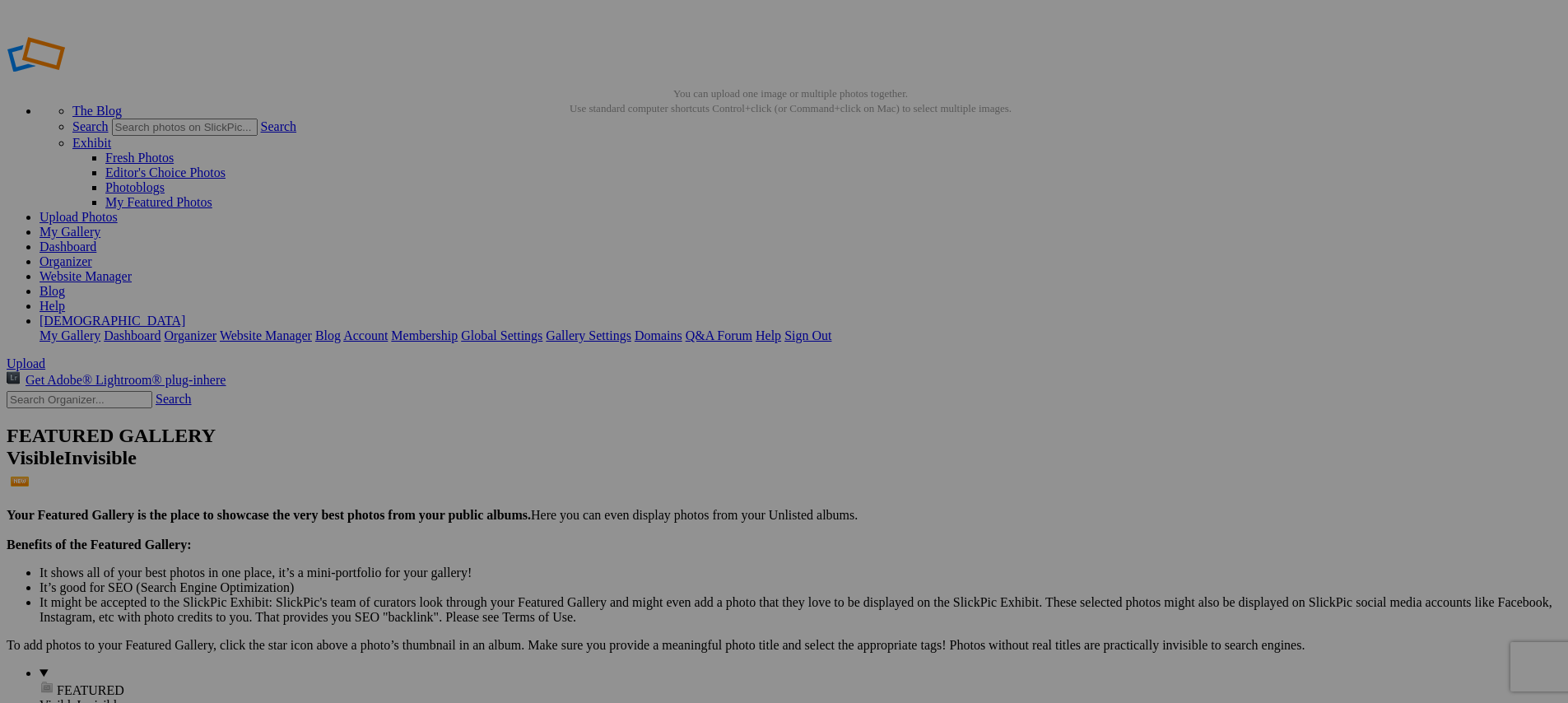
type input "[URL=https://www.slickpic.com/share/mwmY3gzAwjdzjU/albums/Media-Day/photo?view=…"
type input "<a href='https://www.slickpic.com/share/mwmY3gzAwjdzjU/albums/Media-Day/photo?v…"
type input "https://cdn-share.slickpic.com/u/indyelevenacademy/Media-Day/org/2012B+MLS+Next…"
type input "[URL=https://www.slickpic.com/share/mwmY3gzAwjdzjU/albums/Media-Day/photo?view=…"
type input "<a href='https://www.slickpic.com/share/mwmY3gzAwjdzjU/albums/Media-Day/photo?v…"
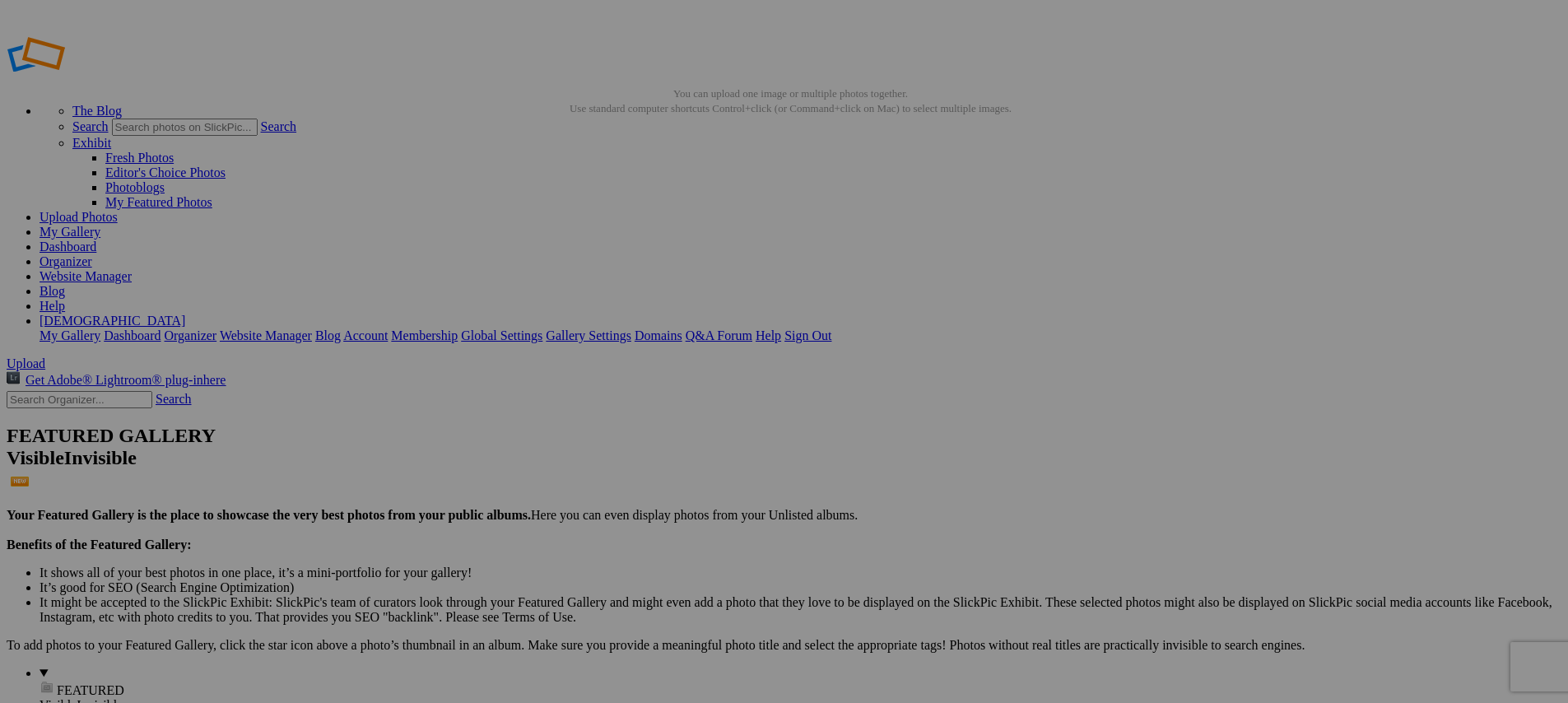
type input "https://cdn-share.slickpic.com/u/indyelevenacademy/Media-Day/org/2012B+MLS+Next…"
type input "[URL=https://www.slickpic.com/share/mwmY3gzAwjdzjU/albums/Media-Day/photo?view=…"
type input "<a href='https://www.slickpic.com/share/mwmY3gzAwjdzjU/albums/Media-Day/photo?v…"
type input "https://cdn-share.slickpic.com/u/indyelevenacademy/Media-Day/org/2012B+MLS+Next…"
type input "[URL=https://www.slickpic.com/share/mwmY3gzAwjdzjU/albums/Media-Day/photo?view=…"
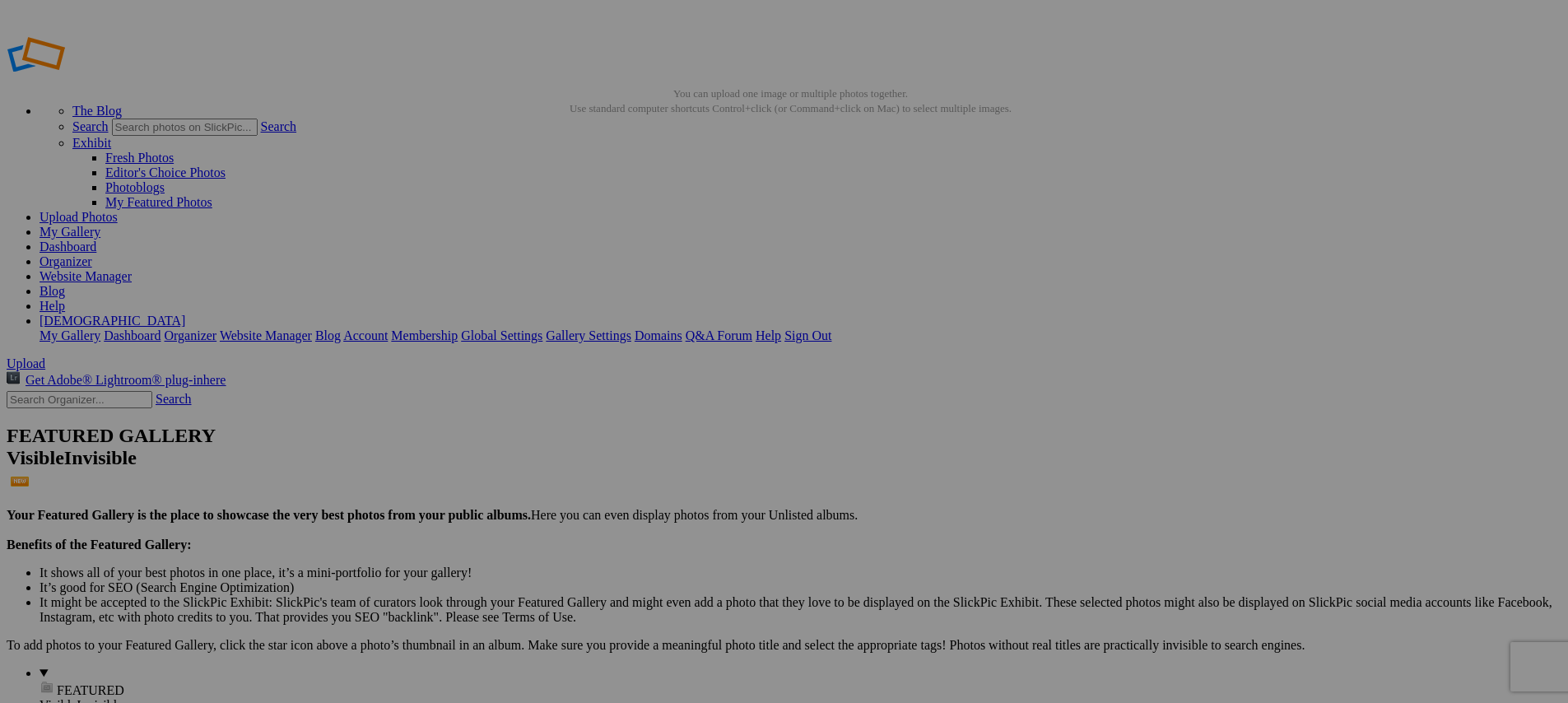
type input "<a href='https://www.slickpic.com/share/mwmY3gzAwjdzjU/albums/Media-Day/photo?v…"
type input "https://cdn-share.slickpic.com/u/indyelevenacademy/Media-Day/org/2012B+MLS+Next…"
type input "[URL=https://www.slickpic.com/share/mwmY3gzAwjdzjU/albums/Media-Day/photo?view=…"
type input "<a href='https://www.slickpic.com/share/mwmY3gzAwjdzjU/albums/Media-Day/photo?v…"
type input "https://cdn-share.slickpic.com/u/indyelevenacademy/Media-Day/org/2012B+MLS+Next…"
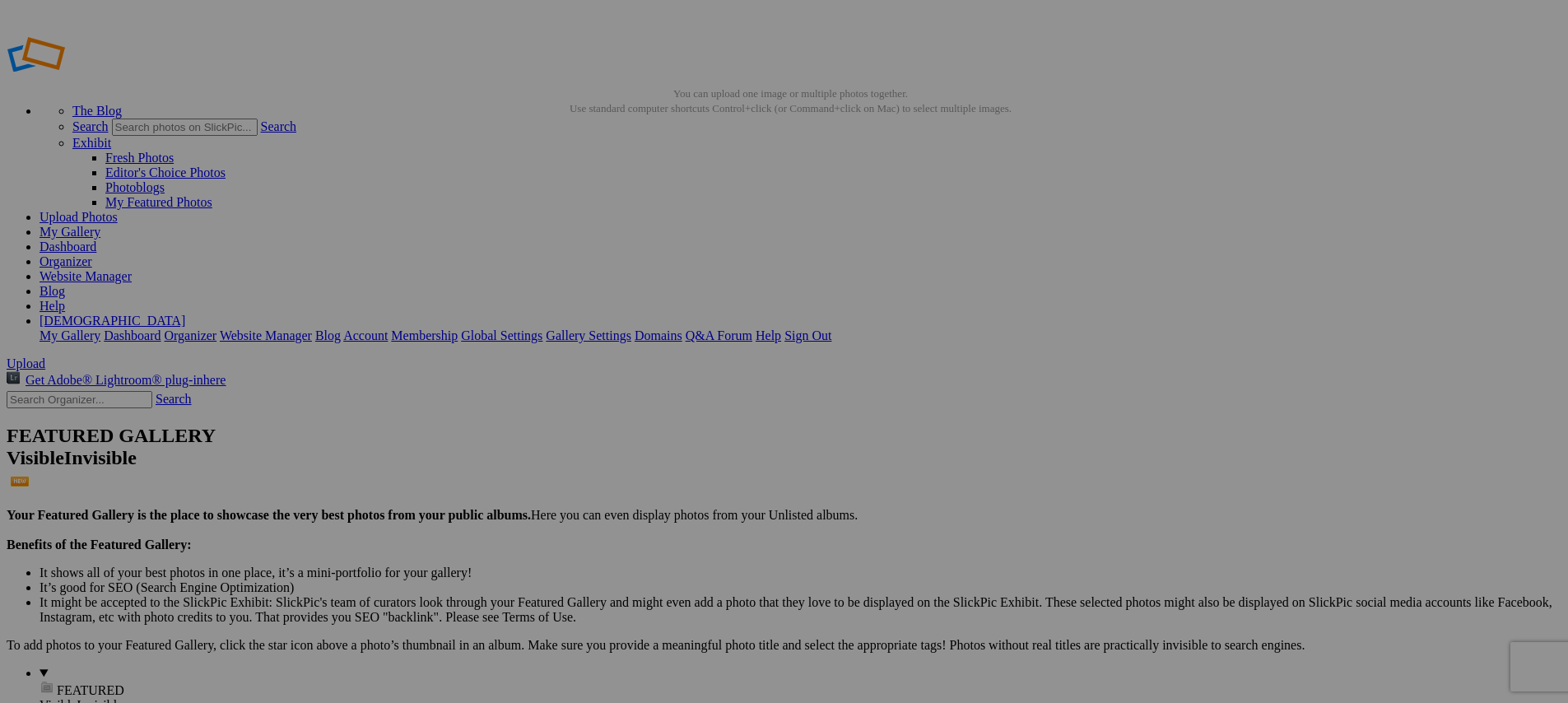
type input "[URL=https://www.slickpic.com/share/mwmY3gzAwjdzjU/albums/Media-Day/photo?view=…"
type input "<a href='https://www.slickpic.com/share/mwmY3gzAwjdzjU/albums/Media-Day/photo?v…"
type input "https://cdn-share.slickpic.com/u/indyelevenacademy/Media-Day/org/2012B+MLS+Next…"
type input "[URL=https://www.slickpic.com/share/mwmY3gzAwjdzjU/albums/Media-Day/photo?view=…"
type input "<a href='https://www.slickpic.com/share/mwmY3gzAwjdzjU/albums/Media-Day/photo?v…"
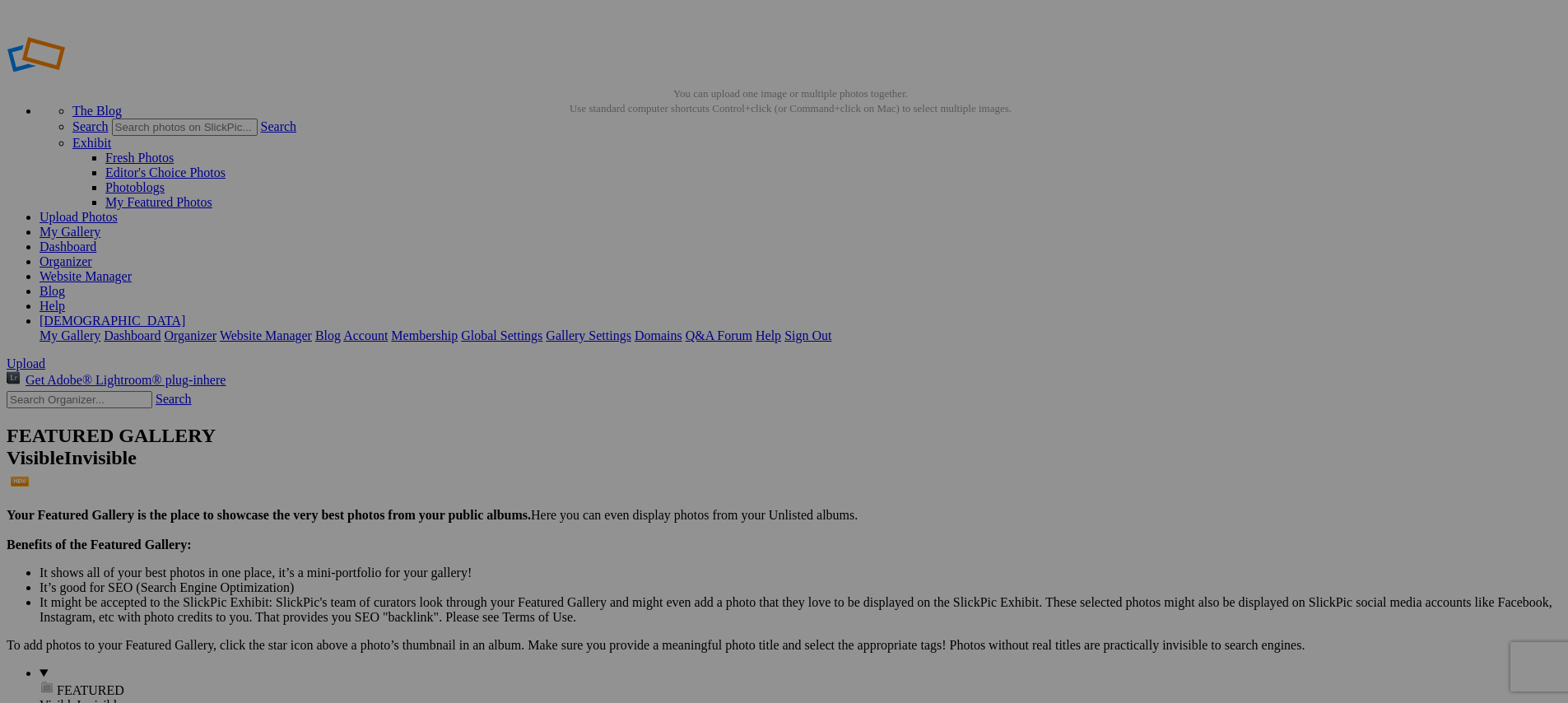
type input "https://cdn-share.slickpic.com/u/indyelevenacademy/Media-Day/org/2012B+MLS+Next…"
type input "[URL=https://www.slickpic.com/share/mwmY3gzAwjdzjU/albums/Media-Day/photo?view=…"
type input "<a href='https://www.slickpic.com/share/mwmY3gzAwjdzjU/albums/Media-Day/photo?v…"
type input "https://cdn-share.slickpic.com/u/indyelevenacademy/Media-Day/org/2012B+MLS+Next…"
type input "[URL=https://www.slickpic.com/share/mwmY3gzAwjdzjU/albums/Media-Day/photo?view=…"
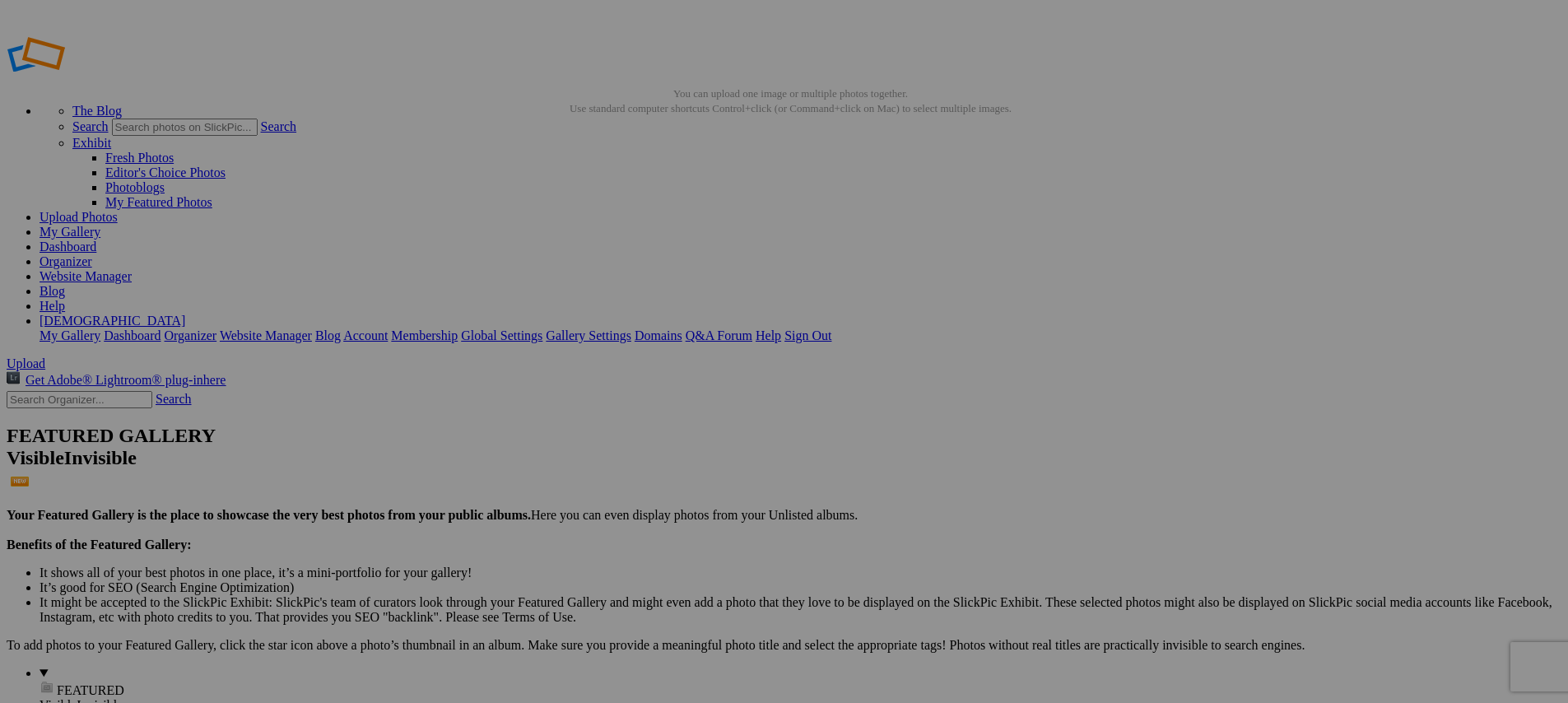
type input "<a href='https://www.slickpic.com/share/mwmY3gzAwjdzjU/albums/Media-Day/photo?v…"
type input "https://cdn-share.slickpic.com/u/indyelevenacademy/Media-Day/org/2012B+MLS+Next…"
type input "[URL=https://www.slickpic.com/share/mwmY3gzAwjdzjU/albums/Media-Day/photo?view=…"
type input "<a href='https://www.slickpic.com/share/mwmY3gzAwjdzjU/albums/Media-Day/photo?v…"
type input "https://cdn-share.slickpic.com/u/indyelevenacademy/Media-Day/org/2012B+MLS+Next…"
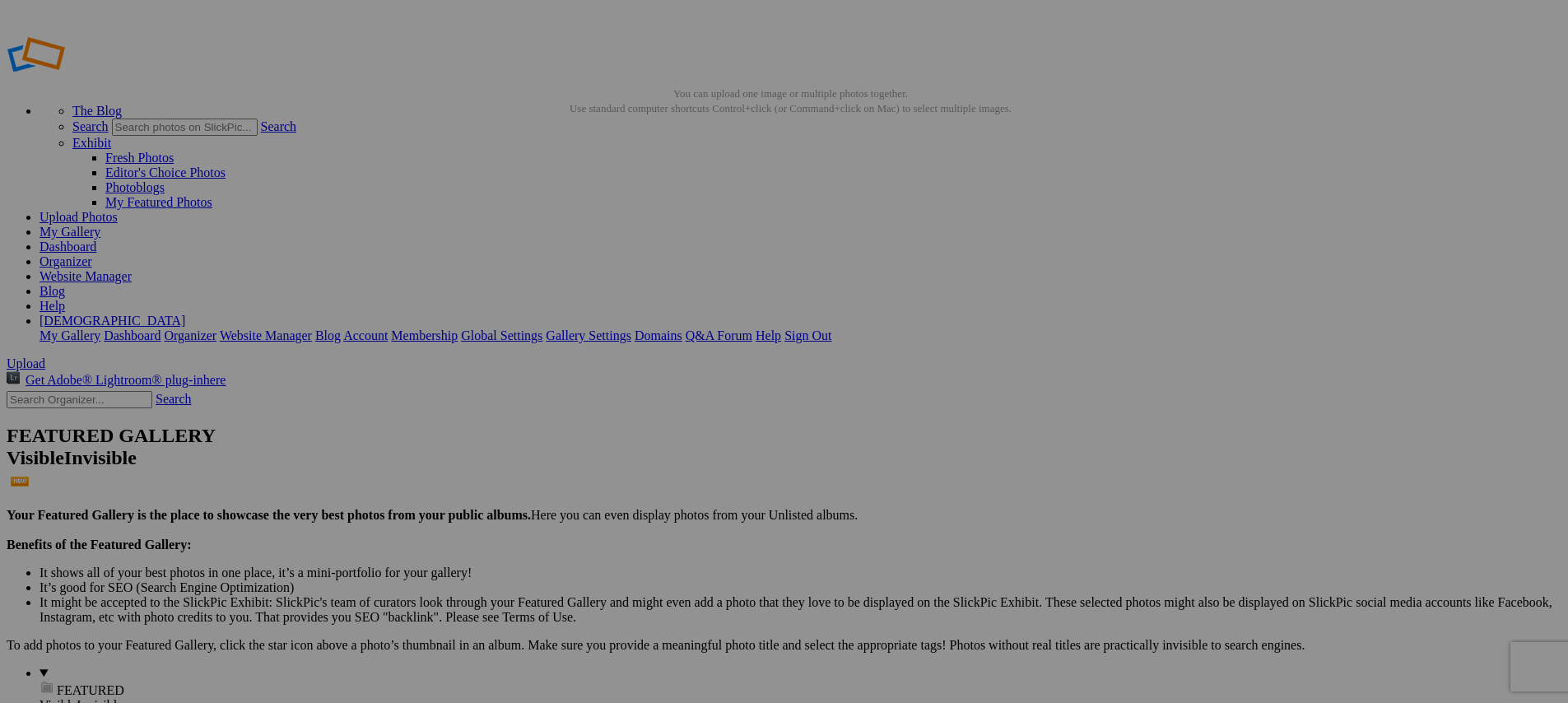
type input "[URL=https://www.slickpic.com/share/mwmY3gzAwjdzjU/albums/Media-Day/photo?view=…"
type input "<a href='https://www.slickpic.com/share/mwmY3gzAwjdzjU/albums/Media-Day/photo?v…"
type input "https://cdn-share.slickpic.com/u/indyelevenacademy/Media-Day/org/2012B+MLS+Next…"
type input "[URL=https://www.slickpic.com/share/mwmY3gzAwjdzjU/albums/Media-Day/photo?view=…"
type input "<a href='https://www.slickpic.com/share/mwmY3gzAwjdzjU/albums/Media-Day/photo?v…"
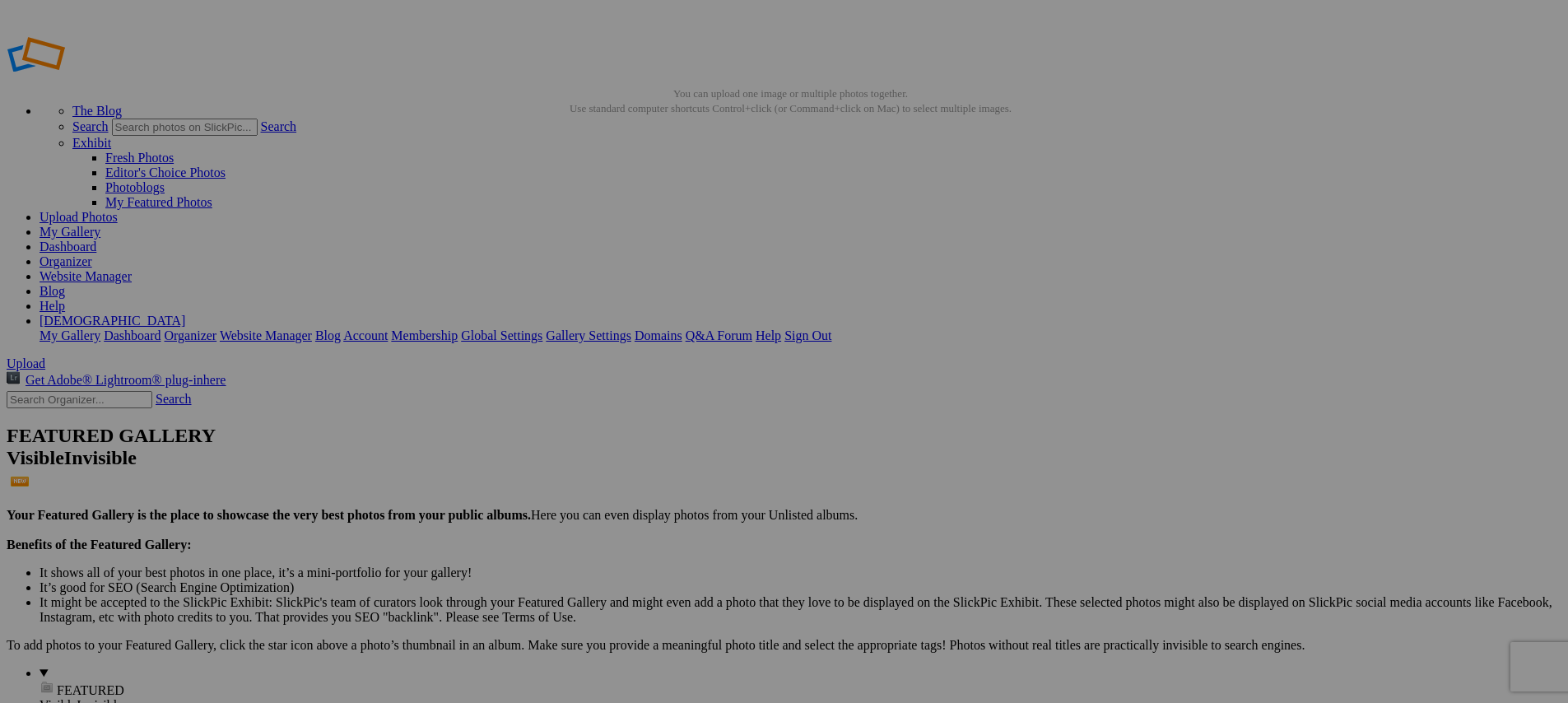
type input "https://cdn-share.slickpic.com/u/indyelevenacademy/Media-Day/org/2012B+MLS+Next…"
type input "[URL=https://www.slickpic.com/share/mwmY3gzAwjdzjU/albums/Media-Day/photo?view=…"
type input "<a href='https://www.slickpic.com/share/mwmY3gzAwjdzjU/albums/Media-Day/photo?v…"
type input "https://cdn-share.slickpic.com/u/indyelevenacademy/Media-Day/org/2012B+MLS+Next…"
type input "[URL=https://www.slickpic.com/share/mwmY3gzAwjdzjU/albums/Media-Day/photo?view=…"
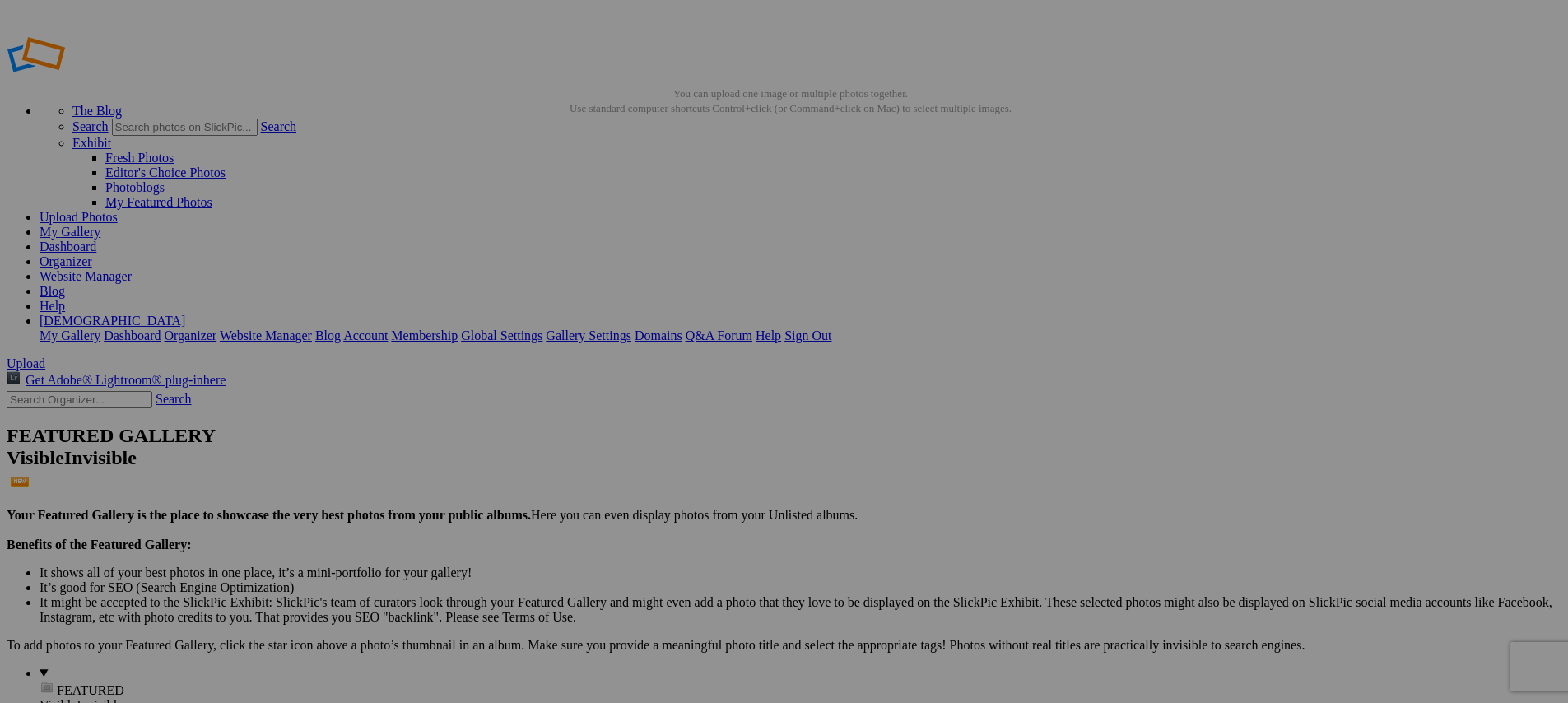
type input "<a href='https://www.slickpic.com/share/mwmY3gzAwjdzjU/albums/Media-Day/photo?v…"
type input "https://cdn-share.slickpic.com/u/indyelevenacademy/Media-Day/org/2012B+MLS+Next…"
type input "[URL=https://www.slickpic.com/share/mwmY3gzAwjdzjU/albums/Media-Day/photo?view=…"
type input "<a href='https://www.slickpic.com/share/mwmY3gzAwjdzjU/albums/Media-Day/photo?v…"
type input "https://cdn-share.slickpic.com/u/indyelevenacademy/Media-Day/org/2012B+MLS+Next…"
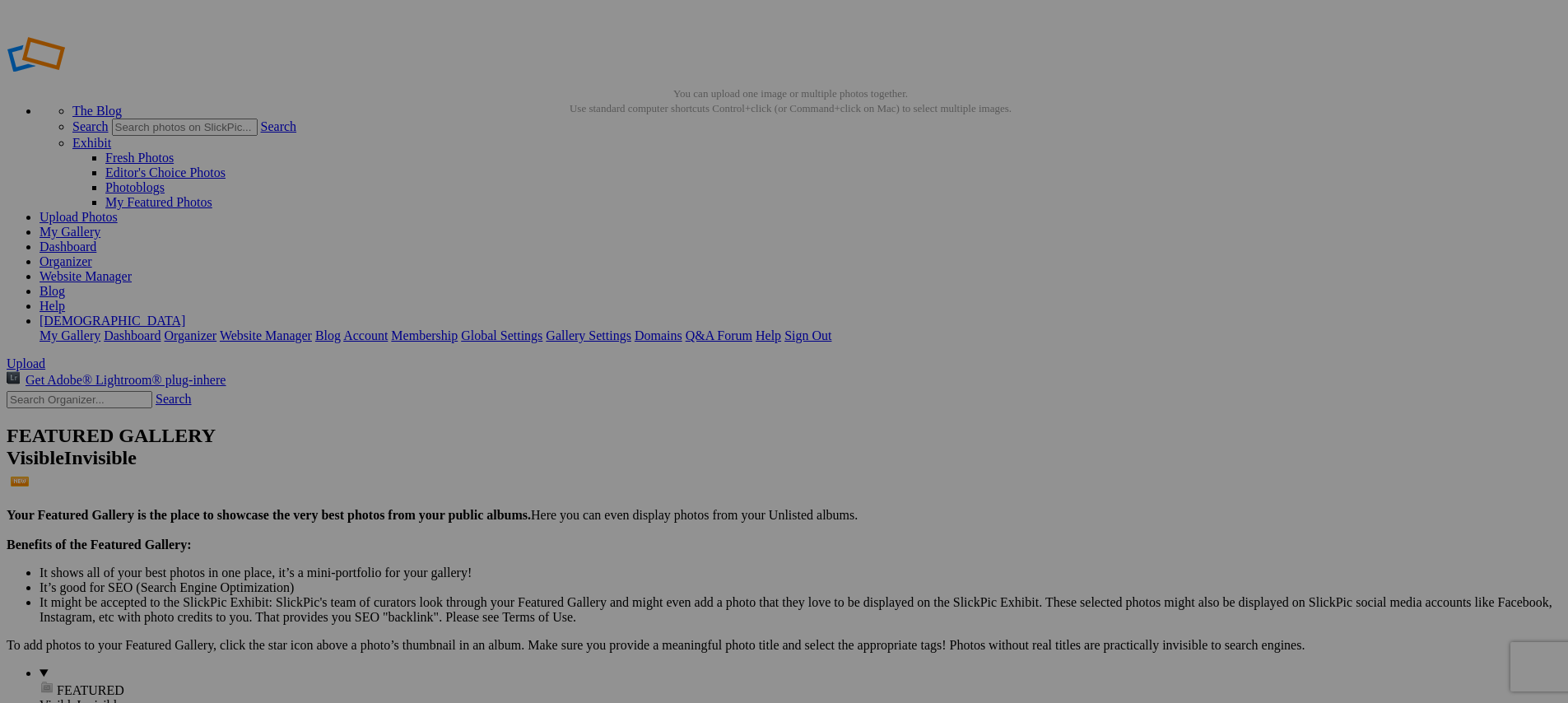
type input "[URL=https://www.slickpic.com/share/mwmY3gzAwjdzjU/albums/Media-Day/photo?view=…"
type input "<a href='https://www.slickpic.com/share/mwmY3gzAwjdzjU/albums/Media-Day/photo?v…"
type input "https://cdn-share.slickpic.com/u/indyelevenacademy/Media-Day/org/2012B+MLS+Next…"
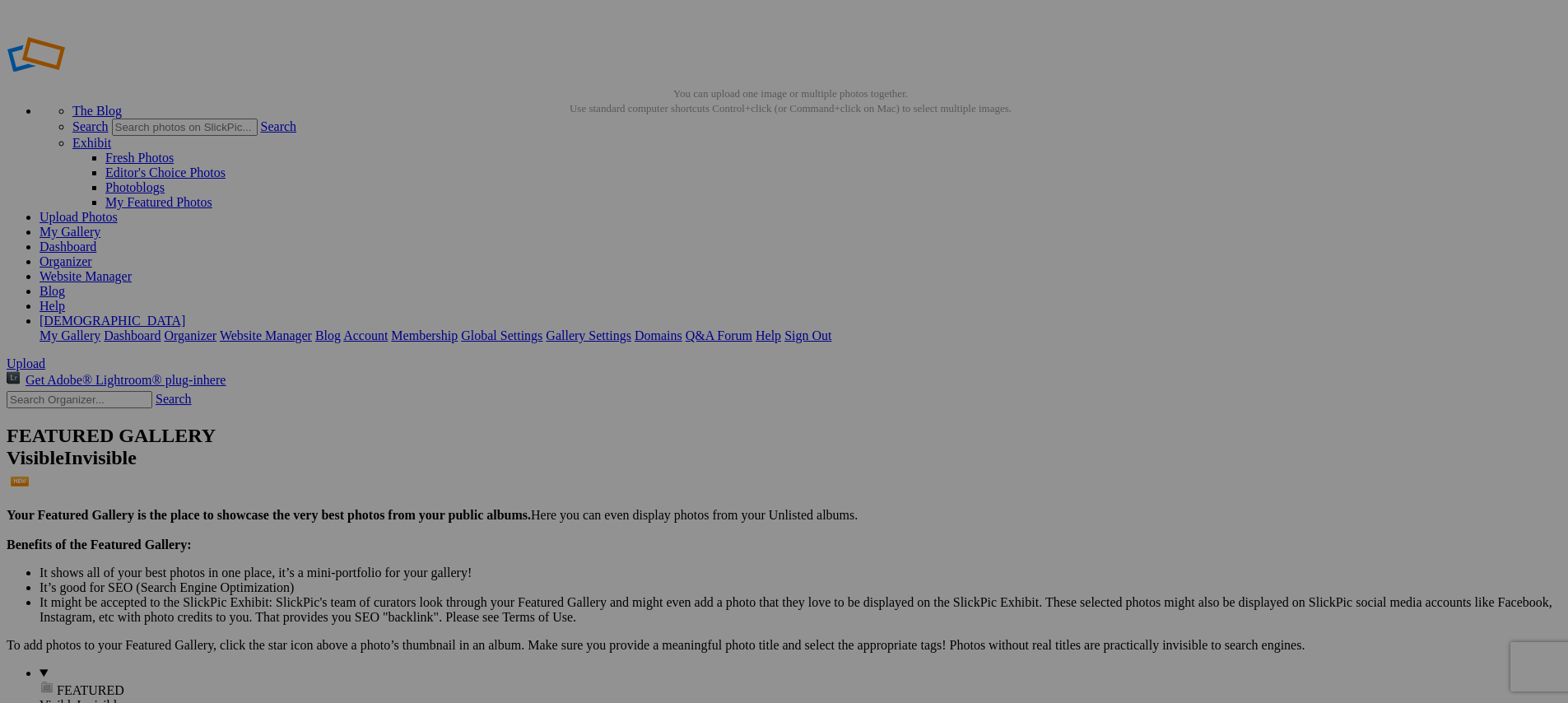
click at [649, 438] on span "Close" at bounding box center [634, 445] width 29 height 14
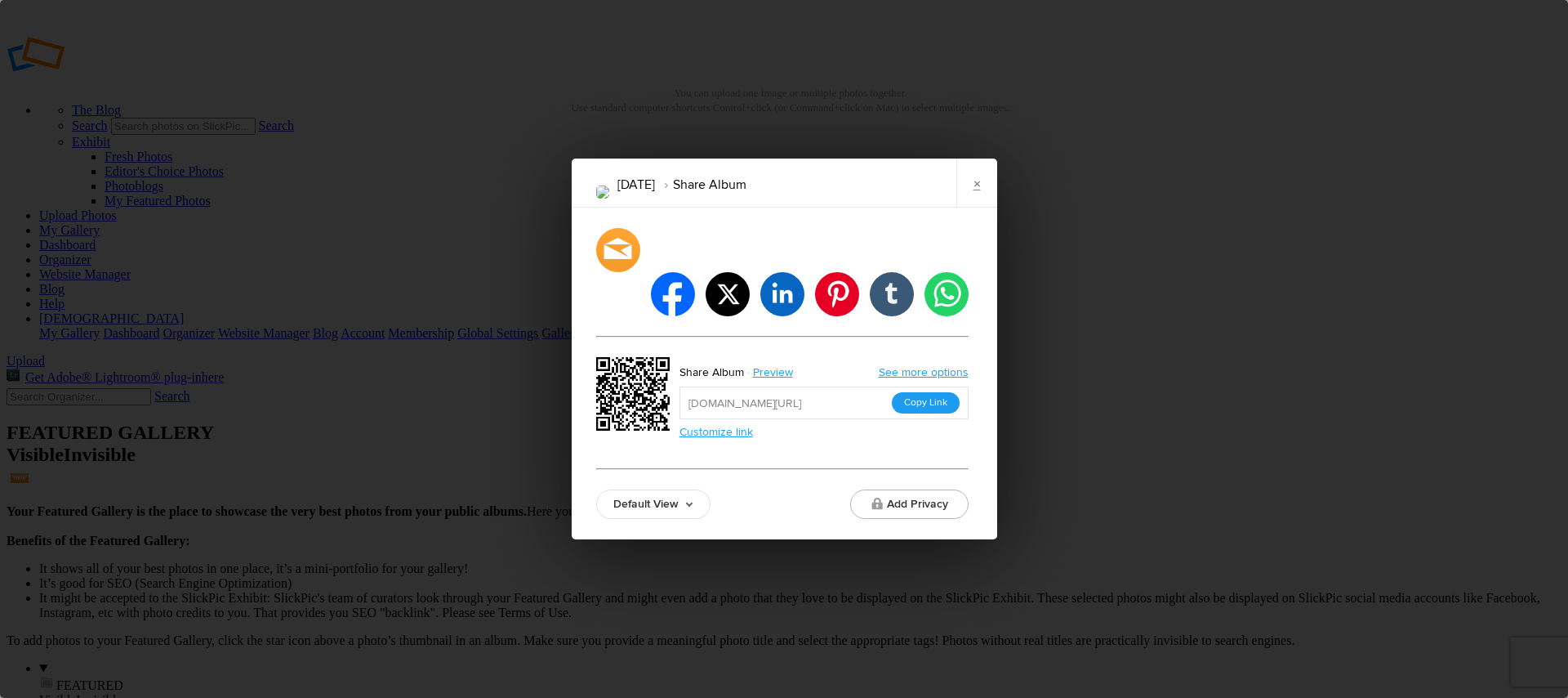
click at [939, 392] on button "Copy Link" at bounding box center [926, 403] width 68 height 22
click at [967, 207] on link "×" at bounding box center [976, 183] width 41 height 49
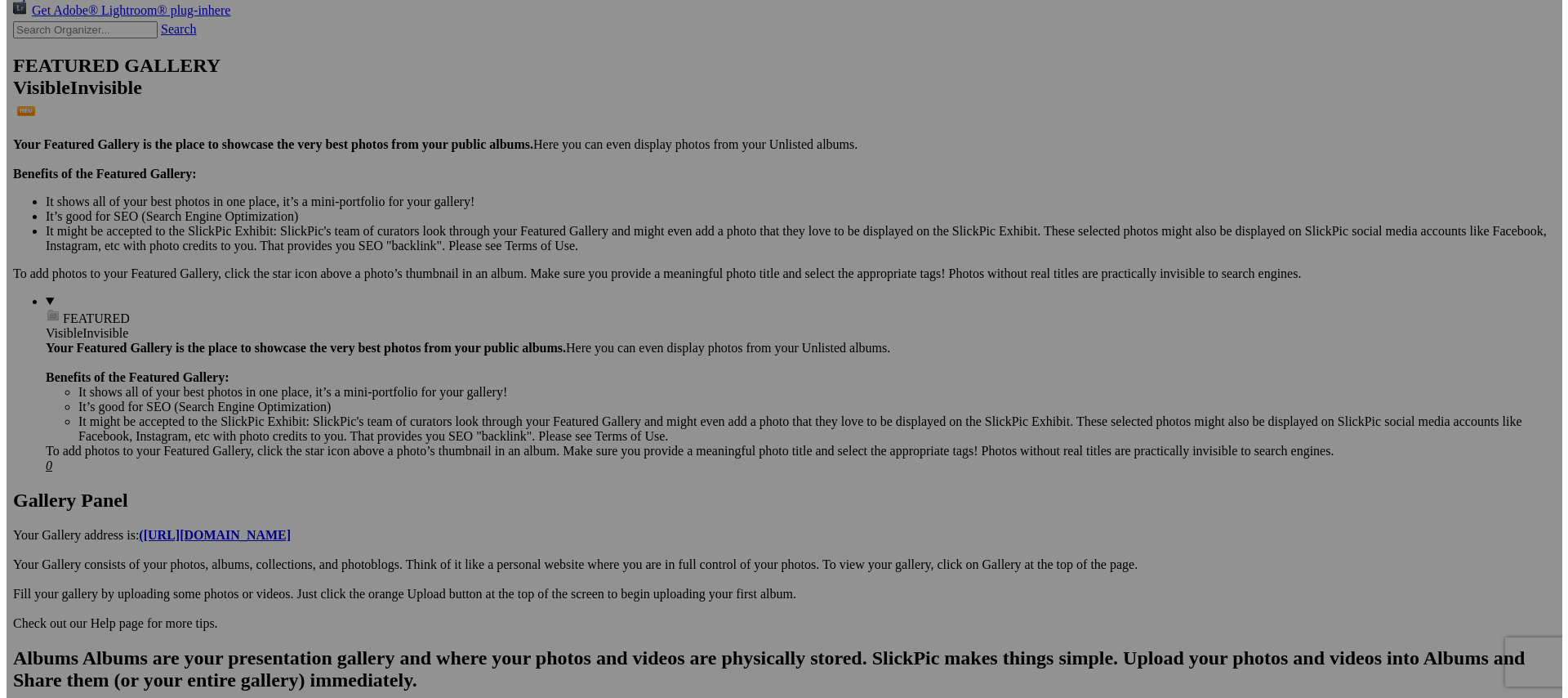
scroll to position [384, 0]
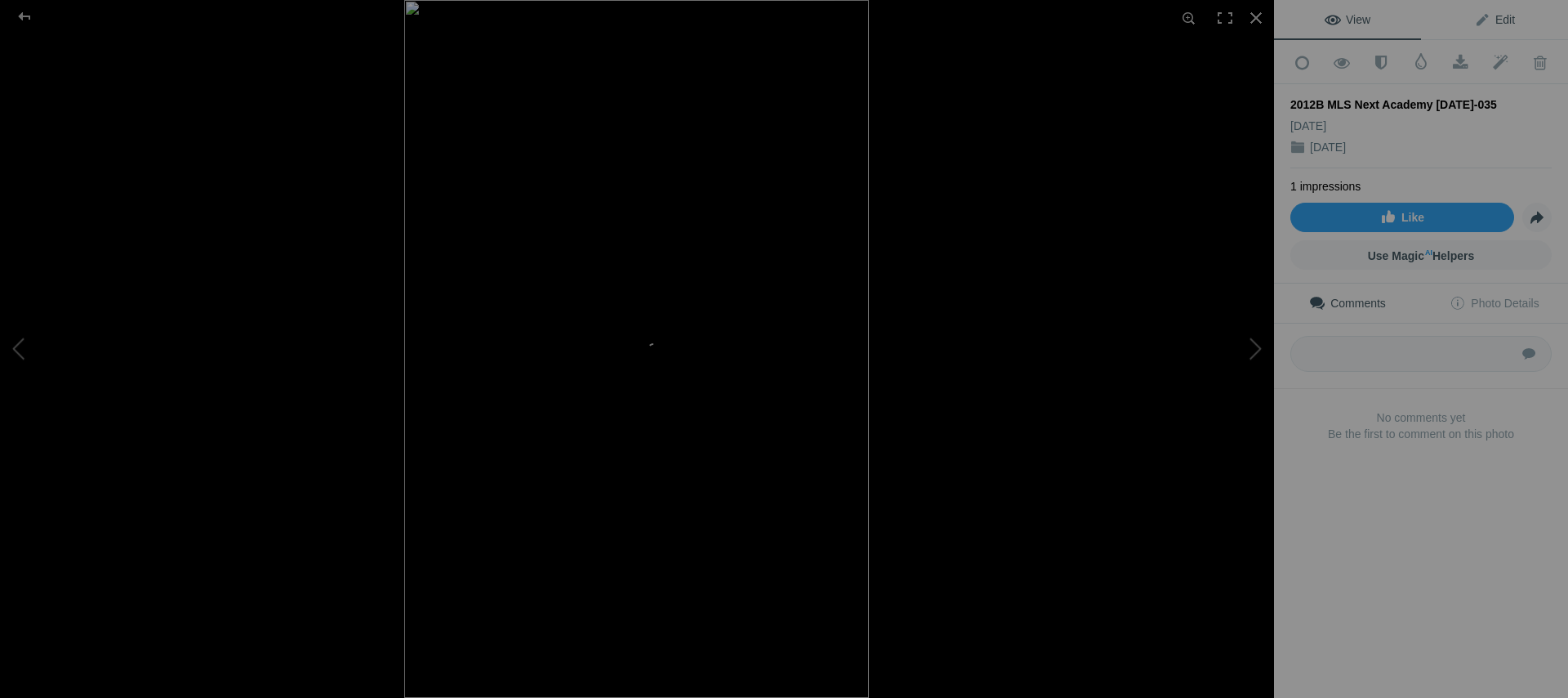
click at [1500, 18] on span "Edit" at bounding box center [1494, 20] width 41 height 13
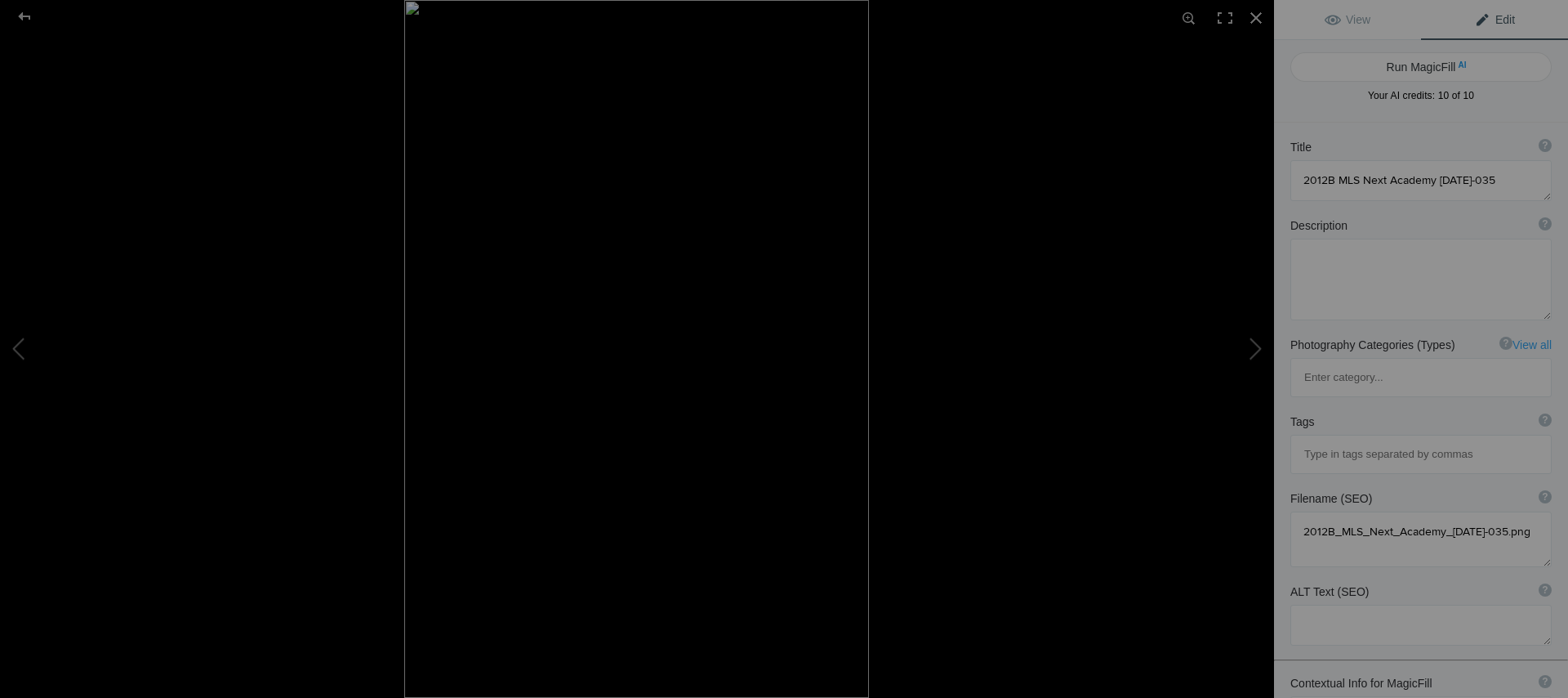
scroll to position [2, 0]
click at [1403, 63] on button "Run MagicFill AI" at bounding box center [1421, 67] width 261 height 29
type textarea "MLS Next Academy Media Day Portrait of Young Soccer Player"
type textarea "This striking portrait captures a young soccer player from the MLS Next Academy…"
type textarea "mls-next-academy-media-day-young-player.jpg"
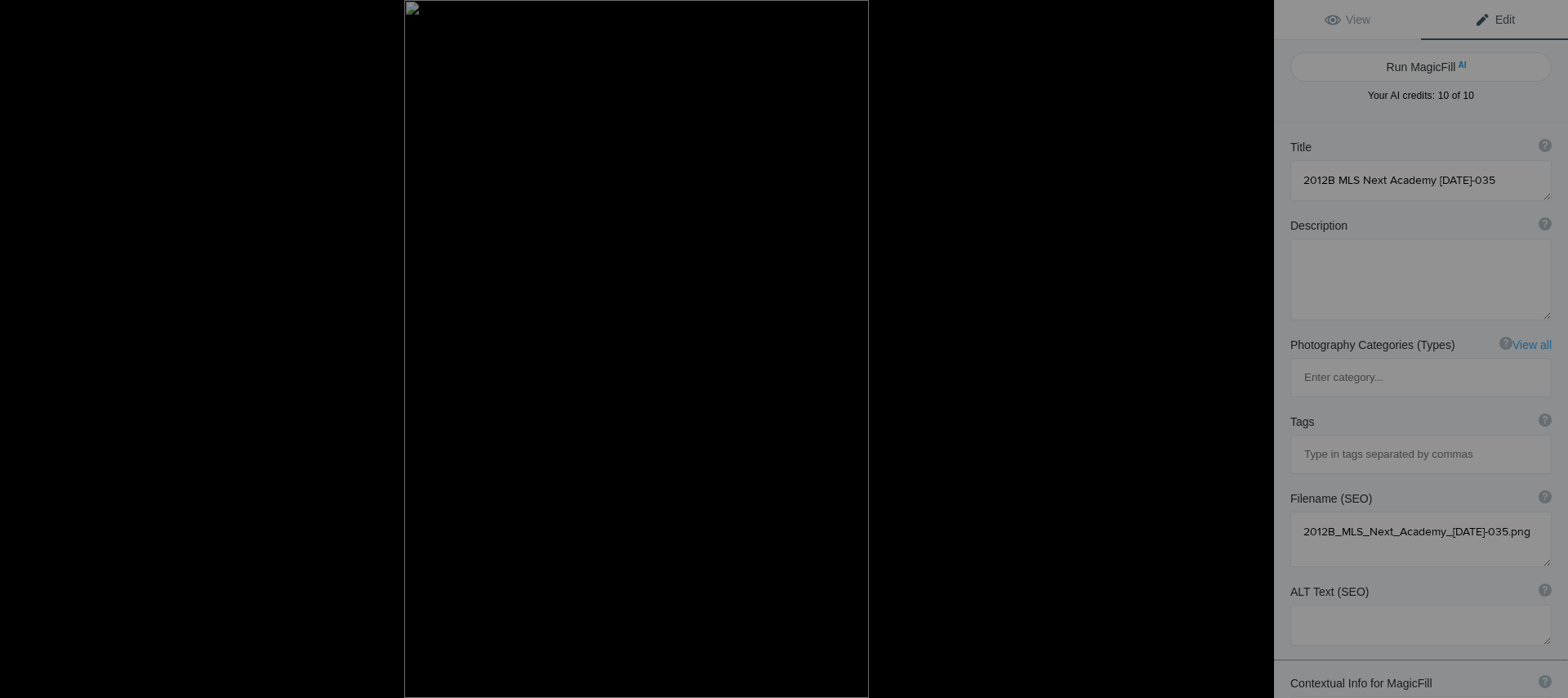
type textarea "Young soccer player from MLS Next Academy posing in uniform with a finger to hi…"
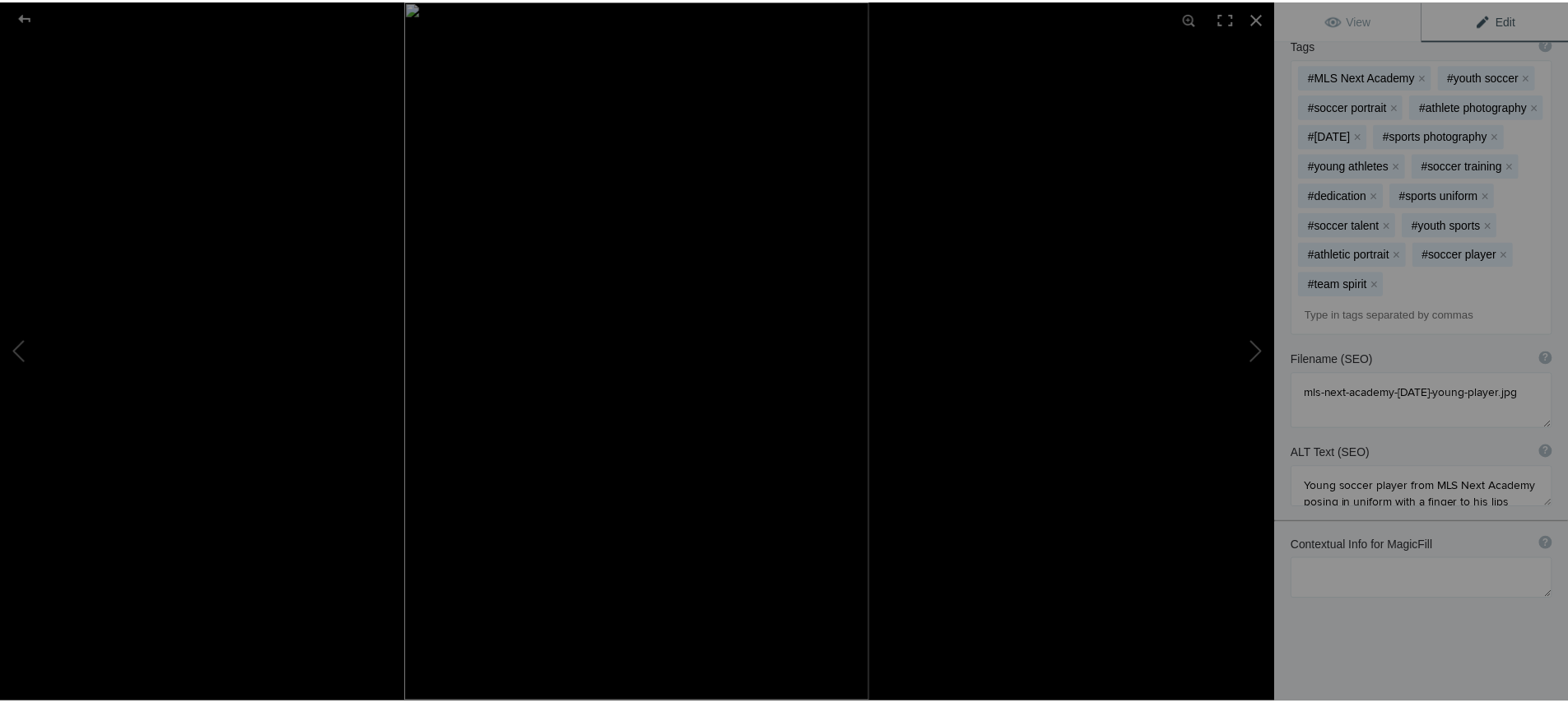
scroll to position [0, 0]
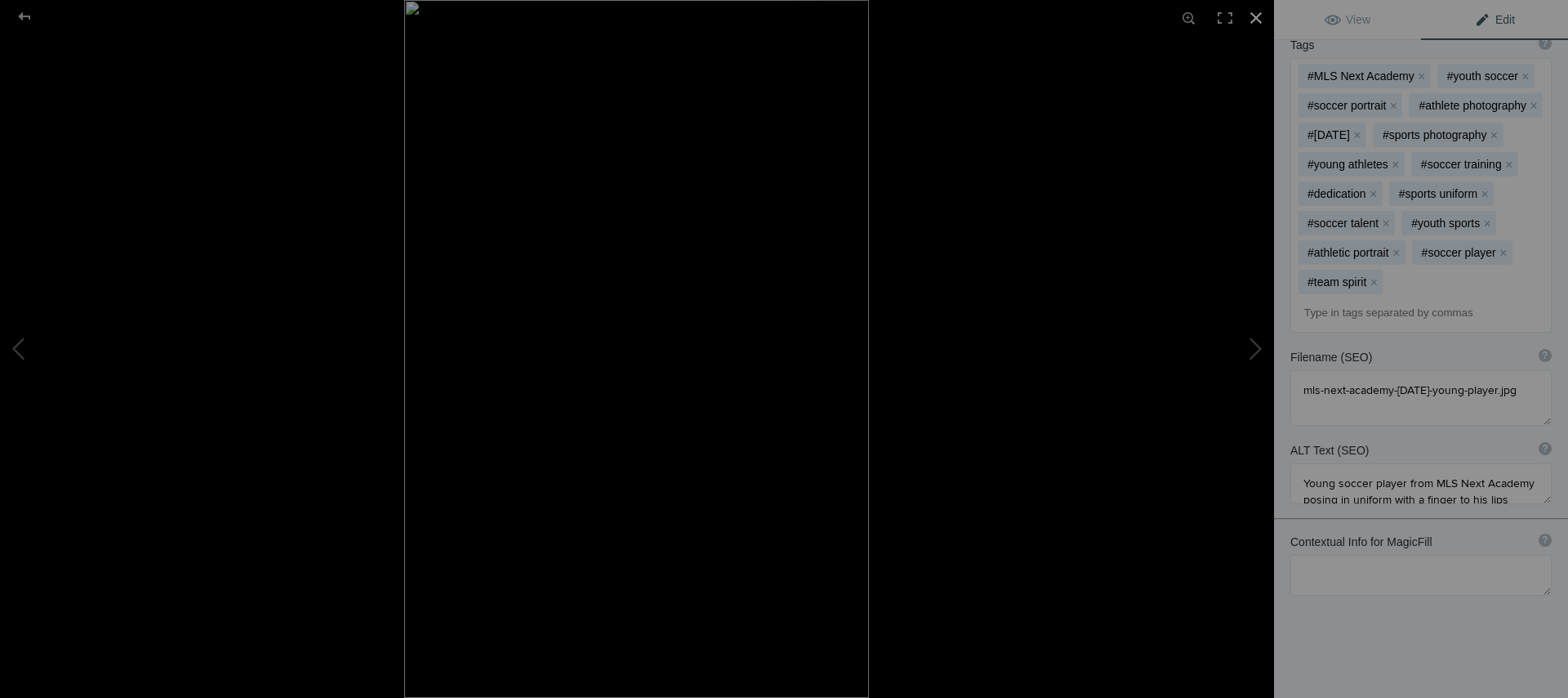
click at [1256, 22] on div at bounding box center [1255, 17] width 36 height 36
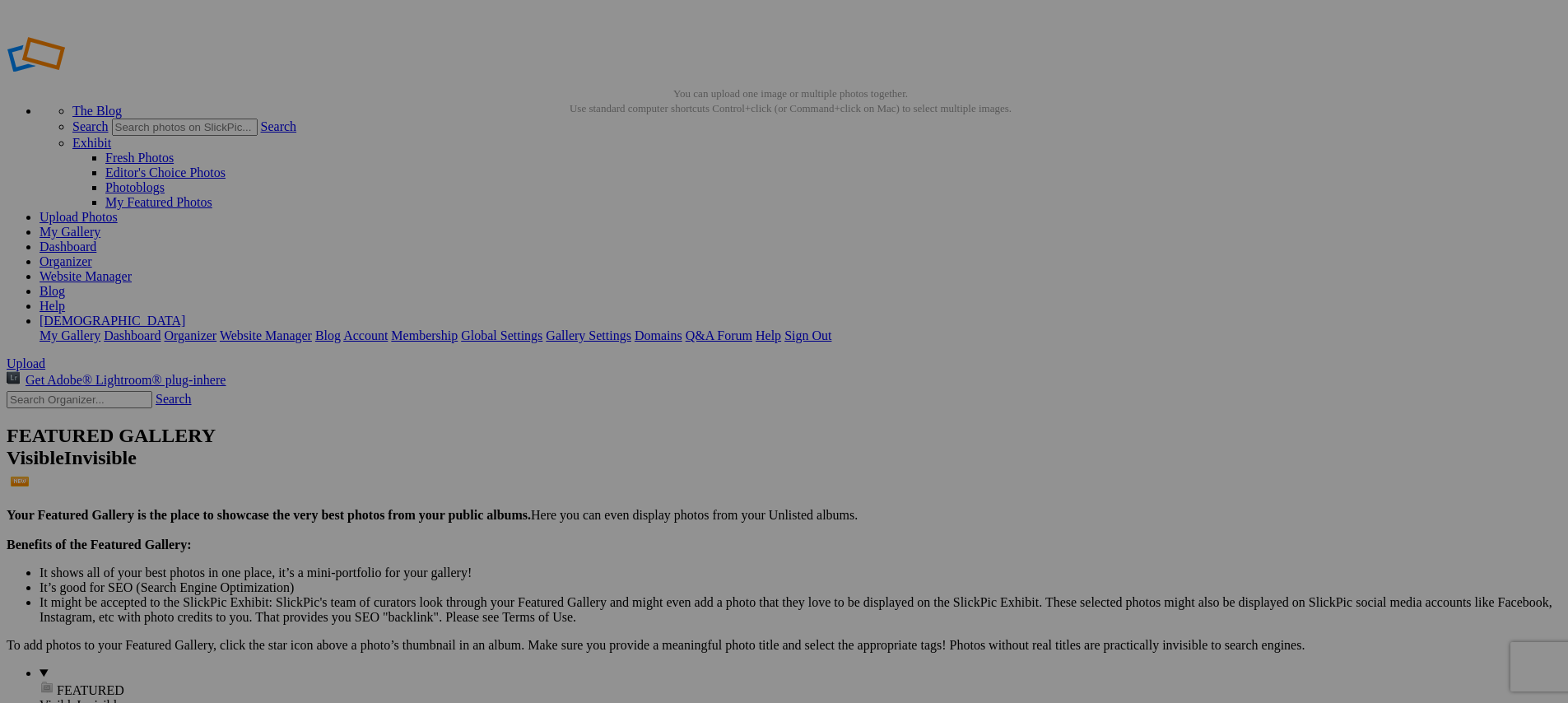
click at [634, 414] on link "Yes" at bounding box center [624, 415] width 19 height 14
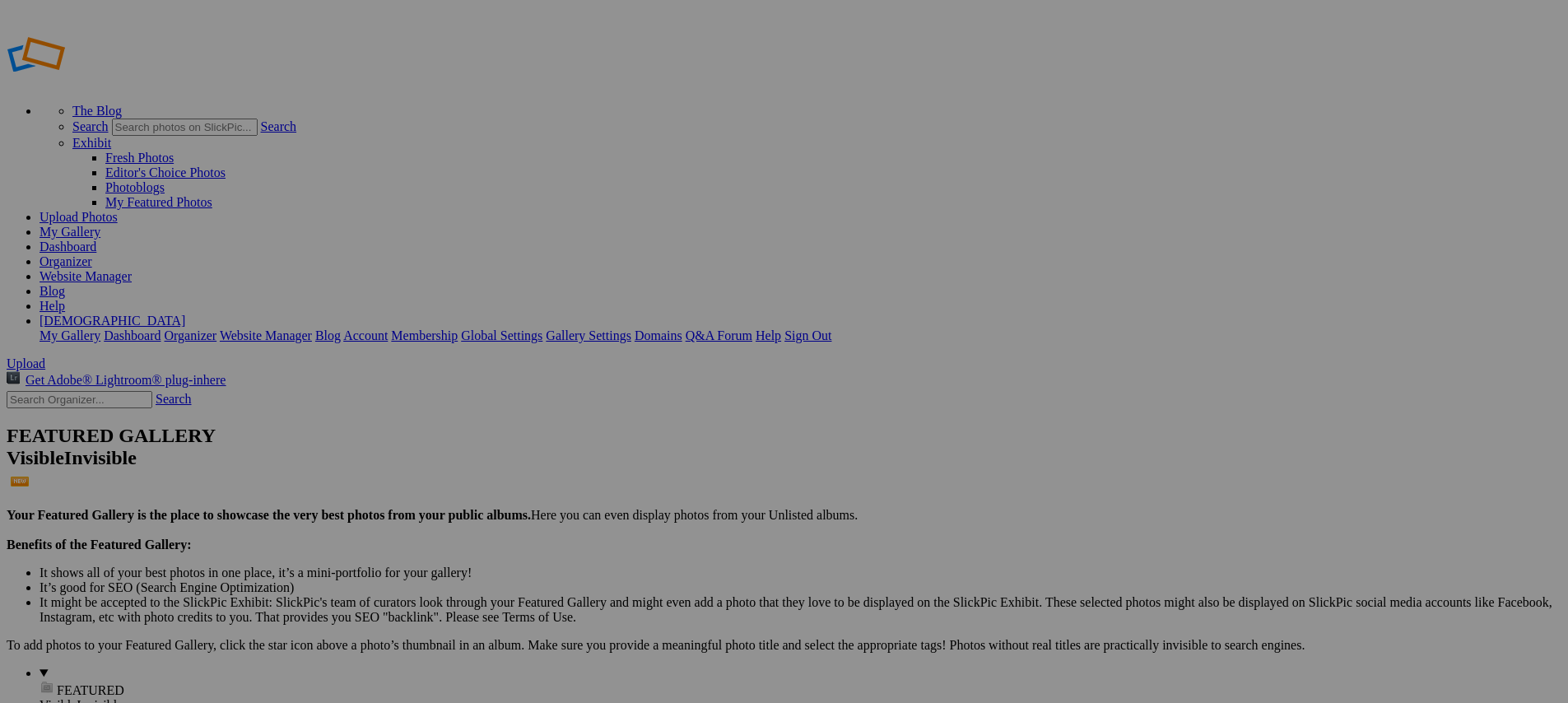
click at [634, 423] on span "Yes" at bounding box center [624, 430] width 19 height 14
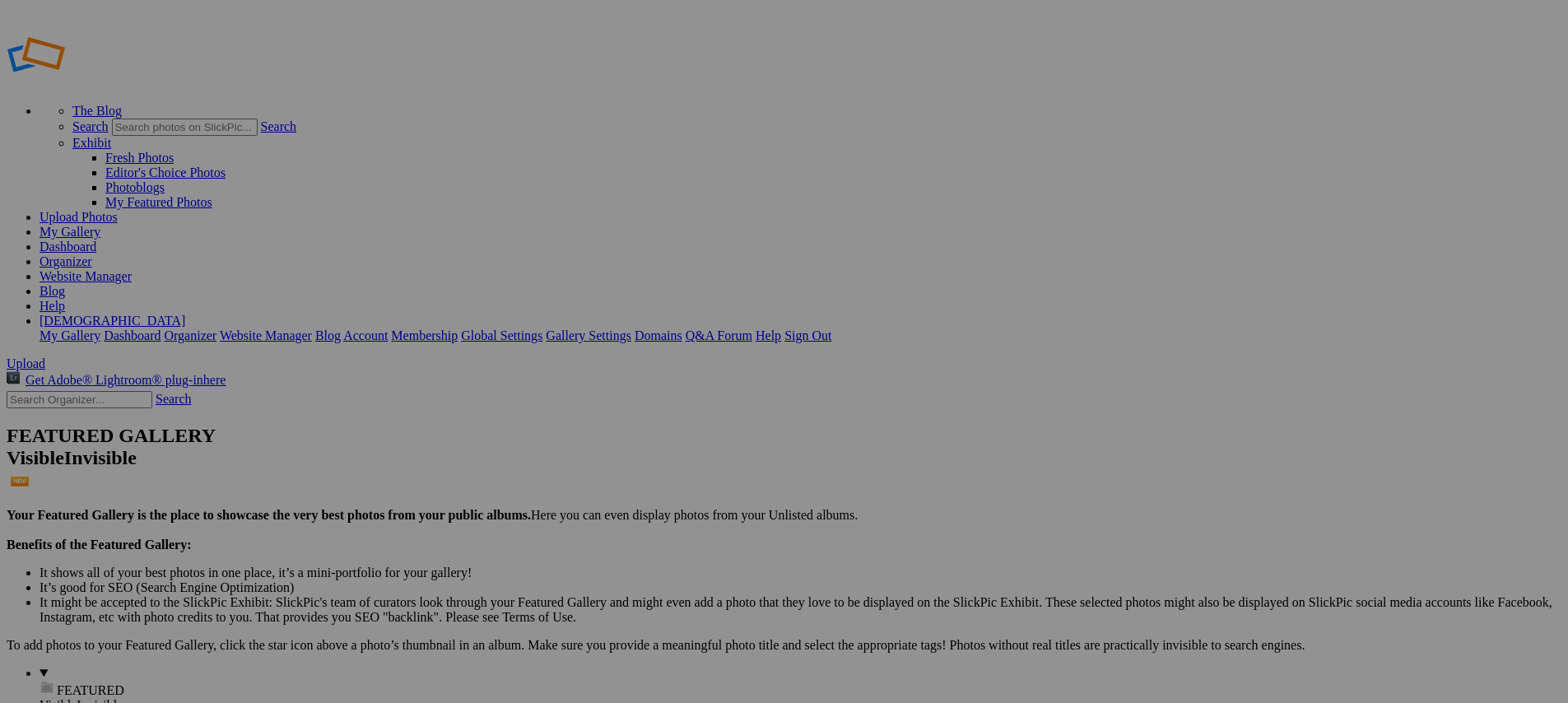
click at [185, 313] on link "[DEMOGRAPHIC_DATA]" at bounding box center [112, 320] width 146 height 14
click at [831, 328] on link "Sign Out" at bounding box center [808, 335] width 47 height 14
